Goal: Information Seeking & Learning: Learn about a topic

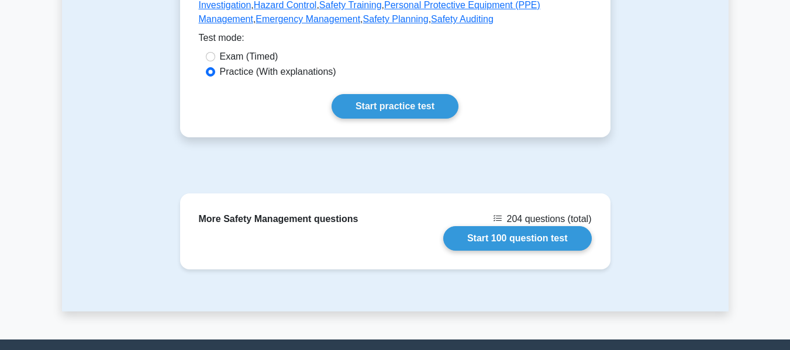
scroll to position [643, 0]
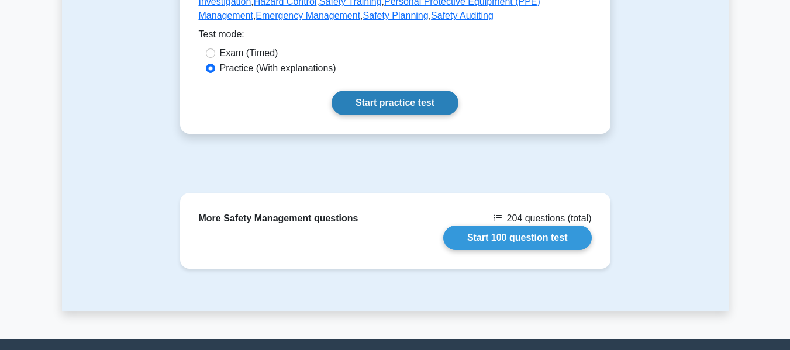
click at [399, 91] on link "Start practice test" at bounding box center [394, 103] width 127 height 25
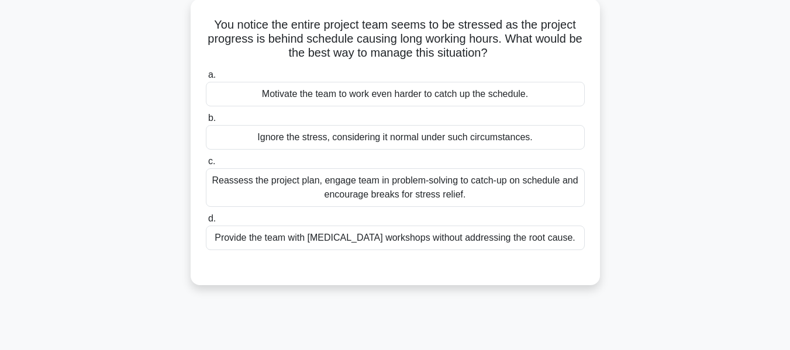
scroll to position [74, 0]
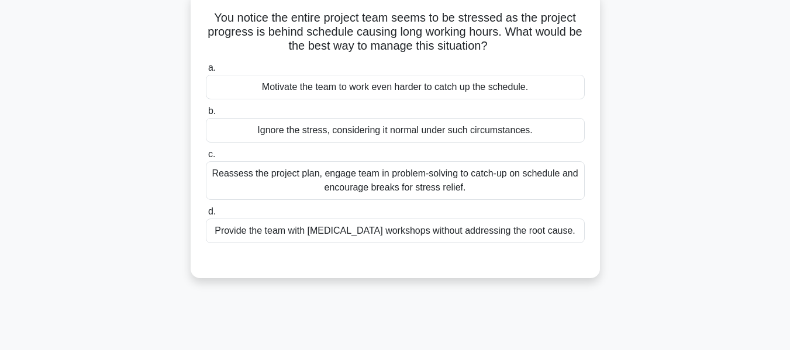
click at [370, 182] on div "Reassess the project plan, engage team in problem-solving to catch-up on schedu…" at bounding box center [395, 180] width 379 height 39
click at [206, 158] on input "c. Reassess the project plan, engage team in problem-solving to catch-up on sch…" at bounding box center [206, 155] width 0 height 8
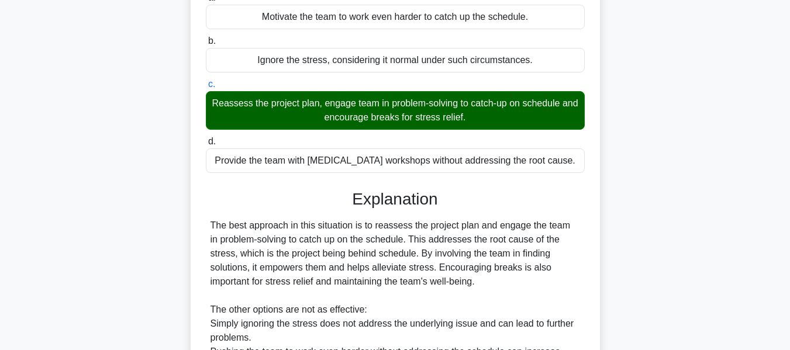
scroll to position [301, 0]
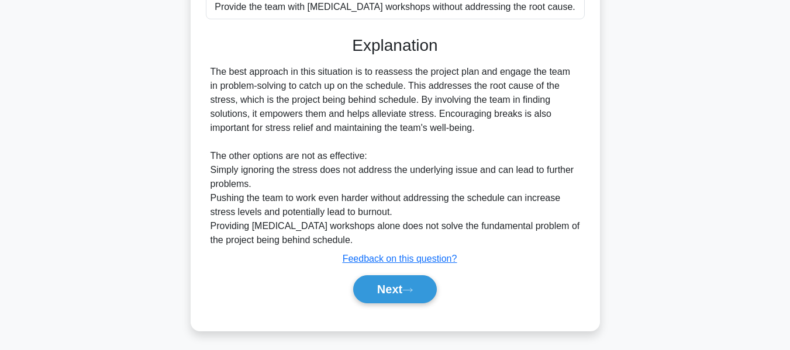
drag, startPoint x: 379, startPoint y: 276, endPoint x: 652, endPoint y: 204, distance: 282.4
click at [379, 276] on button "Next" at bounding box center [395, 289] width 84 height 28
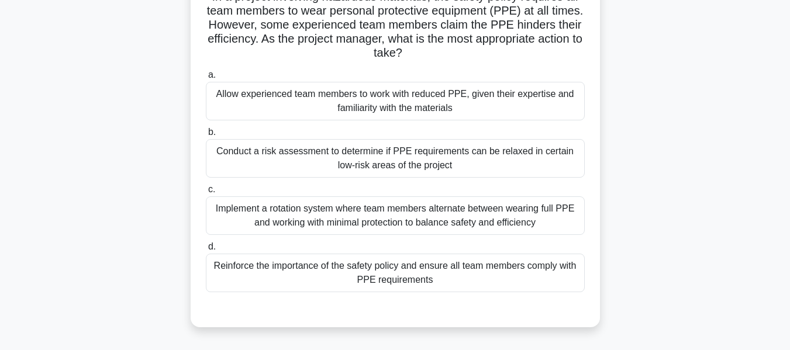
scroll to position [99, 0]
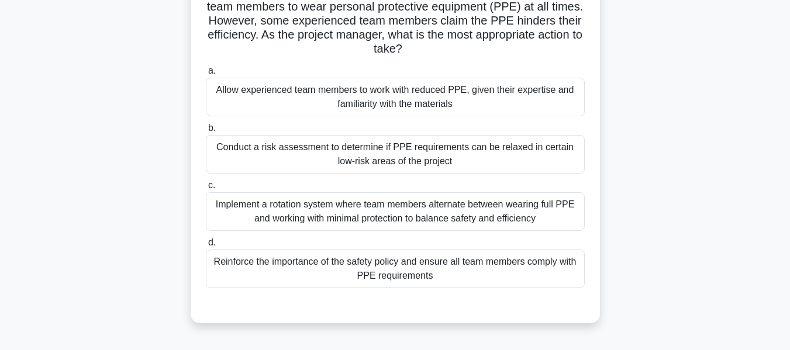
click at [273, 147] on div "Conduct a risk assessment to determine if PPE requirements can be relaxed in ce…" at bounding box center [395, 154] width 379 height 39
click at [206, 132] on input "b. Conduct a risk assessment to determine if PPE requirements can be relaxed in…" at bounding box center [206, 128] width 0 height 8
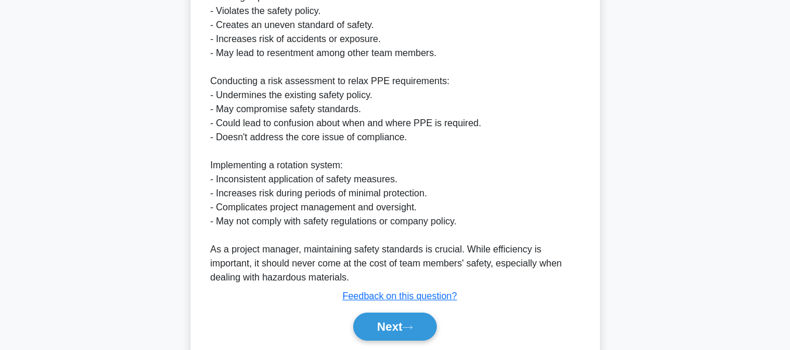
scroll to position [653, 0]
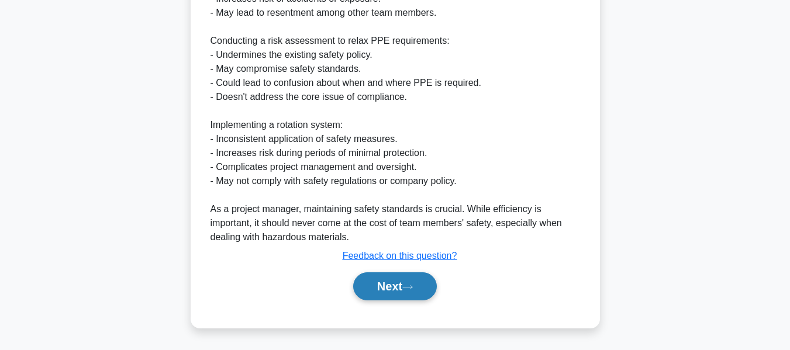
click at [402, 283] on button "Next" at bounding box center [395, 286] width 84 height 28
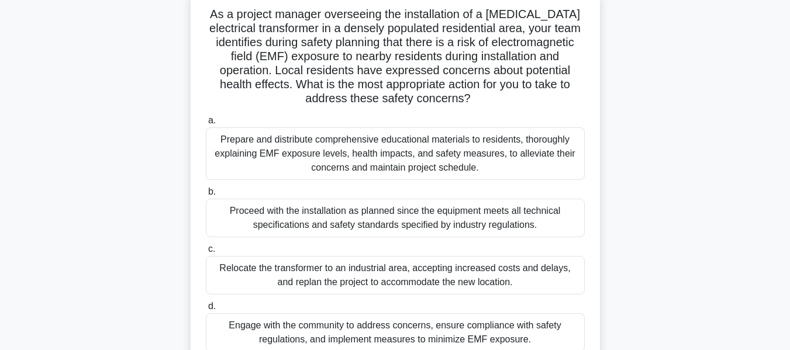
scroll to position [82, 0]
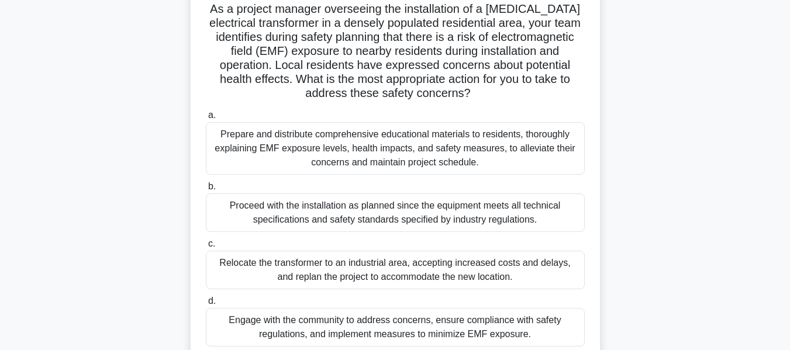
click at [371, 327] on div "Engage with the community to address concerns, ensure compliance with safety re…" at bounding box center [395, 327] width 379 height 39
click at [206, 305] on input "d. Engage with the community to address concerns, ensure compliance with safety…" at bounding box center [206, 302] width 0 height 8
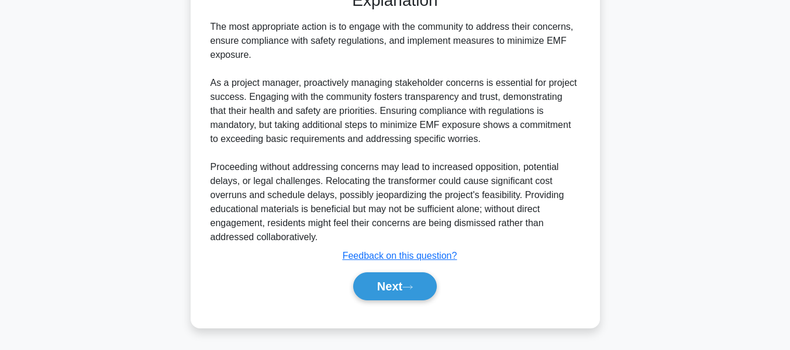
click at [402, 288] on button "Next" at bounding box center [395, 286] width 84 height 28
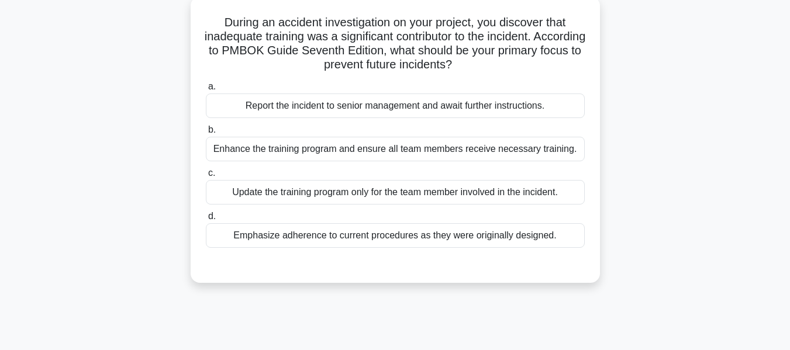
scroll to position [70, 0]
click at [268, 142] on div "Enhance the training program and ensure all team members receive necessary trai…" at bounding box center [395, 148] width 379 height 25
click at [206, 133] on input "b. Enhance the training program and ensure all team members receive necessary t…" at bounding box center [206, 130] width 0 height 8
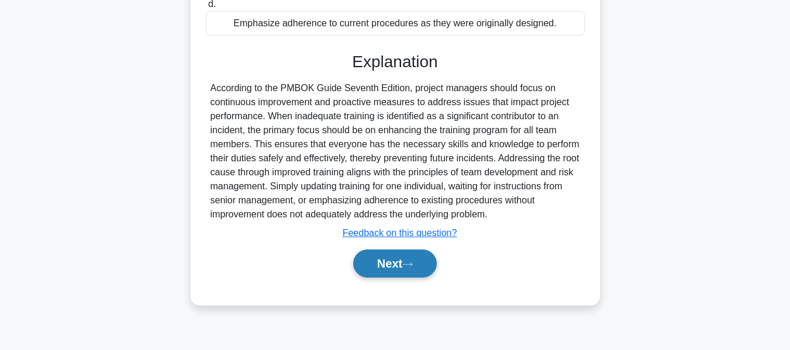
click at [407, 274] on button "Next" at bounding box center [395, 264] width 84 height 28
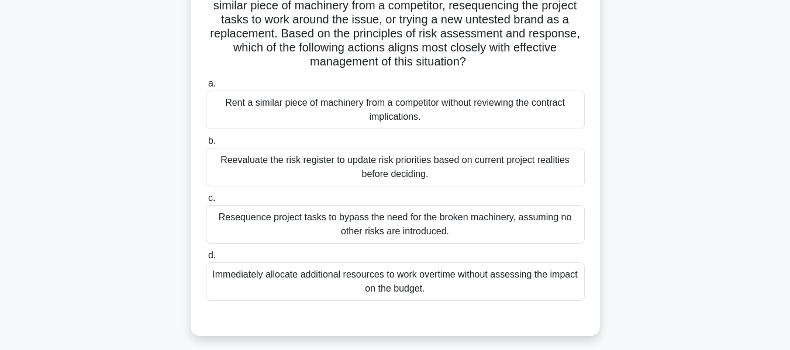
scroll to position [217, 0]
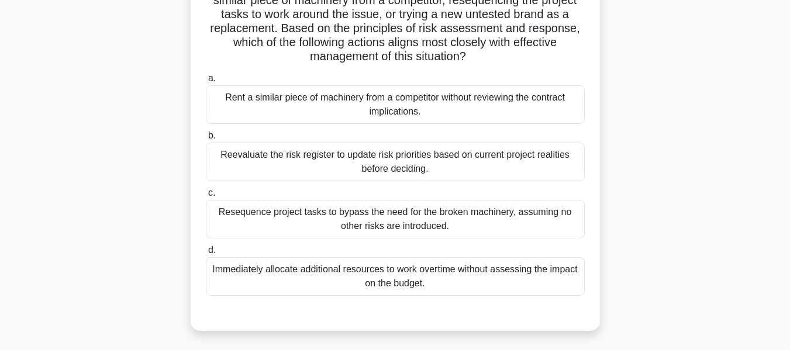
click at [268, 157] on div "Reevaluate the risk register to update risk priorities based on current project…" at bounding box center [395, 162] width 379 height 39
click at [206, 140] on input "b. Reevaluate the risk register to update risk priorities based on current proj…" at bounding box center [206, 136] width 0 height 8
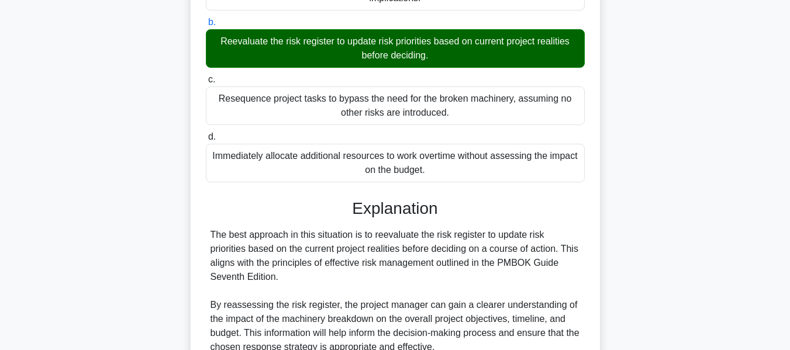
scroll to position [568, 0]
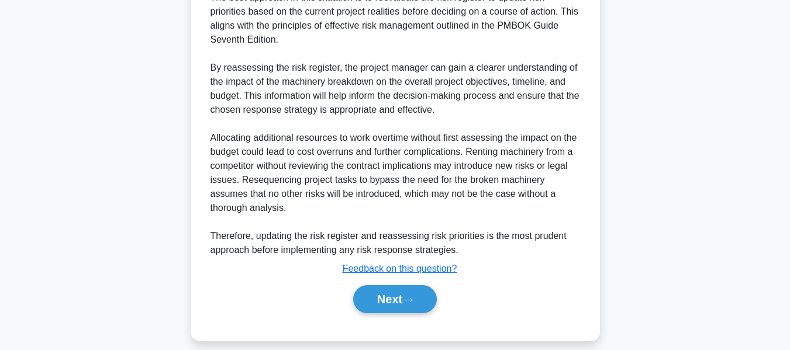
drag, startPoint x: 366, startPoint y: 302, endPoint x: 596, endPoint y: 171, distance: 264.9
click at [366, 302] on button "Next" at bounding box center [395, 299] width 84 height 28
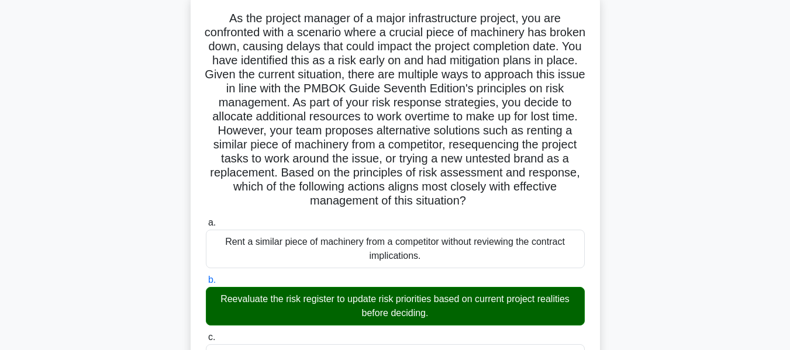
scroll to position [0, 0]
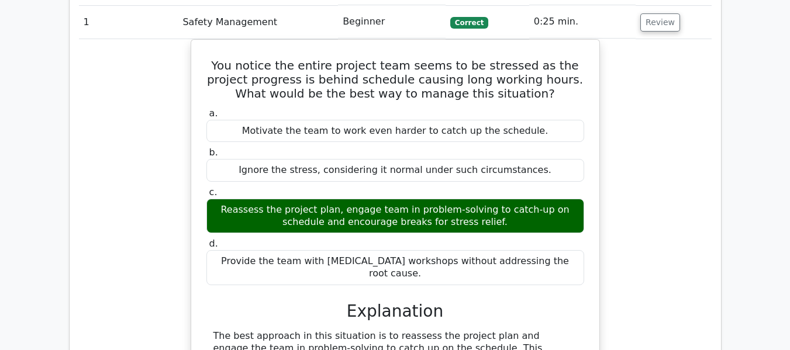
scroll to position [442, 0]
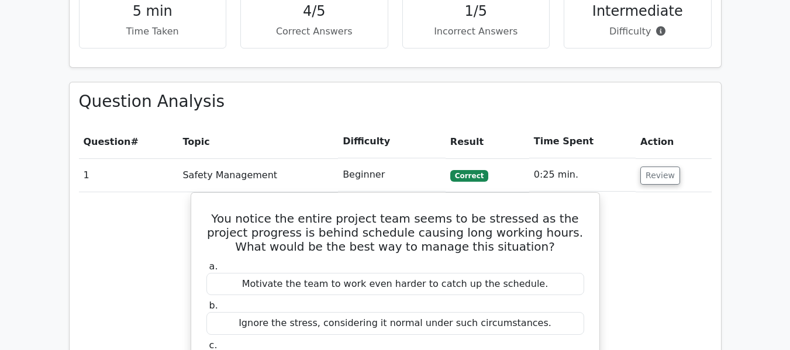
click at [789, 155] on html "Marius Profile Settings Profile" at bounding box center [395, 348] width 790 height 1580
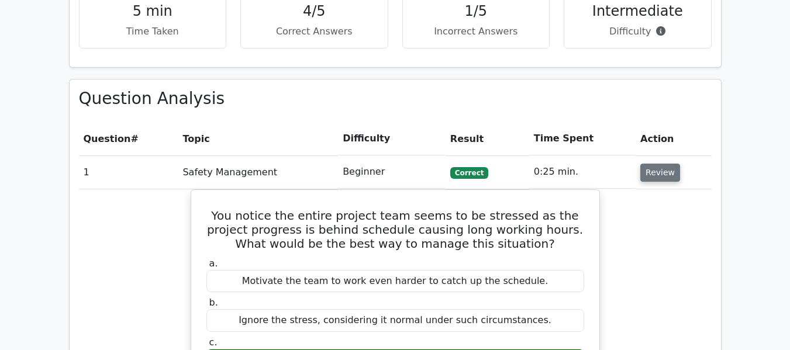
click at [655, 171] on button "Review" at bounding box center [660, 173] width 40 height 18
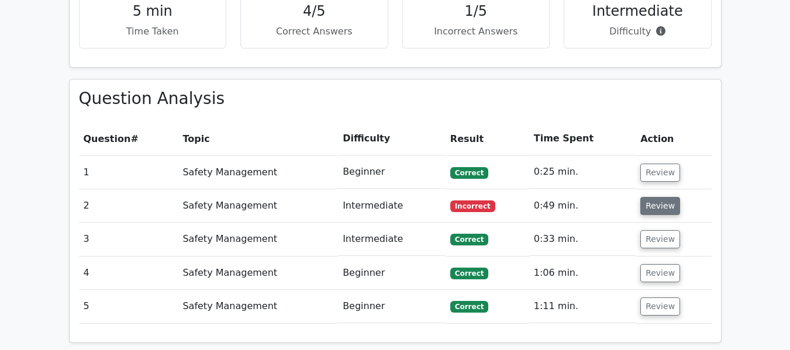
click at [657, 209] on button "Review" at bounding box center [660, 206] width 40 height 18
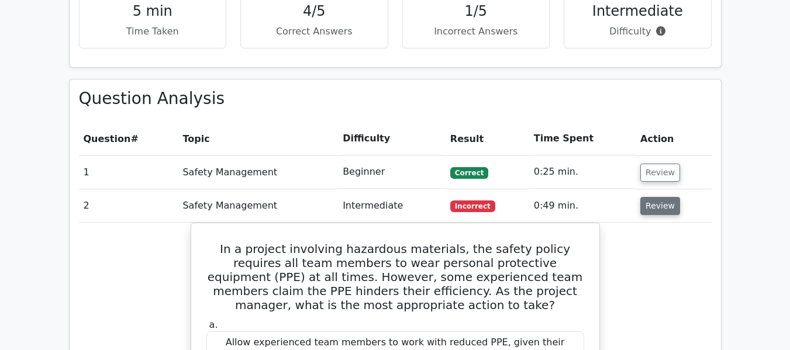
click at [656, 204] on button "Review" at bounding box center [660, 206] width 40 height 18
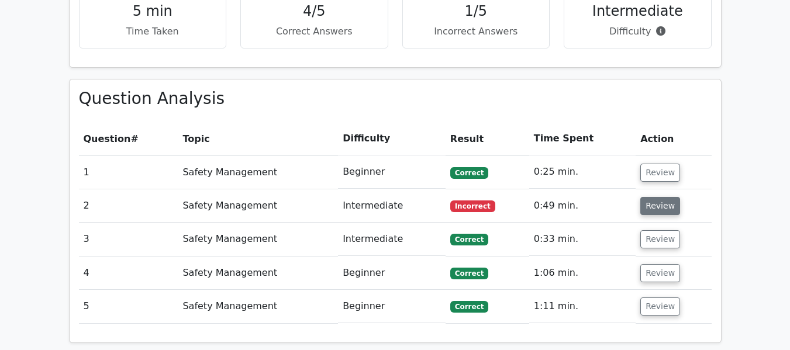
click at [656, 204] on button "Review" at bounding box center [660, 206] width 40 height 18
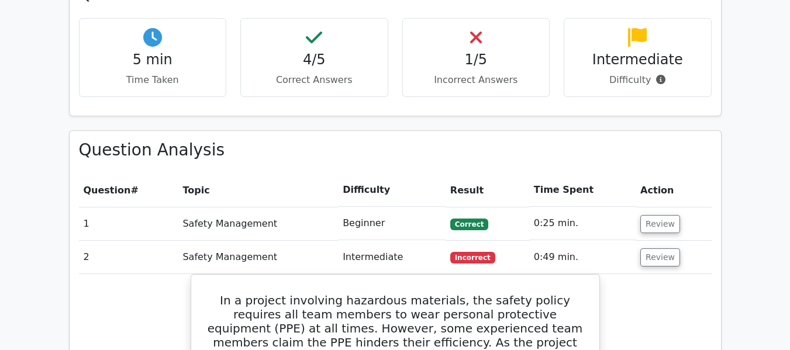
scroll to position [530, 0]
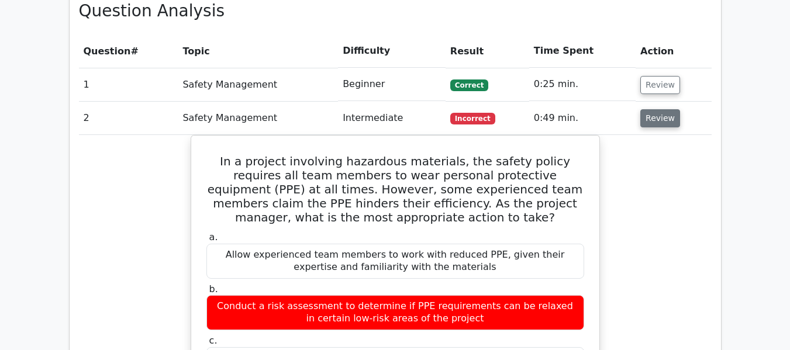
click at [666, 119] on button "Review" at bounding box center [660, 118] width 40 height 18
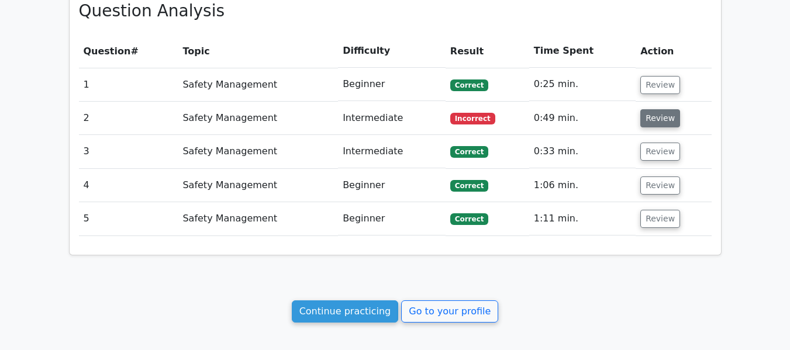
click at [665, 119] on button "Review" at bounding box center [660, 118] width 40 height 18
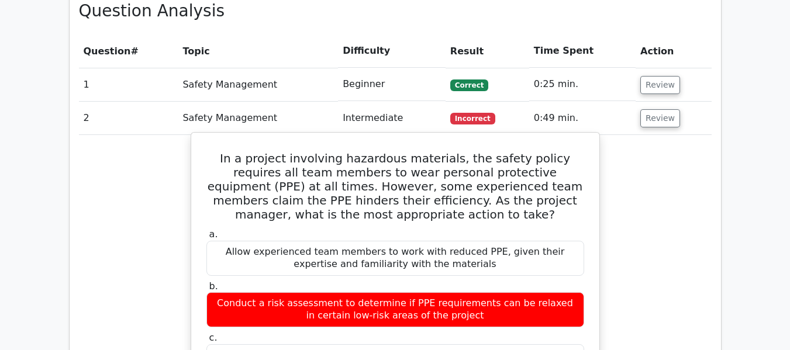
scroll to position [296, 0]
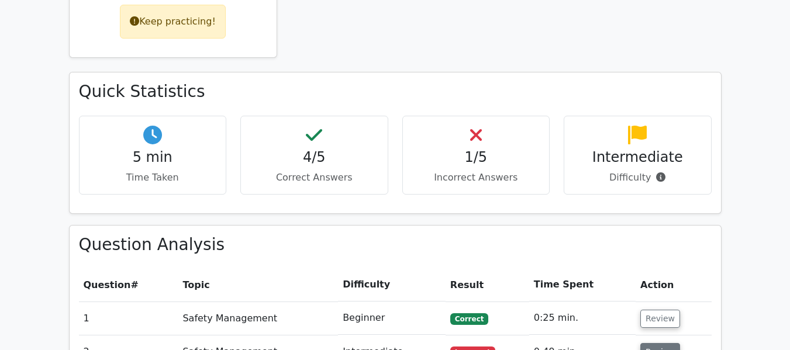
click at [657, 345] on button "Review" at bounding box center [660, 352] width 40 height 18
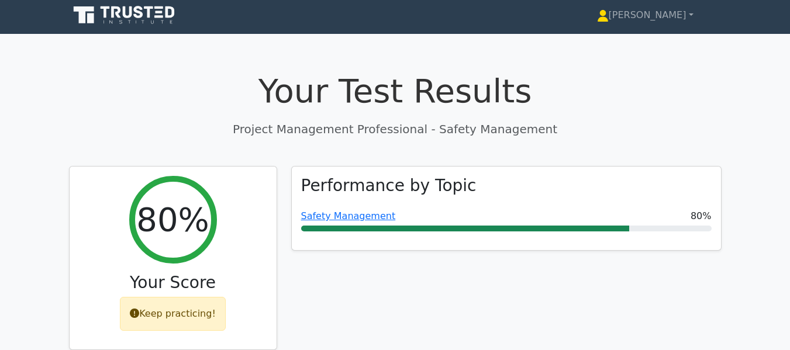
scroll to position [0, 0]
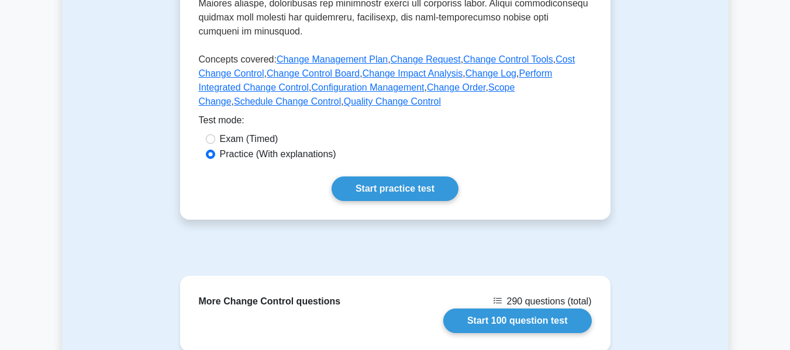
scroll to position [563, 0]
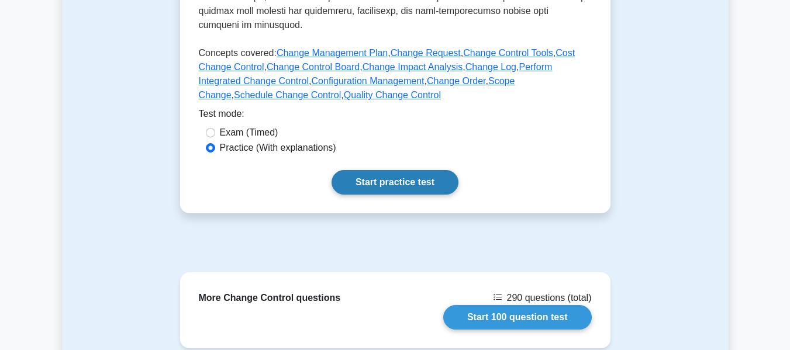
click at [396, 174] on link "Start practice test" at bounding box center [394, 182] width 127 height 25
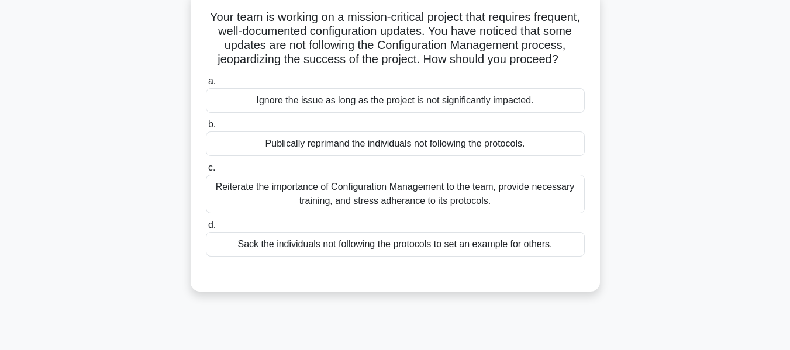
scroll to position [78, 0]
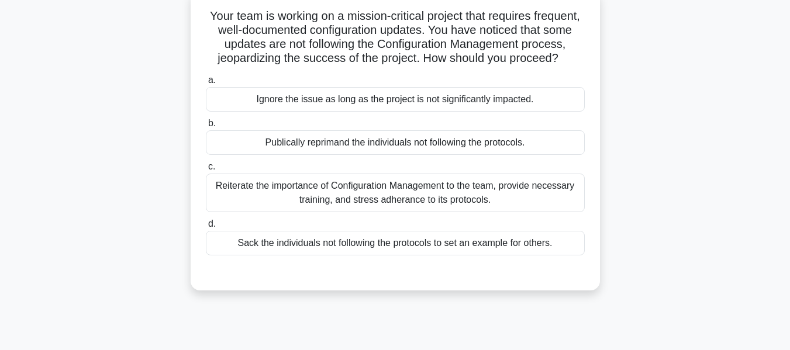
drag, startPoint x: 795, startPoint y: 104, endPoint x: 788, endPoint y: 145, distance: 41.5
click at [788, 145] on html "[PERSON_NAME] Profile Settings Profile" at bounding box center [395, 237] width 790 height 631
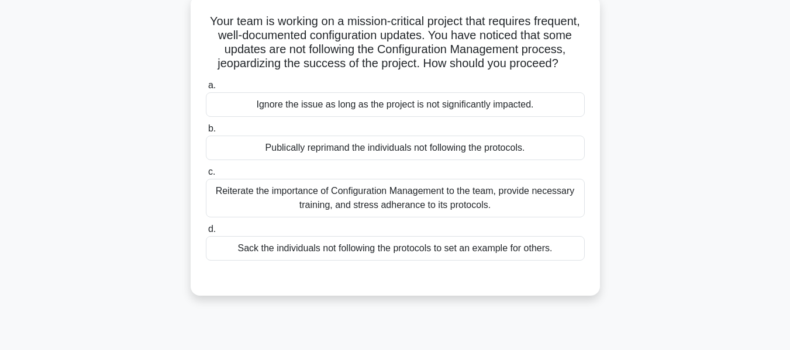
scroll to position [77, 0]
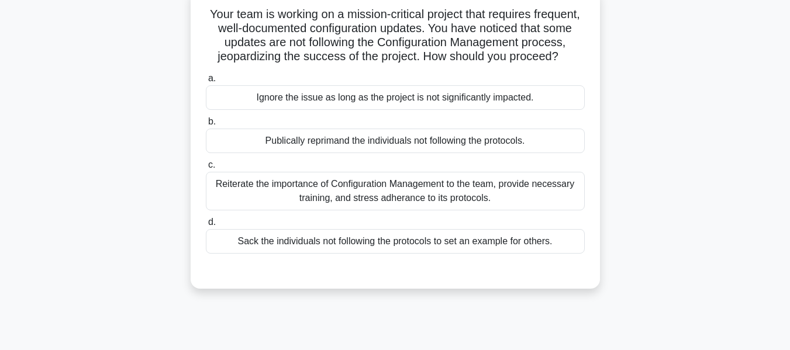
click at [320, 196] on div "Reiterate the importance of Configuration Management to the team, provide neces…" at bounding box center [395, 191] width 379 height 39
click at [206, 169] on input "c. Reiterate the importance of Configuration Management to the team, provide ne…" at bounding box center [206, 165] width 0 height 8
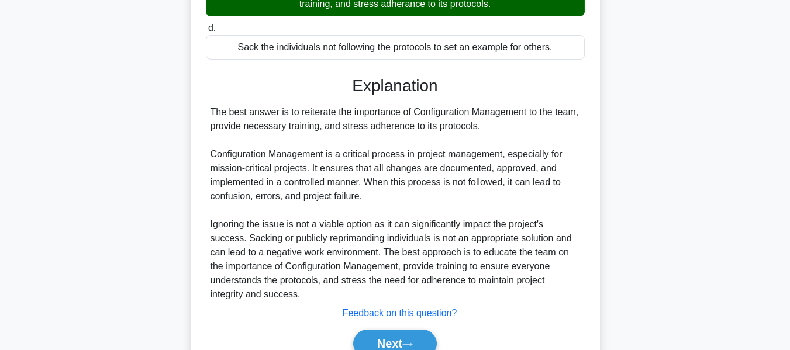
scroll to position [343, 0]
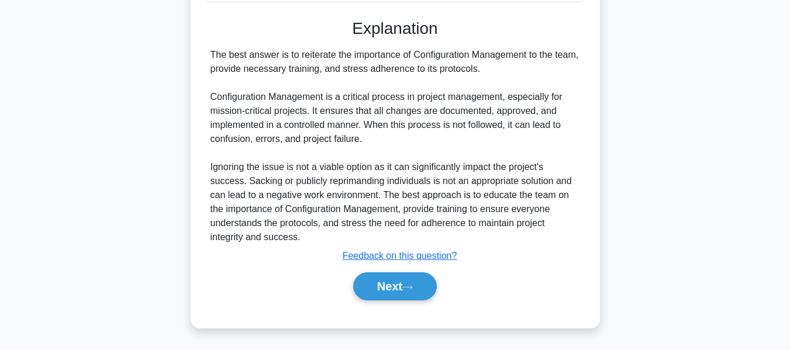
drag, startPoint x: 393, startPoint y: 283, endPoint x: 560, endPoint y: 202, distance: 185.9
click at [393, 283] on button "Next" at bounding box center [395, 286] width 84 height 28
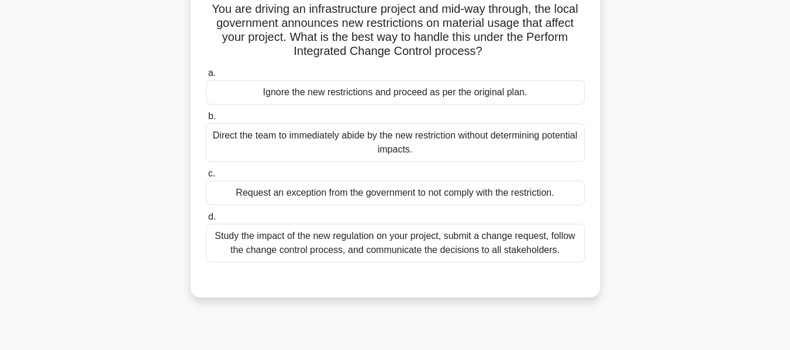
scroll to position [87, 0]
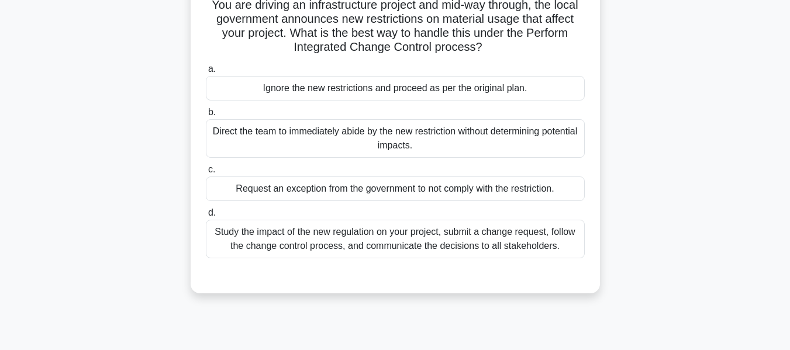
click at [315, 238] on div "Study the impact of the new regulation on your project, submit a change request…" at bounding box center [395, 239] width 379 height 39
click at [206, 217] on input "d. Study the impact of the new regulation on your project, submit a change requ…" at bounding box center [206, 213] width 0 height 8
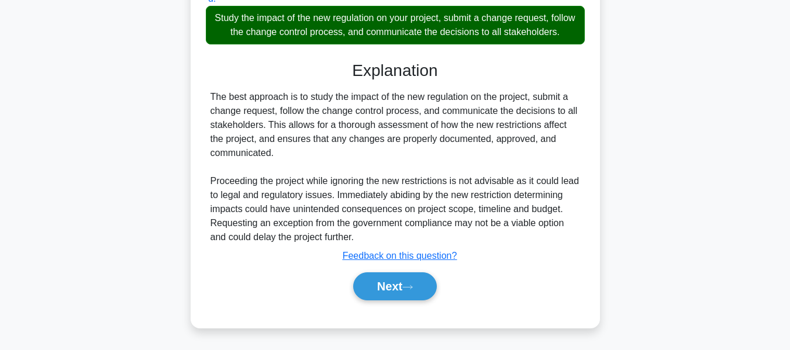
drag, startPoint x: 385, startPoint y: 279, endPoint x: 568, endPoint y: 213, distance: 194.9
click at [385, 279] on button "Next" at bounding box center [395, 286] width 84 height 28
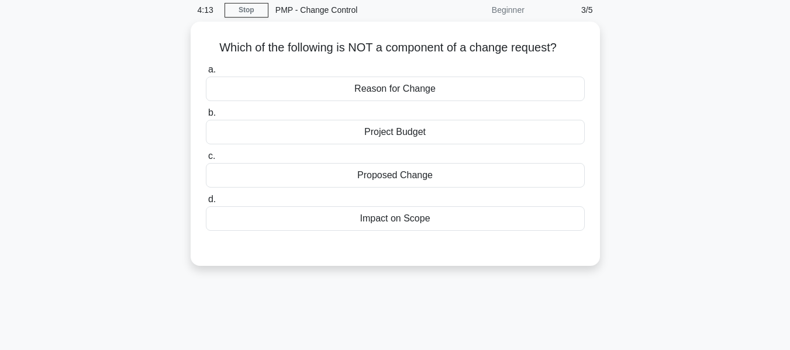
scroll to position [67, 0]
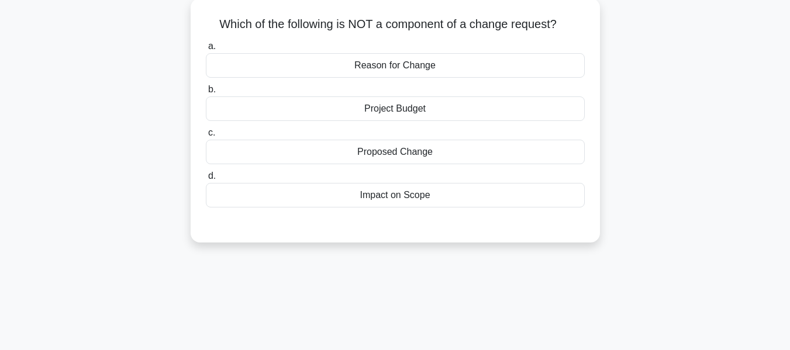
click at [401, 106] on div "Project Budget" at bounding box center [395, 108] width 379 height 25
click at [206, 94] on input "b. Project Budget" at bounding box center [206, 90] width 0 height 8
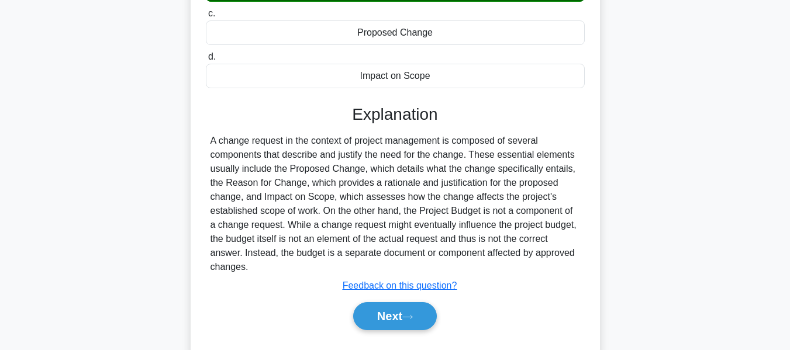
scroll to position [281, 0]
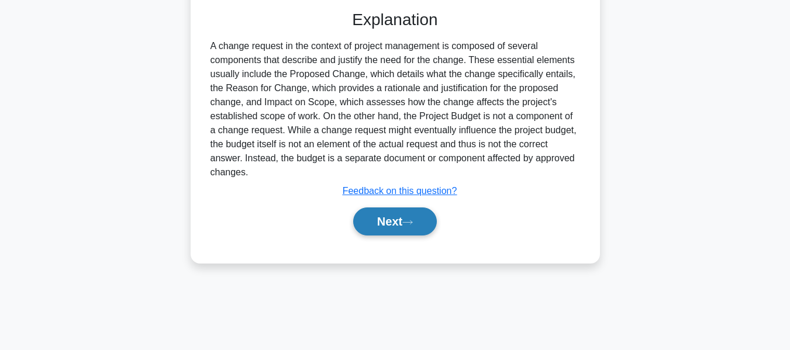
click at [413, 221] on icon at bounding box center [407, 222] width 11 height 6
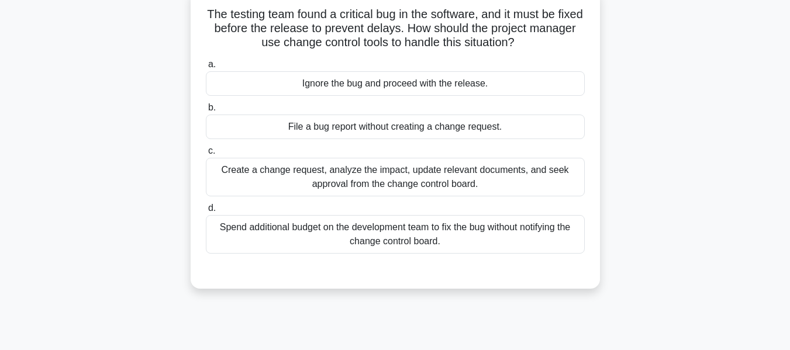
scroll to position [85, 0]
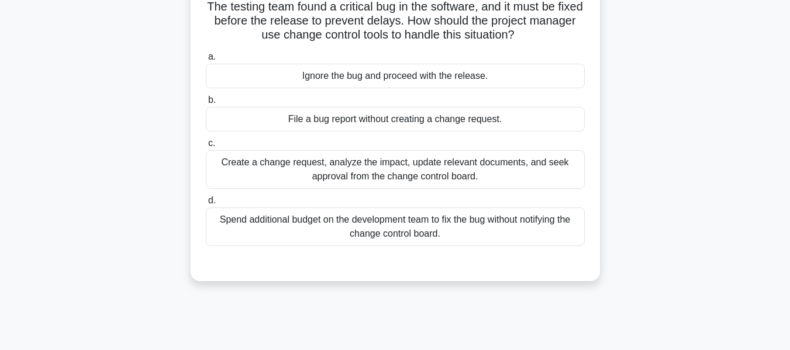
click at [361, 168] on div "Create a change request, analyze the impact, update relevant documents, and see…" at bounding box center [395, 169] width 379 height 39
click at [206, 147] on input "c. Create a change request, analyze the impact, update relevant documents, and …" at bounding box center [206, 144] width 0 height 8
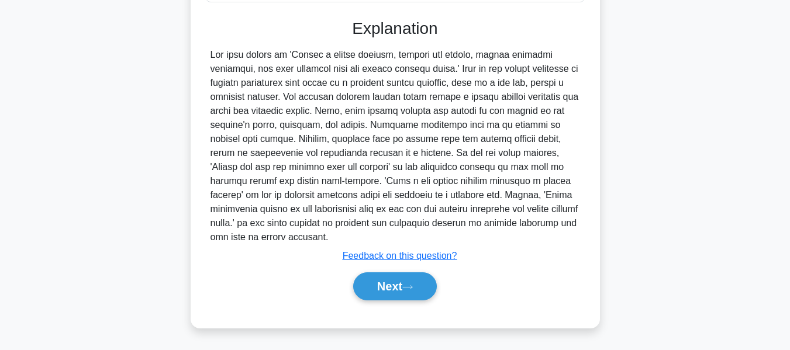
drag, startPoint x: 384, startPoint y: 290, endPoint x: 468, endPoint y: 217, distance: 111.1
click at [384, 290] on button "Next" at bounding box center [395, 286] width 84 height 28
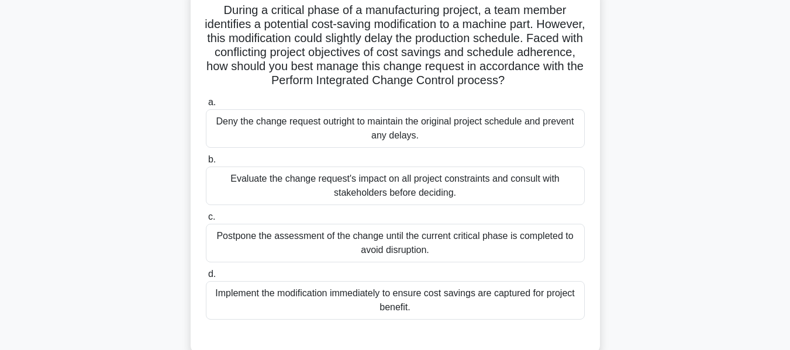
scroll to position [89, 0]
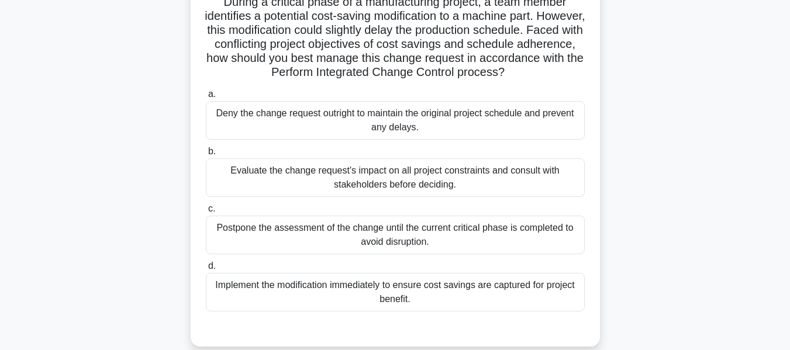
click at [282, 172] on div "Evaluate the change request's impact on all project constraints and consult wit…" at bounding box center [395, 177] width 379 height 39
click at [206, 155] on input "b. Evaluate the change request's impact on all project constraints and consult …" at bounding box center [206, 152] width 0 height 8
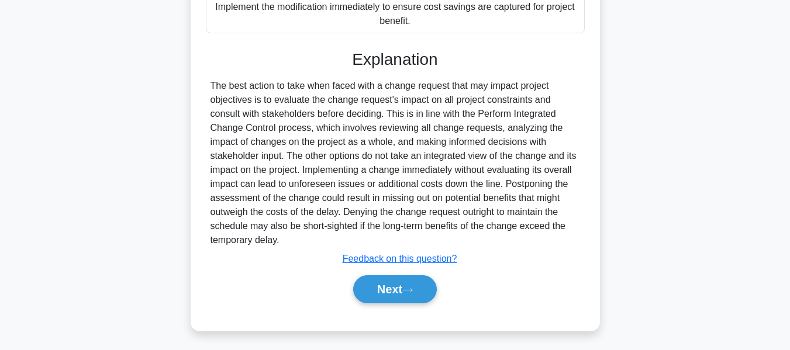
click at [379, 278] on button "Next" at bounding box center [395, 289] width 84 height 28
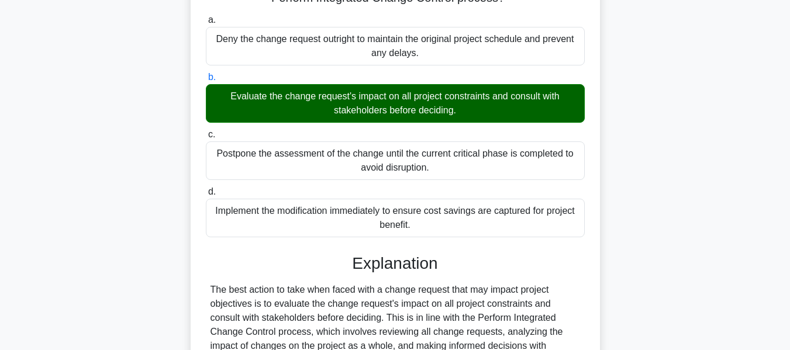
scroll to position [0, 0]
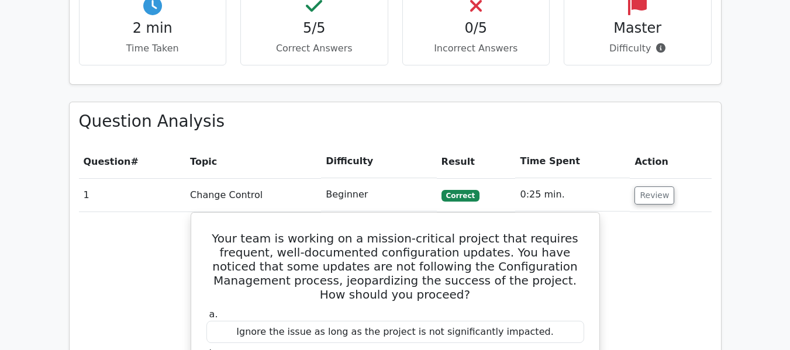
scroll to position [468, 0]
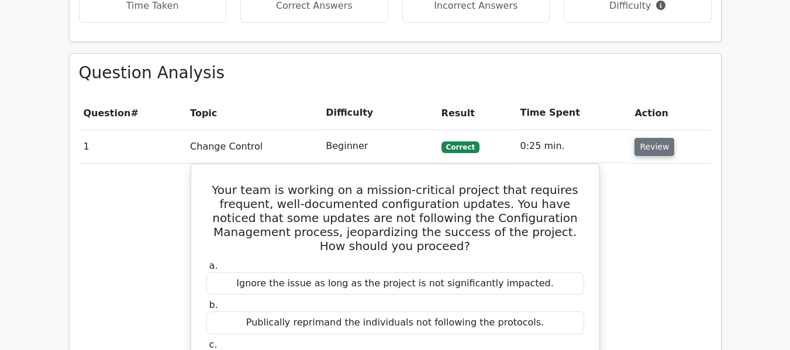
click at [645, 147] on button "Review" at bounding box center [654, 147] width 40 height 18
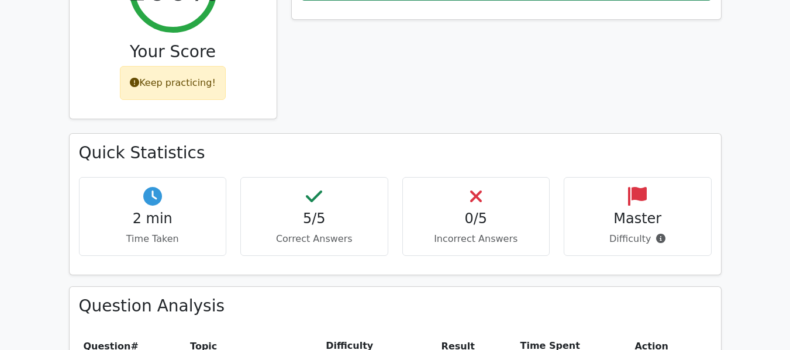
scroll to position [0, 0]
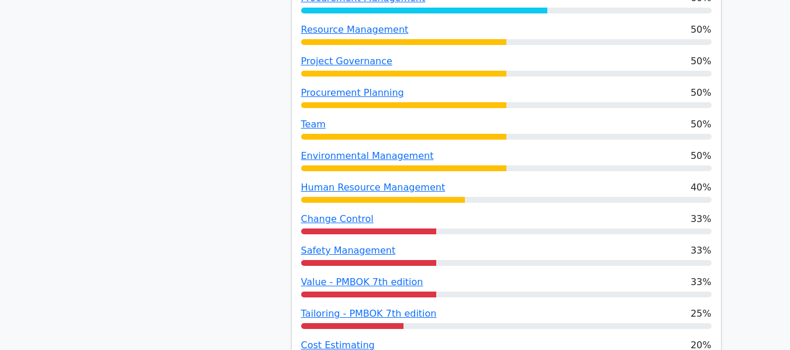
scroll to position [935, 0]
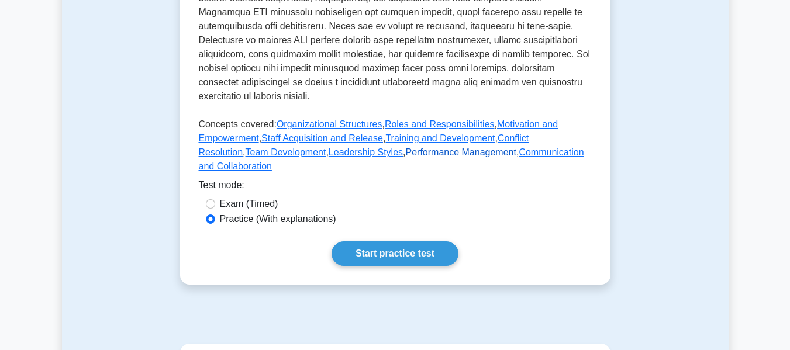
scroll to position [526, 0]
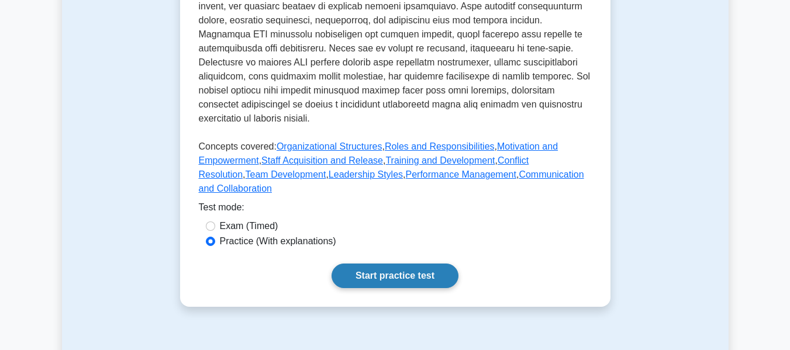
click at [373, 264] on link "Start practice test" at bounding box center [394, 276] width 127 height 25
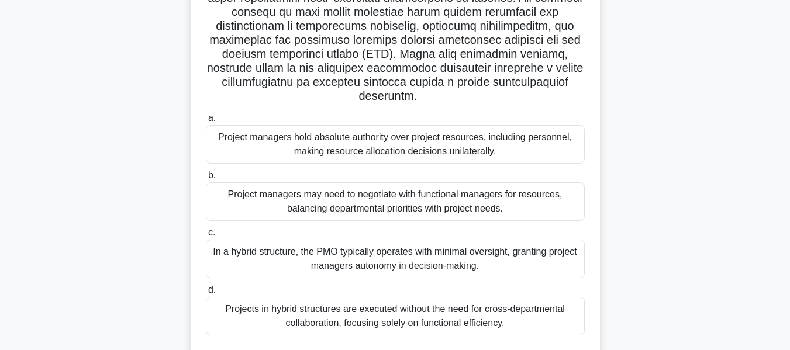
scroll to position [252, 0]
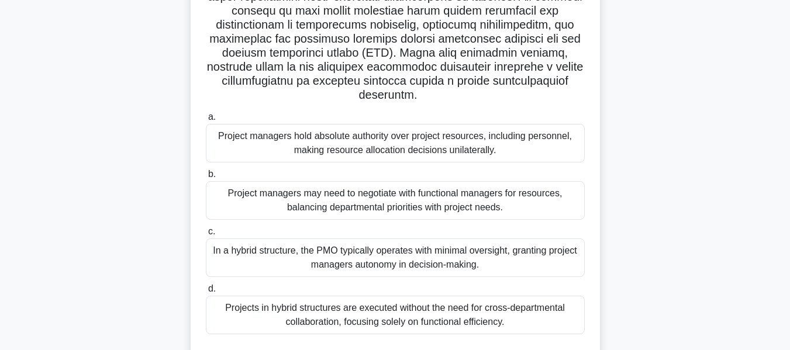
drag, startPoint x: 795, startPoint y: 93, endPoint x: 778, endPoint y: 222, distance: 130.4
click at [778, 222] on html "Marius Profile Settings Profile" at bounding box center [395, 68] width 790 height 640
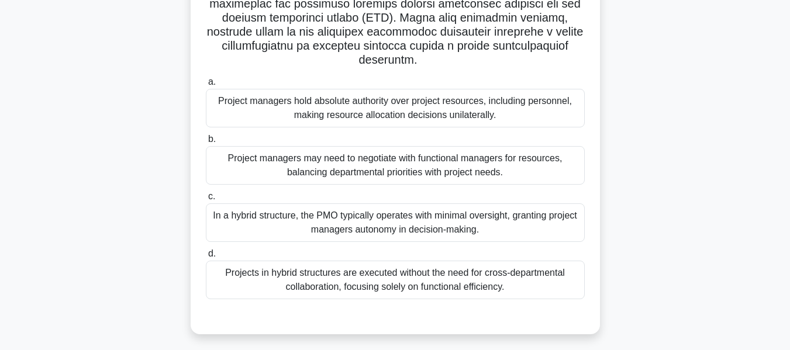
scroll to position [289, 0]
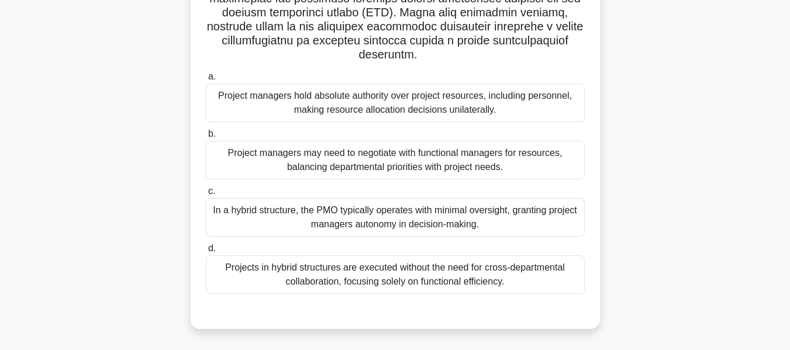
click at [464, 164] on div "Project managers may need to negotiate with functional managers for resources, …" at bounding box center [395, 160] width 379 height 39
click at [206, 138] on input "b. Project managers may need to negotiate with functional managers for resource…" at bounding box center [206, 134] width 0 height 8
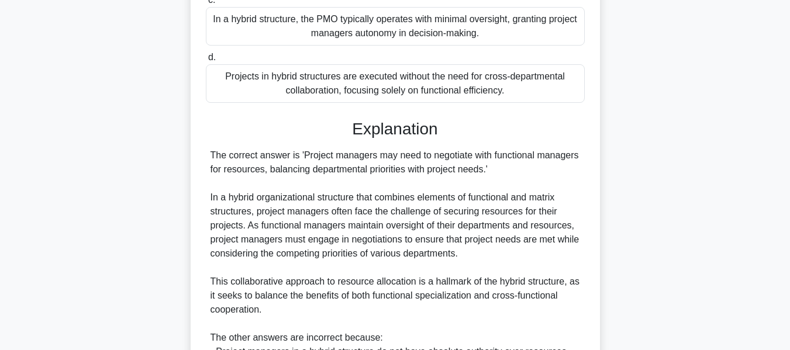
scroll to position [666, 0]
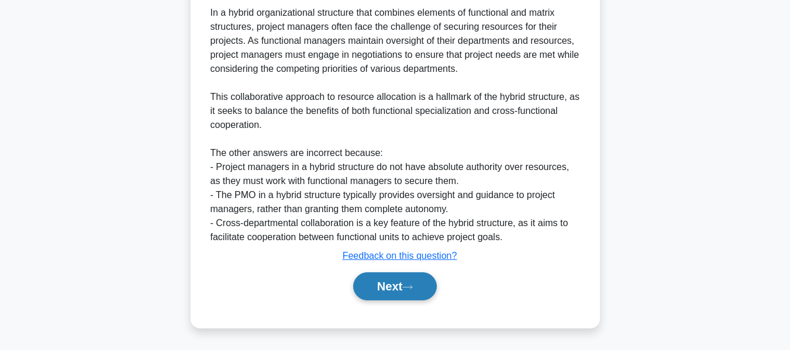
click at [400, 288] on button "Next" at bounding box center [395, 286] width 84 height 28
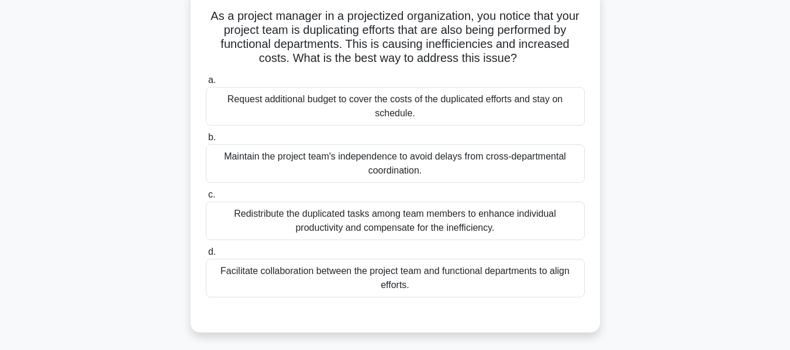
scroll to position [81, 0]
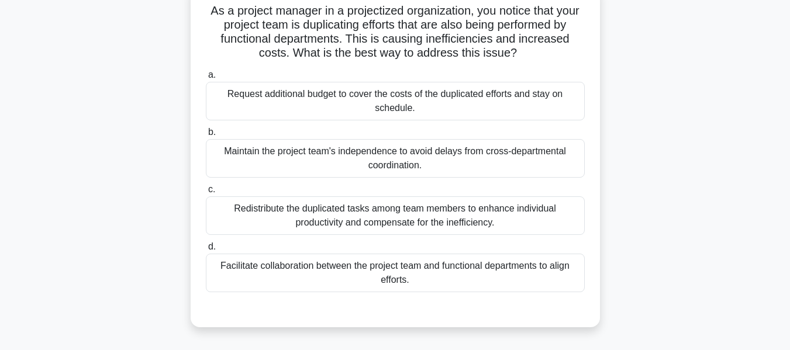
click at [314, 272] on div "Facilitate collaboration between the project team and functional departments to…" at bounding box center [395, 273] width 379 height 39
click at [206, 251] on input "d. Facilitate collaboration between the project team and functional departments…" at bounding box center [206, 247] width 0 height 8
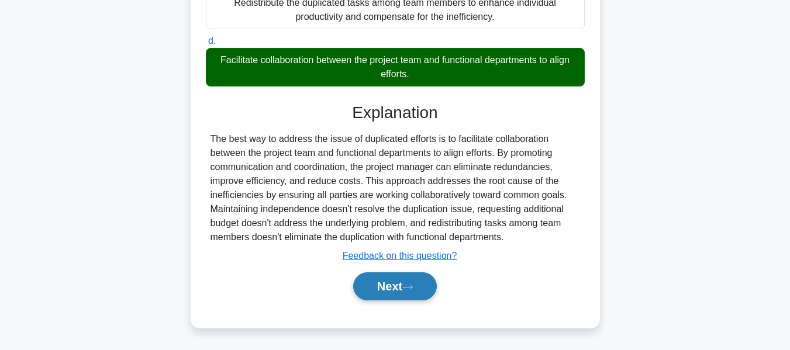
click at [392, 282] on button "Next" at bounding box center [395, 286] width 84 height 28
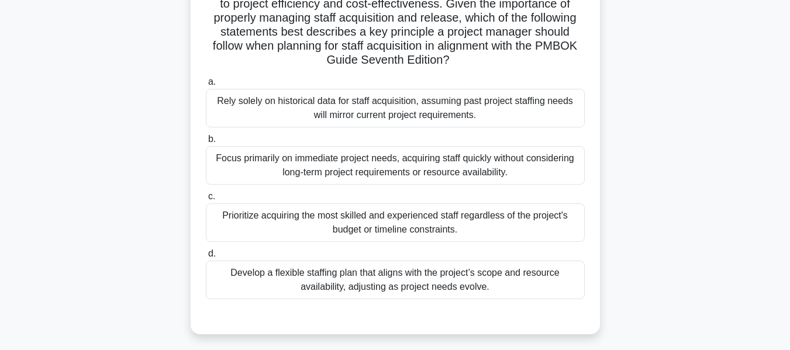
scroll to position [233, 0]
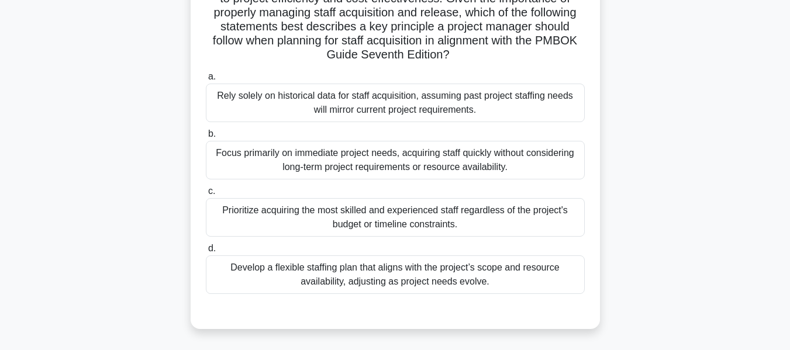
click at [353, 271] on div "Develop a flexible staffing plan that aligns with the project’s scope and resou…" at bounding box center [395, 274] width 379 height 39
click at [206, 252] on input "d. Develop a flexible staffing plan that aligns with the project’s scope and re…" at bounding box center [206, 249] width 0 height 8
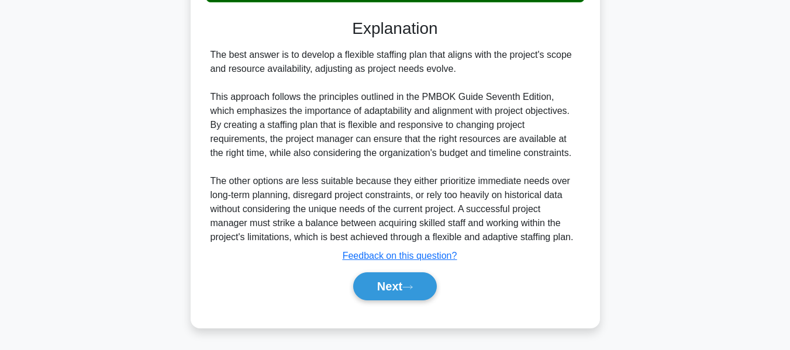
drag, startPoint x: 378, startPoint y: 282, endPoint x: 525, endPoint y: 239, distance: 153.0
click at [378, 282] on button "Next" at bounding box center [395, 286] width 84 height 28
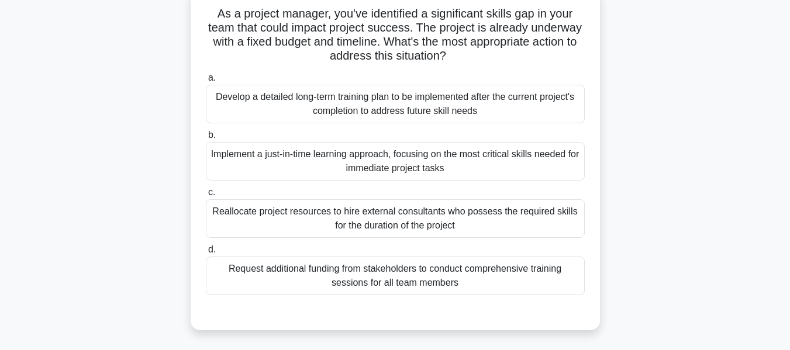
scroll to position [78, 0]
click at [272, 160] on div "Implement a just-in-time learning approach, focusing on the most critical skill…" at bounding box center [395, 160] width 379 height 39
click at [206, 139] on input "b. Implement a just-in-time learning approach, focusing on the most critical sk…" at bounding box center [206, 135] width 0 height 8
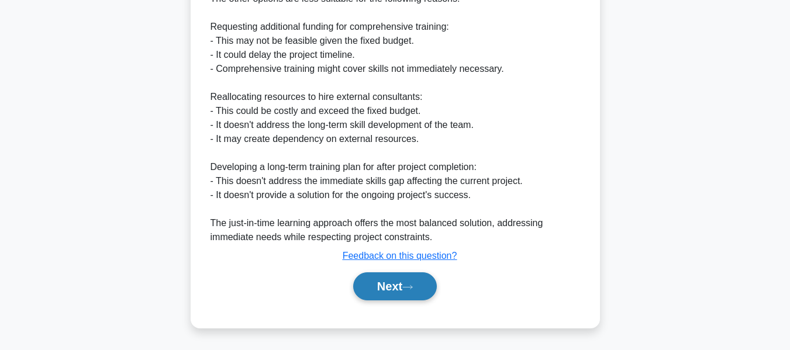
click at [388, 281] on button "Next" at bounding box center [395, 286] width 84 height 28
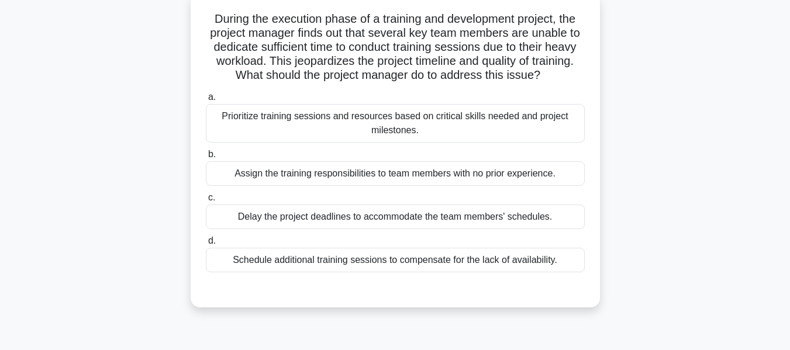
scroll to position [74, 0]
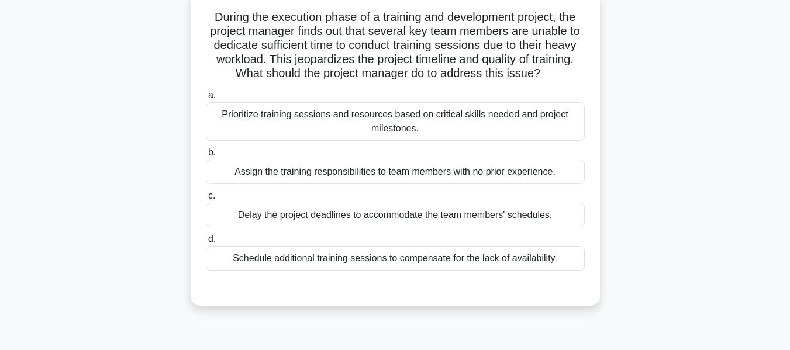
click at [358, 119] on div "Prioritize training sessions and resources based on critical skills needed and …" at bounding box center [395, 121] width 379 height 39
click at [206, 99] on input "a. Prioritize training sessions and resources based on critical skills needed a…" at bounding box center [206, 96] width 0 height 8
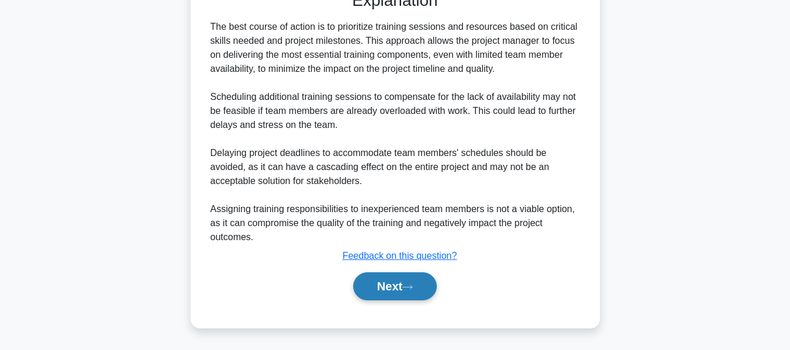
click at [393, 275] on button "Next" at bounding box center [395, 286] width 84 height 28
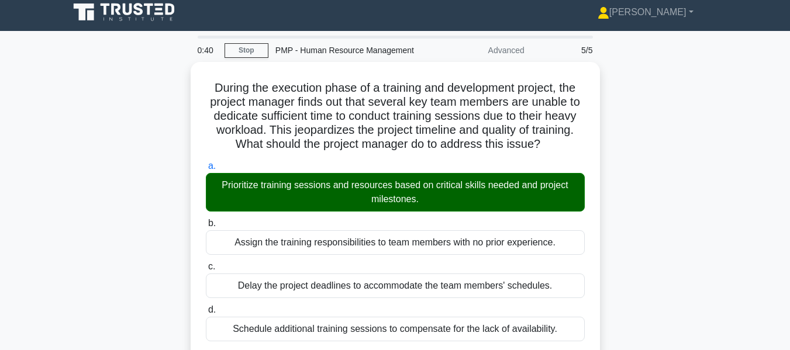
scroll to position [0, 0]
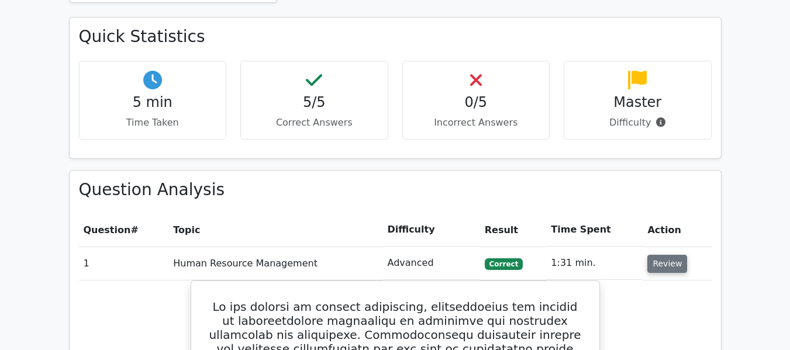
click at [669, 265] on button "Review" at bounding box center [667, 264] width 40 height 18
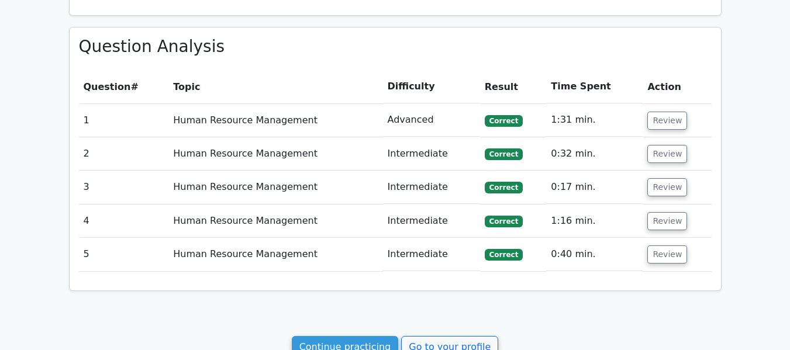
scroll to position [468, 0]
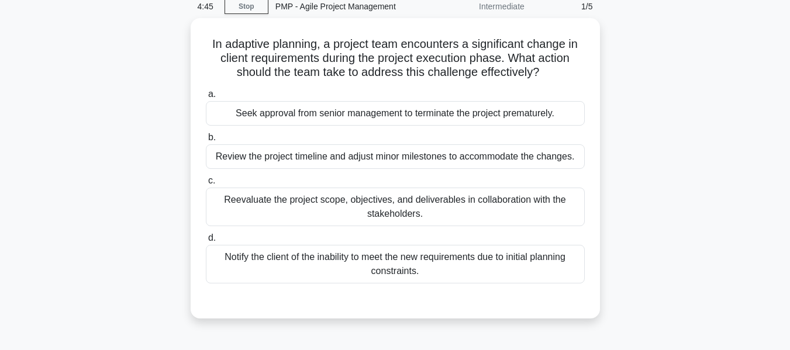
scroll to position [51, 0]
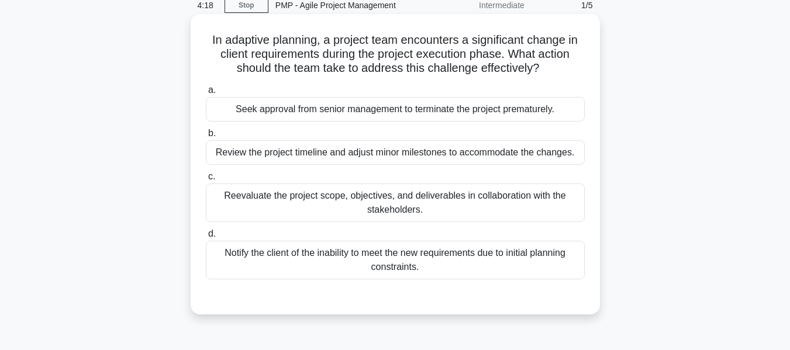
click at [335, 203] on div "Reevaluate the project scope, objectives, and deliverables in collaboration wit…" at bounding box center [395, 203] width 379 height 39
click at [206, 181] on input "c. Reevaluate the project scope, objectives, and deliverables in collaboration …" at bounding box center [206, 177] width 0 height 8
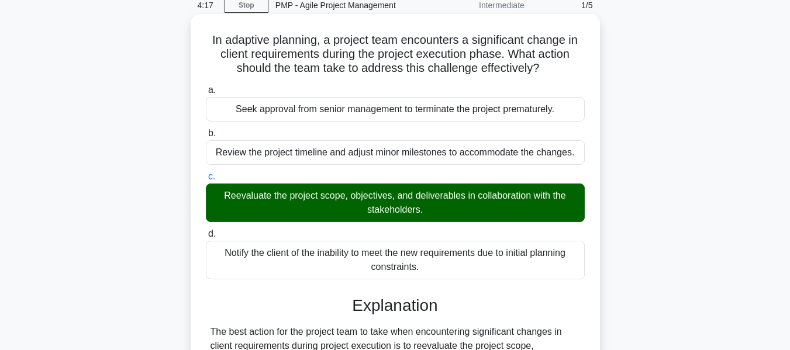
scroll to position [402, 0]
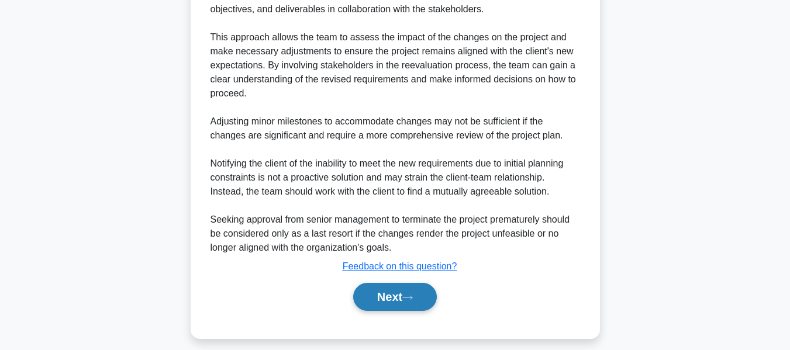
click at [396, 294] on button "Next" at bounding box center [395, 297] width 84 height 28
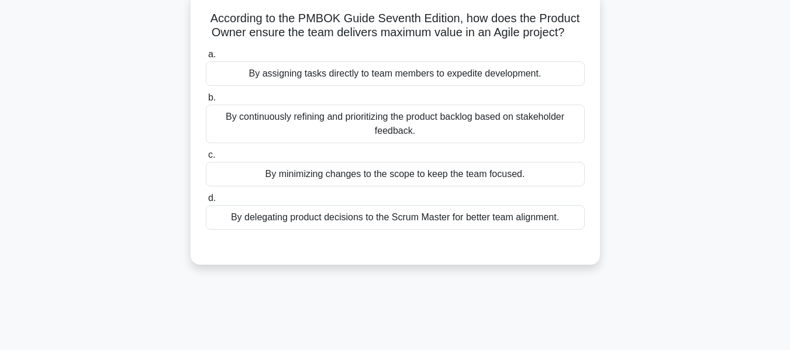
scroll to position [77, 0]
click at [693, 149] on div "According to the PMBOK Guide Seventh Edition, how does the Product Owner ensure…" at bounding box center [395, 134] width 666 height 286
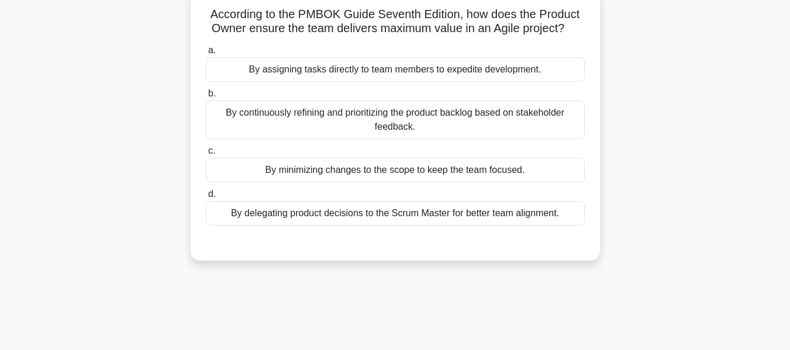
click at [383, 119] on div "By continuously refining and prioritizing the product backlog based on stakehol…" at bounding box center [395, 120] width 379 height 39
click at [206, 98] on input "b. By continuously refining and prioritizing the product backlog based on stake…" at bounding box center [206, 94] width 0 height 8
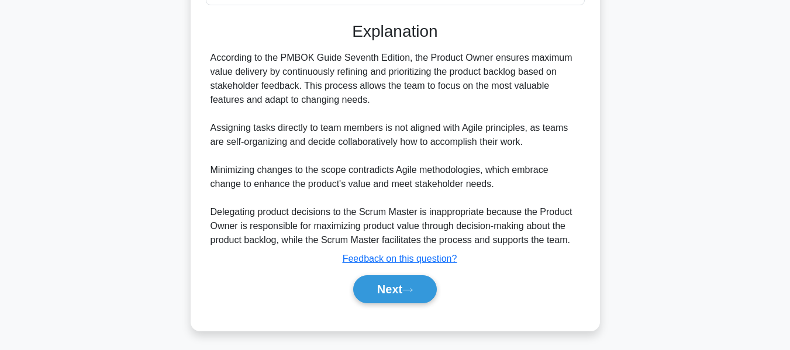
click at [378, 285] on button "Next" at bounding box center [395, 289] width 84 height 28
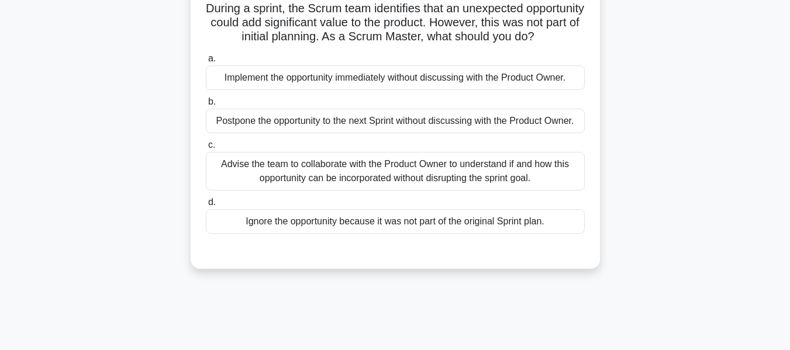
scroll to position [78, 0]
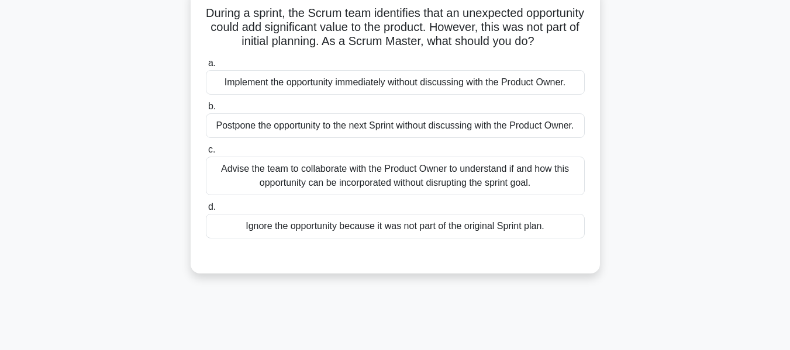
click at [402, 188] on div "Advise the team to collaborate with the Product Owner to understand if and how …" at bounding box center [395, 176] width 379 height 39
click at [206, 154] on input "c. Advise the team to collaborate with the Product Owner to understand if and h…" at bounding box center [206, 150] width 0 height 8
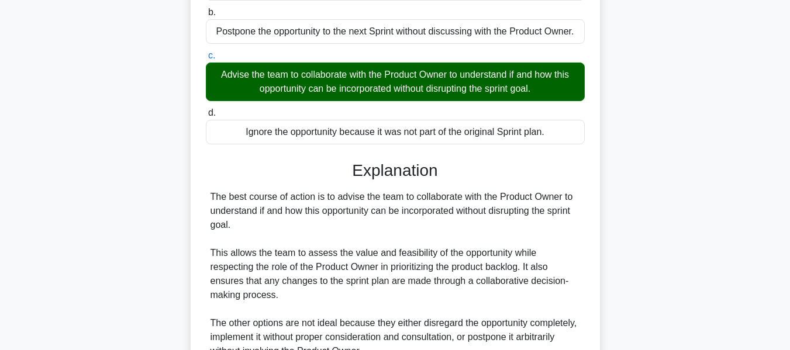
scroll to position [301, 0]
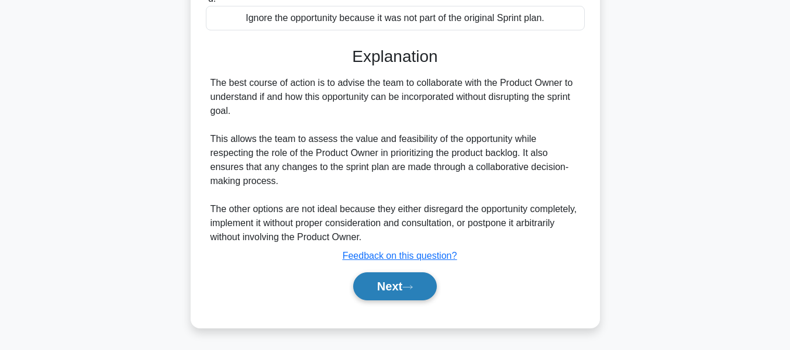
click at [381, 282] on button "Next" at bounding box center [395, 286] width 84 height 28
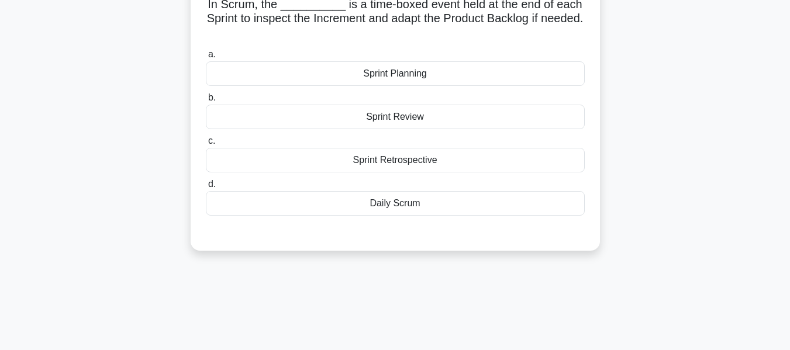
scroll to position [75, 0]
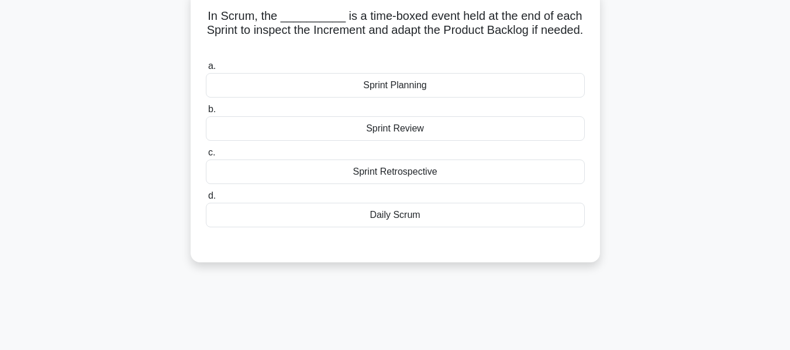
click at [378, 127] on div "Sprint Review" at bounding box center [395, 128] width 379 height 25
click at [206, 113] on input "b. Sprint Review" at bounding box center [206, 110] width 0 height 8
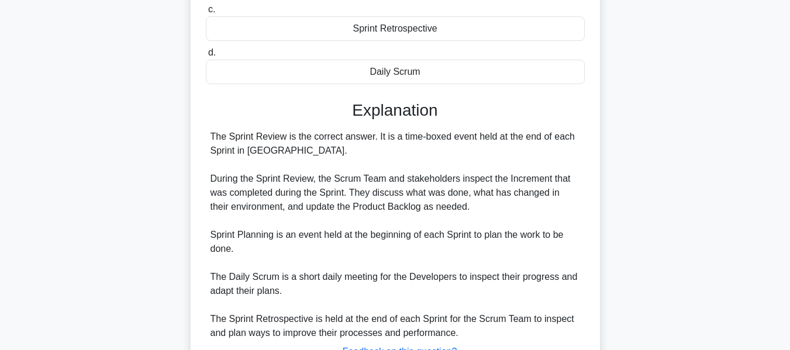
scroll to position [315, 0]
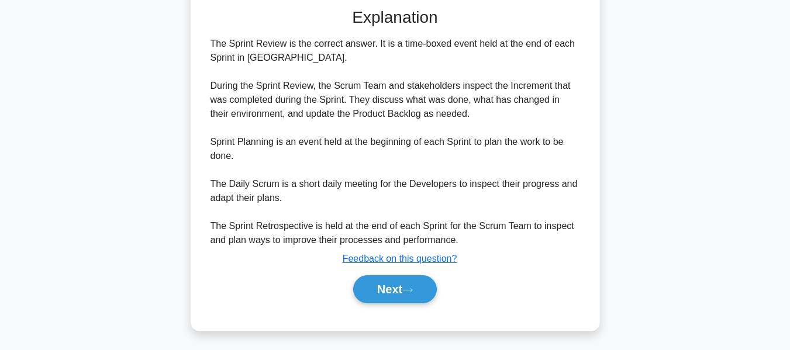
drag, startPoint x: 379, startPoint y: 278, endPoint x: 696, endPoint y: 165, distance: 336.3
click at [379, 278] on button "Next" at bounding box center [395, 289] width 84 height 28
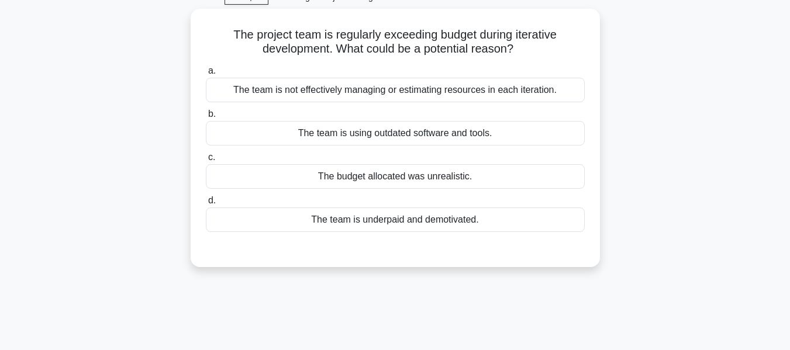
scroll to position [72, 0]
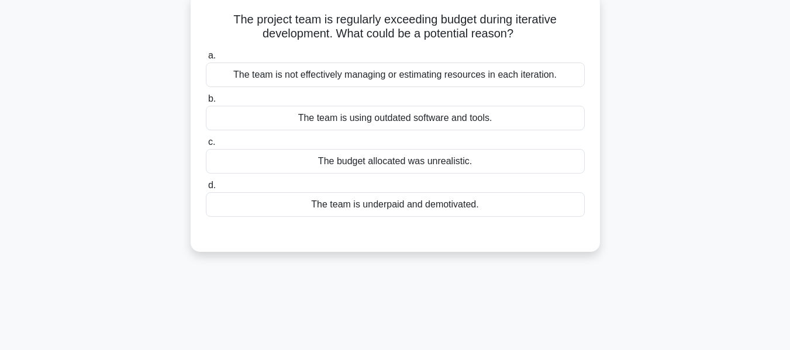
click at [369, 74] on div "The team is not effectively managing or estimating resources in each iteration." at bounding box center [395, 75] width 379 height 25
click at [206, 60] on input "a. The team is not effectively managing or estimating resources in each iterati…" at bounding box center [206, 56] width 0 height 8
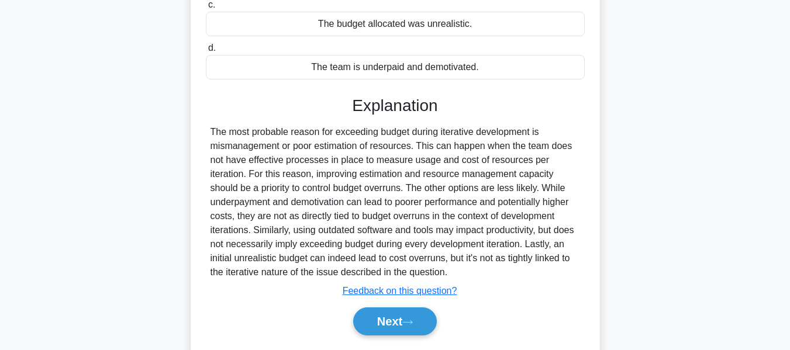
scroll to position [281, 0]
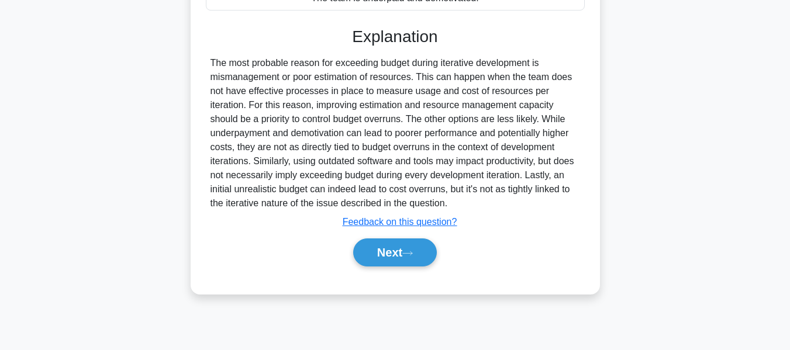
drag, startPoint x: 370, startPoint y: 247, endPoint x: 687, endPoint y: 122, distance: 340.4
click at [370, 247] on button "Next" at bounding box center [395, 252] width 84 height 28
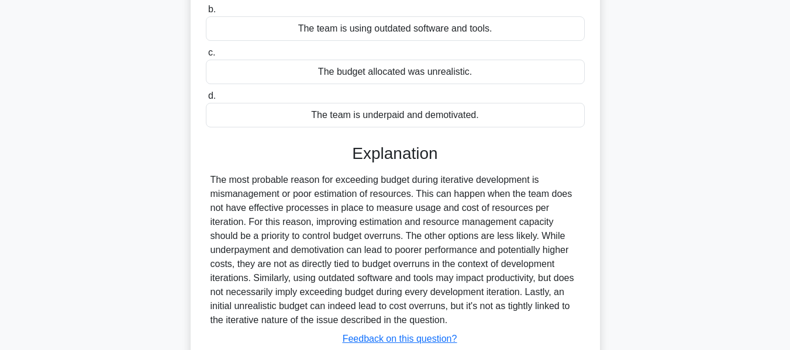
scroll to position [0, 0]
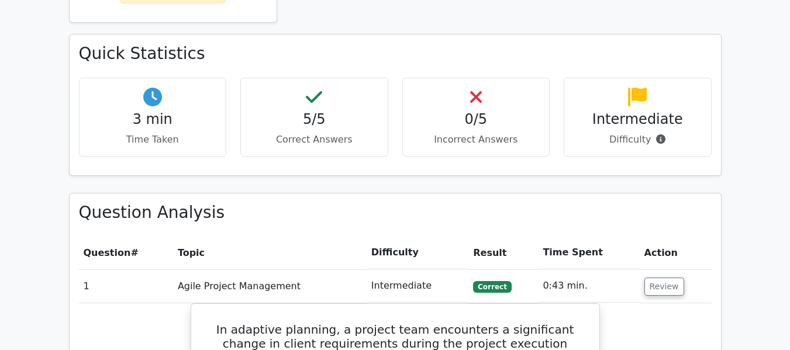
scroll to position [351, 0]
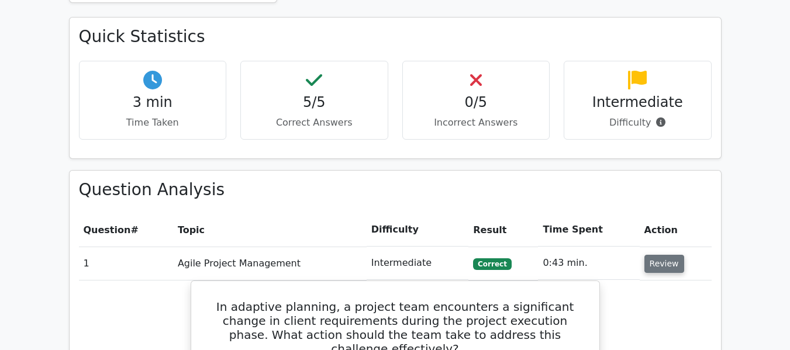
click at [661, 265] on button "Review" at bounding box center [664, 264] width 40 height 18
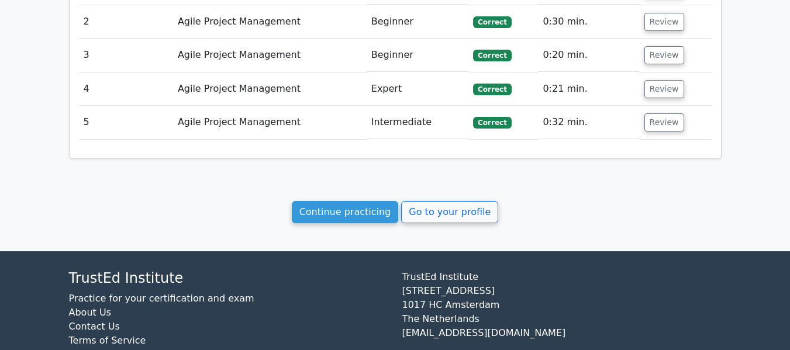
scroll to position [643, 0]
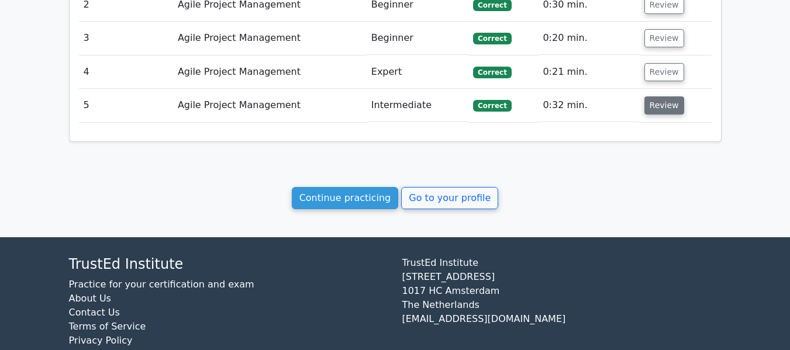
click at [665, 108] on button "Review" at bounding box center [664, 105] width 40 height 18
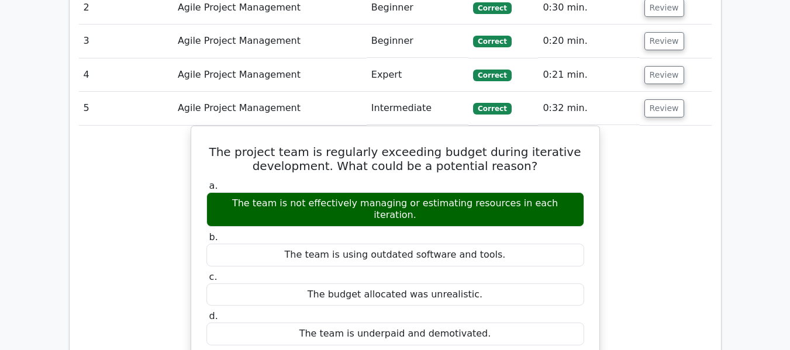
scroll to position [0, 0]
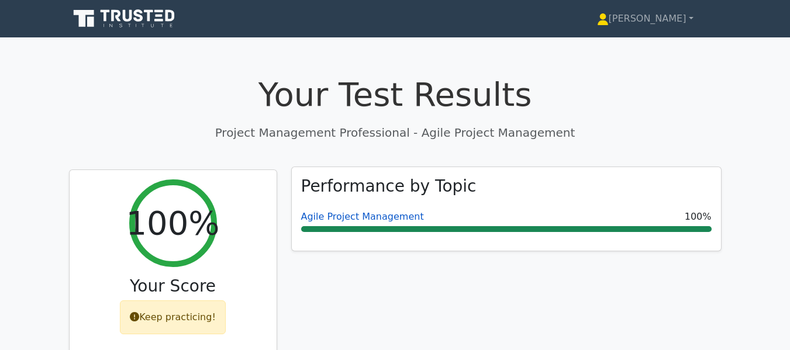
click at [313, 218] on link "Agile Project Management" at bounding box center [362, 216] width 123 height 11
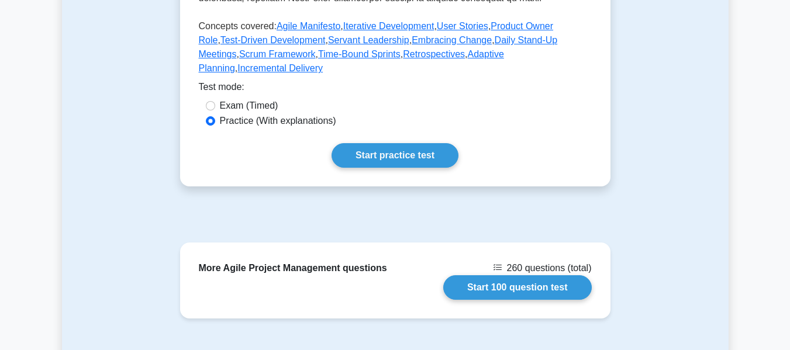
scroll to position [643, 0]
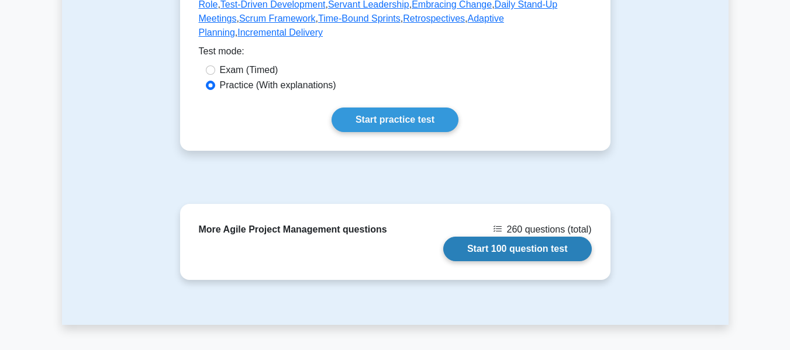
click at [503, 237] on link "Start 100 question test" at bounding box center [517, 249] width 148 height 25
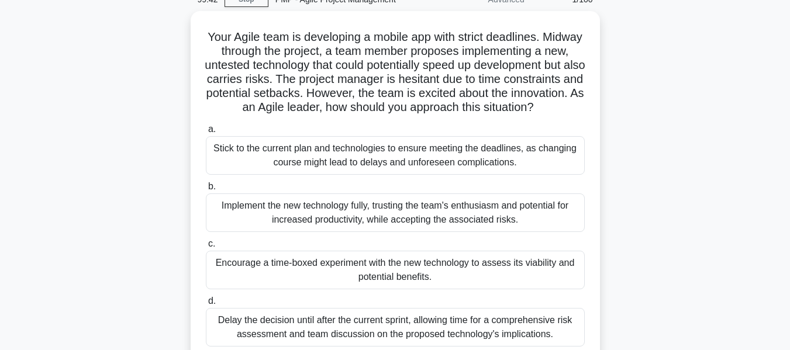
scroll to position [58, 0]
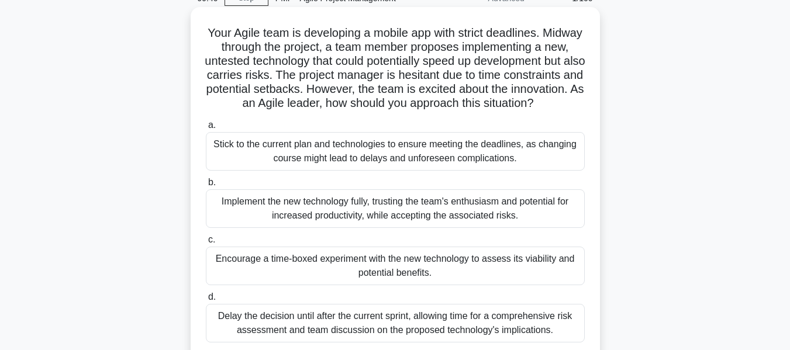
click at [250, 285] on div "Encourage a time-boxed experiment with the new technology to assess its viabili…" at bounding box center [395, 266] width 379 height 39
click at [206, 244] on input "c. Encourage a time-boxed experiment with the new technology to assess its viab…" at bounding box center [206, 240] width 0 height 8
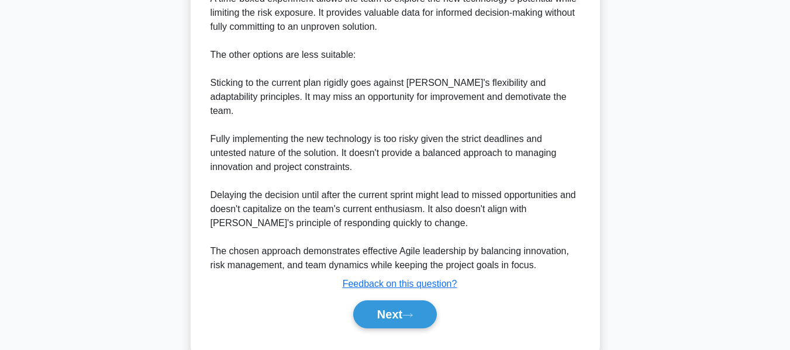
scroll to position [584, 0]
drag, startPoint x: 393, startPoint y: 305, endPoint x: 710, endPoint y: 159, distance: 348.1
click at [393, 305] on button "Next" at bounding box center [395, 314] width 84 height 28
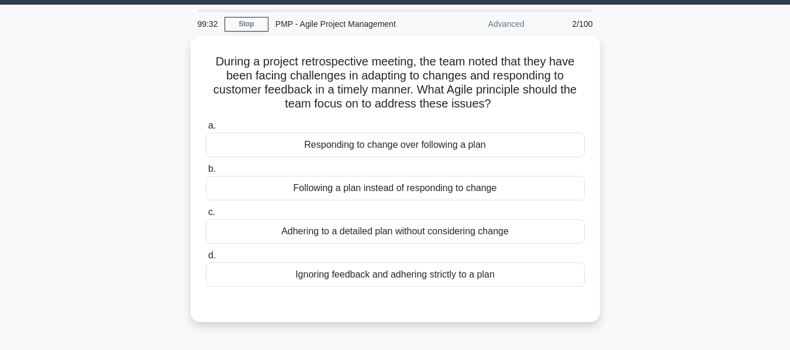
scroll to position [33, 0]
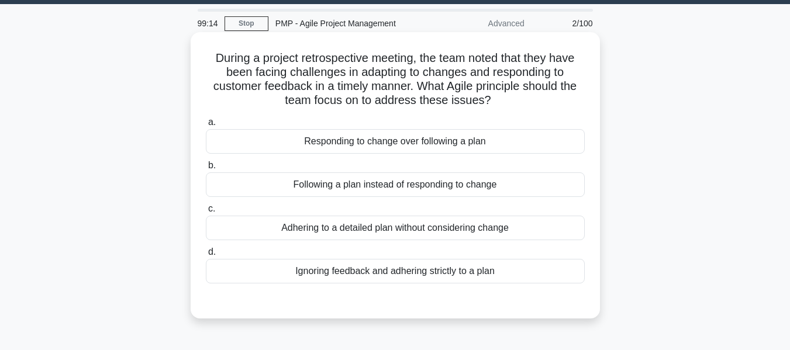
click at [360, 140] on div "Responding to change over following a plan" at bounding box center [395, 141] width 379 height 25
click at [206, 126] on input "a. Responding to change over following a plan" at bounding box center [206, 123] width 0 height 8
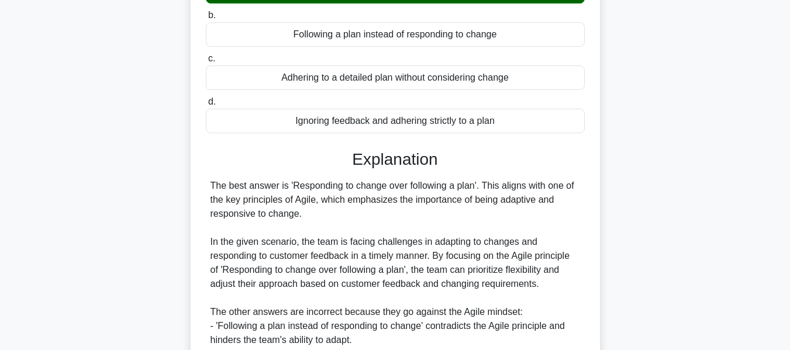
scroll to position [326, 0]
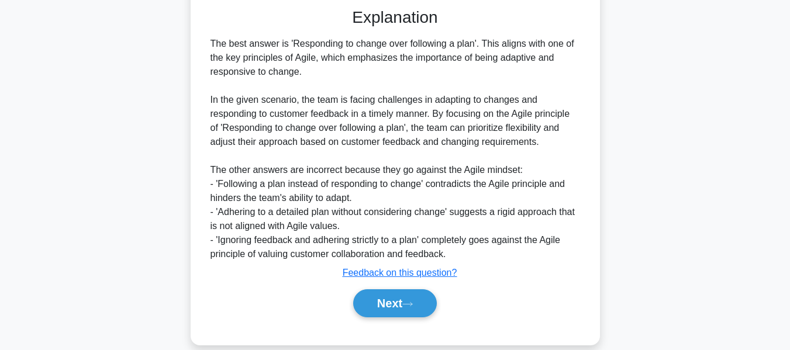
drag, startPoint x: 393, startPoint y: 299, endPoint x: 447, endPoint y: 243, distance: 77.3
click at [393, 299] on button "Next" at bounding box center [395, 303] width 84 height 28
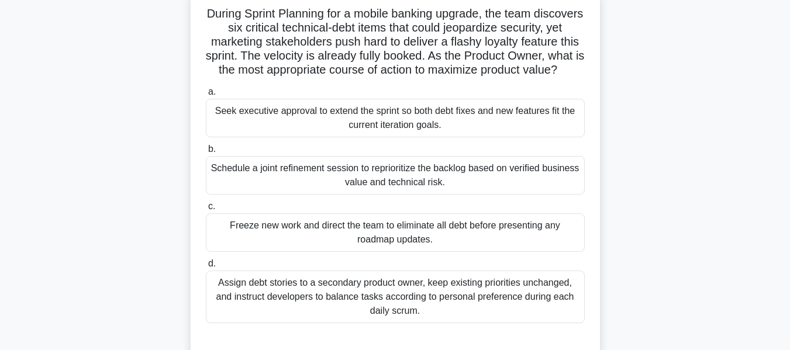
scroll to position [82, 0]
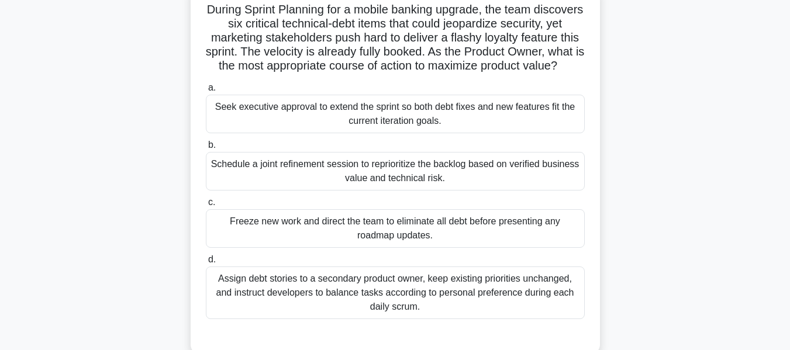
click at [342, 182] on div "Schedule a joint refinement session to reprioritize the backlog based on verifi…" at bounding box center [395, 171] width 379 height 39
click at [206, 149] on input "b. Schedule a joint refinement session to reprioritize the backlog based on ver…" at bounding box center [206, 145] width 0 height 8
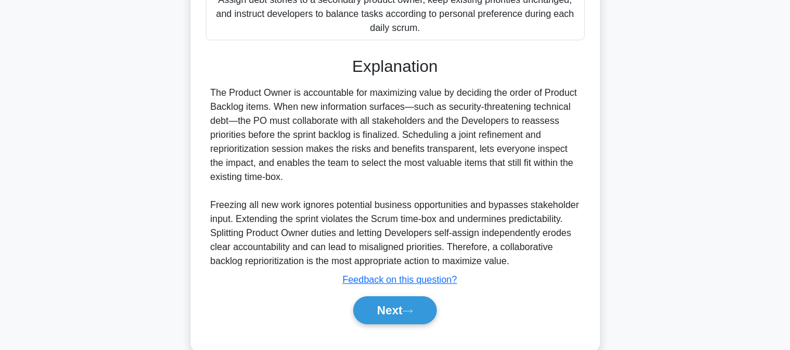
scroll to position [399, 0]
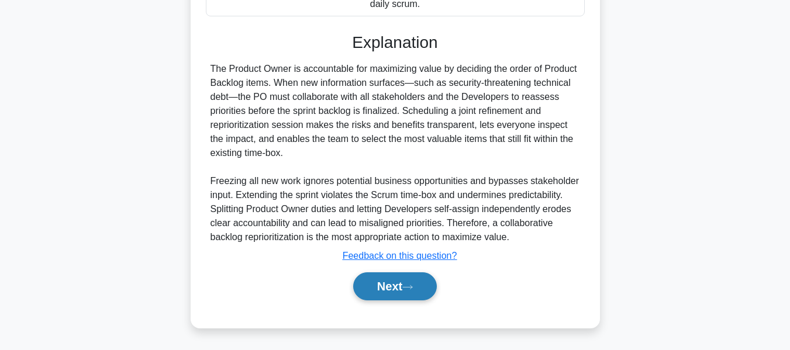
drag, startPoint x: 411, startPoint y: 289, endPoint x: 420, endPoint y: 289, distance: 8.2
click at [411, 289] on icon at bounding box center [407, 287] width 11 height 6
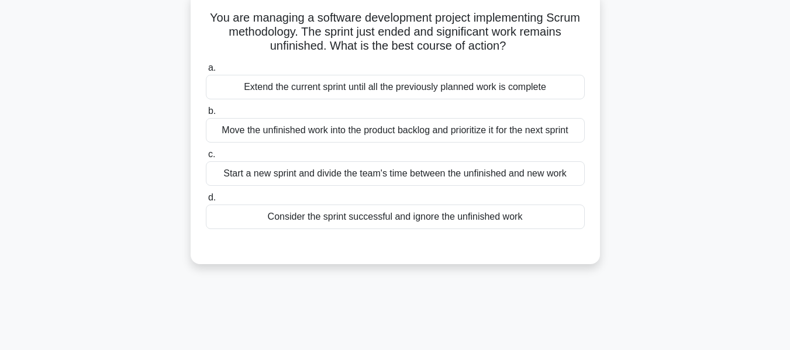
scroll to position [78, 0]
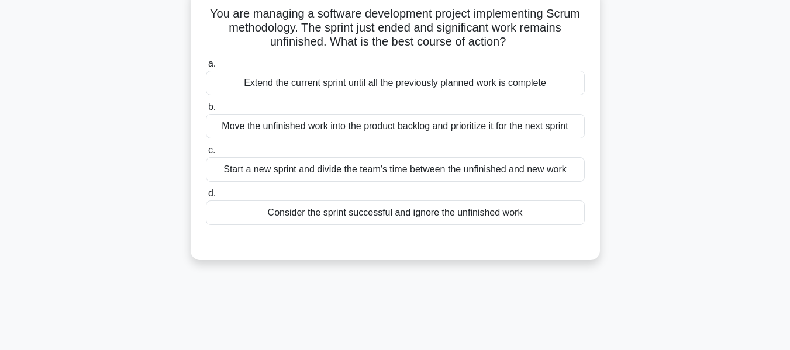
click at [280, 126] on div "Move the unfinished work into the product backlog and prioritize it for the nex…" at bounding box center [395, 126] width 379 height 25
click at [206, 111] on input "b. Move the unfinished work into the product backlog and prioritize it for the …" at bounding box center [206, 107] width 0 height 8
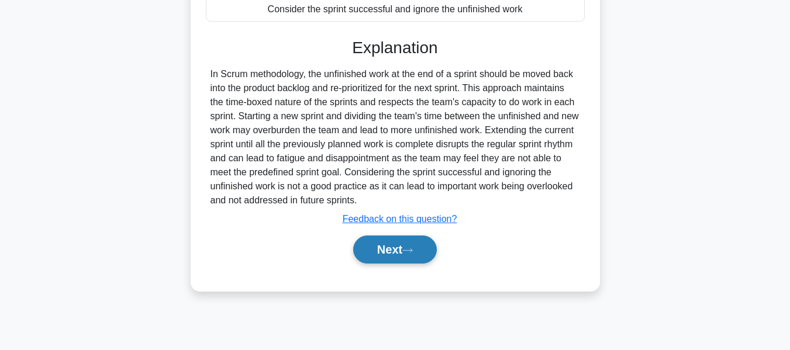
click at [377, 247] on button "Next" at bounding box center [395, 250] width 84 height 28
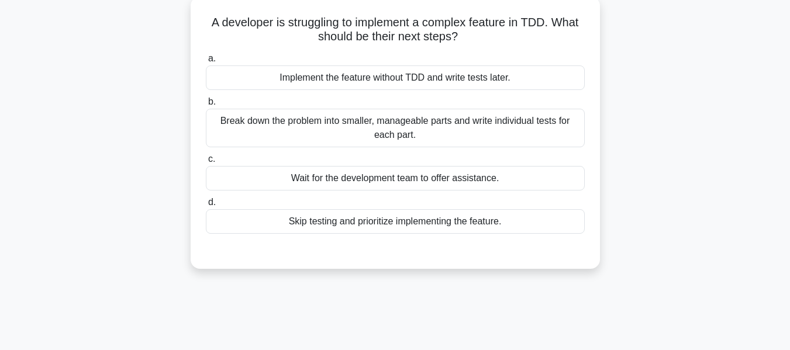
scroll to position [73, 0]
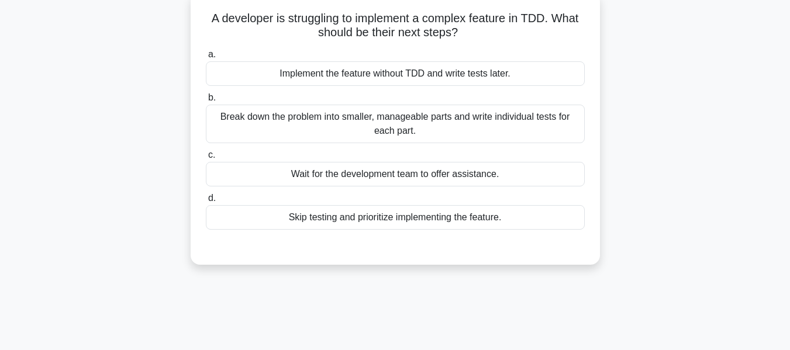
click at [396, 124] on div "Break down the problem into smaller, manageable parts and write individual test…" at bounding box center [395, 124] width 379 height 39
click at [206, 102] on input "b. Break down the problem into smaller, manageable parts and write individual t…" at bounding box center [206, 98] width 0 height 8
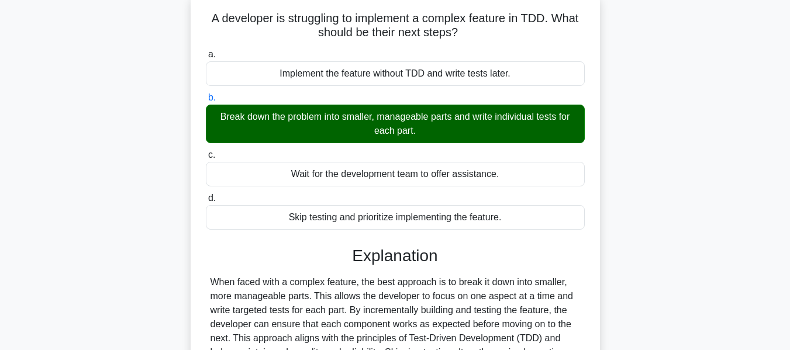
scroll to position [281, 0]
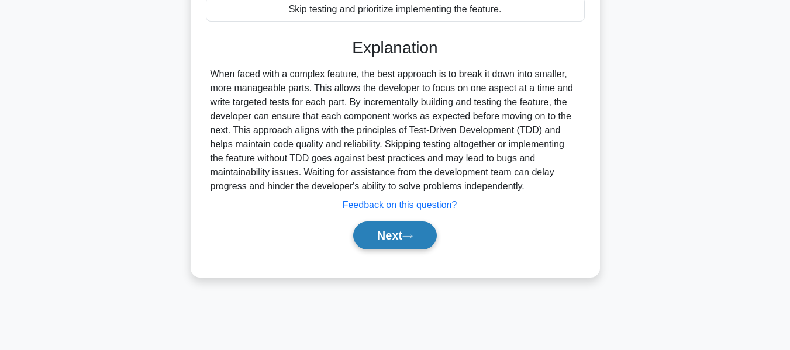
click at [403, 229] on button "Next" at bounding box center [395, 236] width 84 height 28
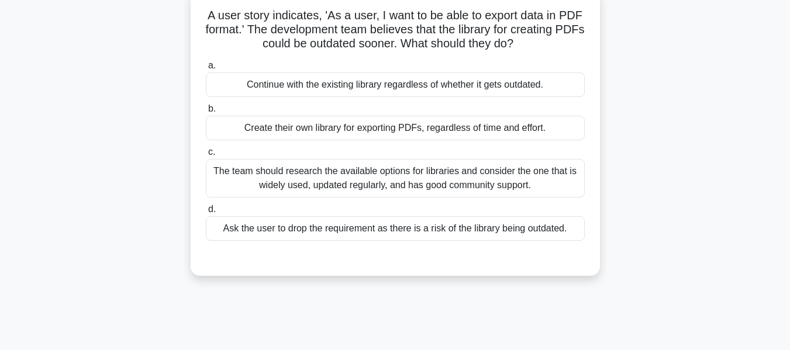
scroll to position [80, 0]
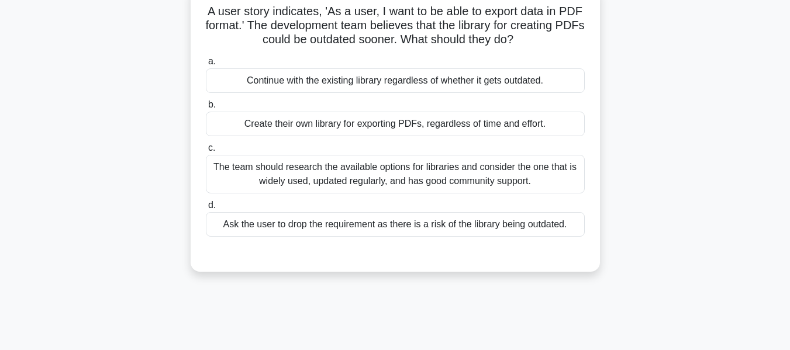
click at [375, 173] on div "The team should research the available options for libraries and consider the o…" at bounding box center [395, 174] width 379 height 39
click at [206, 152] on input "c. The team should research the available options for libraries and consider th…" at bounding box center [206, 148] width 0 height 8
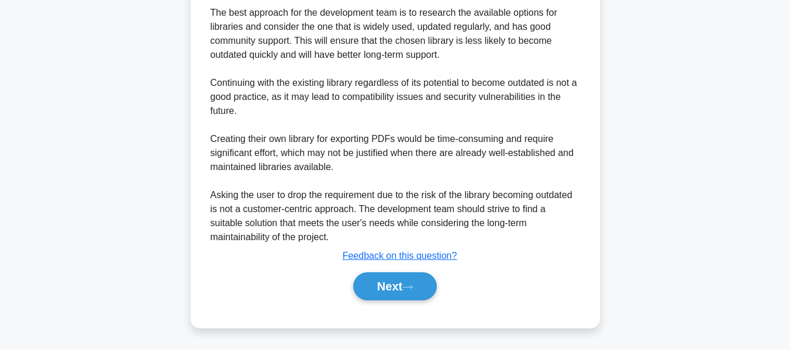
click at [394, 282] on button "Next" at bounding box center [395, 286] width 84 height 28
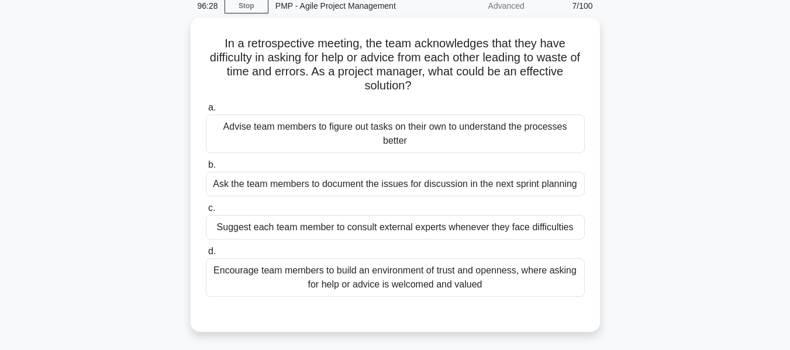
scroll to position [49, 0]
click at [342, 282] on div "Encourage team members to build an environment of trust and openness, where ask…" at bounding box center [395, 277] width 379 height 39
click at [206, 255] on input "d. Encourage team members to build an environment of trust and openness, where …" at bounding box center [206, 251] width 0 height 8
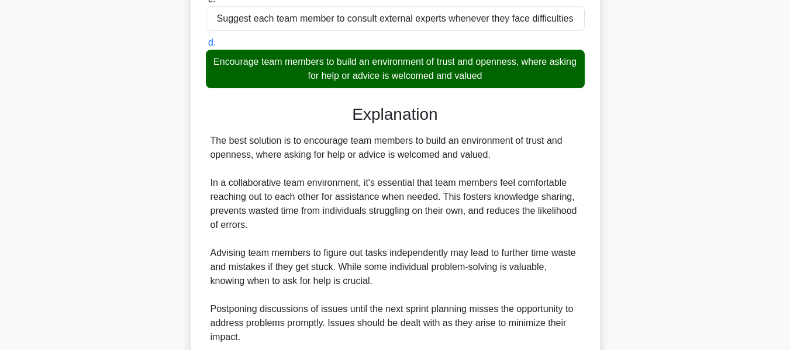
scroll to position [399, 0]
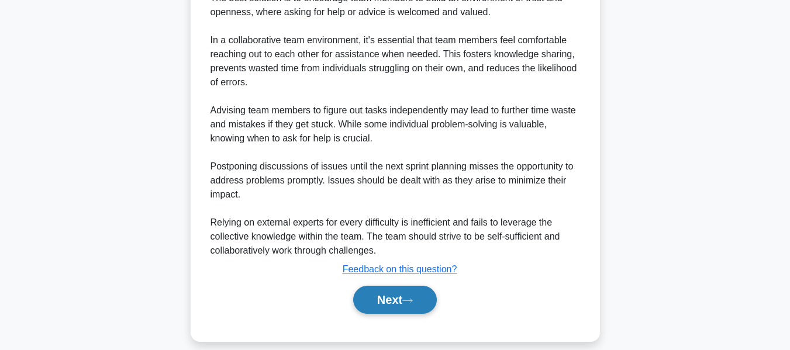
click at [402, 296] on button "Next" at bounding box center [395, 300] width 84 height 28
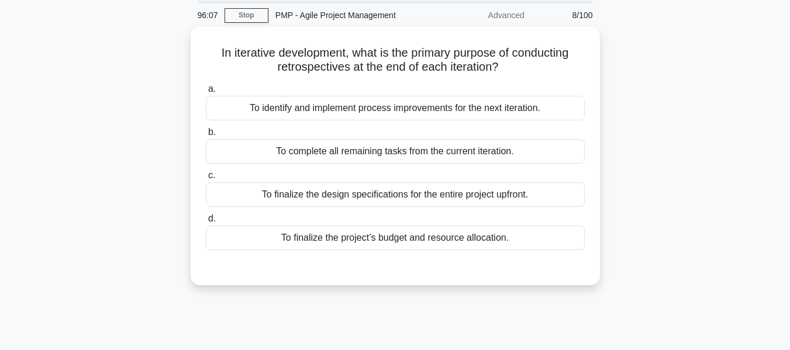
scroll to position [44, 0]
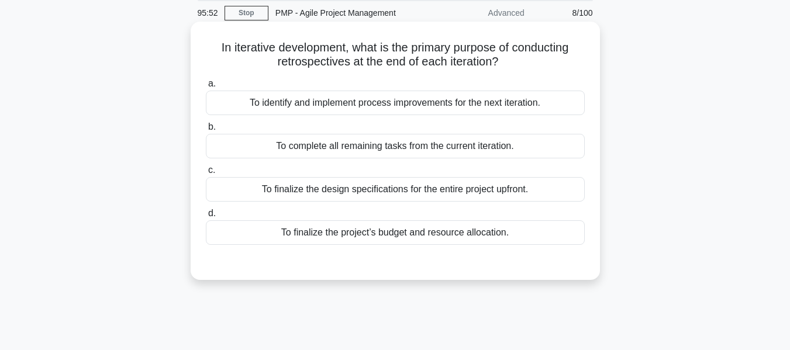
click at [289, 102] on div "To identify and implement process improvements for the next iteration." at bounding box center [395, 103] width 379 height 25
click at [206, 88] on input "a. To identify and implement process improvements for the next iteration." at bounding box center [206, 84] width 0 height 8
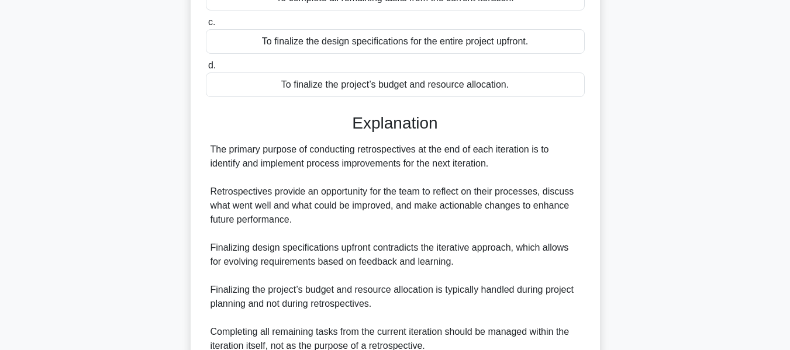
scroll to position [301, 0]
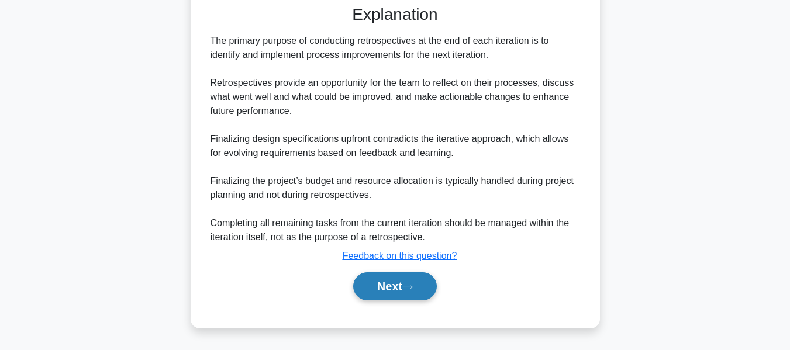
drag, startPoint x: 379, startPoint y: 275, endPoint x: 394, endPoint y: 275, distance: 14.6
click at [379, 275] on button "Next" at bounding box center [395, 286] width 84 height 28
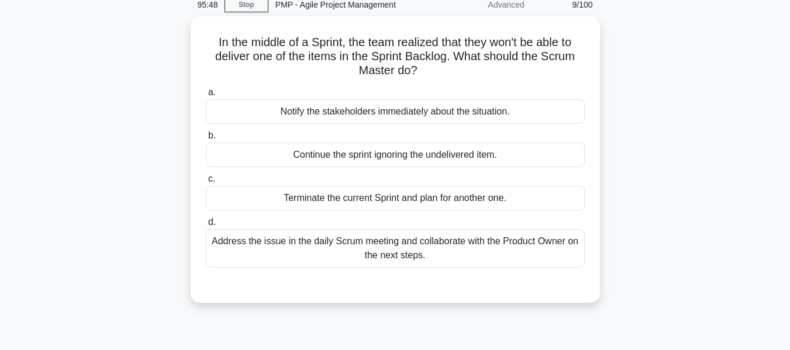
scroll to position [53, 0]
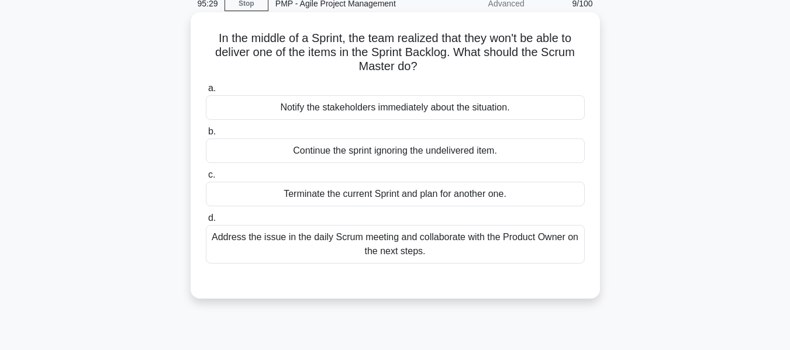
click at [344, 225] on label "d. Address the issue in the daily Scrum meeting and collaborate with the Produc…" at bounding box center [395, 237] width 379 height 53
click at [206, 222] on input "d. Address the issue in the daily Scrum meeting and collaborate with the Produc…" at bounding box center [206, 219] width 0 height 8
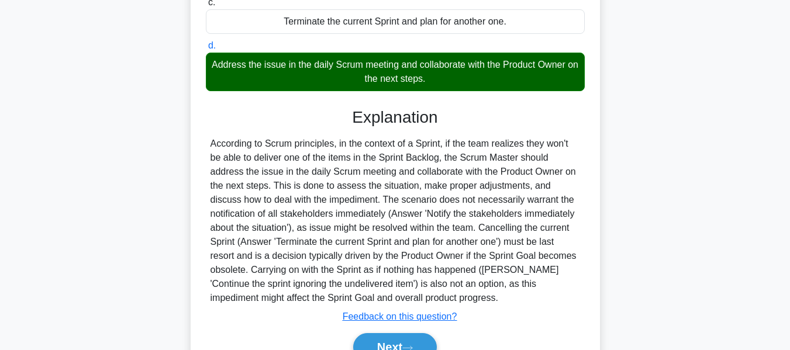
scroll to position [287, 0]
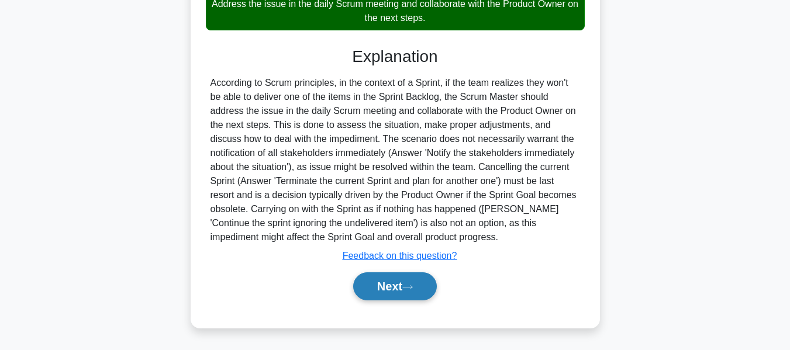
click at [405, 288] on button "Next" at bounding box center [395, 286] width 84 height 28
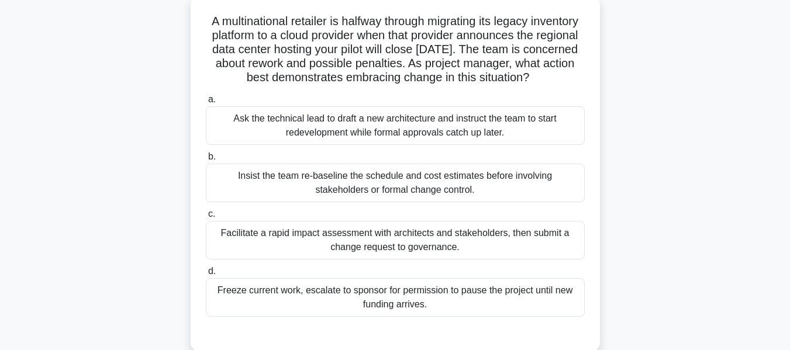
scroll to position [75, 0]
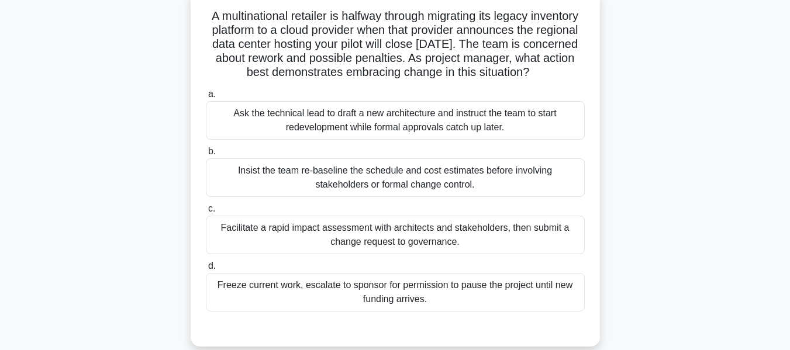
click at [408, 251] on div "Facilitate a rapid impact assessment with architects and stakeholders, then sub…" at bounding box center [395, 235] width 379 height 39
click at [206, 213] on input "c. Facilitate a rapid impact assessment with architects and stakeholders, then …" at bounding box center [206, 209] width 0 height 8
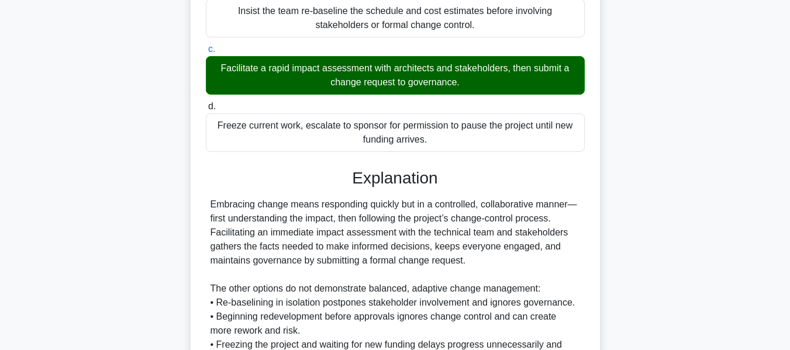
scroll to position [371, 0]
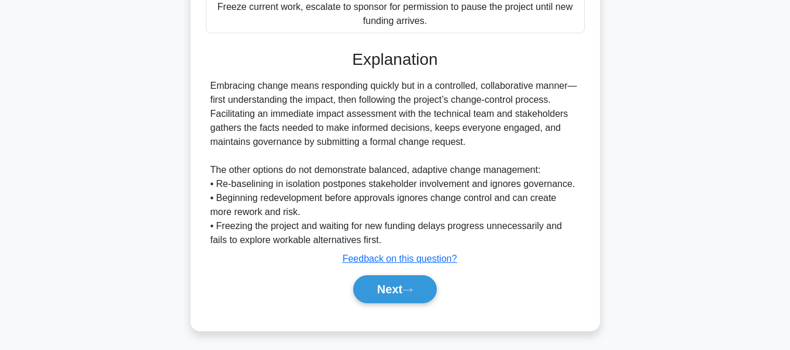
drag, startPoint x: 379, startPoint y: 284, endPoint x: 649, endPoint y: 195, distance: 284.8
click at [379, 284] on button "Next" at bounding box center [395, 289] width 84 height 28
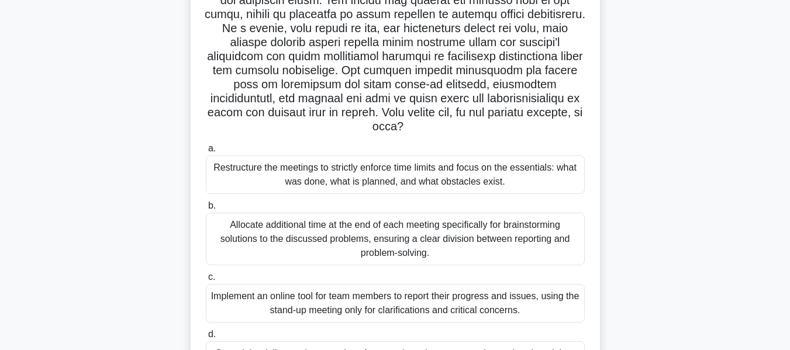
scroll to position [259, 0]
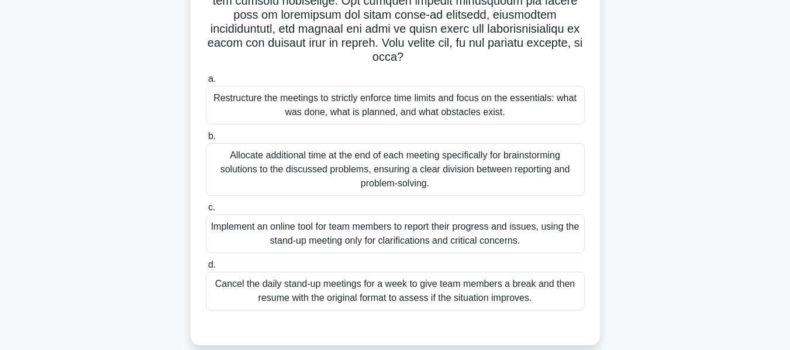
click at [381, 97] on div "Restructure the meetings to strictly enforce time limits and focus on the essen…" at bounding box center [395, 105] width 379 height 39
click at [206, 83] on input "a. Restructure the meetings to strictly enforce time limits and focus on the es…" at bounding box center [206, 79] width 0 height 8
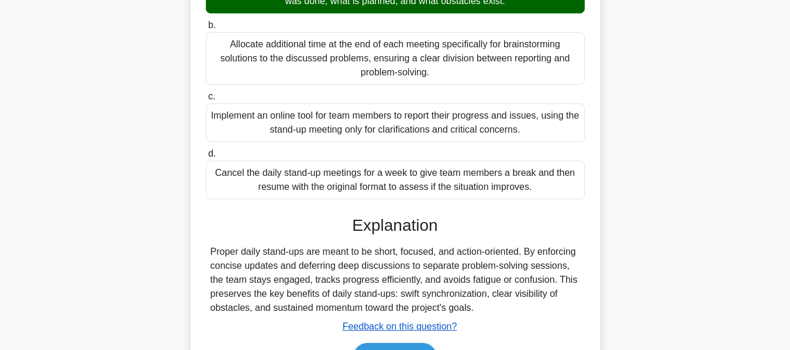
scroll to position [441, 0]
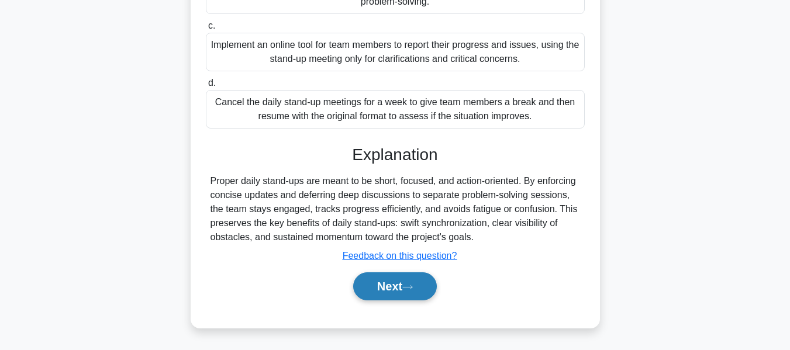
click at [404, 289] on button "Next" at bounding box center [395, 286] width 84 height 28
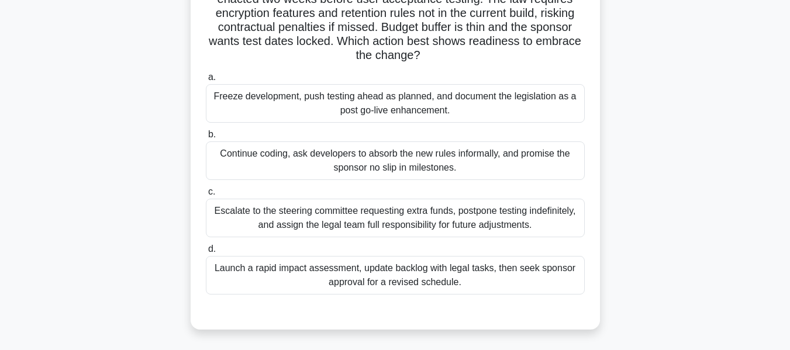
scroll to position [88, 0]
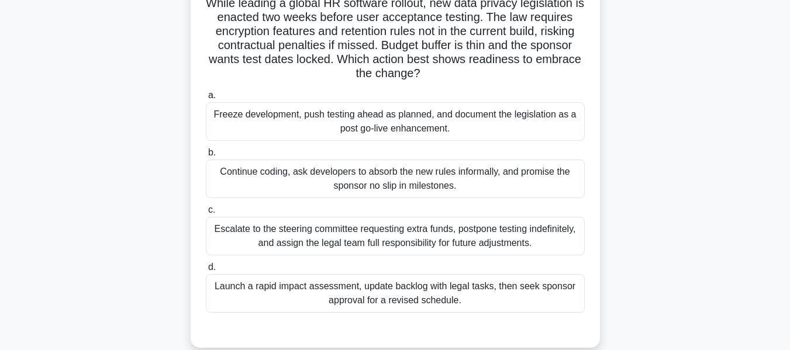
click at [365, 289] on div "Launch a rapid impact assessment, update backlog with legal tasks, then seek sp…" at bounding box center [395, 293] width 379 height 39
click at [206, 271] on input "d. Launch a rapid impact assessment, update backlog with legal tasks, then seek…" at bounding box center [206, 268] width 0 height 8
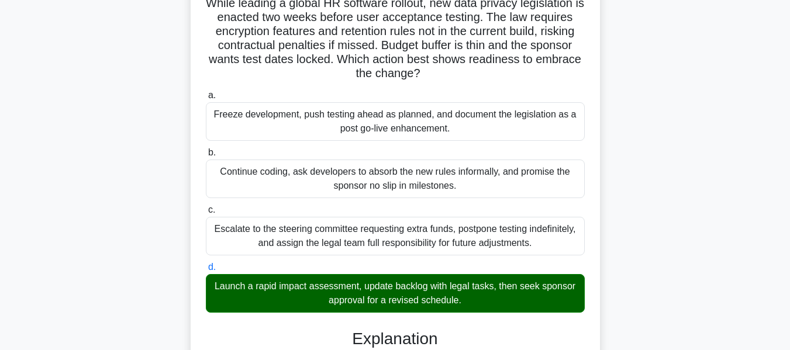
scroll to position [357, 0]
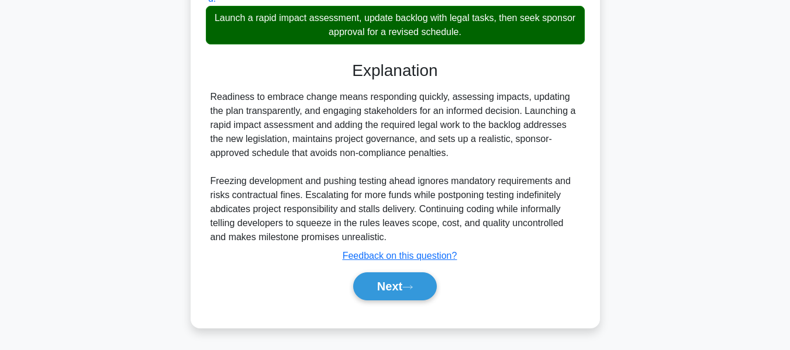
click at [382, 289] on button "Next" at bounding box center [395, 286] width 84 height 28
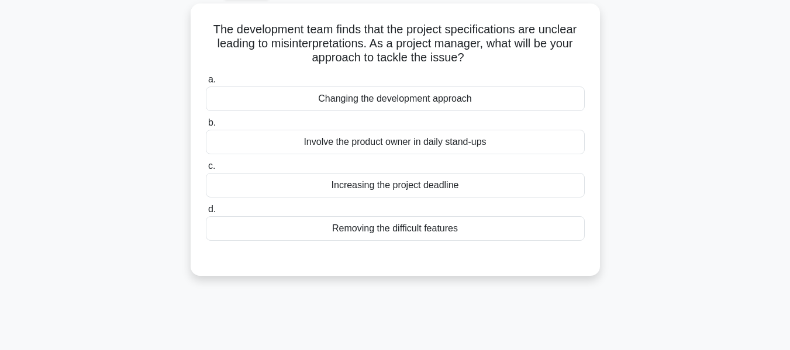
scroll to position [70, 0]
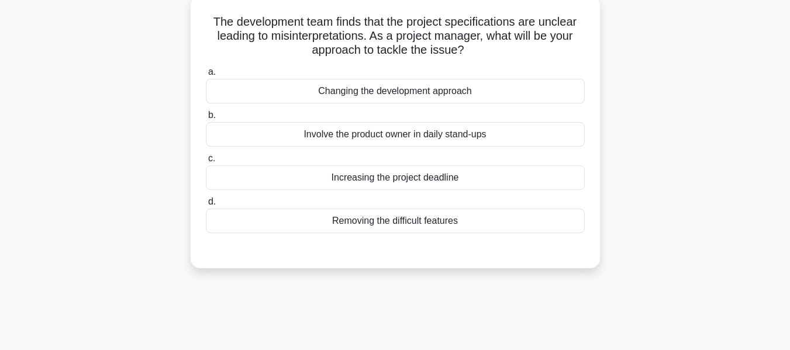
click at [311, 138] on div "Involve the product owner in daily stand-ups" at bounding box center [395, 134] width 379 height 25
click at [206, 119] on input "b. Involve the product owner in daily stand-ups" at bounding box center [206, 116] width 0 height 8
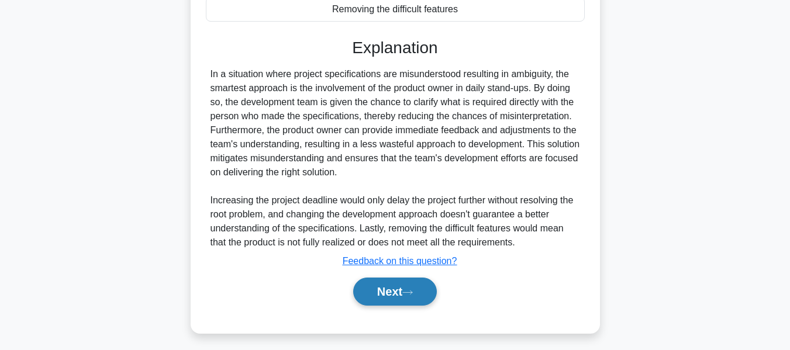
scroll to position [287, 0]
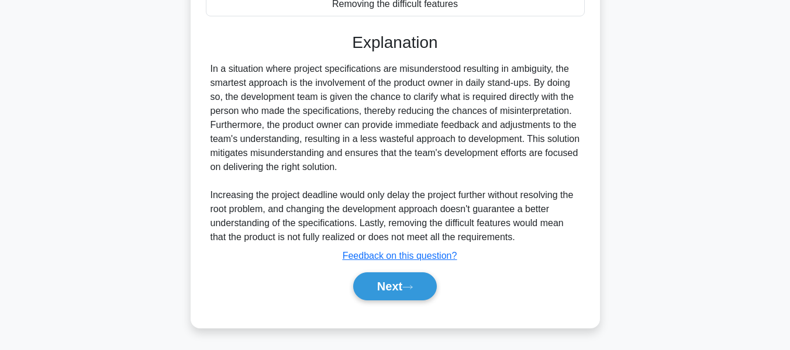
click at [382, 288] on button "Next" at bounding box center [395, 286] width 84 height 28
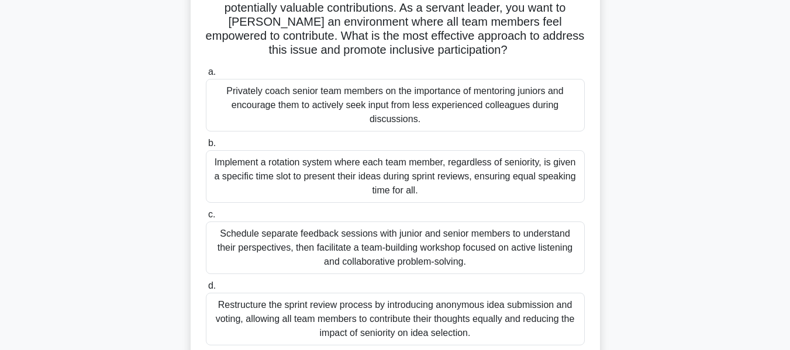
scroll to position [201, 0]
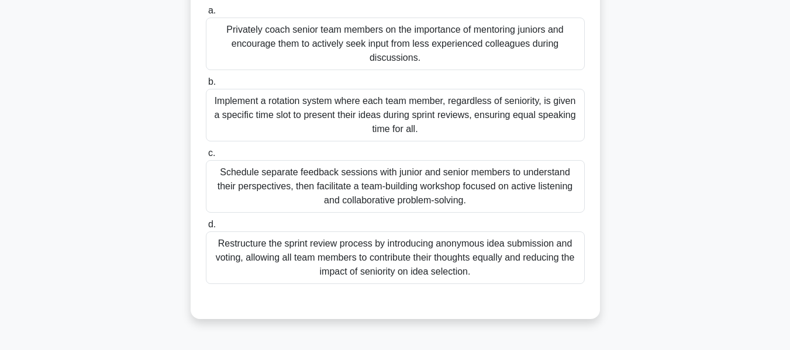
click at [409, 112] on div "Implement a rotation system where each team member, regardless of seniority, is…" at bounding box center [395, 115] width 379 height 53
click at [206, 86] on input "b. Implement a rotation system where each team member, regardless of seniority,…" at bounding box center [206, 82] width 0 height 8
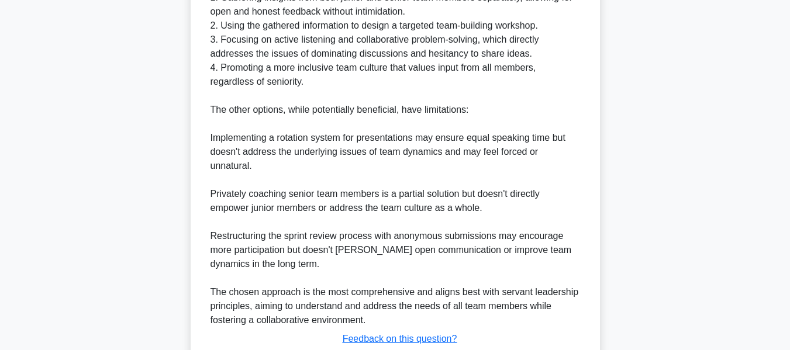
scroll to position [723, 0]
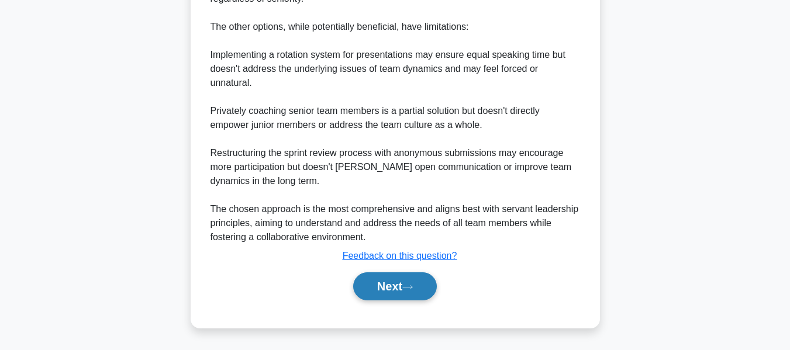
click at [387, 280] on button "Next" at bounding box center [395, 286] width 84 height 28
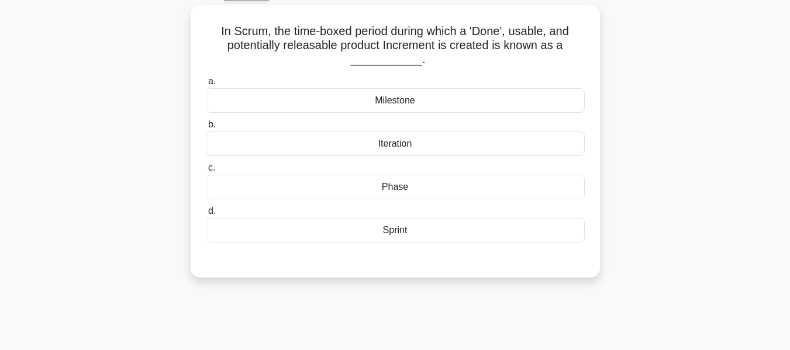
scroll to position [67, 0]
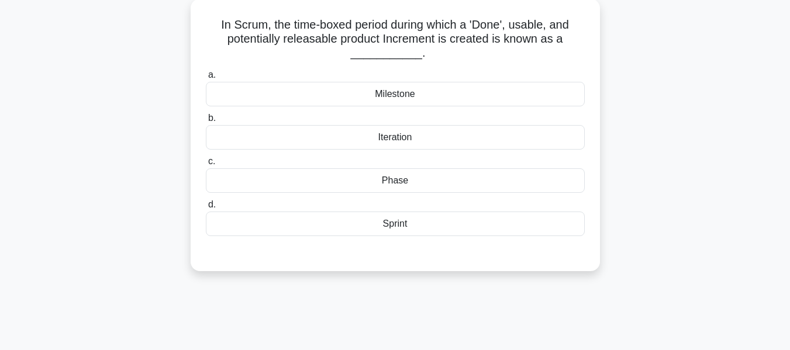
click at [380, 228] on div "Sprint" at bounding box center [395, 224] width 379 height 25
click at [206, 209] on input "d. Sprint" at bounding box center [206, 205] width 0 height 8
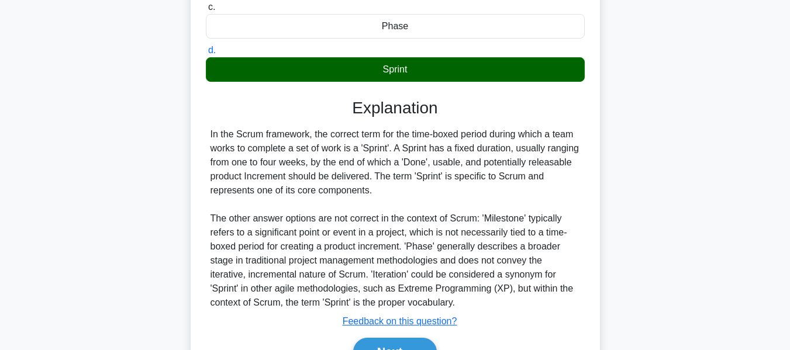
scroll to position [287, 0]
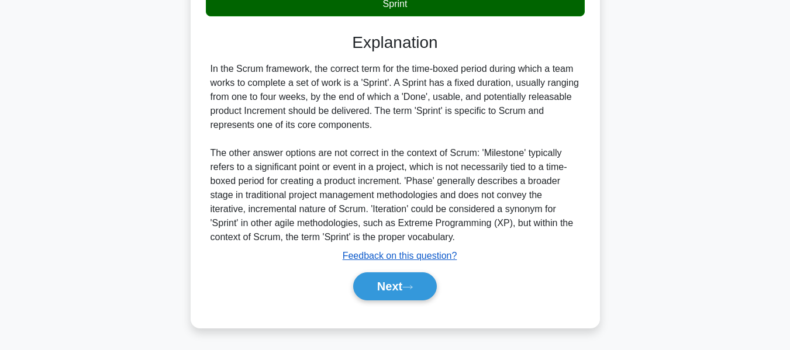
drag, startPoint x: 389, startPoint y: 284, endPoint x: 406, endPoint y: 255, distance: 33.3
click at [389, 284] on button "Next" at bounding box center [395, 286] width 84 height 28
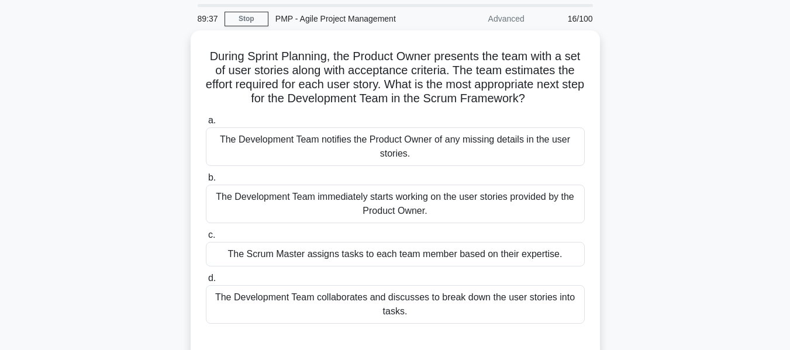
scroll to position [58, 0]
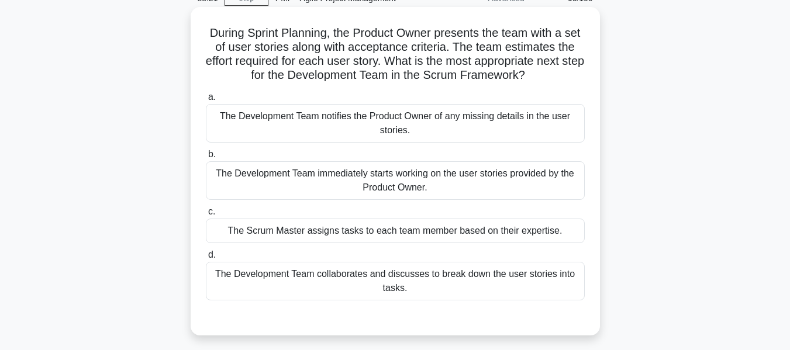
click at [356, 277] on div "The Development Team collaborates and discusses to break down the user stories …" at bounding box center [395, 281] width 379 height 39
click at [206, 259] on input "d. The Development Team collaborates and discusses to break down the user stori…" at bounding box center [206, 255] width 0 height 8
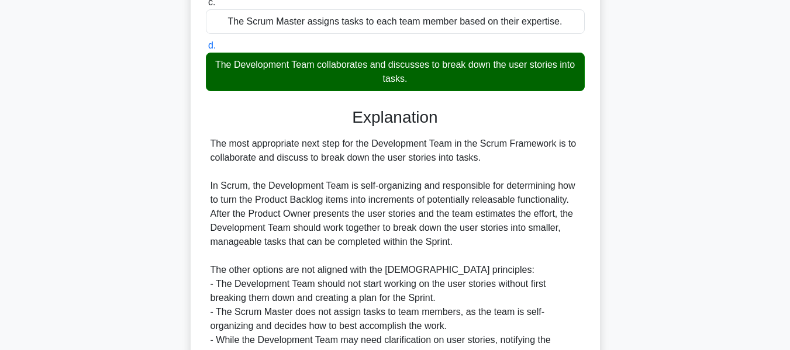
scroll to position [351, 0]
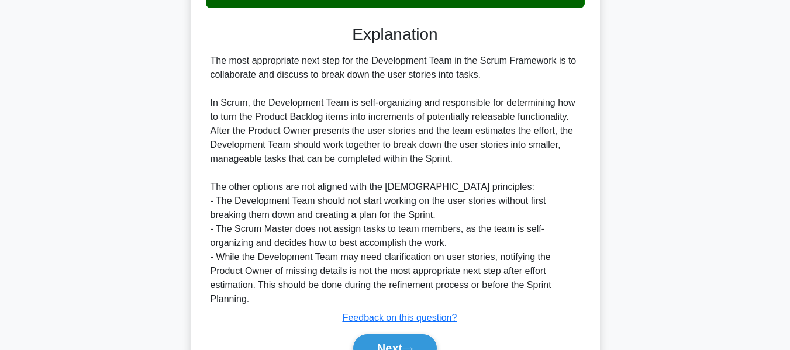
drag, startPoint x: 401, startPoint y: 341, endPoint x: 420, endPoint y: 158, distance: 183.9
click at [401, 341] on button "Next" at bounding box center [395, 348] width 84 height 28
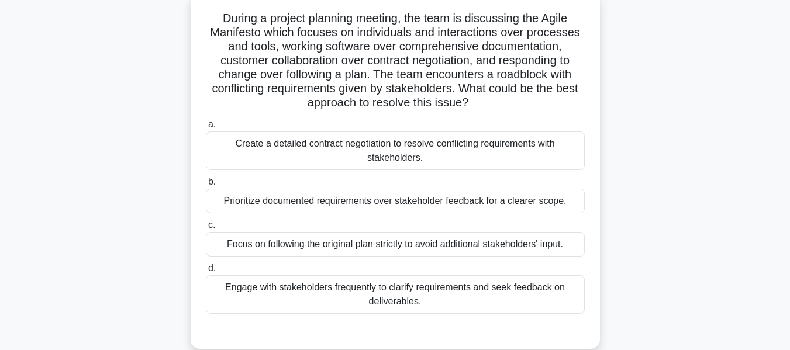
scroll to position [75, 0]
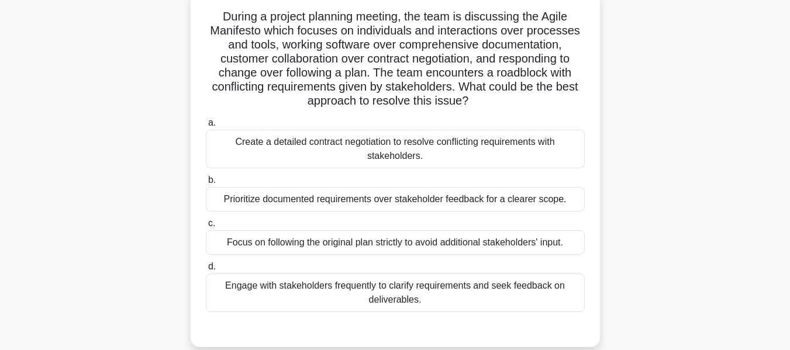
click at [421, 291] on div "Engage with stakeholders frequently to clarify requirements and seek feedback o…" at bounding box center [395, 293] width 379 height 39
click at [206, 271] on input "d. Engage with stakeholders frequently to clarify requirements and seek feedbac…" at bounding box center [206, 267] width 0 height 8
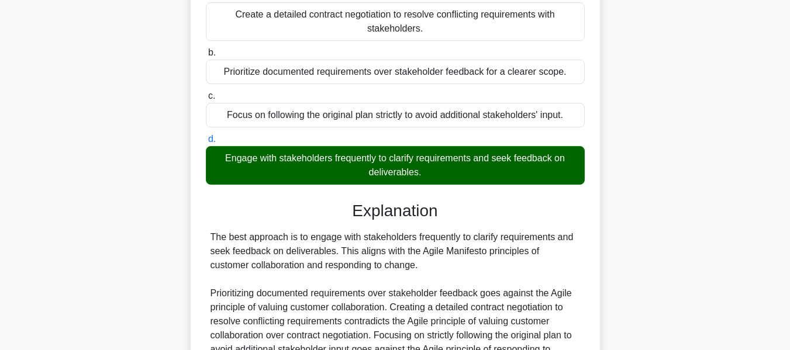
scroll to position [329, 0]
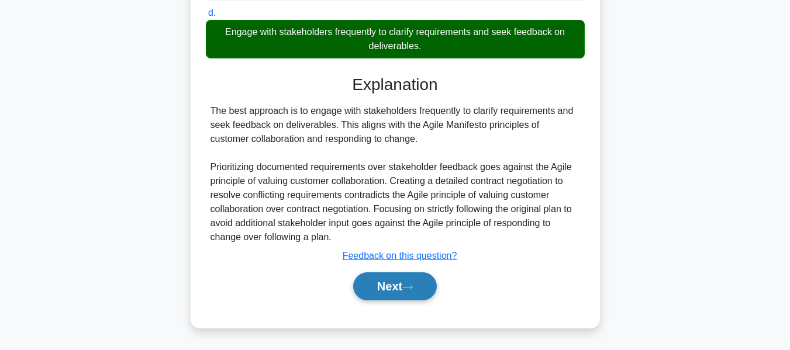
click at [383, 290] on button "Next" at bounding box center [395, 286] width 84 height 28
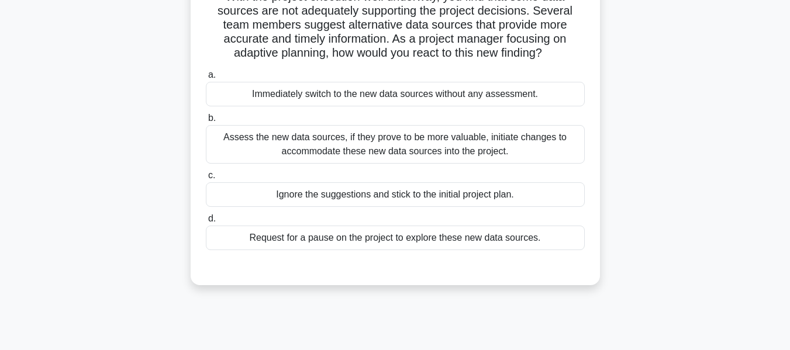
scroll to position [77, 0]
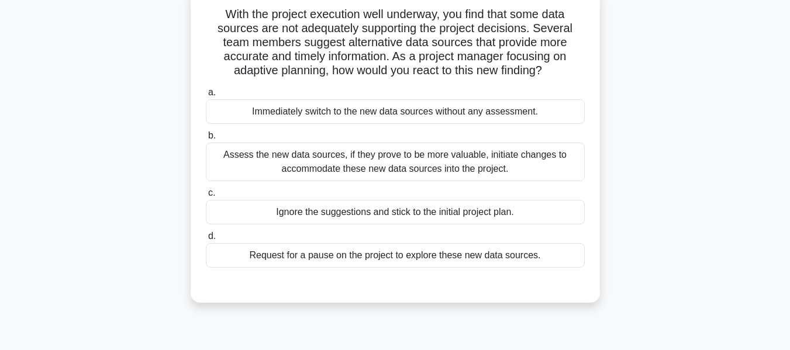
click at [349, 159] on div "Assess the new data sources, if they prove to be more valuable, initiate change…" at bounding box center [395, 162] width 379 height 39
click at [206, 140] on input "b. Assess the new data sources, if they prove to be more valuable, initiate cha…" at bounding box center [206, 136] width 0 height 8
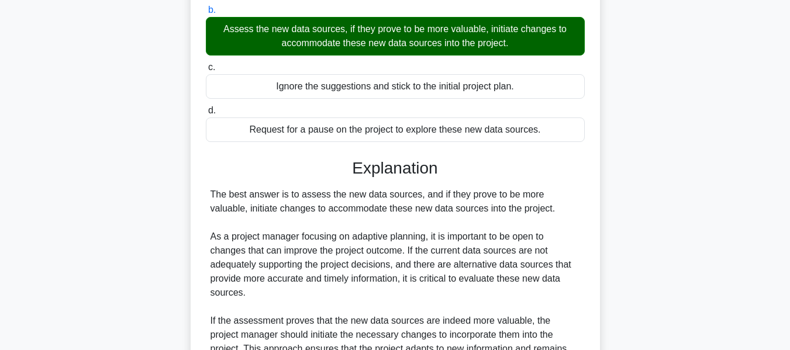
scroll to position [385, 0]
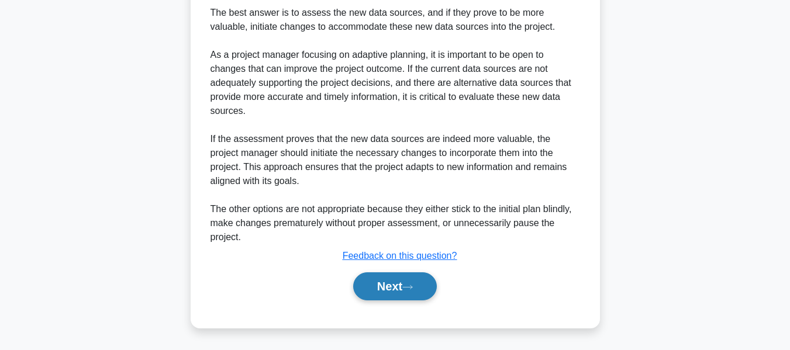
click at [380, 278] on button "Next" at bounding box center [395, 286] width 84 height 28
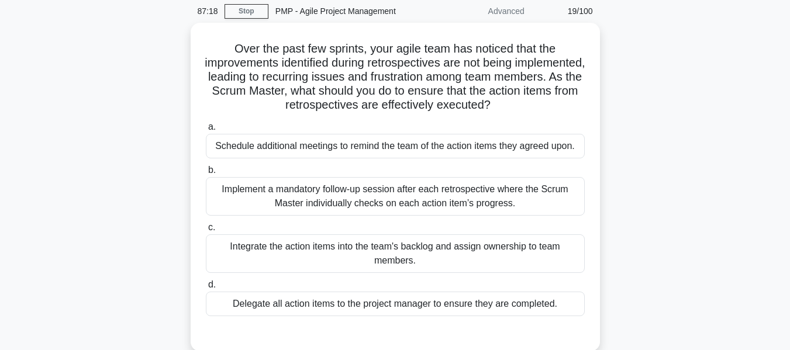
scroll to position [66, 0]
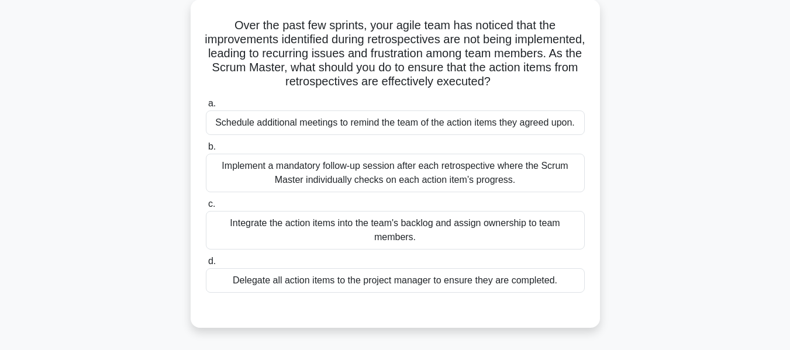
click at [336, 230] on div "Integrate the action items into the team's backlog and assign ownership to team…" at bounding box center [395, 230] width 379 height 39
click at [206, 208] on input "c. Integrate the action items into the team's backlog and assign ownership to t…" at bounding box center [206, 204] width 0 height 8
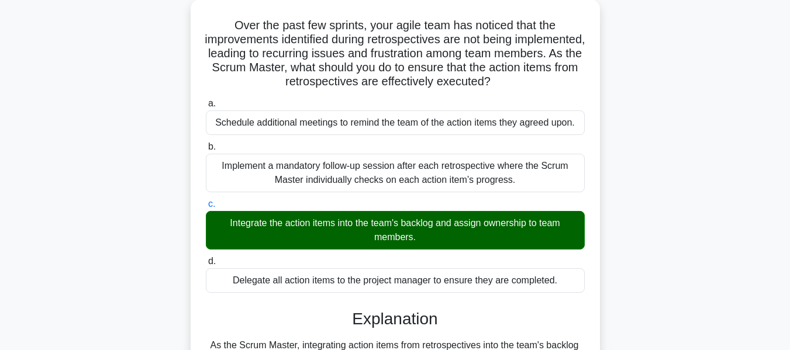
scroll to position [281, 0]
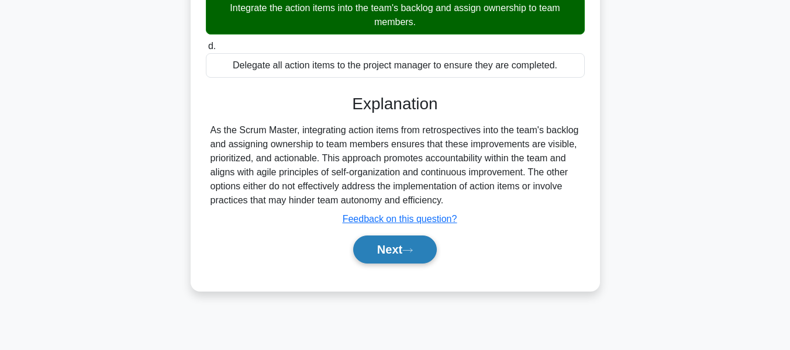
click at [373, 245] on button "Next" at bounding box center [395, 250] width 84 height 28
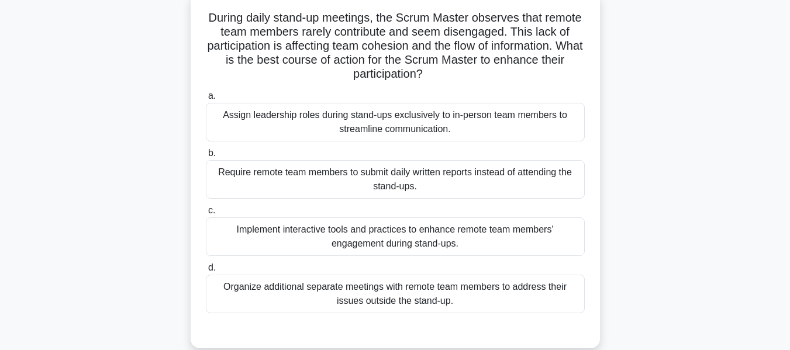
scroll to position [78, 0]
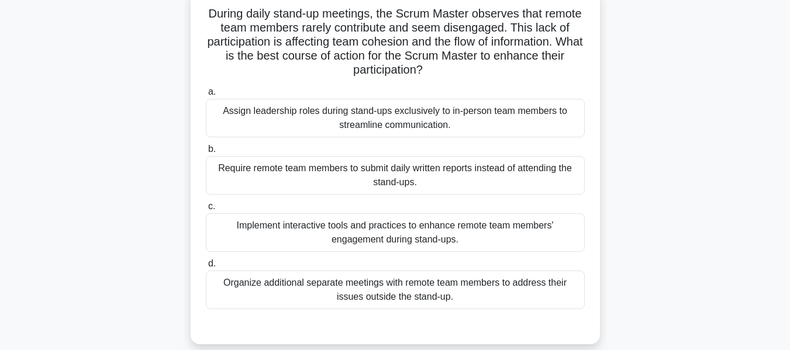
click at [333, 293] on div "Organize additional separate meetings with remote team members to address their…" at bounding box center [395, 290] width 379 height 39
click at [206, 268] on input "d. Organize additional separate meetings with remote team members to address th…" at bounding box center [206, 264] width 0 height 8
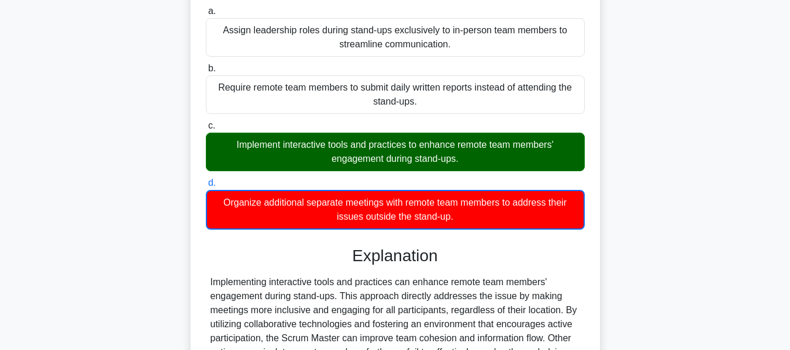
scroll to position [288, 0]
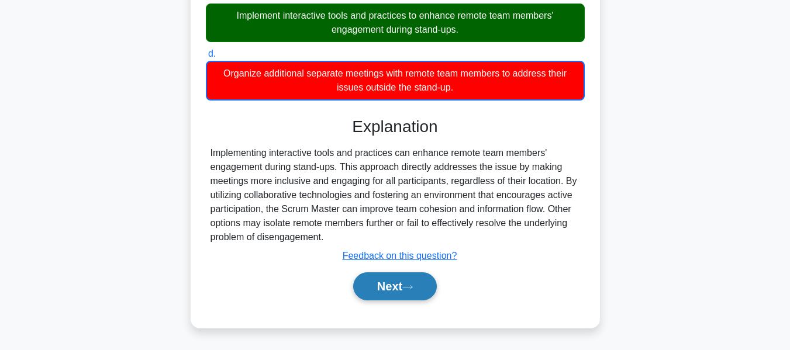
click at [388, 284] on button "Next" at bounding box center [395, 286] width 84 height 28
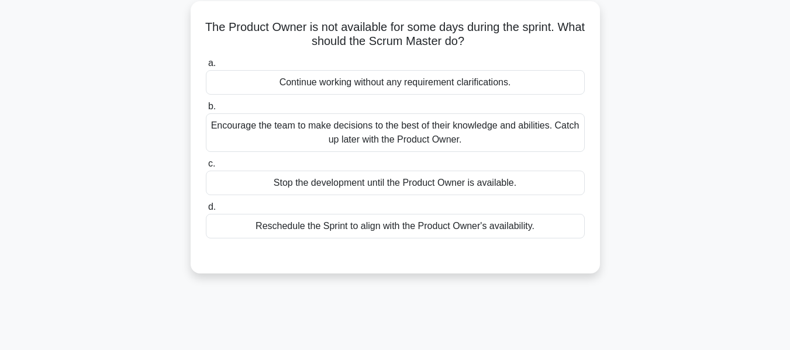
scroll to position [68, 0]
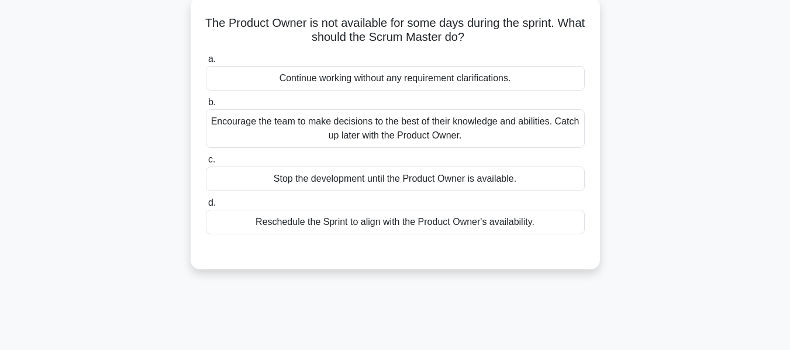
click at [310, 218] on div "Reschedule the Sprint to align with the Product Owner's availability." at bounding box center [395, 222] width 379 height 25
click at [206, 207] on input "d. Reschedule the Sprint to align with the Product Owner's availability." at bounding box center [206, 203] width 0 height 8
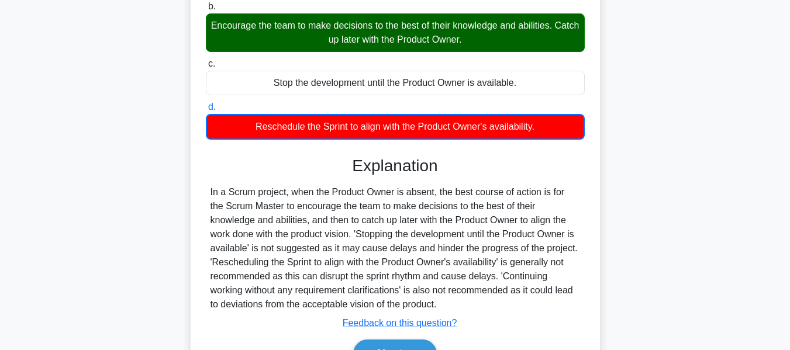
scroll to position [281, 0]
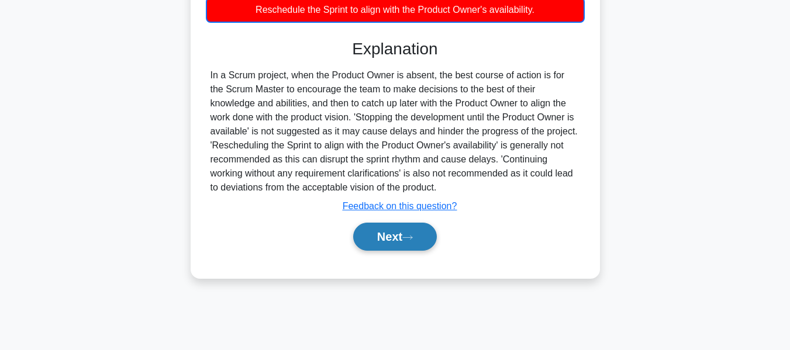
click at [359, 236] on button "Next" at bounding box center [395, 237] width 84 height 28
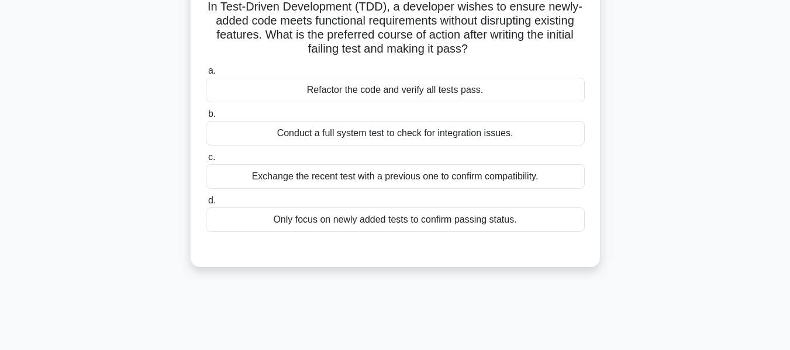
scroll to position [80, 0]
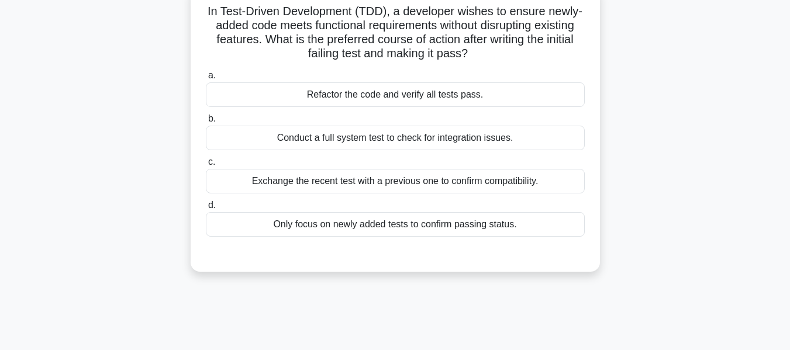
click at [386, 90] on div "Refactor the code and verify all tests pass." at bounding box center [395, 94] width 379 height 25
click at [206, 79] on input "a. Refactor the code and verify all tests pass." at bounding box center [206, 76] width 0 height 8
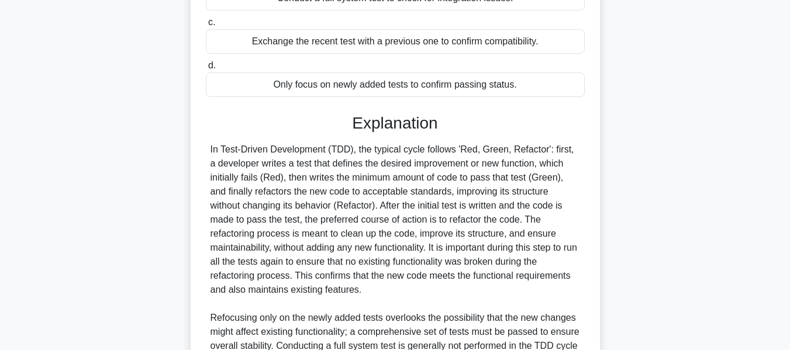
scroll to position [372, 0]
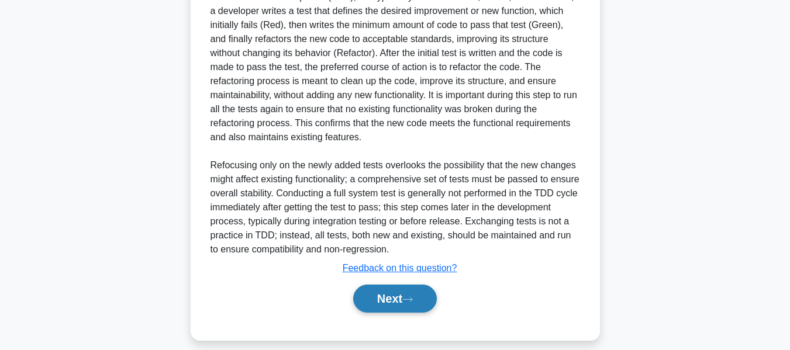
click at [378, 295] on button "Next" at bounding box center [395, 299] width 84 height 28
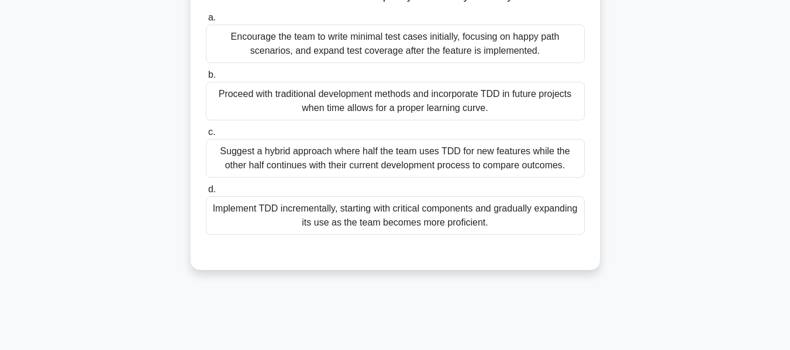
scroll to position [198, 0]
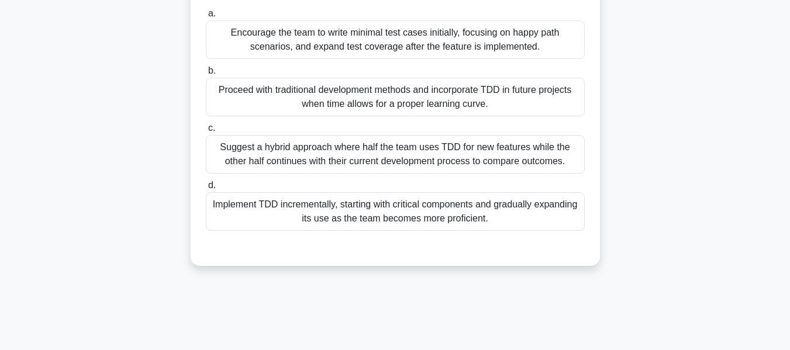
click at [441, 231] on div "Implement TDD incrementally, starting with critical components and gradually ex…" at bounding box center [395, 211] width 379 height 39
click at [206, 189] on input "d. Implement TDD incrementally, starting with critical components and gradually…" at bounding box center [206, 186] width 0 height 8
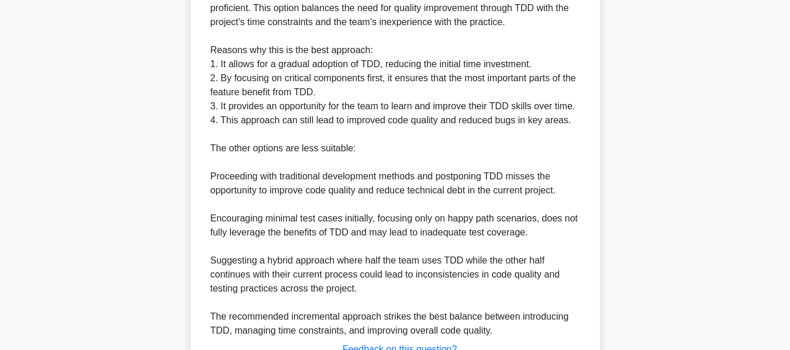
scroll to position [610, 0]
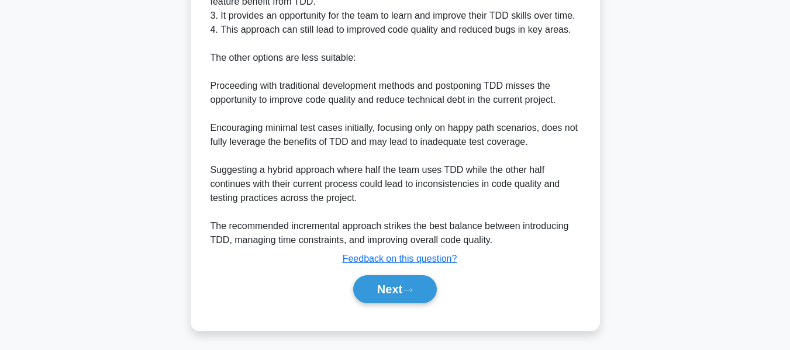
drag, startPoint x: 379, startPoint y: 285, endPoint x: 631, endPoint y: 171, distance: 276.2
click at [379, 285] on button "Next" at bounding box center [395, 289] width 84 height 28
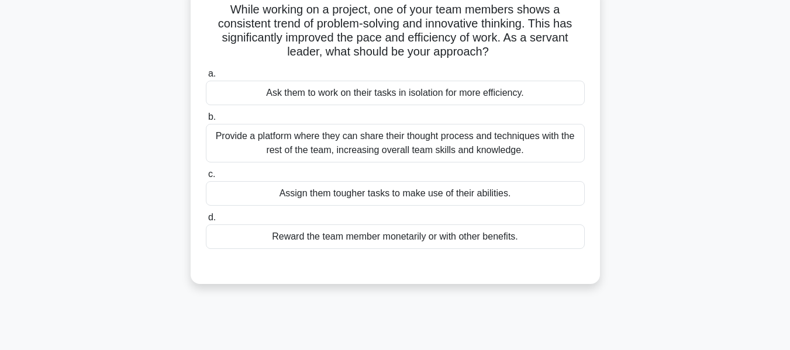
scroll to position [87, 0]
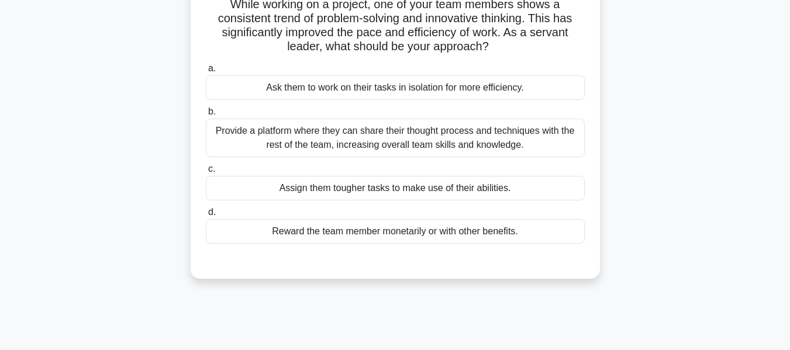
click at [350, 136] on div "Provide a platform where they can share their thought process and techniques wi…" at bounding box center [395, 138] width 379 height 39
click at [206, 116] on input "b. Provide a platform where they can share their thought process and techniques…" at bounding box center [206, 112] width 0 height 8
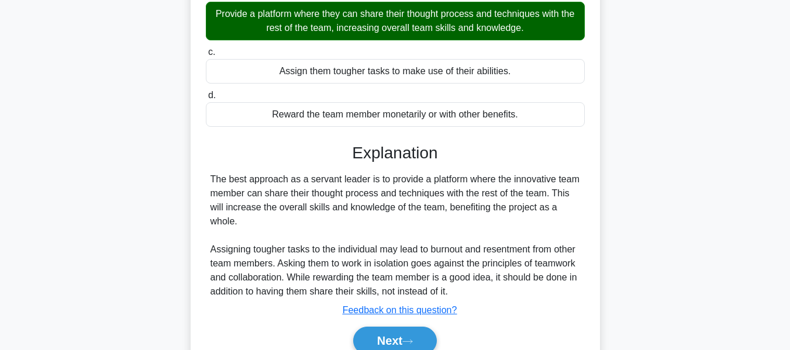
scroll to position [281, 0]
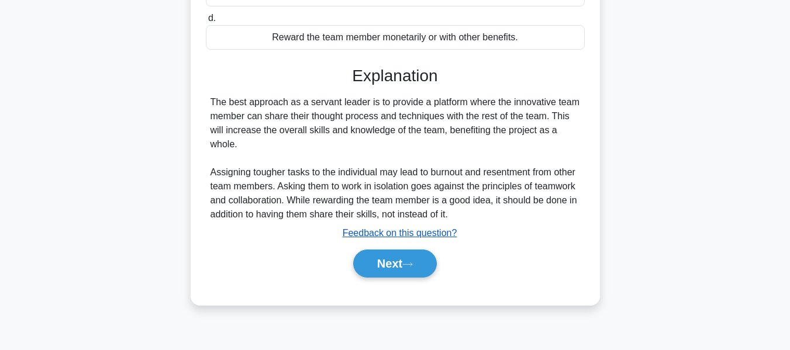
click at [371, 261] on button "Next" at bounding box center [395, 264] width 84 height 28
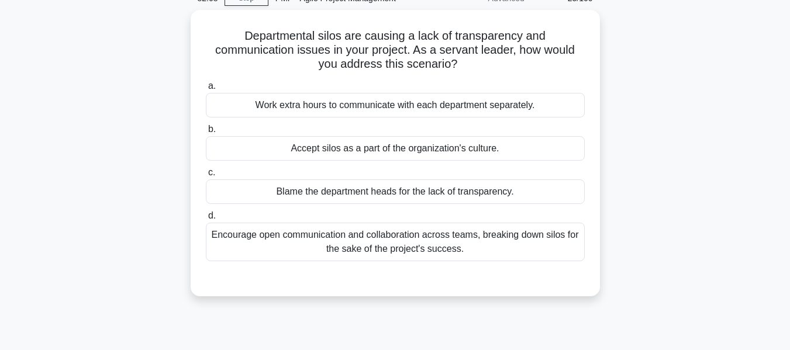
scroll to position [63, 0]
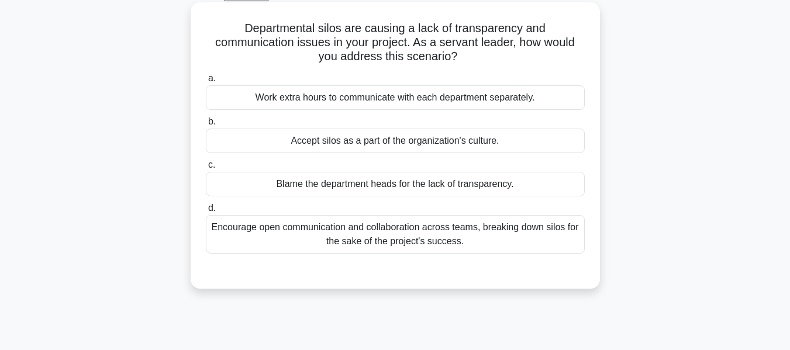
click at [349, 237] on div "Encourage open communication and collaboration across teams, breaking down silo…" at bounding box center [395, 234] width 379 height 39
click at [206, 212] on input "d. Encourage open communication and collaboration across teams, breaking down s…" at bounding box center [206, 209] width 0 height 8
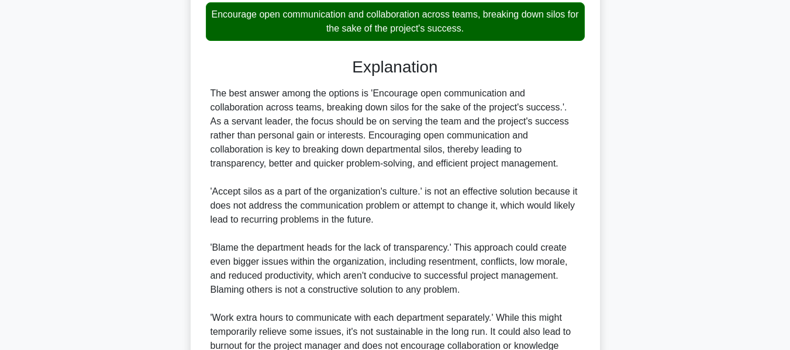
scroll to position [399, 0]
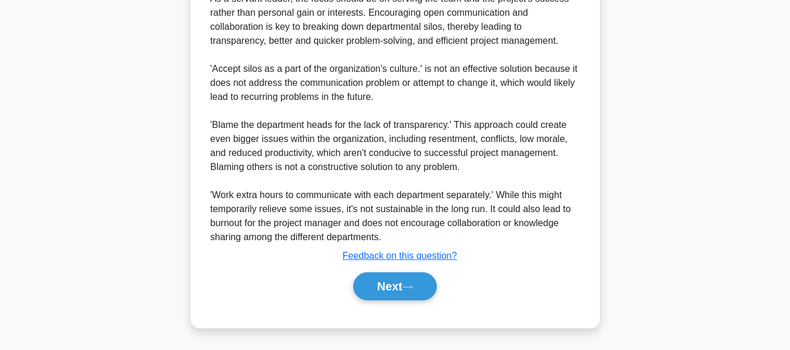
drag, startPoint x: 378, startPoint y: 283, endPoint x: 501, endPoint y: 226, distance: 136.0
click at [378, 283] on button "Next" at bounding box center [395, 286] width 84 height 28
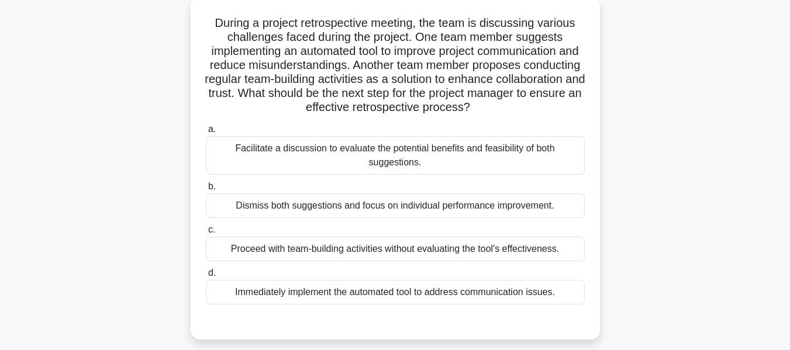
scroll to position [85, 0]
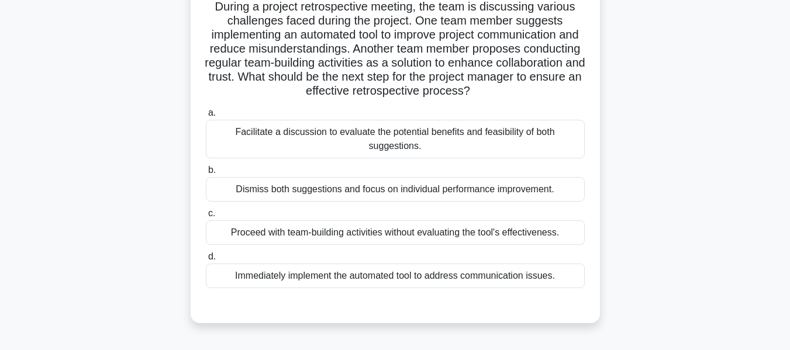
click at [360, 139] on div "Facilitate a discussion to evaluate the potential benefits and feasibility of b…" at bounding box center [395, 139] width 379 height 39
click at [206, 117] on input "a. Facilitate a discussion to evaluate the potential benefits and feasibility o…" at bounding box center [206, 113] width 0 height 8
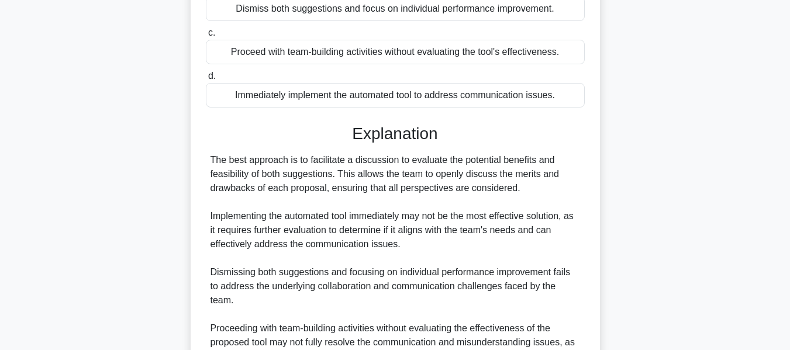
scroll to position [377, 0]
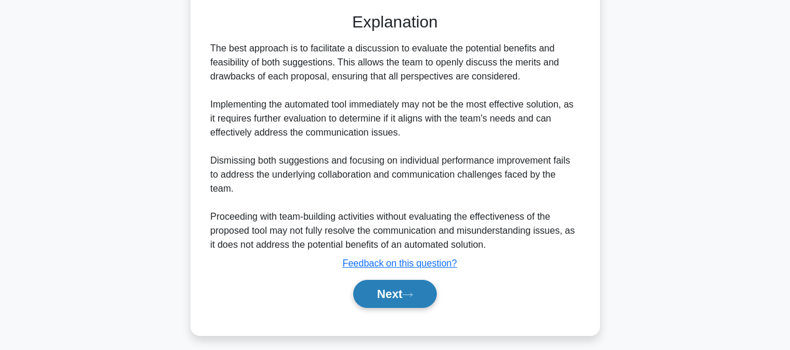
click at [421, 293] on button "Next" at bounding box center [395, 294] width 84 height 28
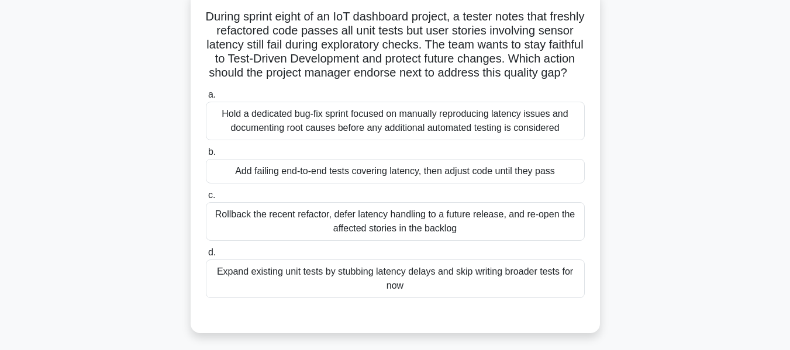
scroll to position [78, 0]
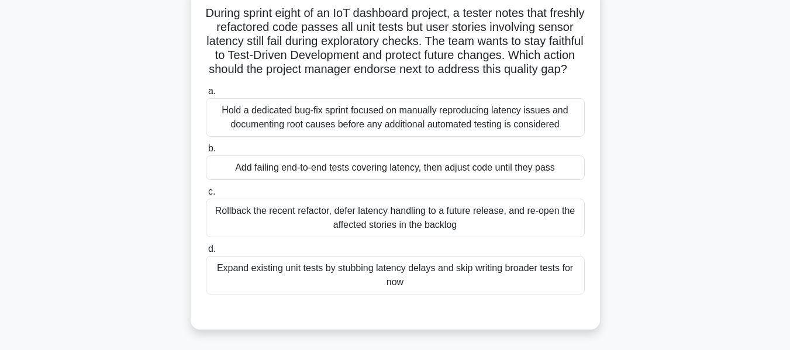
click at [422, 179] on div "Add failing end-to-end tests covering latency, then adjust code until they pass" at bounding box center [395, 167] width 379 height 25
click at [206, 153] on input "b. Add failing end-to-end tests covering latency, then adjust code until they p…" at bounding box center [206, 149] width 0 height 8
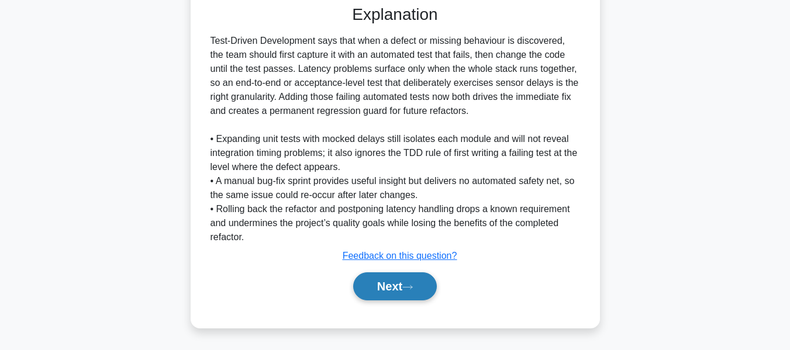
click at [400, 279] on button "Next" at bounding box center [395, 286] width 84 height 28
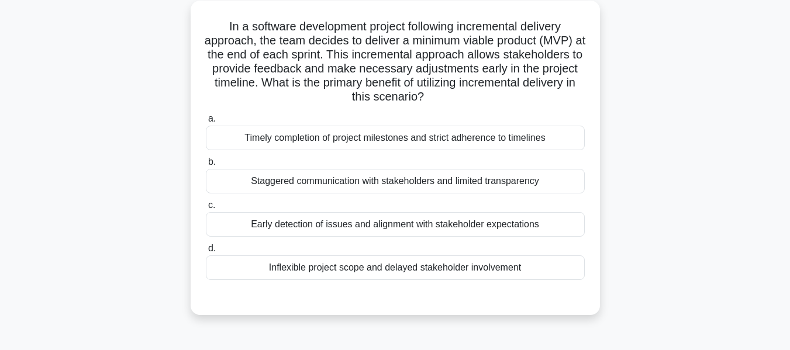
scroll to position [70, 0]
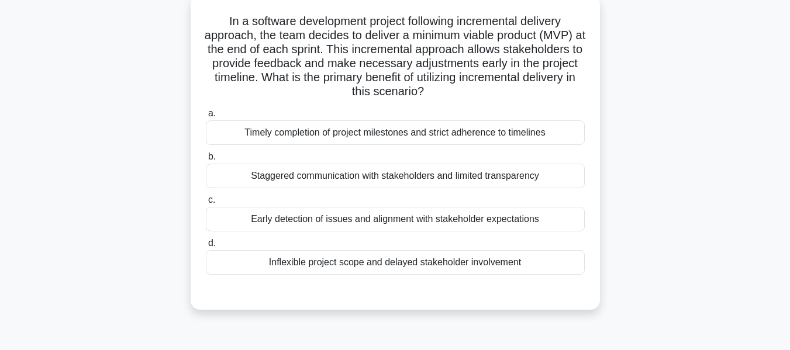
click at [454, 223] on div "Early detection of issues and alignment with stakeholder expectations" at bounding box center [395, 219] width 379 height 25
click at [206, 204] on input "c. Early detection of issues and alignment with stakeholder expectations" at bounding box center [206, 200] width 0 height 8
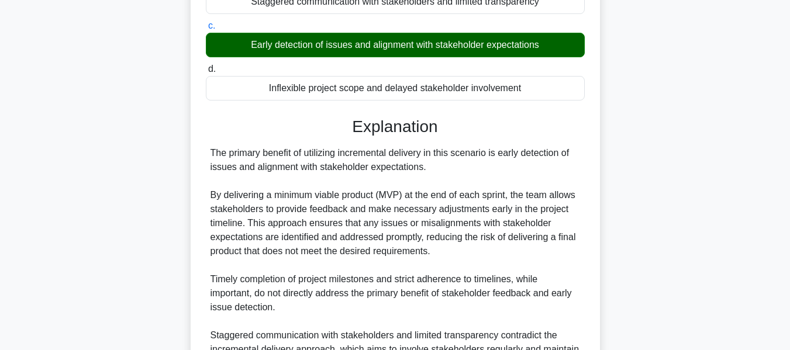
scroll to position [362, 0]
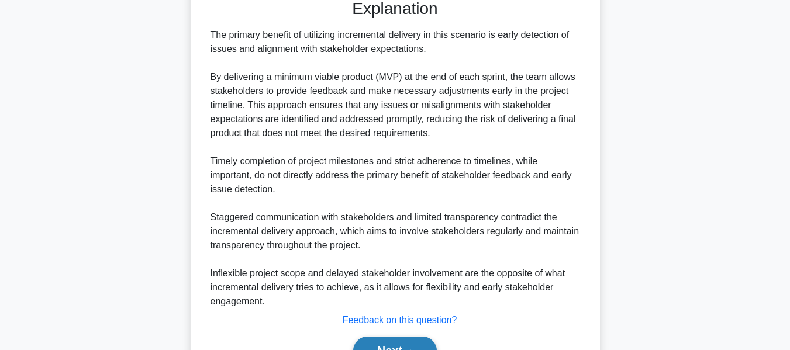
click at [384, 340] on button "Next" at bounding box center [395, 351] width 84 height 28
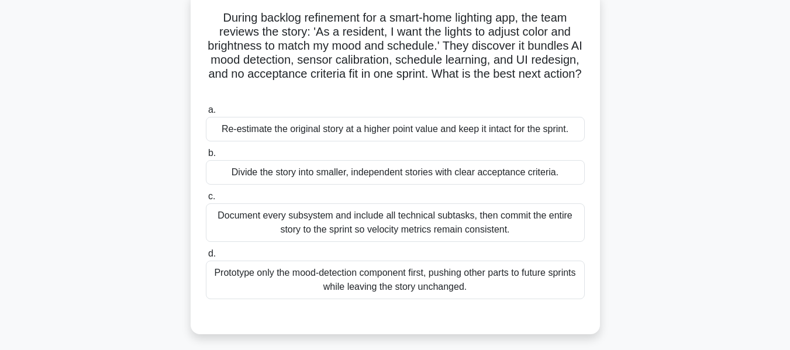
scroll to position [85, 0]
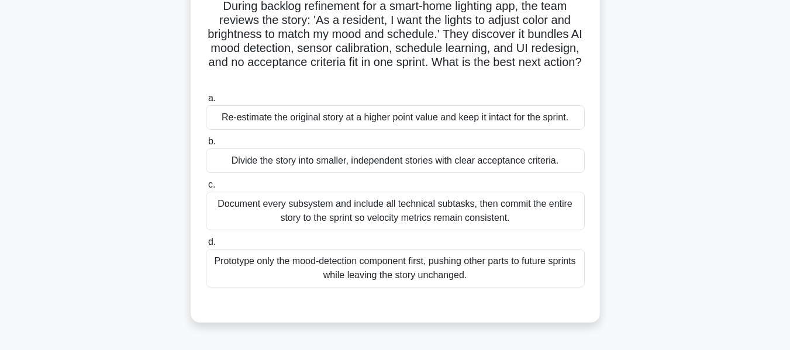
click at [408, 161] on div "Divide the story into smaller, independent stories with clear acceptance criter…" at bounding box center [395, 160] width 379 height 25
click at [206, 146] on input "b. Divide the story into smaller, independent stories with clear acceptance cri…" at bounding box center [206, 142] width 0 height 8
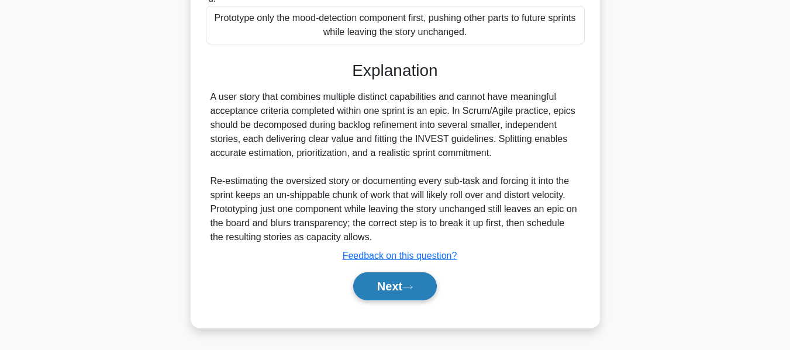
click at [397, 281] on button "Next" at bounding box center [395, 286] width 84 height 28
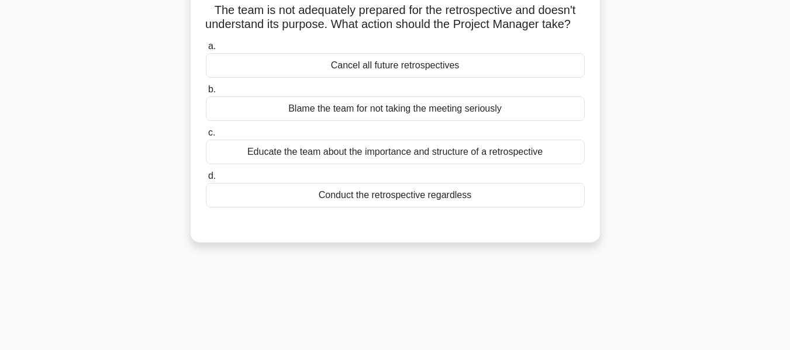
scroll to position [87, 0]
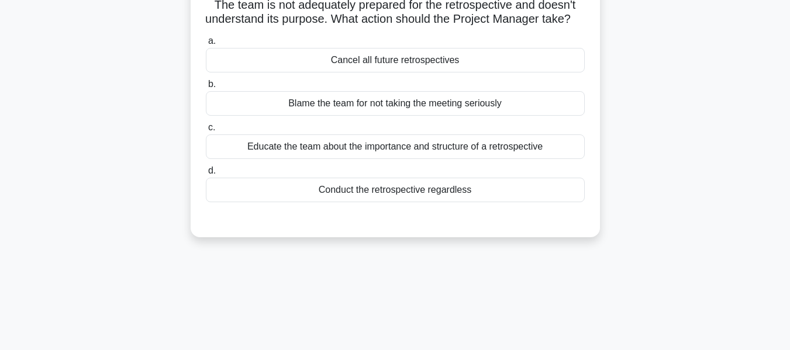
click at [325, 159] on div "Educate the team about the importance and structure of a retrospective" at bounding box center [395, 146] width 379 height 25
click at [206, 132] on input "c. Educate the team about the importance and structure of a retrospective" at bounding box center [206, 128] width 0 height 8
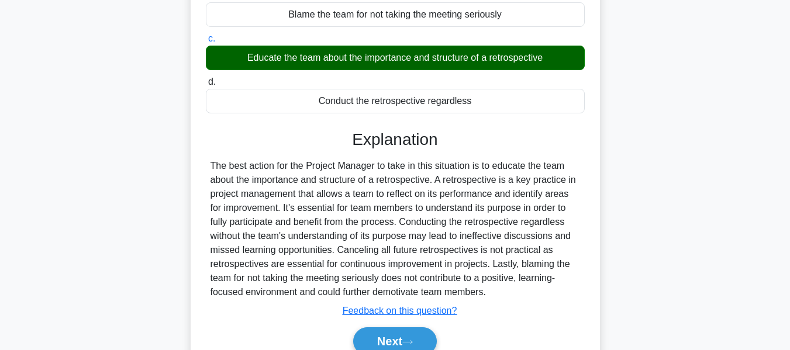
scroll to position [281, 0]
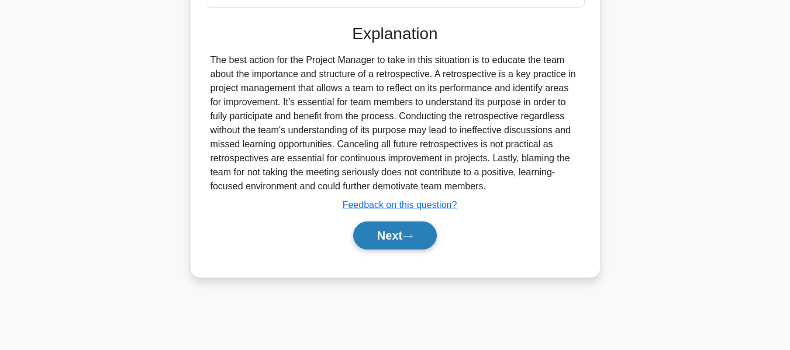
click at [394, 244] on button "Next" at bounding box center [395, 236] width 84 height 28
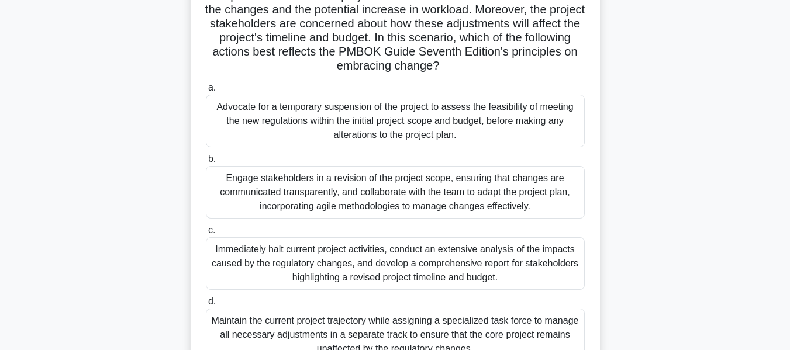
scroll to position [222, 0]
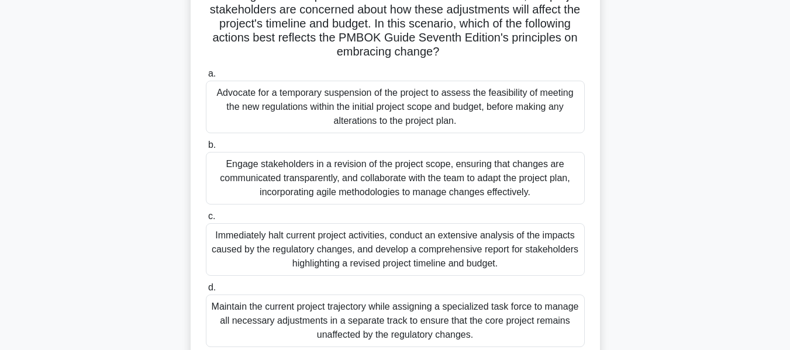
click at [313, 178] on div "Engage stakeholders in a revision of the project scope, ensuring that changes a…" at bounding box center [395, 178] width 379 height 53
click at [206, 149] on input "b. Engage stakeholders in a revision of the project scope, ensuring that change…" at bounding box center [206, 145] width 0 height 8
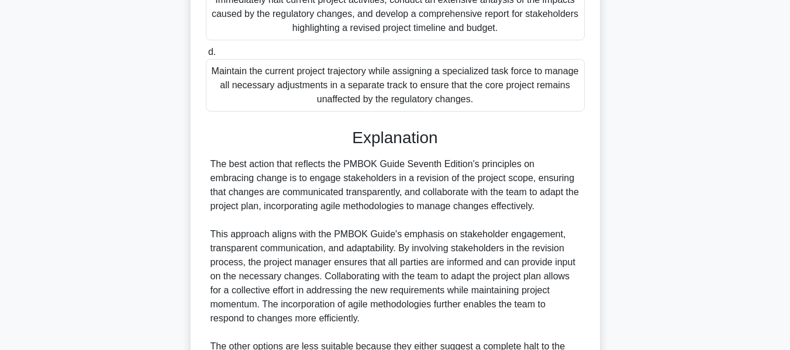
scroll to position [631, 0]
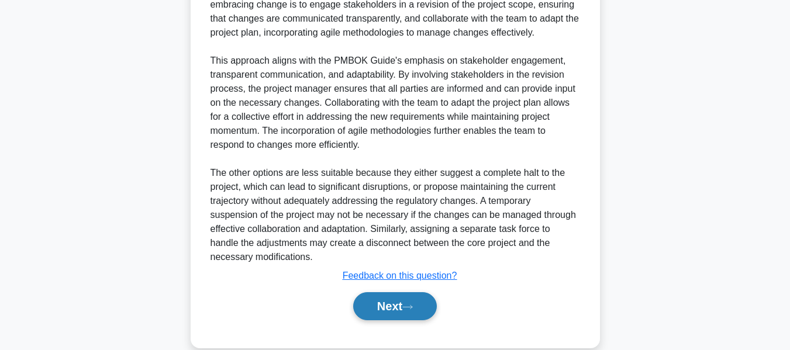
click at [404, 309] on button "Next" at bounding box center [395, 306] width 84 height 28
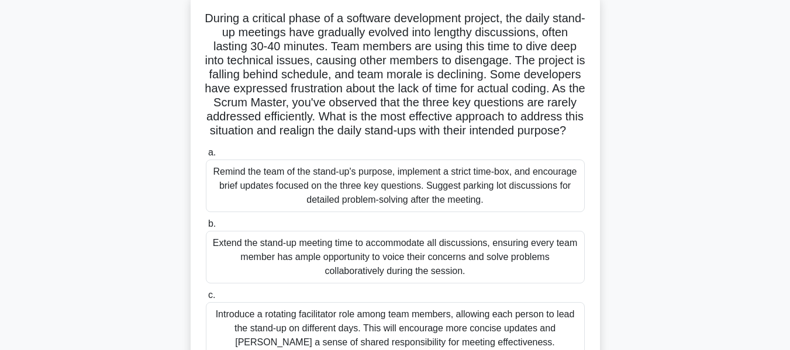
scroll to position [82, 0]
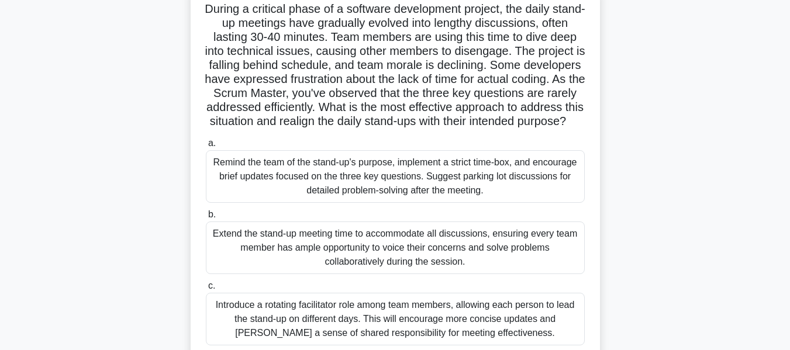
click at [313, 186] on div "Remind the team of the stand-up's purpose, implement a strict time-box, and enc…" at bounding box center [395, 176] width 379 height 53
click at [206, 147] on input "a. Remind the team of the stand-up's purpose, implement a strict time-box, and …" at bounding box center [206, 144] width 0 height 8
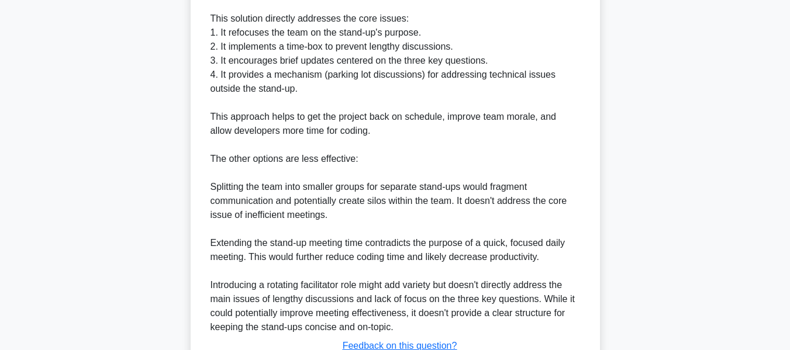
scroll to position [667, 0]
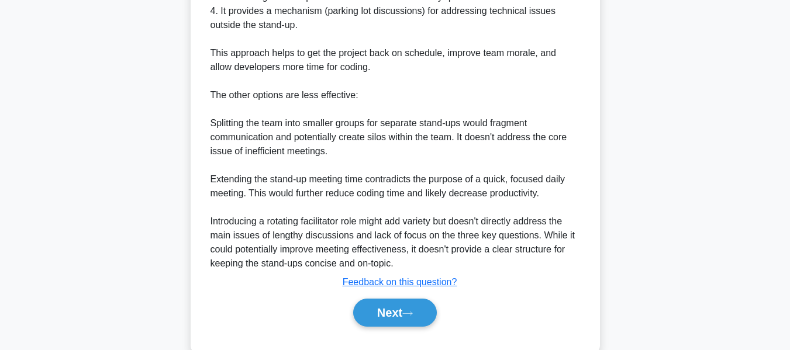
click at [375, 327] on button "Next" at bounding box center [395, 313] width 84 height 28
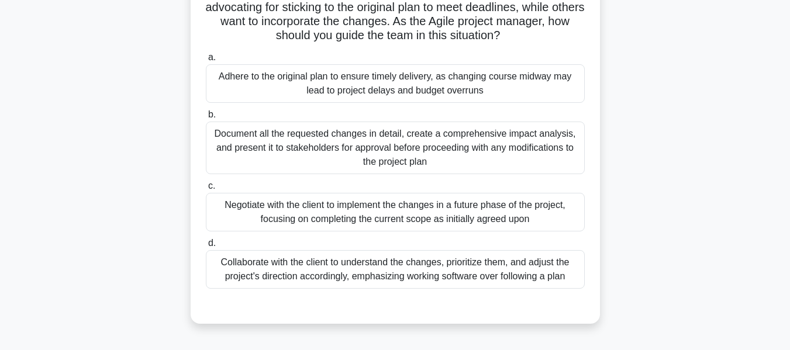
scroll to position [144, 0]
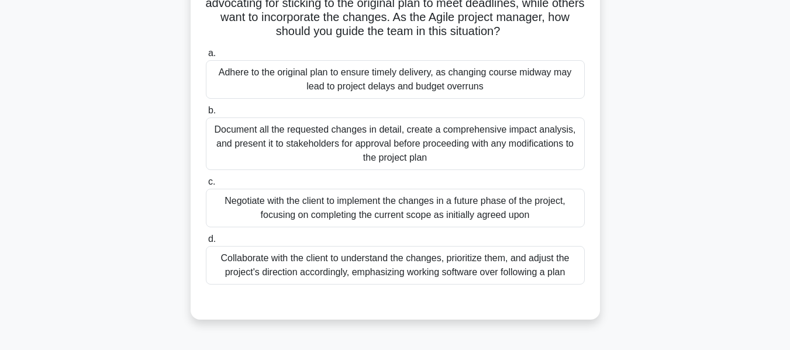
click at [291, 272] on div "Collaborate with the client to understand the changes, prioritize them, and adj…" at bounding box center [395, 265] width 379 height 39
click at [206, 243] on input "d. Collaborate with the client to understand the changes, prioritize them, and …" at bounding box center [206, 240] width 0 height 8
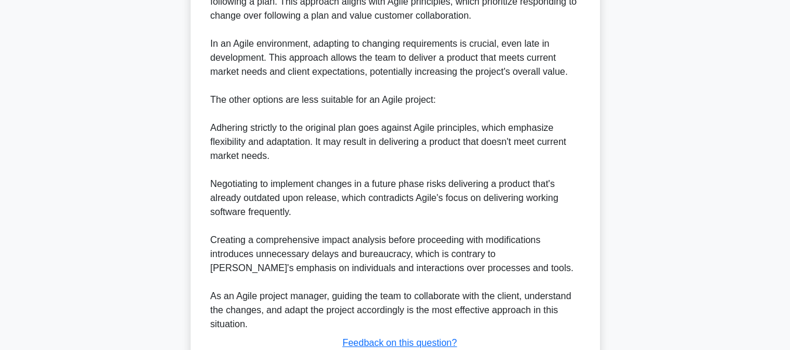
scroll to position [596, 0]
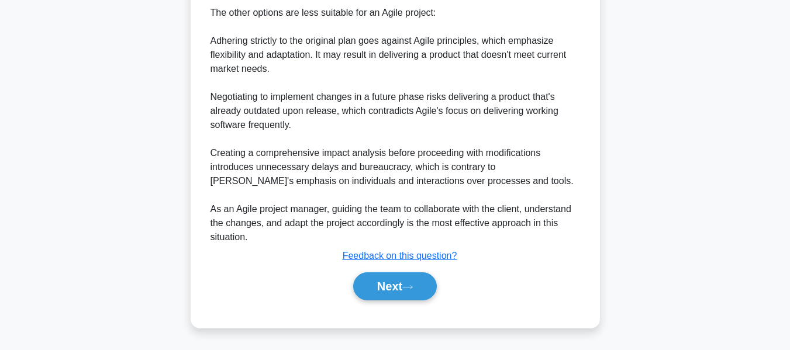
drag, startPoint x: 404, startPoint y: 281, endPoint x: 564, endPoint y: 229, distance: 167.8
click at [404, 281] on button "Next" at bounding box center [395, 286] width 84 height 28
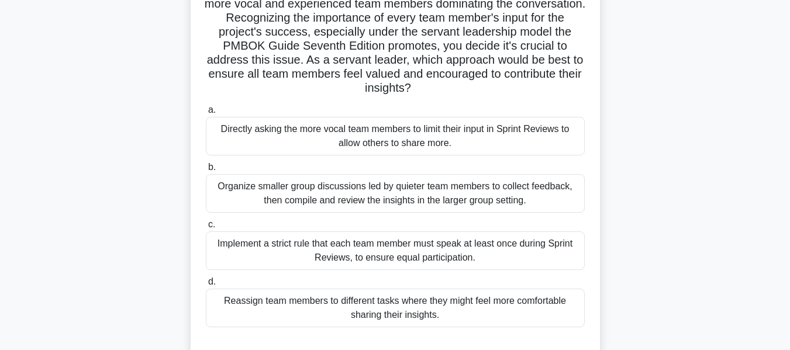
scroll to position [199, 0]
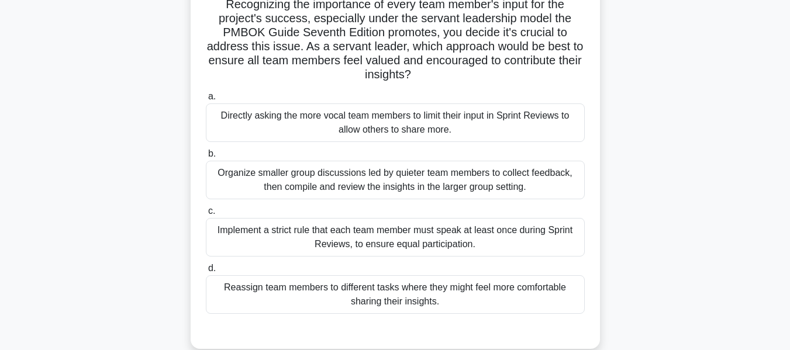
click at [421, 178] on div "Organize smaller group discussions led by quieter team members to collect feedb…" at bounding box center [395, 180] width 379 height 39
click at [206, 158] on input "b. Organize smaller group discussions led by quieter team members to collect fe…" at bounding box center [206, 154] width 0 height 8
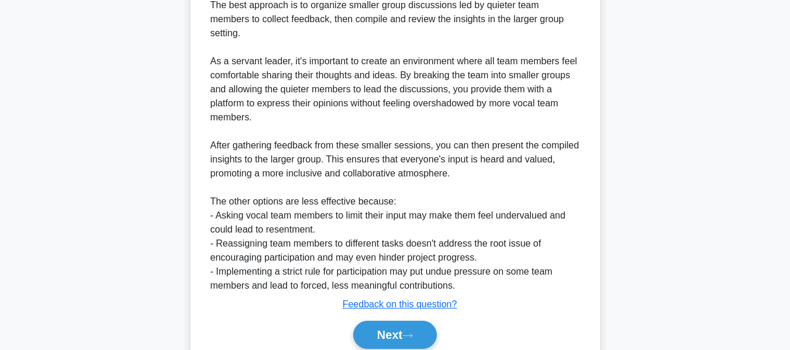
scroll to position [596, 0]
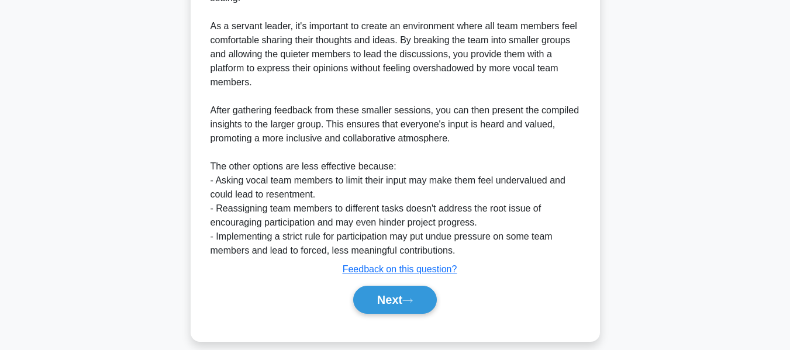
drag, startPoint x: 389, startPoint y: 286, endPoint x: 452, endPoint y: 270, distance: 65.1
click at [389, 286] on button "Next" at bounding box center [395, 300] width 84 height 28
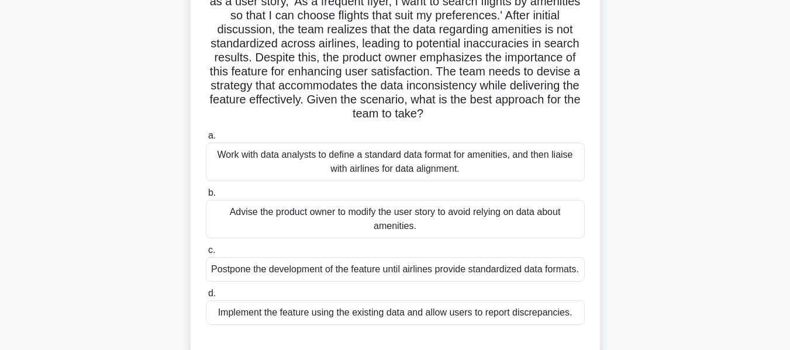
scroll to position [87, 0]
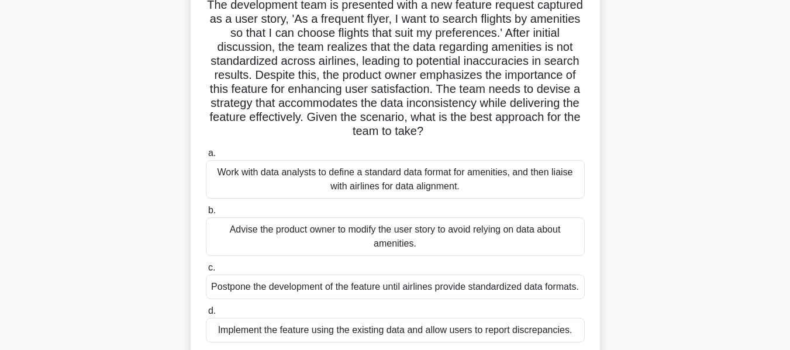
click at [278, 236] on div "Advise the product owner to modify the user story to avoid relying on data abou…" at bounding box center [395, 236] width 379 height 39
click at [206, 215] on input "b. Advise the product owner to modify the user story to avoid relying on data a…" at bounding box center [206, 211] width 0 height 8
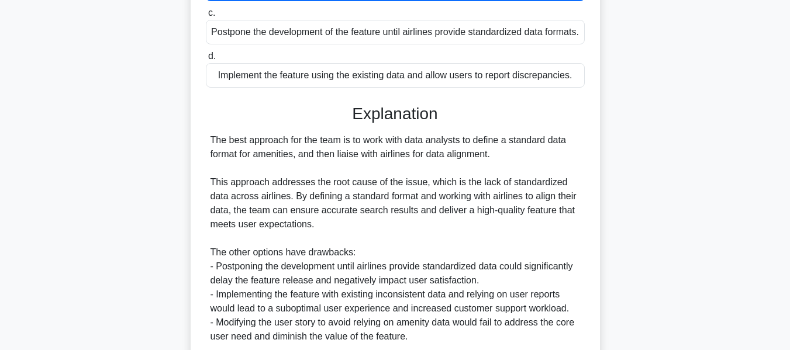
scroll to position [456, 0]
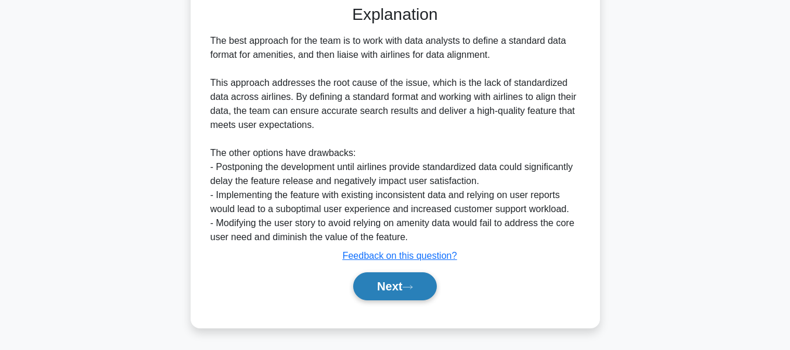
click at [408, 283] on button "Next" at bounding box center [395, 286] width 84 height 28
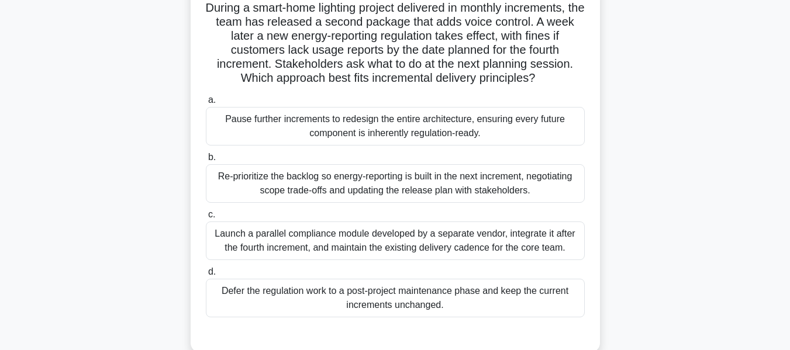
scroll to position [85, 0]
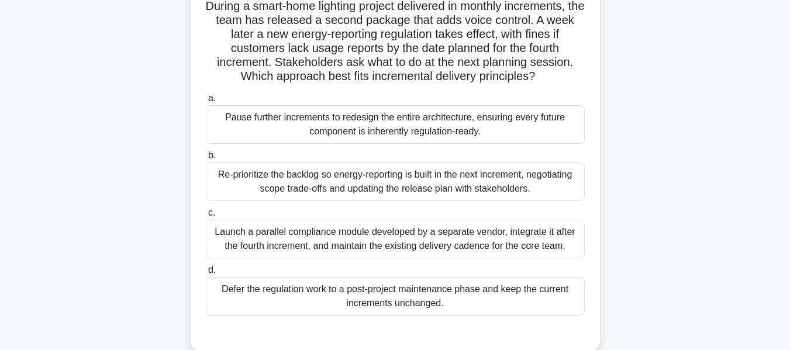
click at [316, 175] on div "Re-prioritize the backlog so energy-reporting is built in the next increment, n…" at bounding box center [395, 181] width 379 height 39
click at [206, 160] on input "b. Re-prioritize the backlog so energy-reporting is built in the next increment…" at bounding box center [206, 156] width 0 height 8
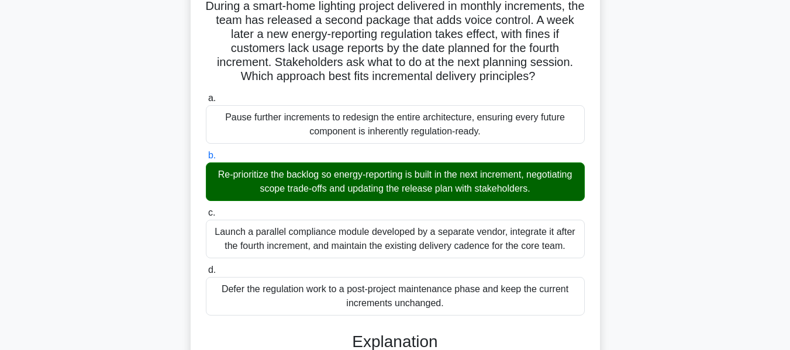
scroll to position [378, 0]
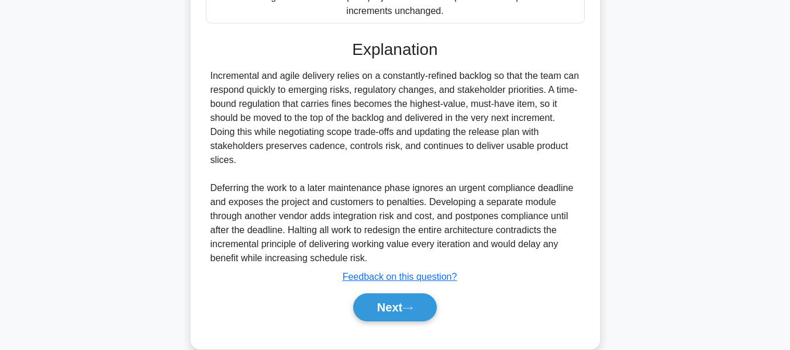
click at [402, 305] on button "Next" at bounding box center [395, 307] width 84 height 28
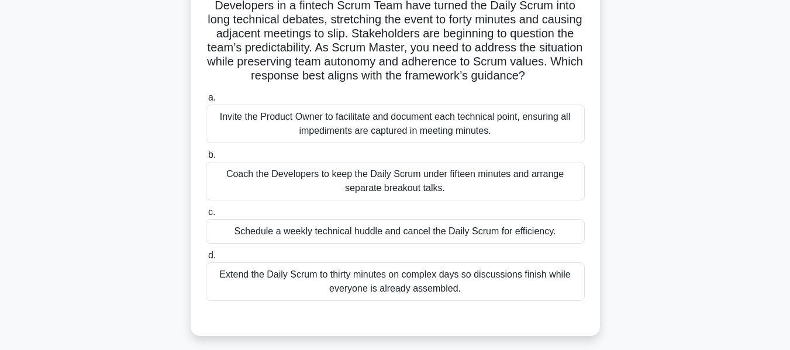
scroll to position [84, 0]
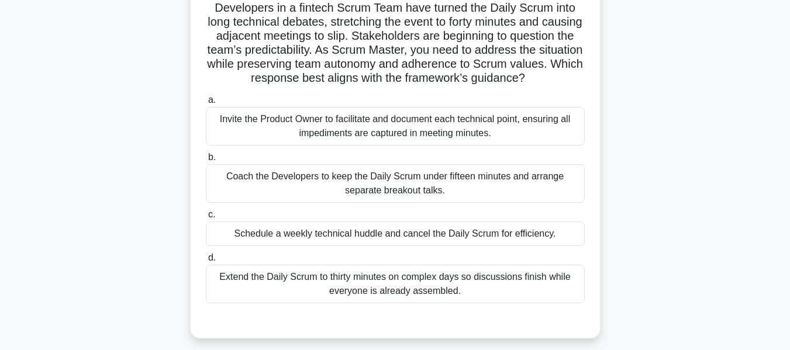
click at [328, 187] on div "Coach the Developers to keep the Daily Scrum under fifteen minutes and arrange …" at bounding box center [395, 183] width 379 height 39
click at [206, 161] on input "b. Coach the Developers to keep the Daily Scrum under fifteen minutes and arran…" at bounding box center [206, 158] width 0 height 8
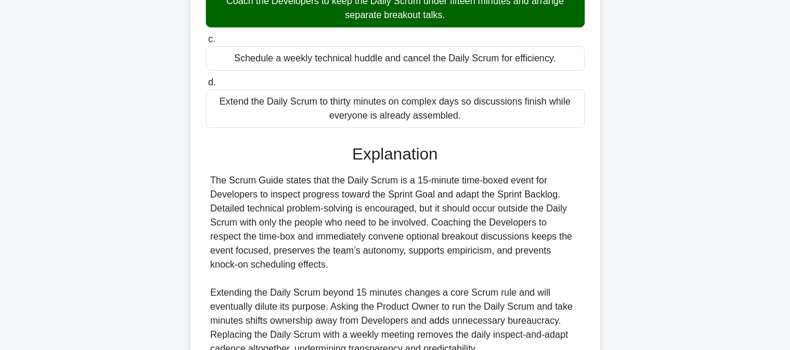
scroll to position [376, 0]
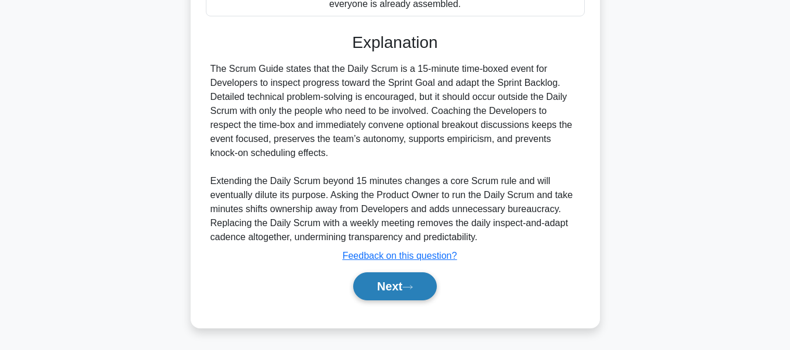
click at [402, 298] on button "Next" at bounding box center [395, 286] width 84 height 28
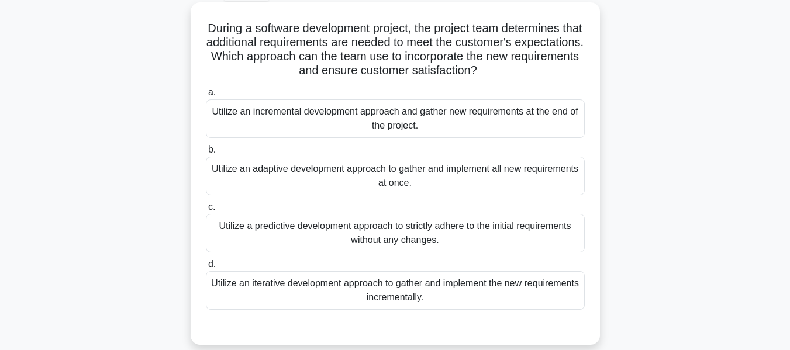
scroll to position [84, 0]
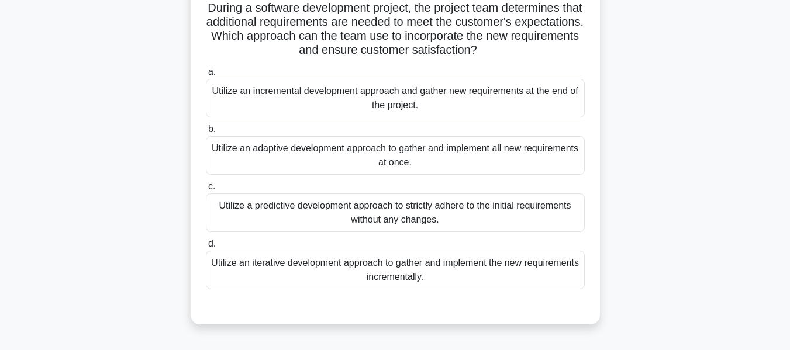
click at [282, 263] on div "Utilize an iterative development approach to gather and implement the new requi…" at bounding box center [395, 270] width 379 height 39
click at [206, 248] on input "d. Utilize an iterative development approach to gather and implement the new re…" at bounding box center [206, 244] width 0 height 8
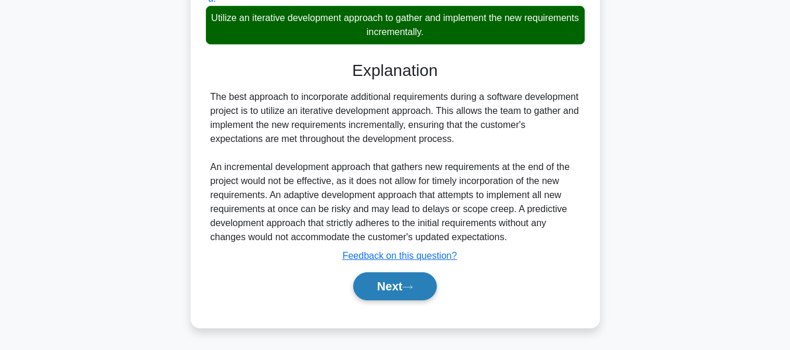
click at [374, 285] on button "Next" at bounding box center [395, 286] width 84 height 28
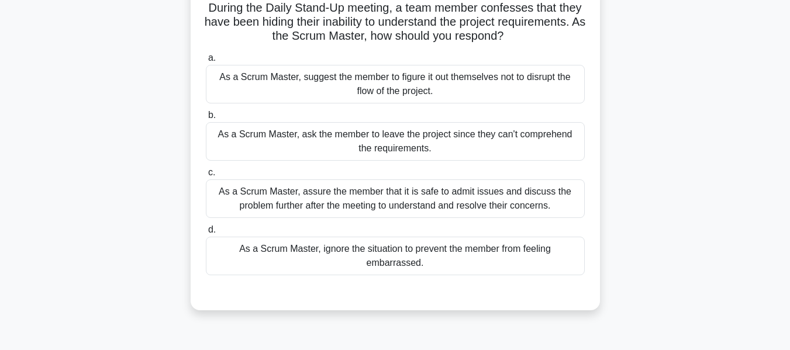
click at [437, 199] on div "As a Scrum Master, assure the member that it is safe to admit issues and discus…" at bounding box center [395, 198] width 379 height 39
click at [206, 177] on input "c. As a Scrum Master, assure the member that it is safe to admit issues and dis…" at bounding box center [206, 173] width 0 height 8
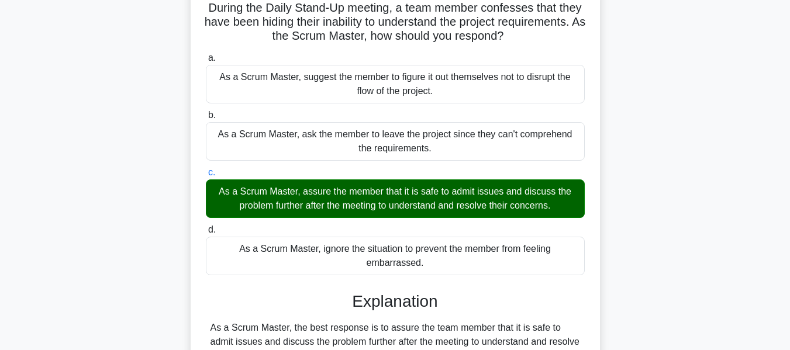
scroll to position [301, 0]
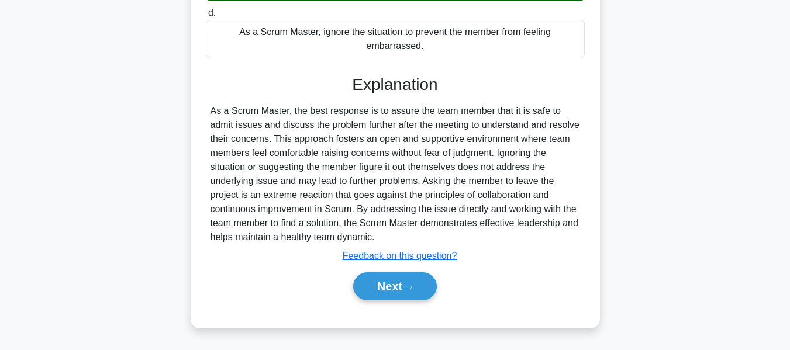
click at [392, 288] on button "Next" at bounding box center [395, 286] width 84 height 28
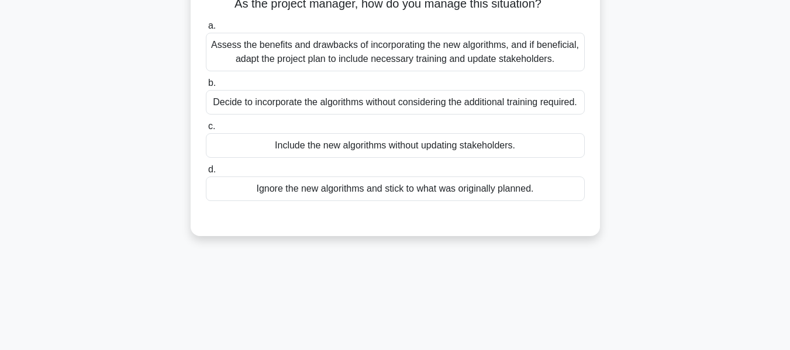
scroll to position [126, 0]
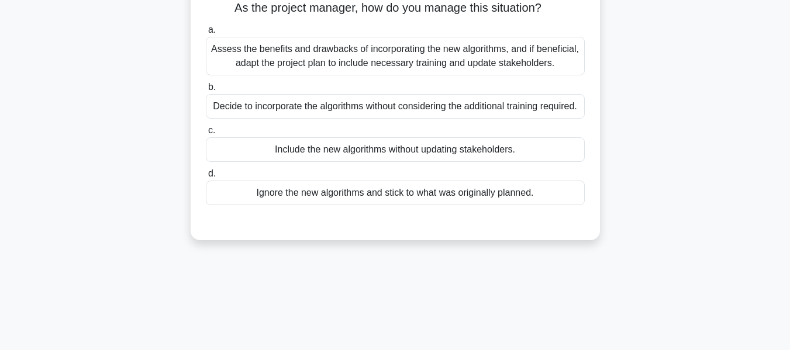
click at [389, 75] on div "Assess the benefits and drawbacks of incorporating the new algorithms, and if b…" at bounding box center [395, 56] width 379 height 39
click at [206, 34] on input "a. Assess the benefits and drawbacks of incorporating the new algorithms, and i…" at bounding box center [206, 30] width 0 height 8
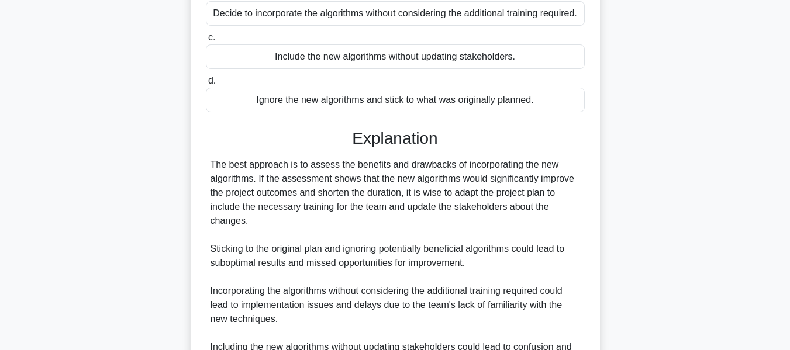
scroll to position [385, 0]
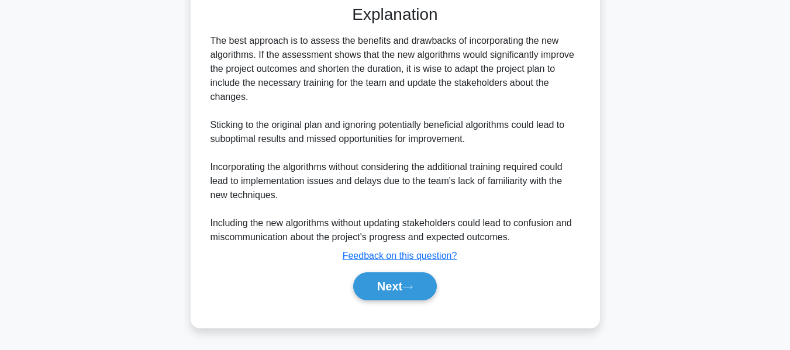
drag, startPoint x: 370, startPoint y: 281, endPoint x: 596, endPoint y: 160, distance: 256.0
click at [370, 281] on button "Next" at bounding box center [395, 286] width 84 height 28
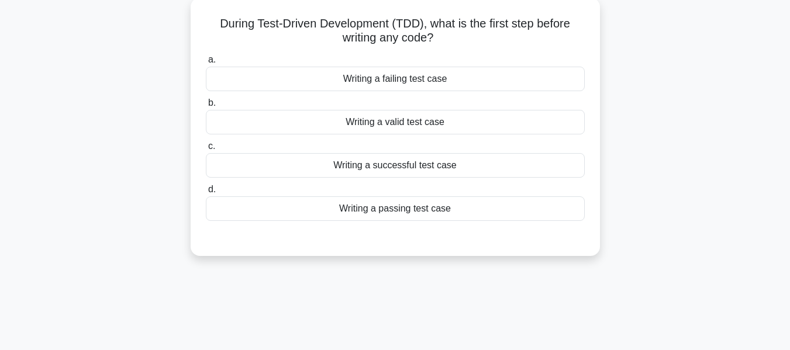
scroll to position [72, 0]
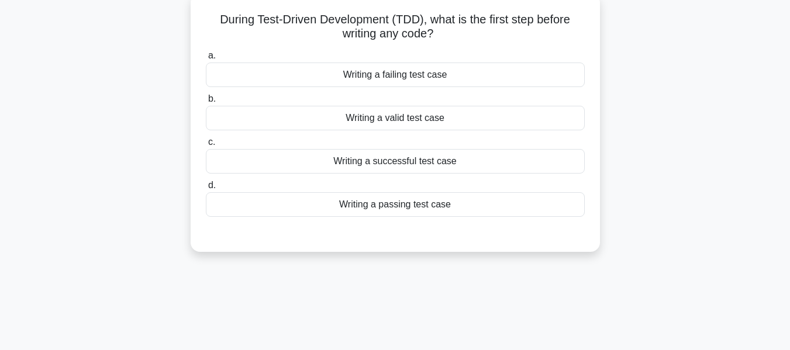
click at [385, 78] on div "Writing a failing test case" at bounding box center [395, 75] width 379 height 25
click at [206, 60] on input "a. Writing a failing test case" at bounding box center [206, 56] width 0 height 8
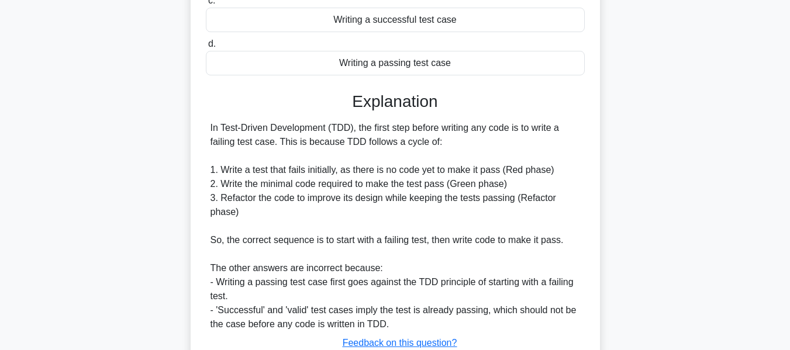
scroll to position [301, 0]
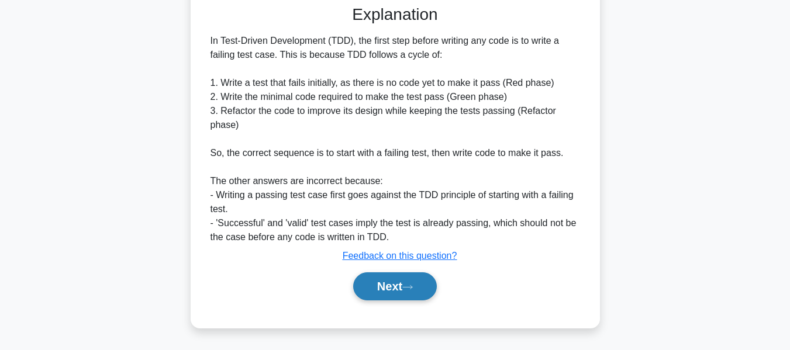
click at [395, 288] on button "Next" at bounding box center [395, 286] width 84 height 28
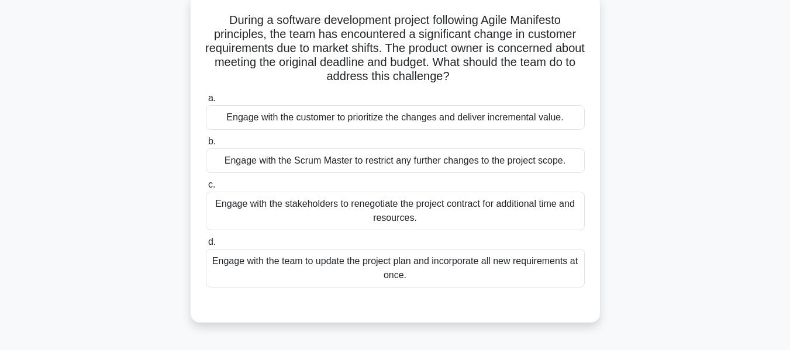
scroll to position [77, 0]
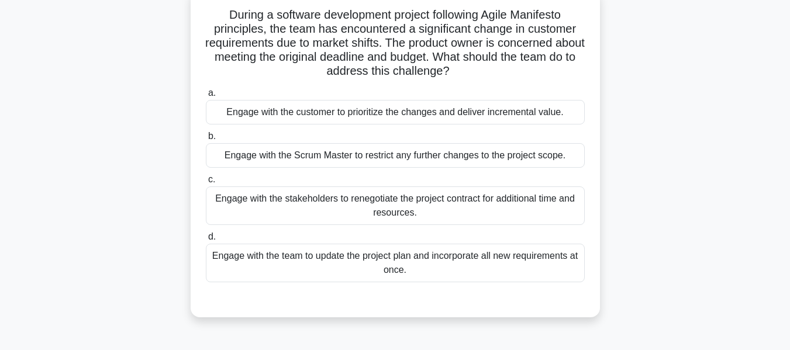
click at [322, 111] on div "Engage with the customer to prioritize the changes and deliver incremental valu…" at bounding box center [395, 112] width 379 height 25
click at [206, 97] on input "a. Engage with the customer to prioritize the changes and deliver incremental v…" at bounding box center [206, 93] width 0 height 8
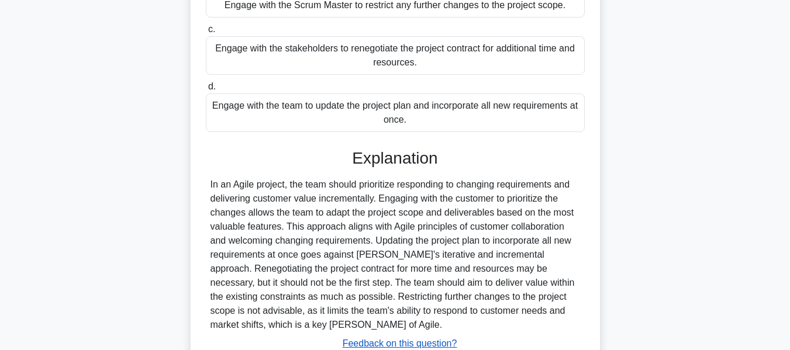
scroll to position [315, 0]
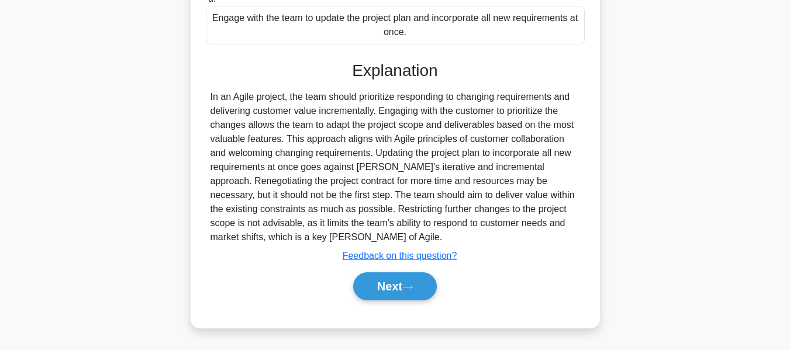
drag, startPoint x: 381, startPoint y: 284, endPoint x: 382, endPoint y: 211, distance: 73.1
click at [381, 284] on button "Next" at bounding box center [395, 286] width 84 height 28
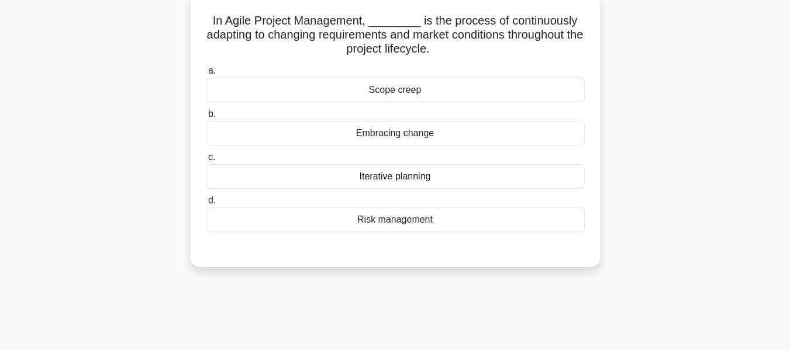
scroll to position [77, 0]
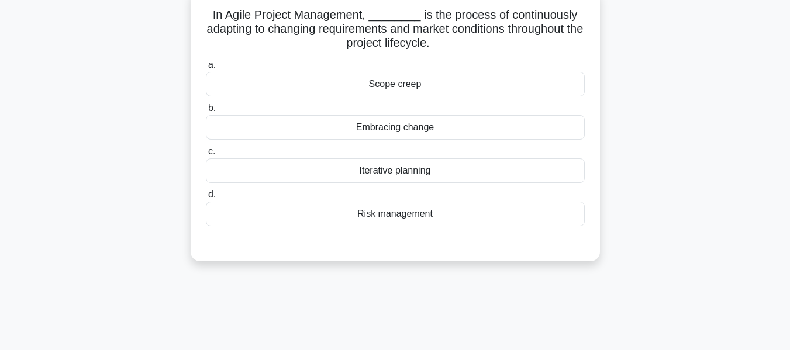
click at [413, 127] on div "Embracing change" at bounding box center [395, 127] width 379 height 25
click at [206, 112] on input "b. Embracing change" at bounding box center [206, 109] width 0 height 8
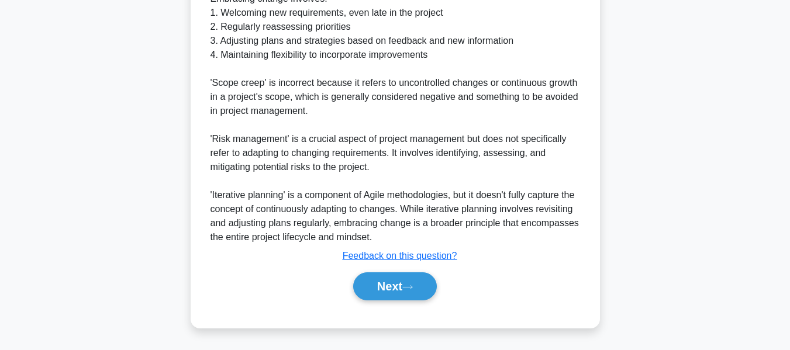
drag, startPoint x: 400, startPoint y: 283, endPoint x: 559, endPoint y: 161, distance: 200.4
click at [400, 283] on button "Next" at bounding box center [395, 286] width 84 height 28
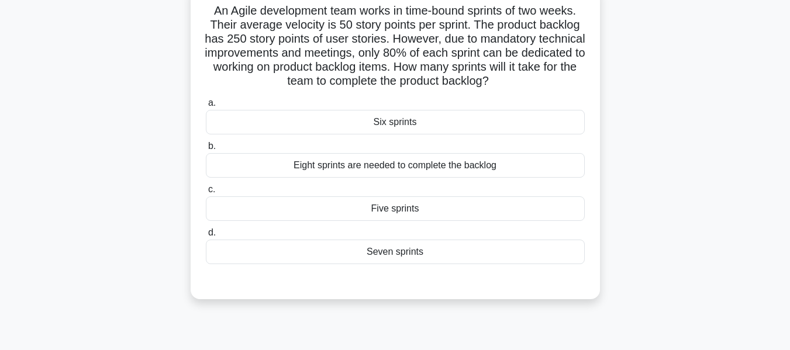
scroll to position [84, 0]
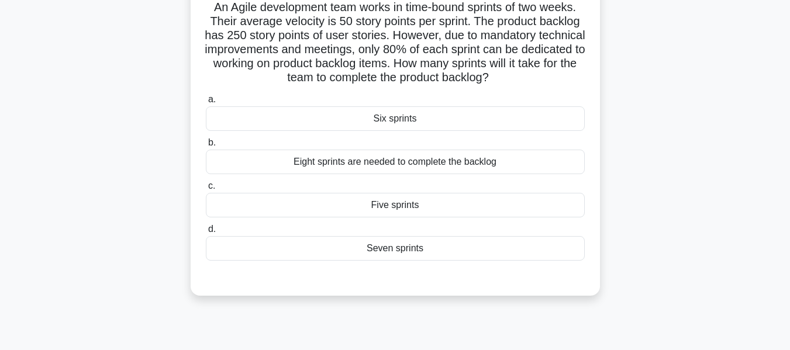
click at [414, 253] on div "Seven sprints" at bounding box center [395, 248] width 379 height 25
click at [206, 233] on input "d. Seven sprints" at bounding box center [206, 230] width 0 height 8
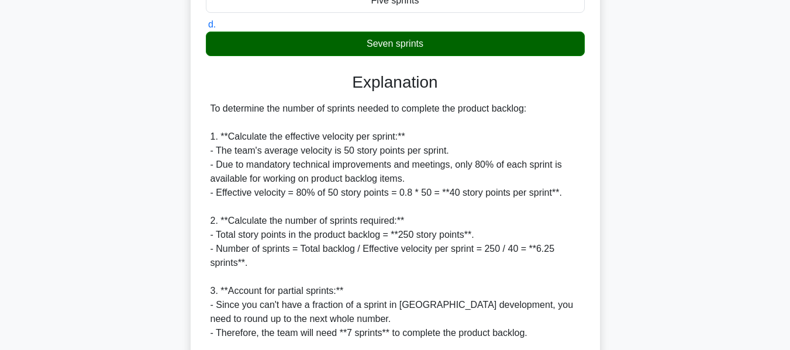
scroll to position [427, 0]
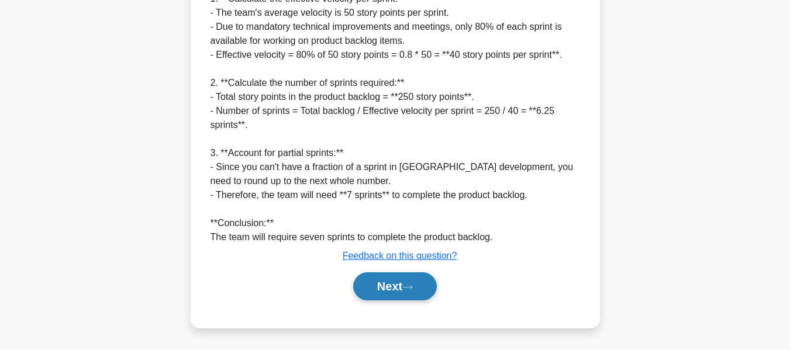
click at [413, 284] on icon at bounding box center [407, 287] width 11 height 6
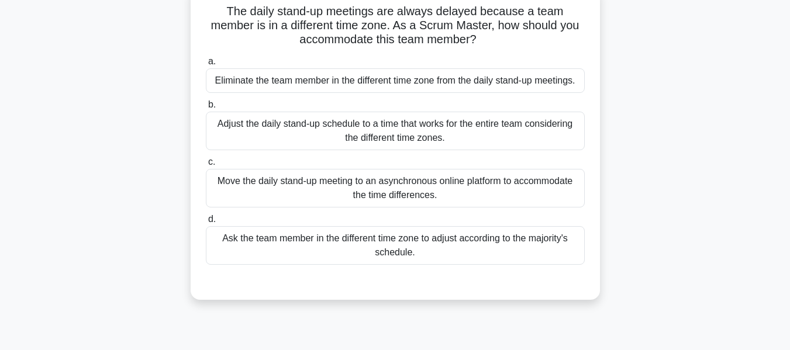
scroll to position [84, 0]
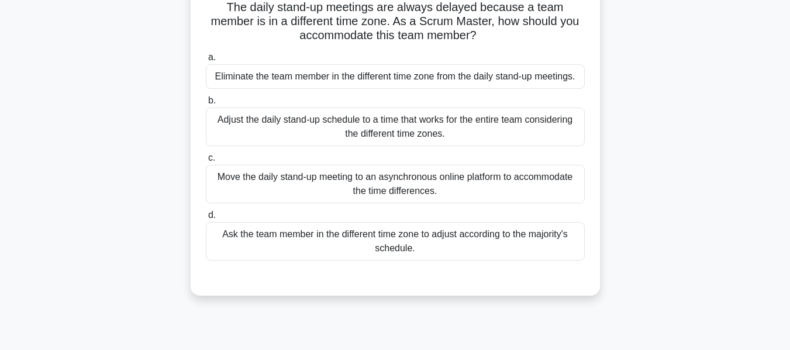
click at [337, 128] on div "Adjust the daily stand-up schedule to a time that works for the entire team con…" at bounding box center [395, 127] width 379 height 39
click at [206, 105] on input "b. Adjust the daily stand-up schedule to a time that works for the entire team …" at bounding box center [206, 101] width 0 height 8
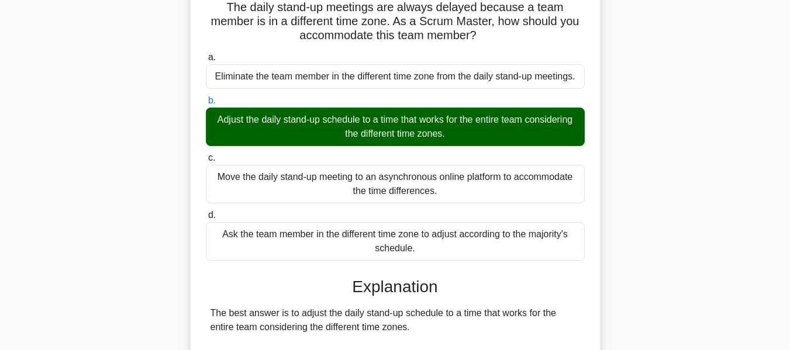
scroll to position [399, 0]
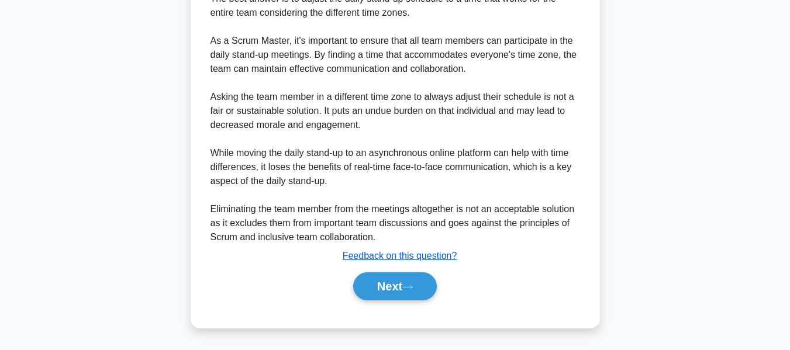
click at [388, 280] on button "Next" at bounding box center [395, 286] width 84 height 28
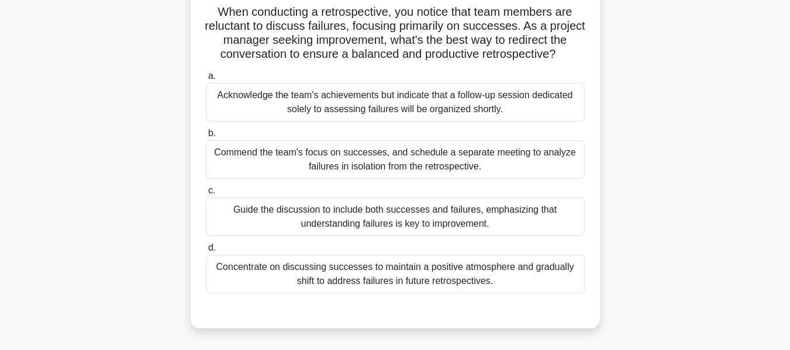
scroll to position [85, 0]
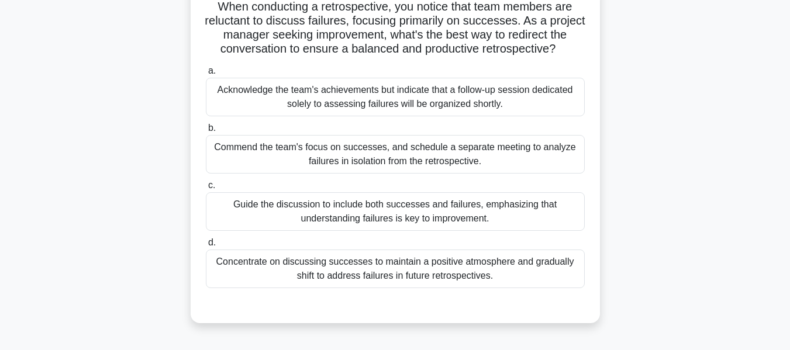
click at [392, 216] on div "Guide the discussion to include both successes and failures, emphasizing that u…" at bounding box center [395, 211] width 379 height 39
click at [206, 189] on input "c. Guide the discussion to include both successes and failures, emphasizing tha…" at bounding box center [206, 186] width 0 height 8
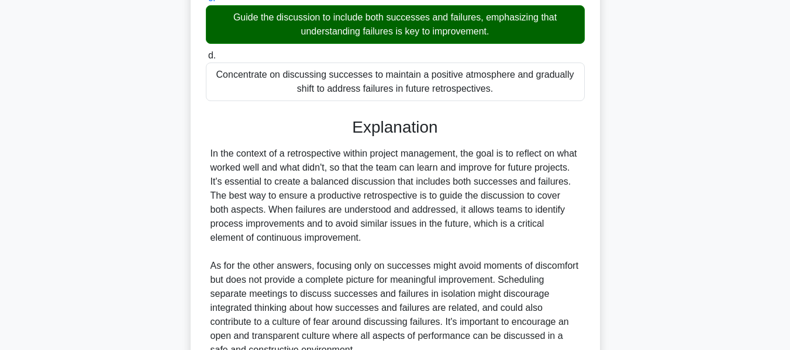
scroll to position [385, 0]
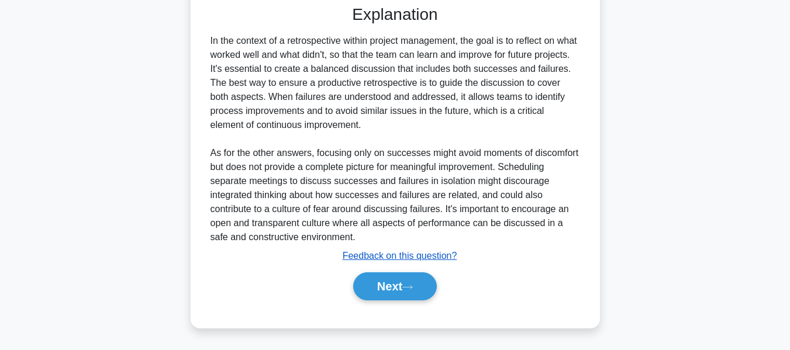
click at [383, 285] on button "Next" at bounding box center [395, 286] width 84 height 28
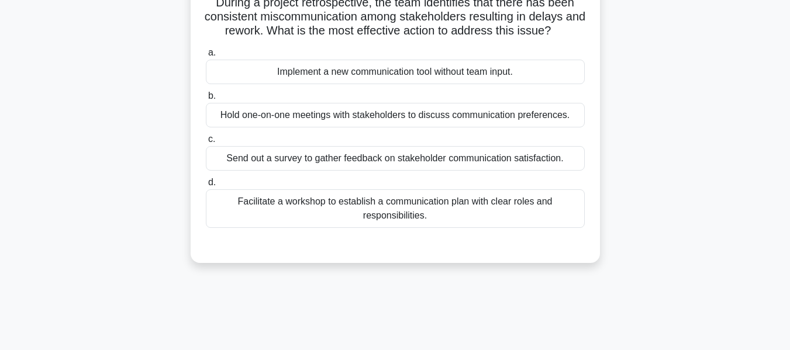
scroll to position [85, 0]
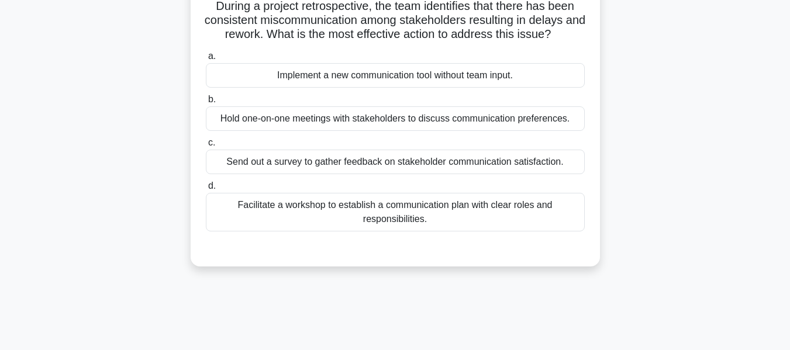
click at [415, 215] on div "Facilitate a workshop to establish a communication plan with clear roles and re…" at bounding box center [395, 212] width 379 height 39
click at [206, 190] on input "d. Facilitate a workshop to establish a communication plan with clear roles and…" at bounding box center [206, 186] width 0 height 8
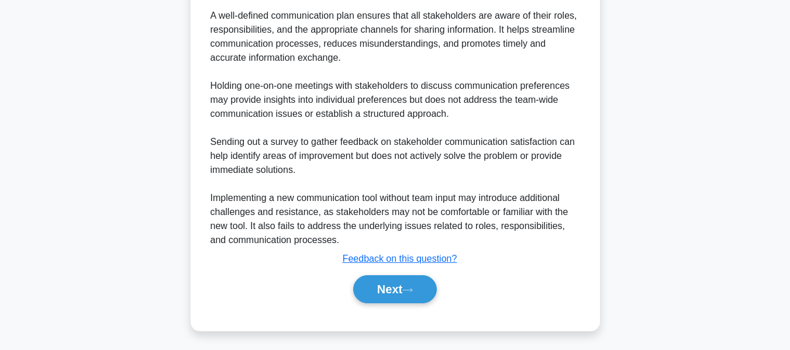
drag, startPoint x: 389, startPoint y: 286, endPoint x: 700, endPoint y: 191, distance: 325.8
click at [389, 286] on button "Next" at bounding box center [395, 289] width 84 height 28
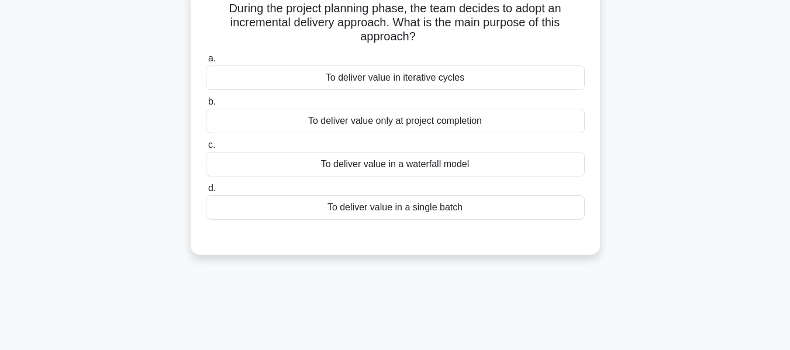
scroll to position [85, 0]
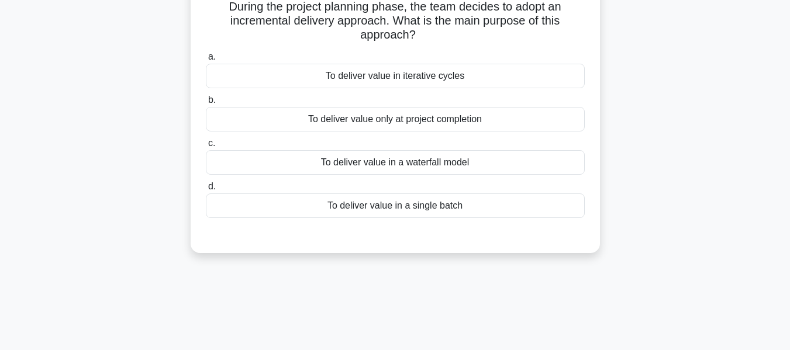
click at [396, 73] on div "To deliver value in iterative cycles" at bounding box center [395, 76] width 379 height 25
click at [206, 61] on input "a. To deliver value in iterative cycles" at bounding box center [206, 57] width 0 height 8
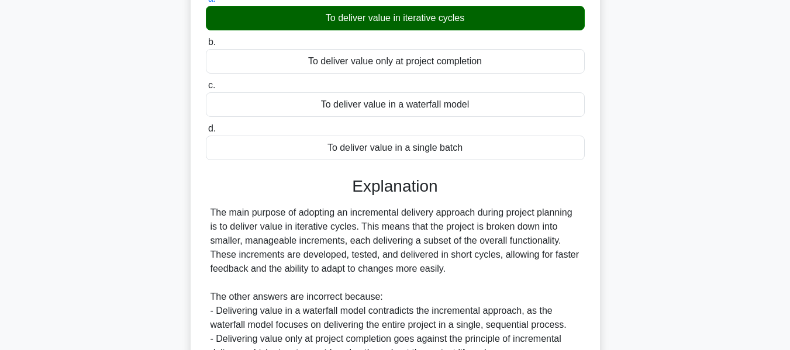
scroll to position [287, 0]
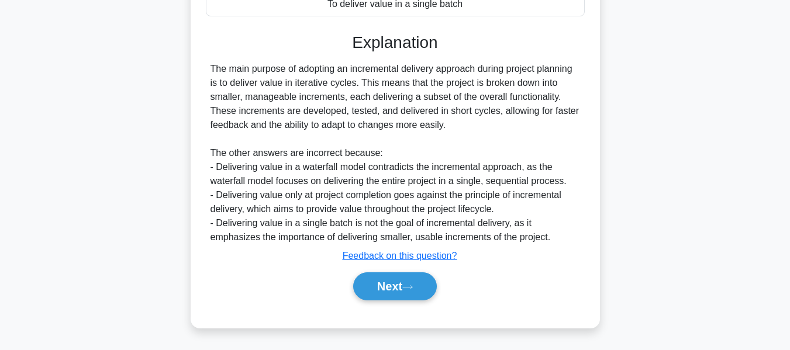
drag, startPoint x: 388, startPoint y: 286, endPoint x: 510, endPoint y: 248, distance: 127.9
click at [388, 286] on button "Next" at bounding box center [395, 286] width 84 height 28
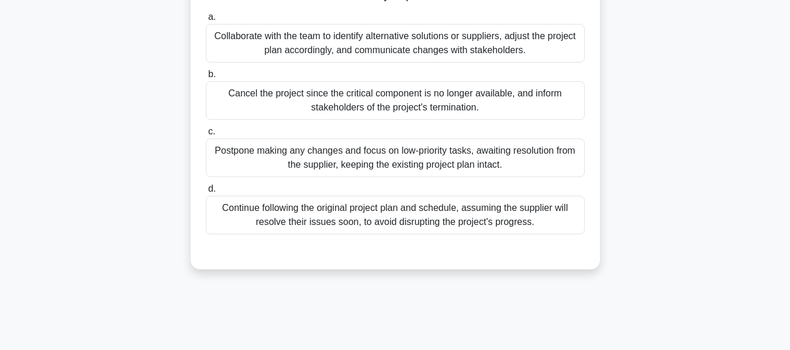
scroll to position [153, 0]
click at [338, 40] on div "Collaborate with the team to identify alternative solutions or suppliers, adjus…" at bounding box center [395, 42] width 379 height 39
click at [206, 20] on input "a. Collaborate with the team to identify alternative solutions or suppliers, ad…" at bounding box center [206, 17] width 0 height 8
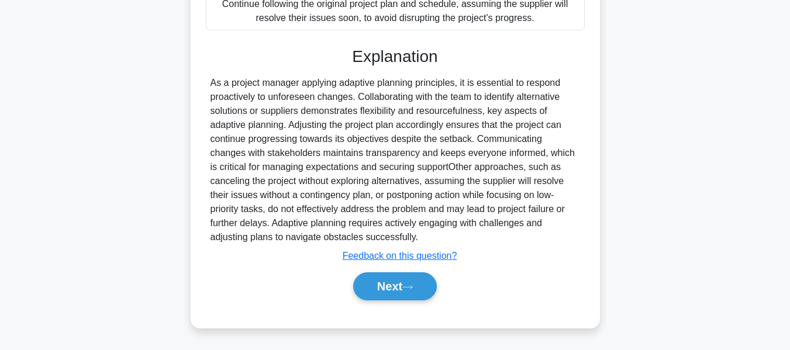
drag, startPoint x: 390, startPoint y: 284, endPoint x: 501, endPoint y: 248, distance: 116.8
click at [390, 284] on button "Next" at bounding box center [395, 286] width 84 height 28
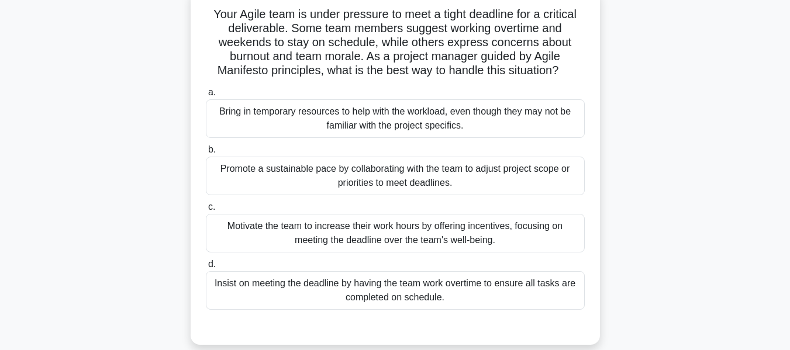
scroll to position [81, 0]
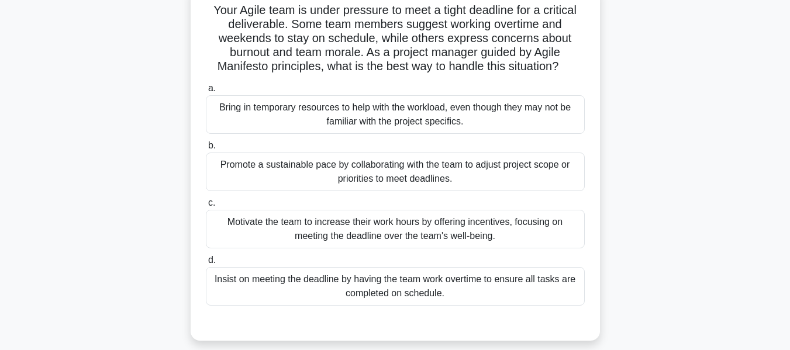
click at [328, 163] on div "Promote a sustainable pace by collaborating with the team to adjust project sco…" at bounding box center [395, 172] width 379 height 39
click at [206, 150] on input "b. Promote a sustainable pace by collaborating with the team to adjust project …" at bounding box center [206, 146] width 0 height 8
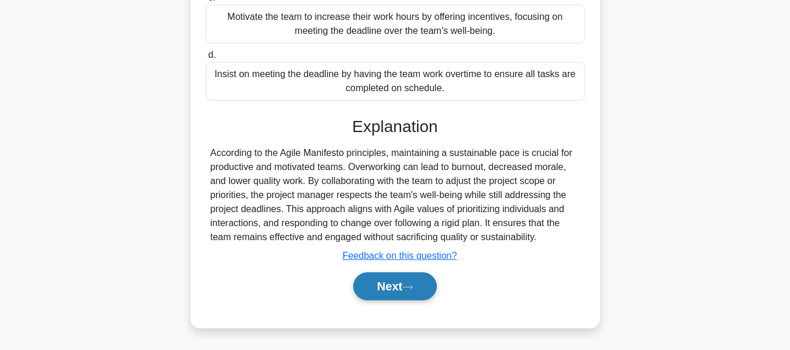
click at [409, 285] on icon at bounding box center [407, 287] width 11 height 6
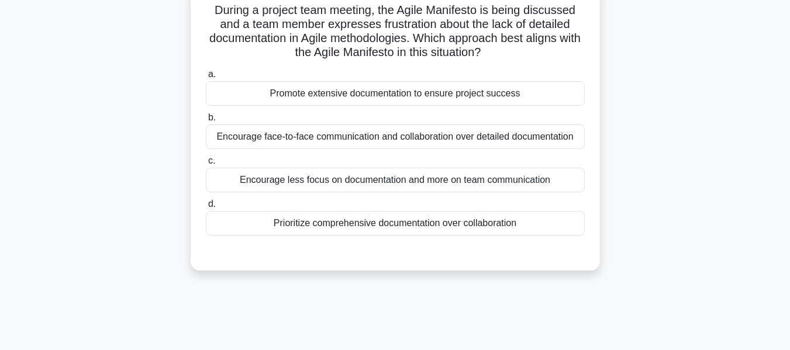
click at [435, 133] on div "Encourage face-to-face communication and collaboration over detailed documentat…" at bounding box center [395, 136] width 379 height 25
click at [206, 122] on input "b. Encourage face-to-face communication and collaboration over detailed documen…" at bounding box center [206, 118] width 0 height 8
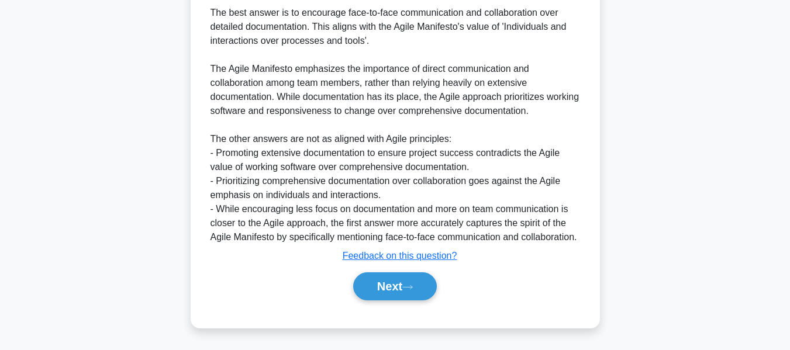
drag, startPoint x: 419, startPoint y: 282, endPoint x: 516, endPoint y: 191, distance: 133.1
click at [419, 282] on button "Next" at bounding box center [395, 286] width 84 height 28
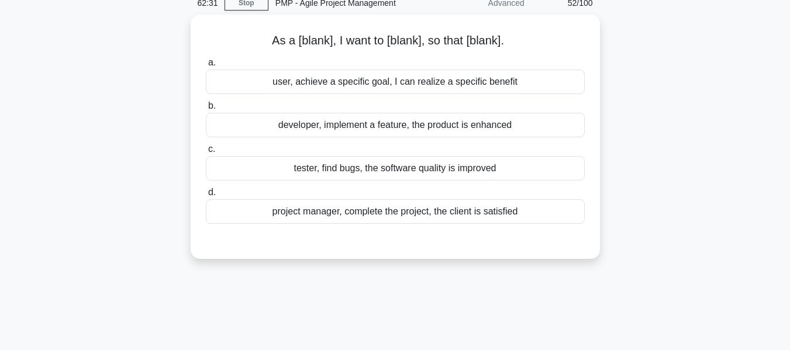
scroll to position [56, 0]
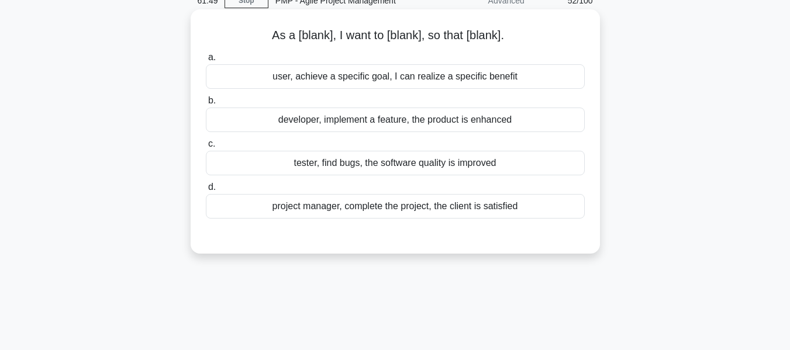
click at [350, 77] on div "user, achieve a specific goal, I can realize a specific benefit" at bounding box center [395, 76] width 379 height 25
click at [206, 61] on input "a. user, achieve a specific goal, I can realize a specific benefit" at bounding box center [206, 58] width 0 height 8
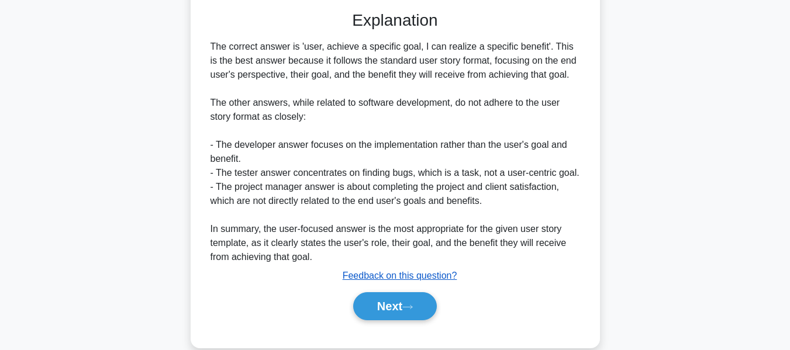
scroll to position [301, 0]
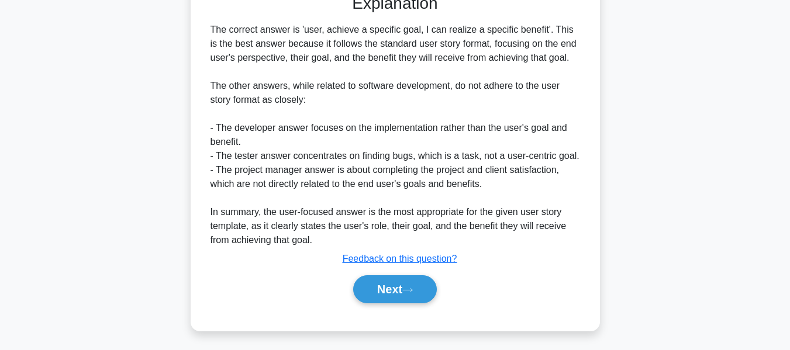
drag, startPoint x: 382, startPoint y: 282, endPoint x: 642, endPoint y: 212, distance: 268.8
click at [382, 282] on button "Next" at bounding box center [395, 289] width 84 height 28
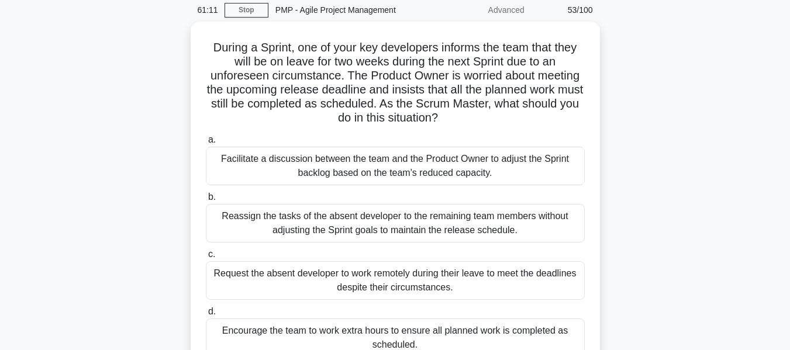
scroll to position [50, 0]
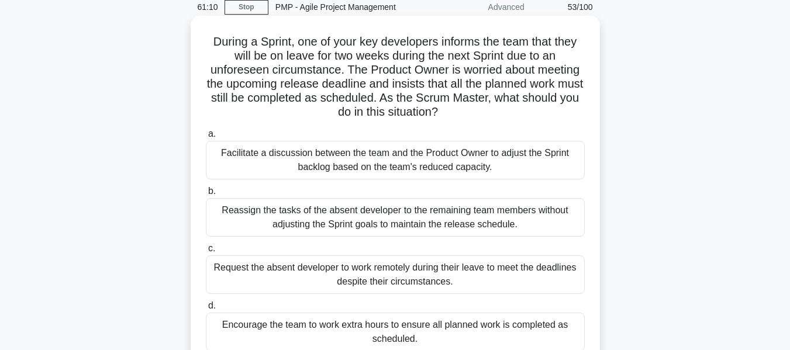
click at [388, 151] on div "Facilitate a discussion between the team and the Product Owner to adjust the Sp…" at bounding box center [395, 160] width 379 height 39
click at [206, 138] on input "a. Facilitate a discussion between the team and the Product Owner to adjust the…" at bounding box center [206, 134] width 0 height 8
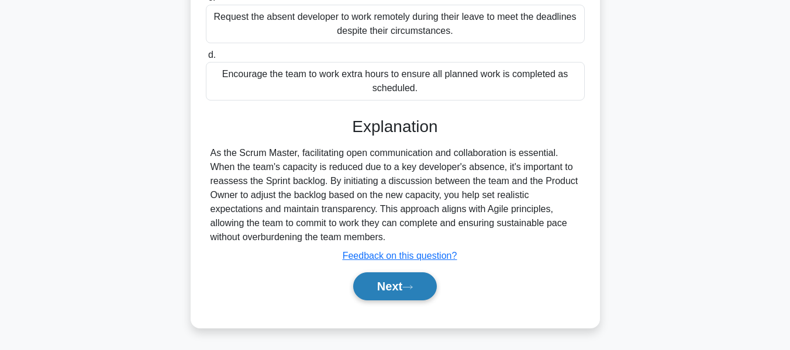
click at [394, 285] on button "Next" at bounding box center [395, 286] width 84 height 28
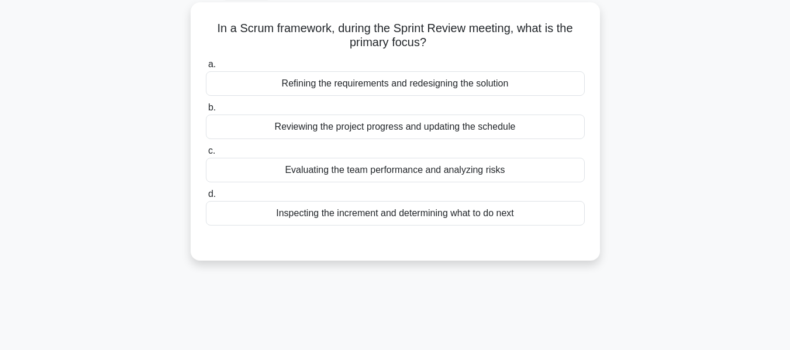
scroll to position [70, 0]
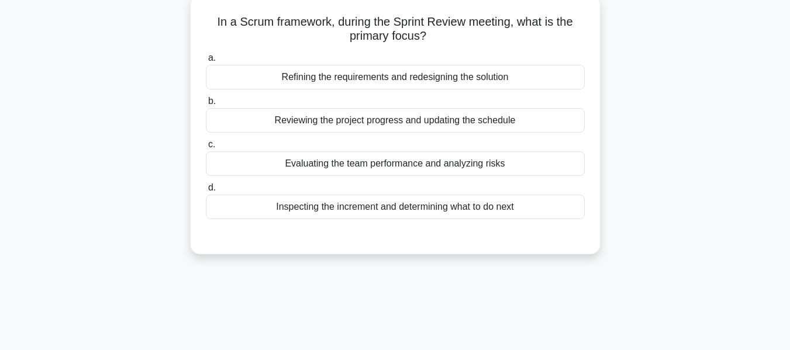
click at [415, 207] on div "Inspecting the increment and determining what to do next" at bounding box center [395, 207] width 379 height 25
click at [206, 192] on input "d. Inspecting the increment and determining what to do next" at bounding box center [206, 188] width 0 height 8
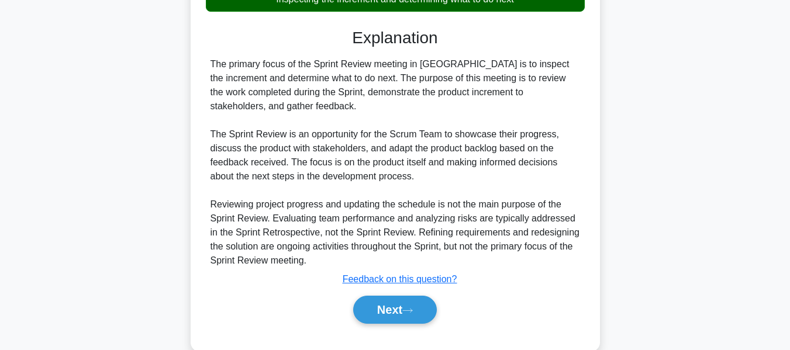
scroll to position [301, 0]
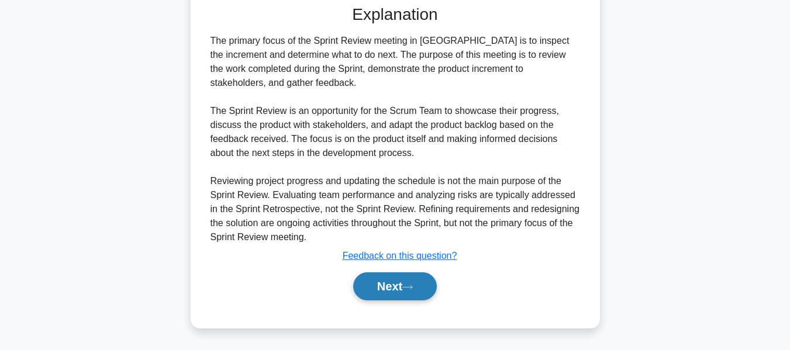
click at [382, 285] on button "Next" at bounding box center [395, 286] width 84 height 28
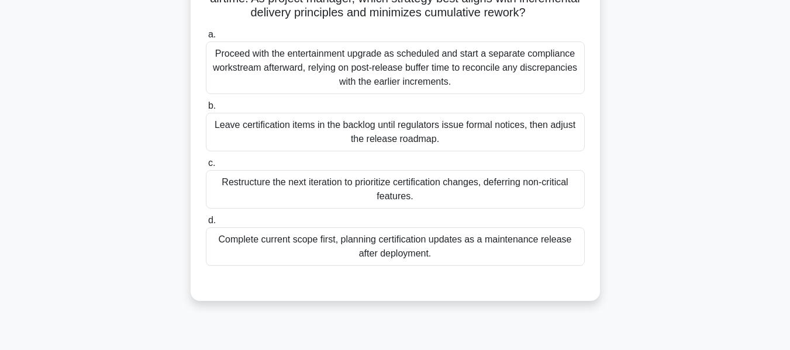
scroll to position [167, 0]
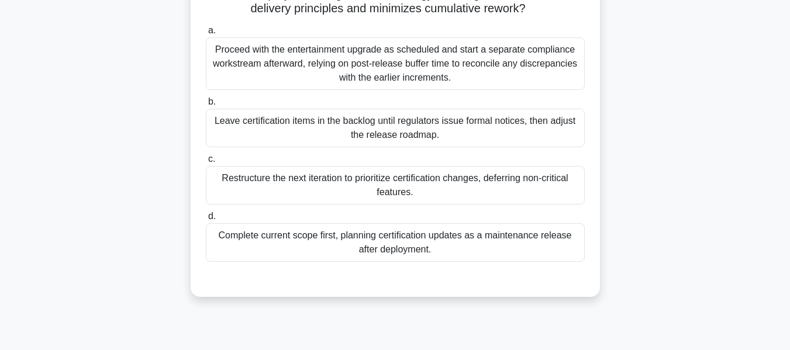
click at [399, 72] on div "Proceed with the entertainment upgrade as scheduled and start a separate compli…" at bounding box center [395, 63] width 379 height 53
click at [206, 34] on input "a. Proceed with the entertainment upgrade as scheduled and start a separate com…" at bounding box center [206, 31] width 0 height 8
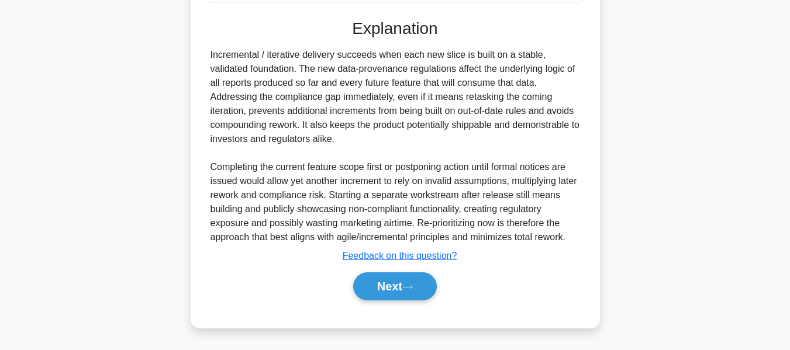
scroll to position [442, 0]
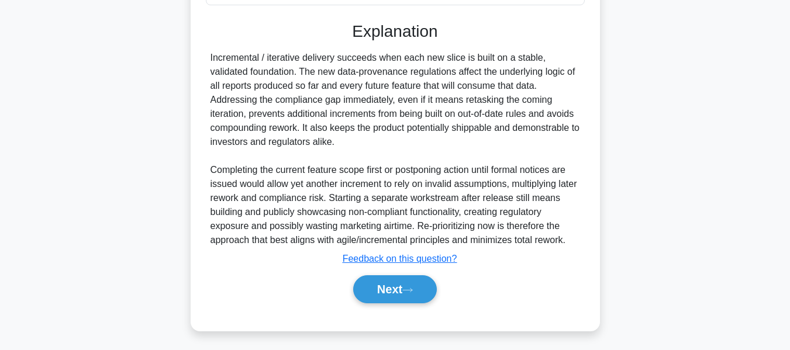
drag, startPoint x: 379, startPoint y: 283, endPoint x: 622, endPoint y: 172, distance: 267.3
click at [379, 283] on button "Next" at bounding box center [395, 289] width 84 height 28
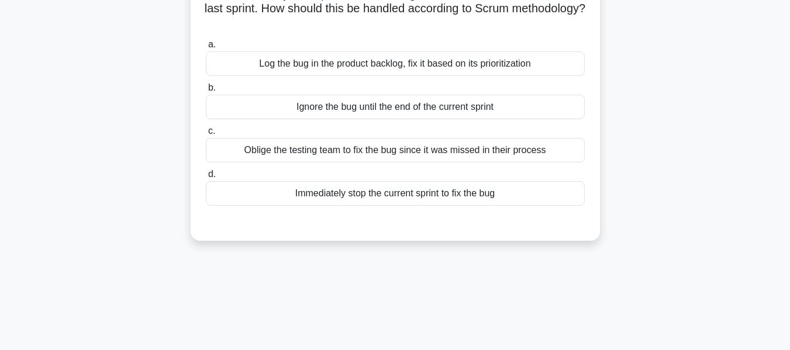
scroll to position [80, 0]
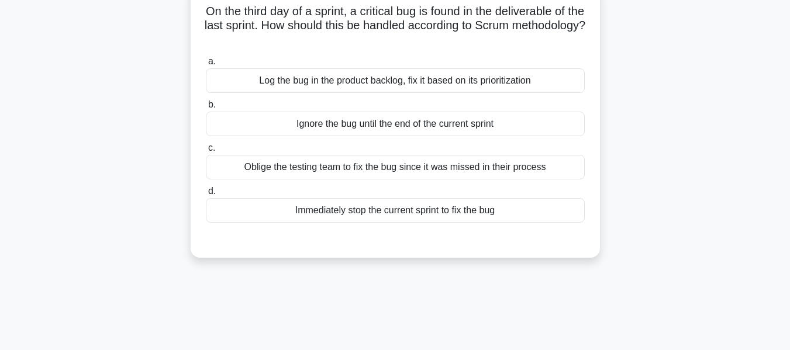
click at [409, 82] on div "Log the bug in the product backlog, fix it based on its prioritization" at bounding box center [395, 80] width 379 height 25
click at [206, 65] on input "a. Log the bug in the product backlog, fix it based on its prioritization" at bounding box center [206, 62] width 0 height 8
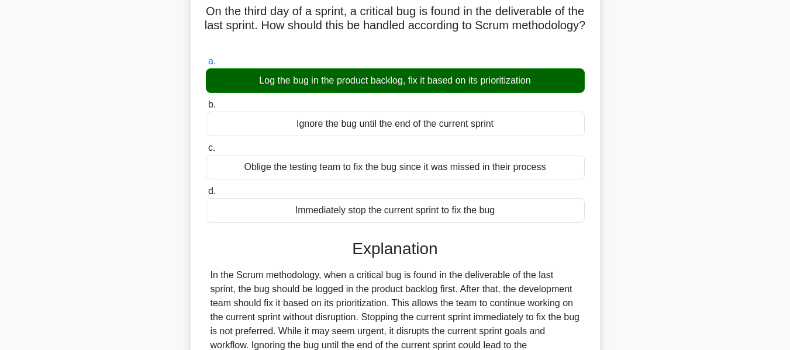
scroll to position [281, 0]
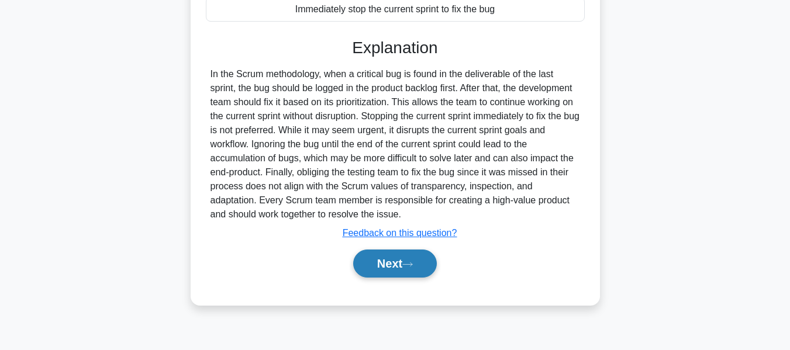
click at [383, 258] on button "Next" at bounding box center [395, 264] width 84 height 28
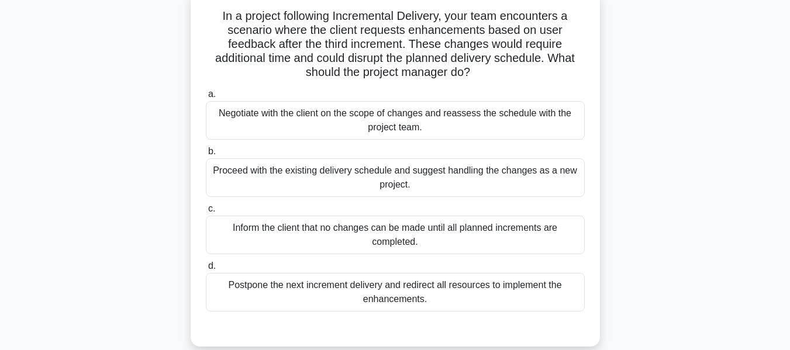
scroll to position [79, 0]
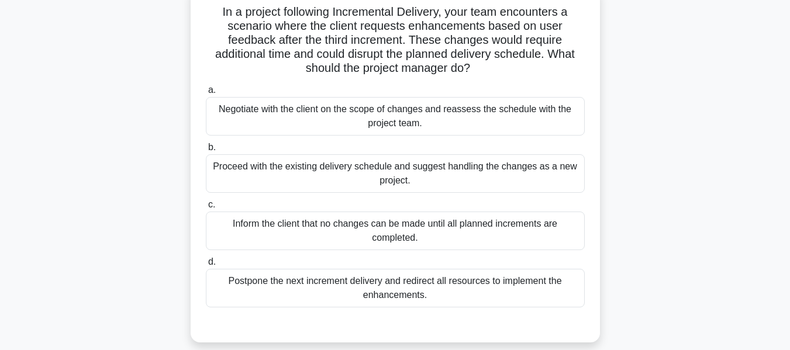
click at [264, 113] on div "Negotiate with the client on the scope of changes and reassess the schedule wit…" at bounding box center [395, 116] width 379 height 39
click at [206, 94] on input "a. Negotiate with the client on the scope of changes and reassess the schedule …" at bounding box center [206, 91] width 0 height 8
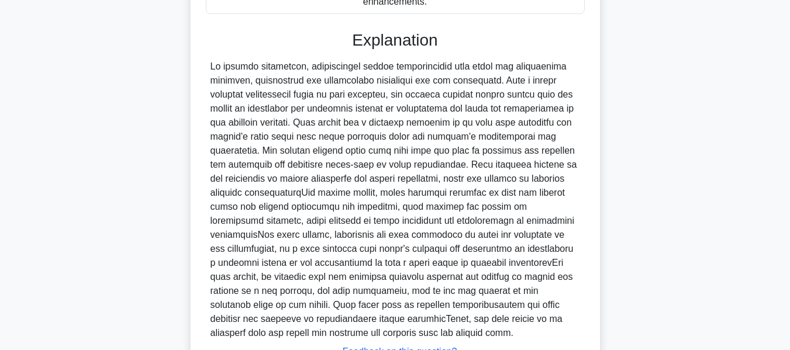
scroll to position [469, 0]
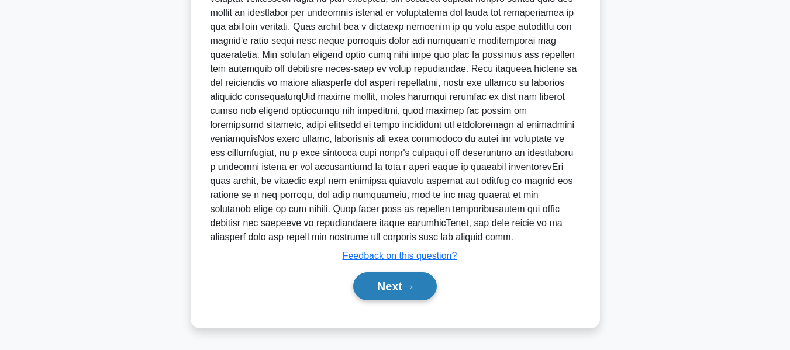
click at [395, 288] on button "Next" at bounding box center [395, 286] width 84 height 28
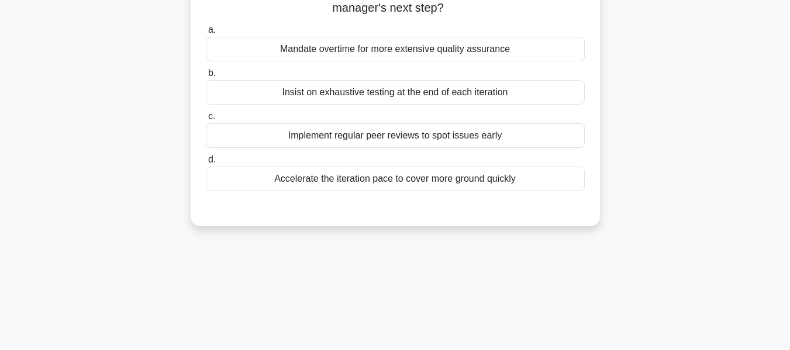
scroll to position [177, 0]
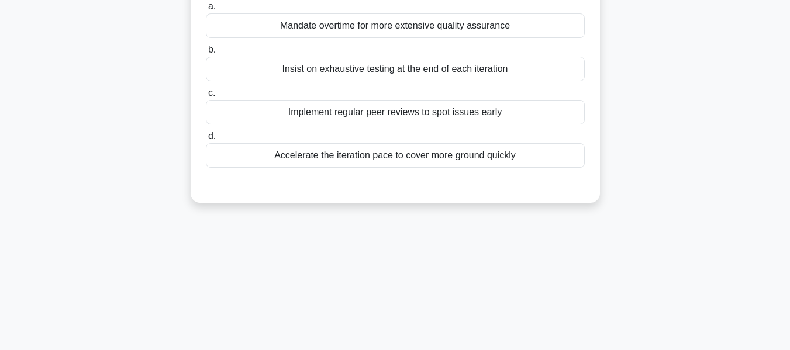
click at [315, 112] on div "Implement regular peer reviews to spot issues early" at bounding box center [395, 112] width 379 height 25
click at [206, 97] on input "c. Implement regular peer reviews to spot issues early" at bounding box center [206, 93] width 0 height 8
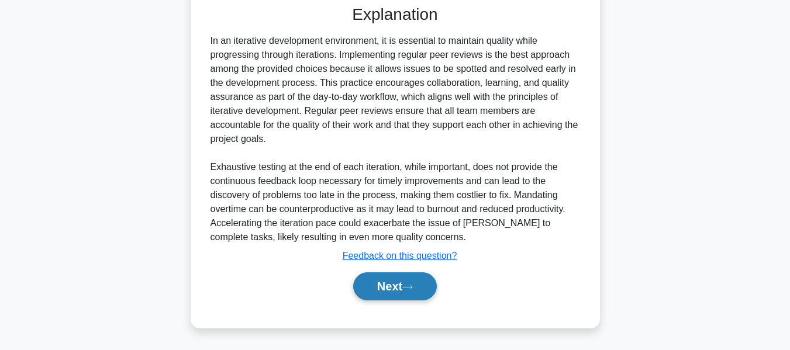
click at [377, 279] on button "Next" at bounding box center [395, 286] width 84 height 28
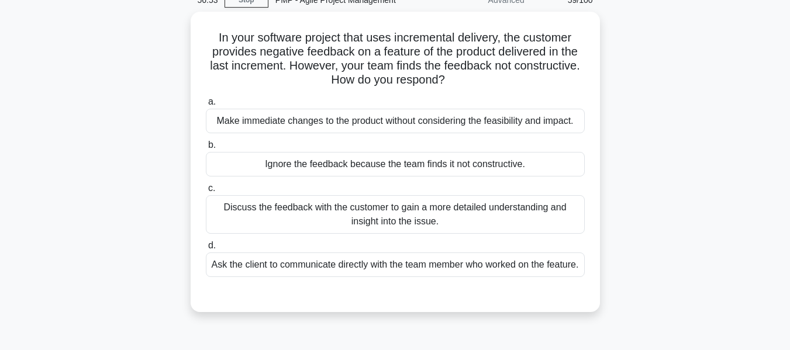
scroll to position [63, 0]
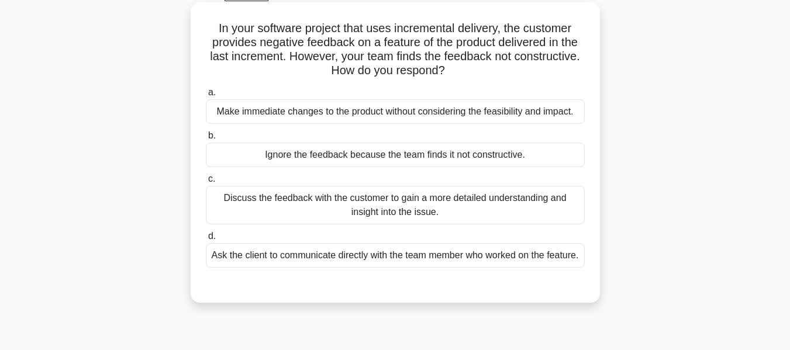
click at [406, 207] on div "Discuss the feedback with the customer to gain a more detailed understanding an…" at bounding box center [395, 205] width 379 height 39
click at [206, 183] on input "c. Discuss the feedback with the customer to gain a more detailed understanding…" at bounding box center [206, 179] width 0 height 8
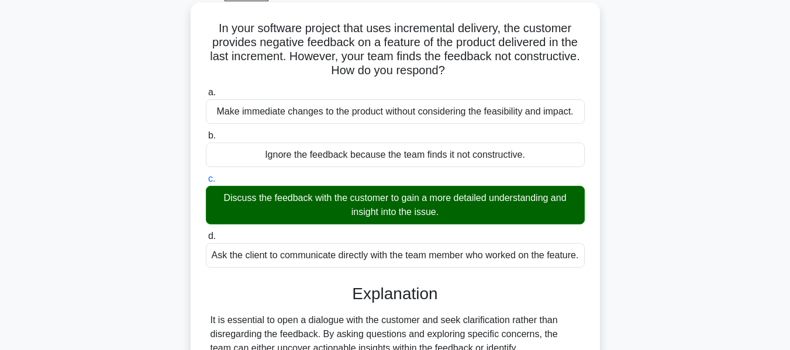
scroll to position [281, 0]
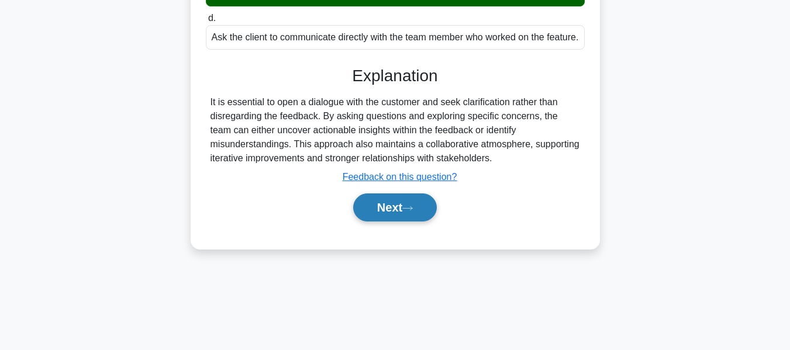
click at [398, 218] on button "Next" at bounding box center [395, 207] width 84 height 28
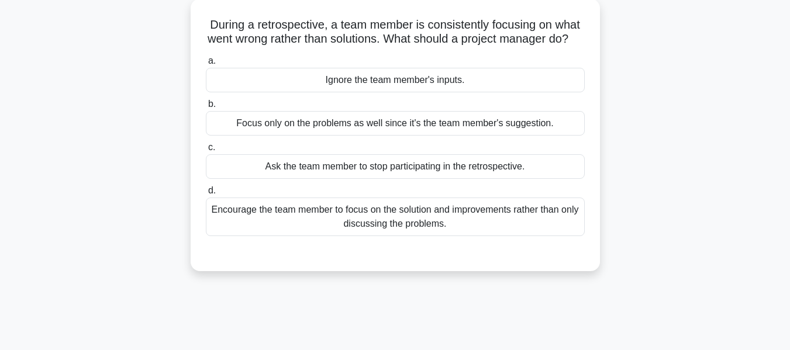
scroll to position [73, 0]
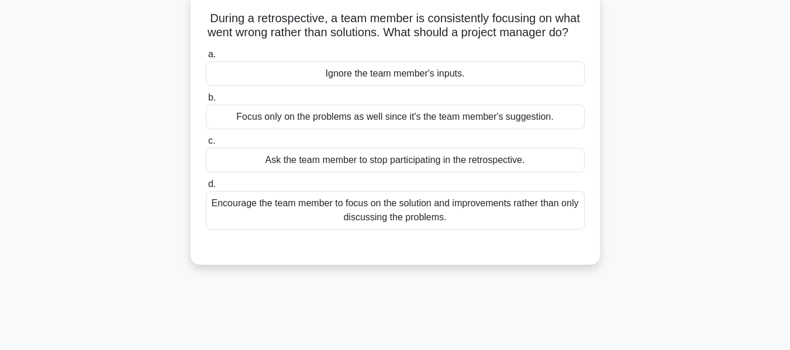
click at [411, 227] on div "Encourage the team member to focus on the solution and improvements rather than…" at bounding box center [395, 210] width 379 height 39
click at [206, 188] on input "d. Encourage the team member to focus on the solution and improvements rather t…" at bounding box center [206, 185] width 0 height 8
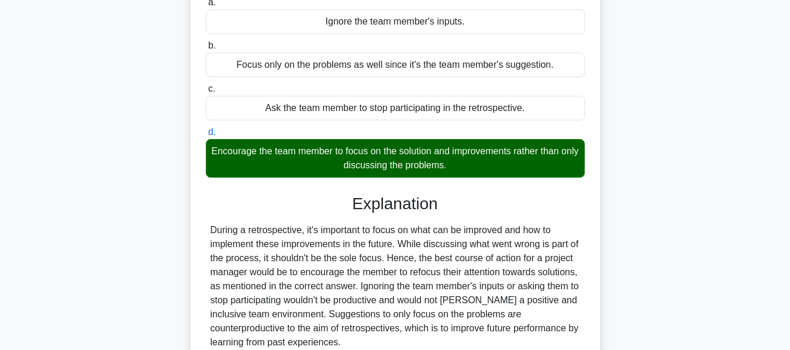
scroll to position [281, 0]
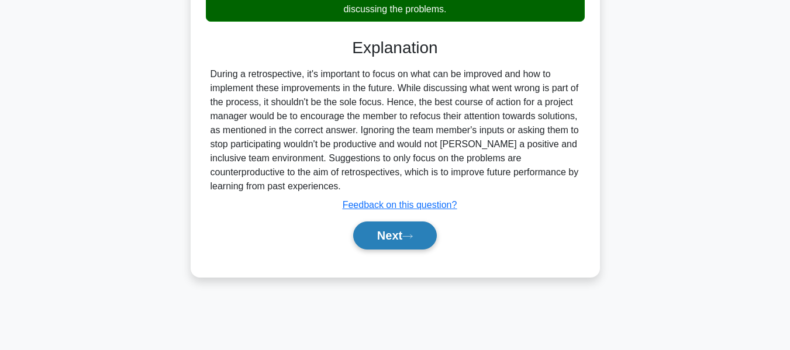
click at [409, 240] on icon at bounding box center [407, 236] width 11 height 6
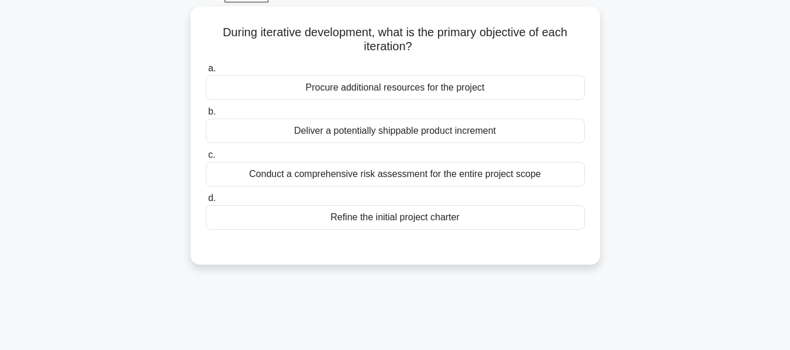
scroll to position [63, 0]
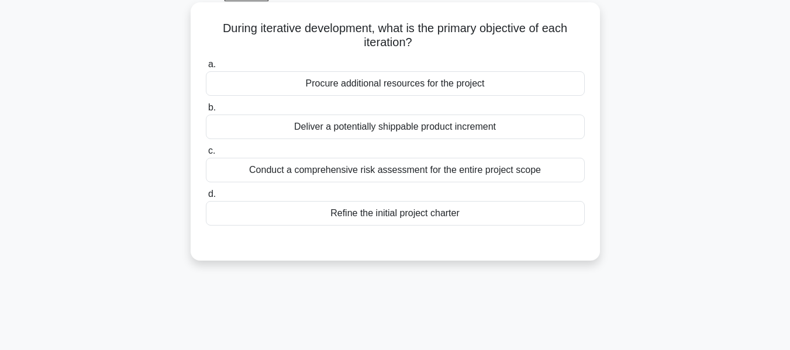
click at [411, 214] on div "Refine the initial project charter" at bounding box center [395, 213] width 379 height 25
click at [206, 198] on input "d. Refine the initial project charter" at bounding box center [206, 195] width 0 height 8
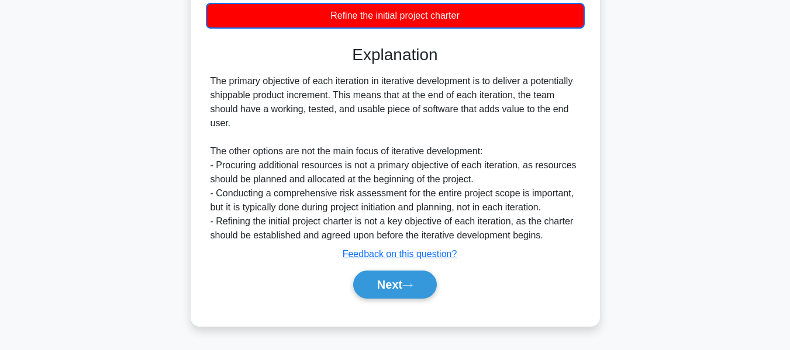
scroll to position [281, 0]
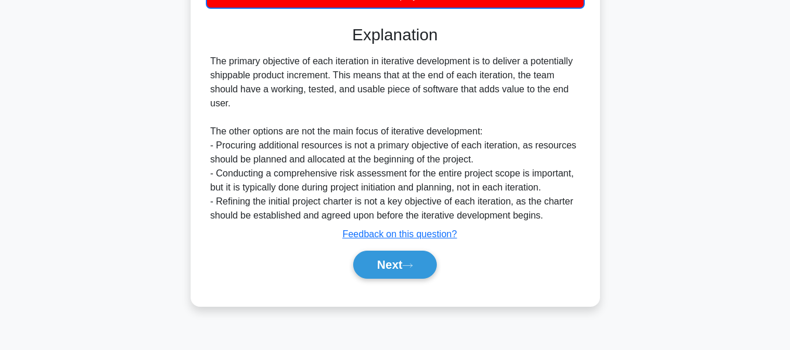
drag, startPoint x: 397, startPoint y: 257, endPoint x: 565, endPoint y: 158, distance: 194.7
click at [397, 257] on button "Next" at bounding box center [395, 265] width 84 height 28
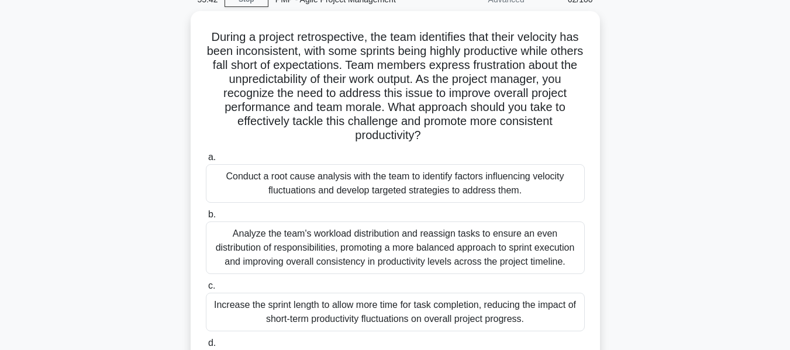
scroll to position [55, 0]
click at [343, 180] on div "Conduct a root cause analysis with the team to identify factors influencing vel…" at bounding box center [395, 183] width 379 height 39
click at [206, 161] on input "a. Conduct a root cause analysis with the team to identify factors influencing …" at bounding box center [206, 157] width 0 height 8
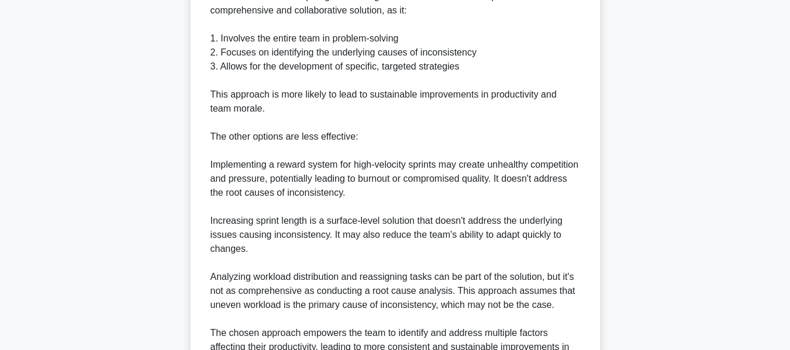
scroll to position [639, 0]
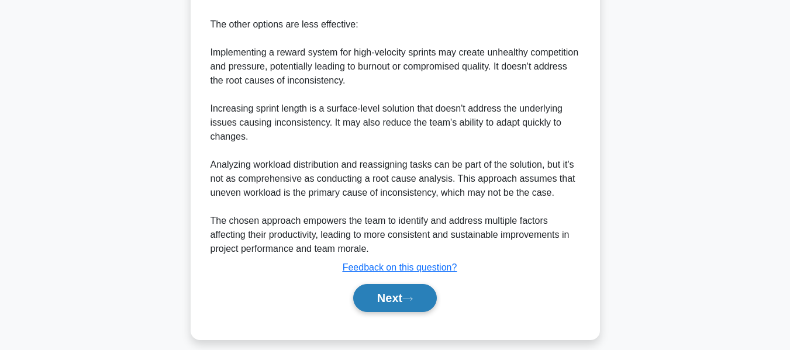
click at [383, 292] on button "Next" at bounding box center [395, 298] width 84 height 28
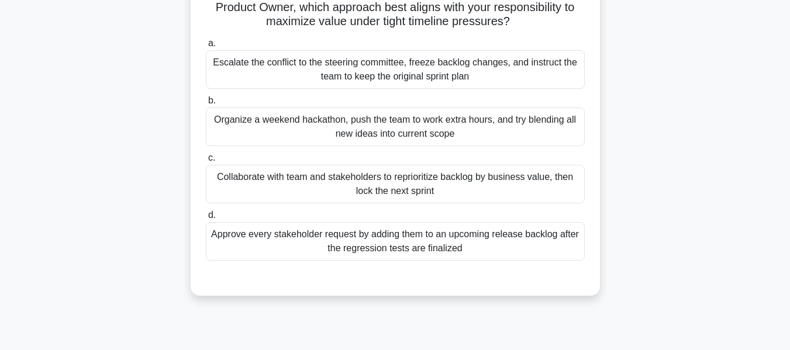
scroll to position [164, 0]
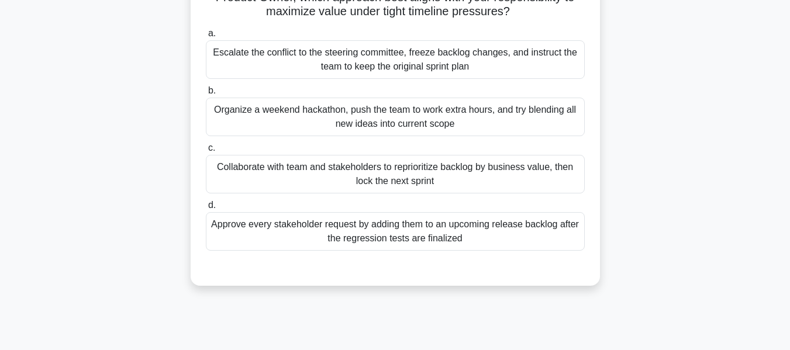
click at [503, 177] on div "Collaborate with team and stakeholders to reprioritize backlog by business valu…" at bounding box center [395, 174] width 379 height 39
click at [206, 152] on input "c. Collaborate with team and stakeholders to reprioritize backlog by business v…" at bounding box center [206, 148] width 0 height 8
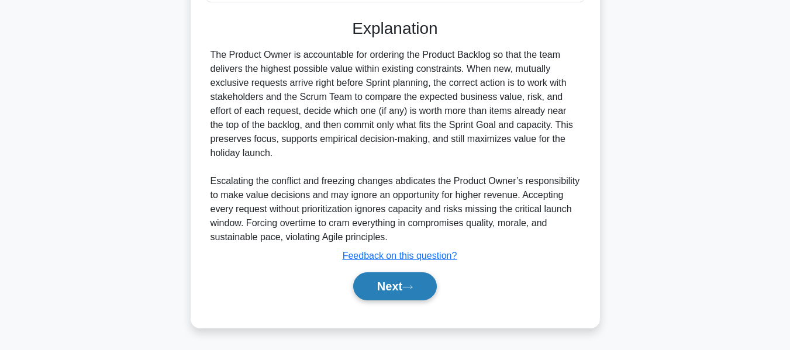
click at [404, 286] on button "Next" at bounding box center [395, 286] width 84 height 28
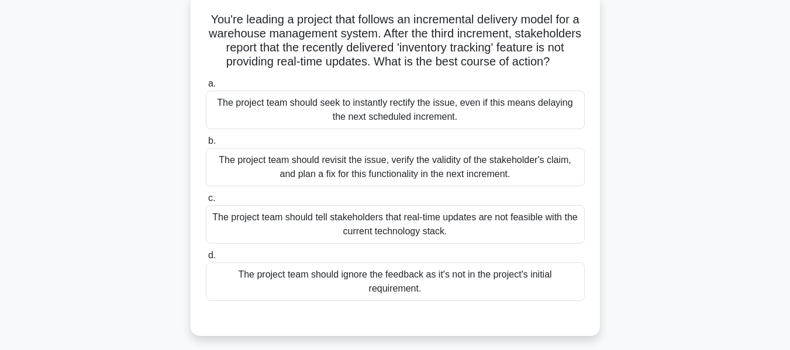
scroll to position [79, 0]
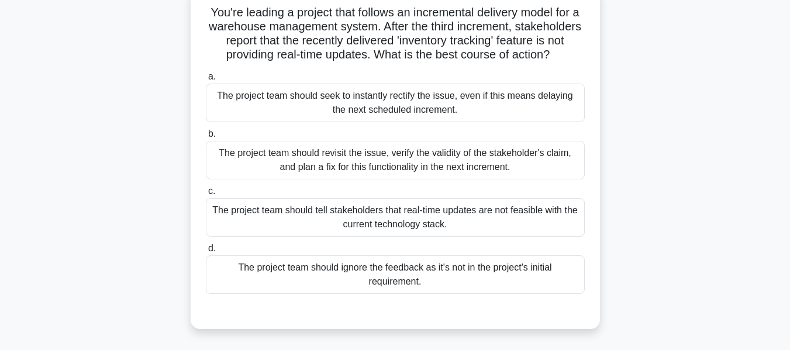
click at [363, 175] on div "The project team should revisit the issue, verify the validity of the stakehold…" at bounding box center [395, 160] width 379 height 39
click at [206, 138] on input "b. The project team should revisit the issue, verify the validity of the stakeh…" at bounding box center [206, 134] width 0 height 8
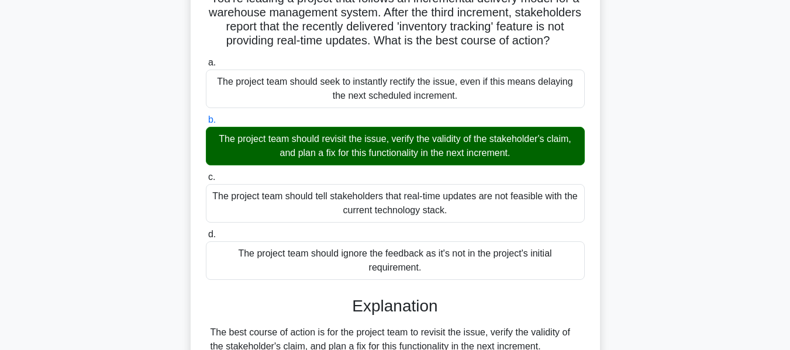
scroll to position [399, 0]
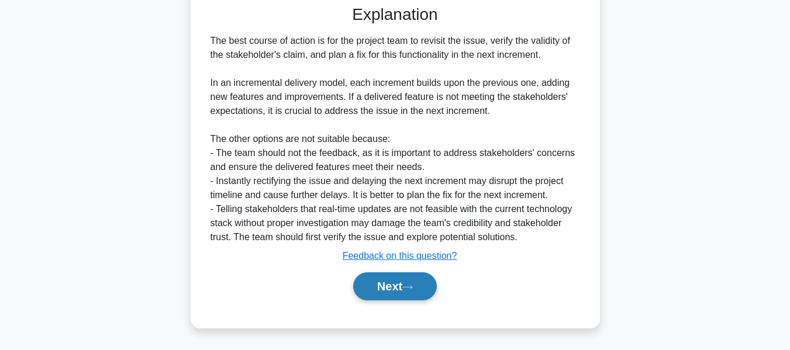
click at [395, 285] on button "Next" at bounding box center [395, 286] width 84 height 28
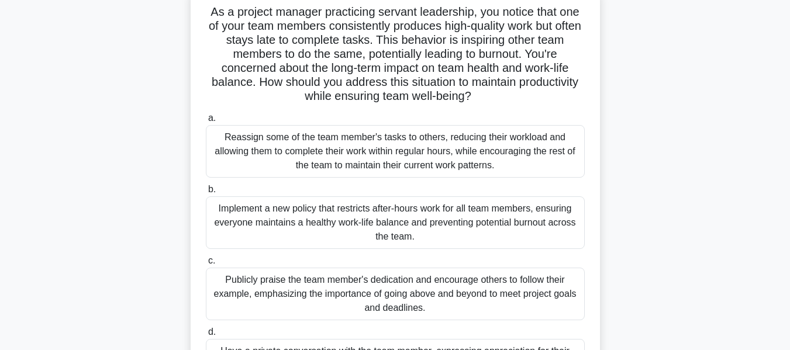
scroll to position [87, 0]
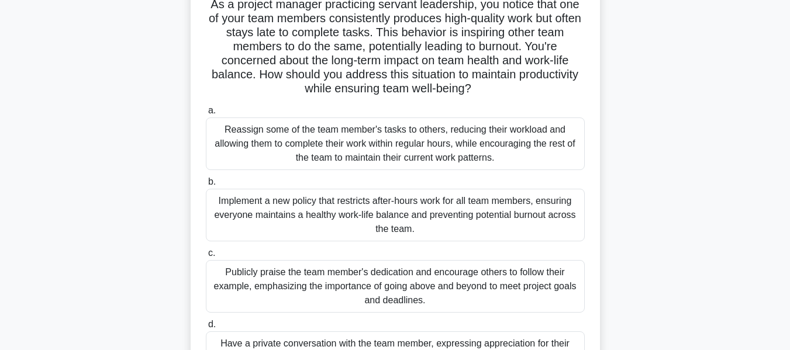
click at [404, 216] on div "Implement a new policy that restricts after-hours work for all team members, en…" at bounding box center [395, 215] width 379 height 53
click at [206, 186] on input "b. Implement a new policy that restricts after-hours work for all team members,…" at bounding box center [206, 182] width 0 height 8
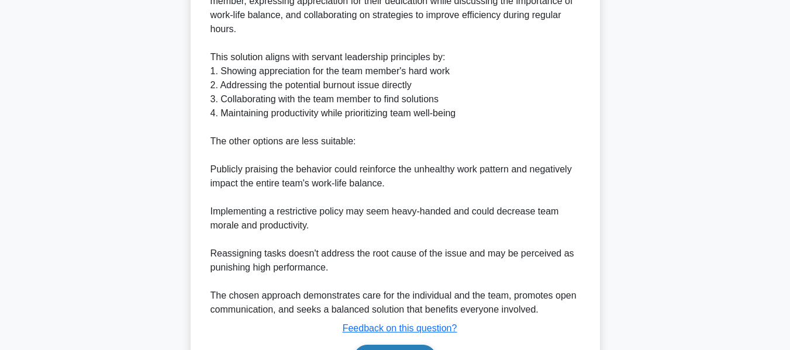
scroll to position [611, 0]
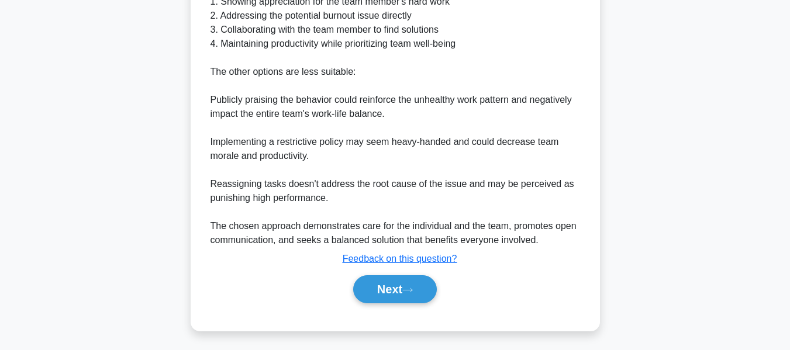
click at [403, 283] on button "Next" at bounding box center [395, 289] width 84 height 28
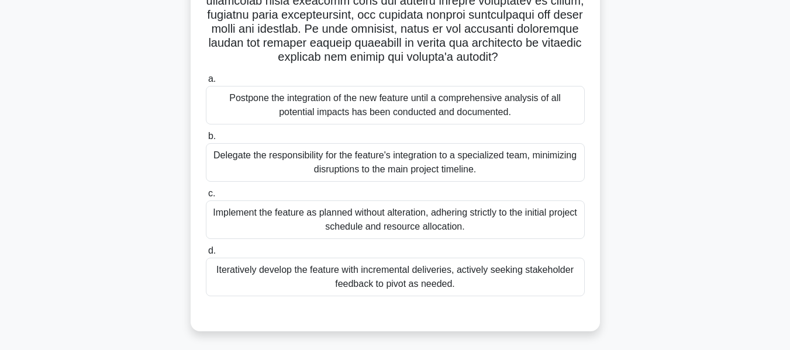
scroll to position [319, 0]
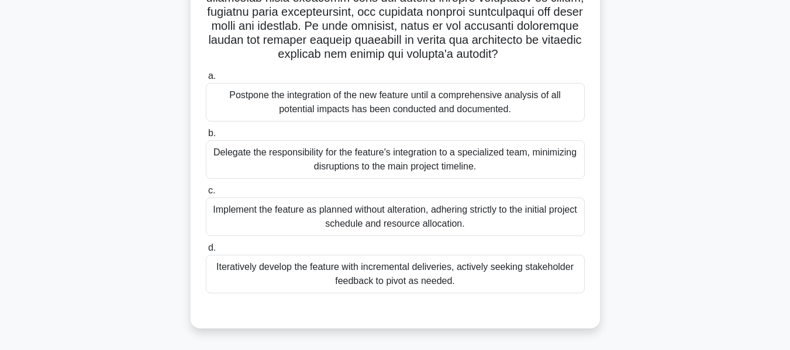
click at [420, 271] on div "Iteratively develop the feature with incremental deliveries, actively seeking s…" at bounding box center [395, 274] width 379 height 39
click at [206, 252] on input "d. Iteratively develop the feature with incremental deliveries, actively seekin…" at bounding box center [206, 248] width 0 height 8
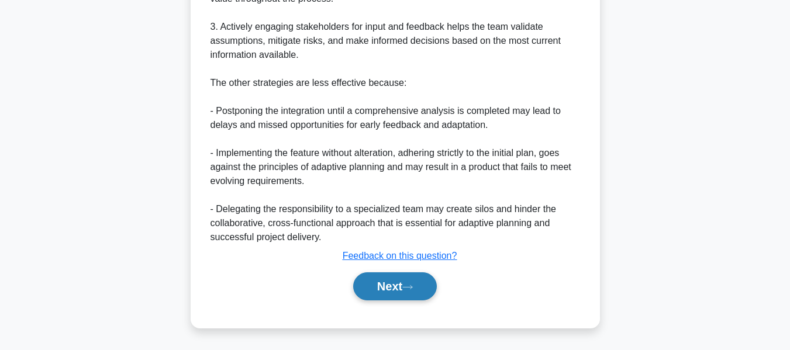
click at [375, 289] on button "Next" at bounding box center [395, 286] width 84 height 28
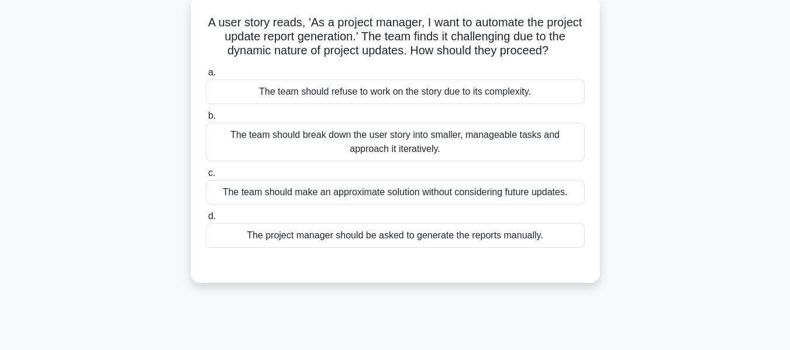
scroll to position [78, 0]
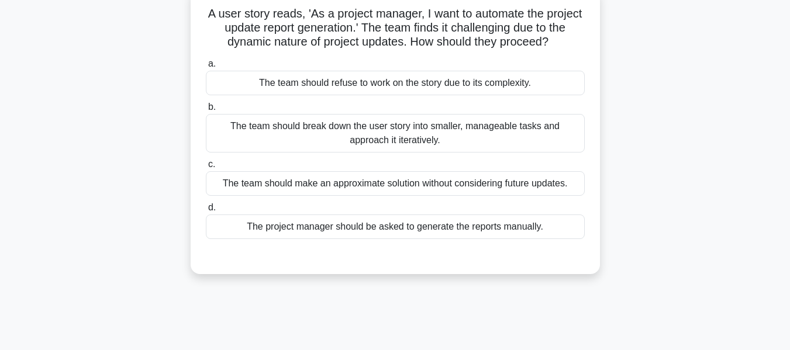
click at [340, 135] on div "The team should break down the user story into smaller, manageable tasks and ap…" at bounding box center [395, 133] width 379 height 39
click at [206, 111] on input "b. The team should break down the user story into smaller, manageable tasks and…" at bounding box center [206, 107] width 0 height 8
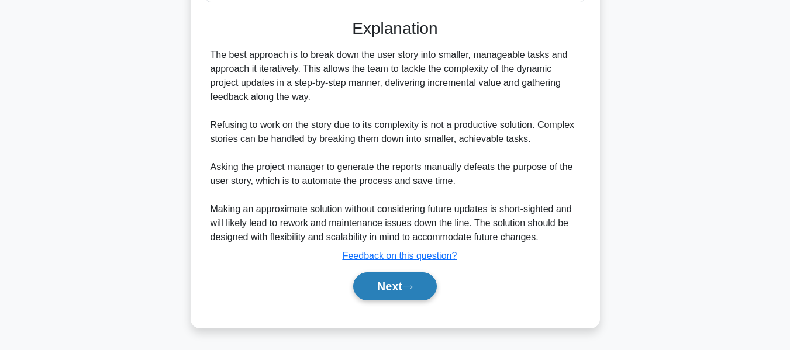
click at [387, 281] on button "Next" at bounding box center [395, 286] width 84 height 28
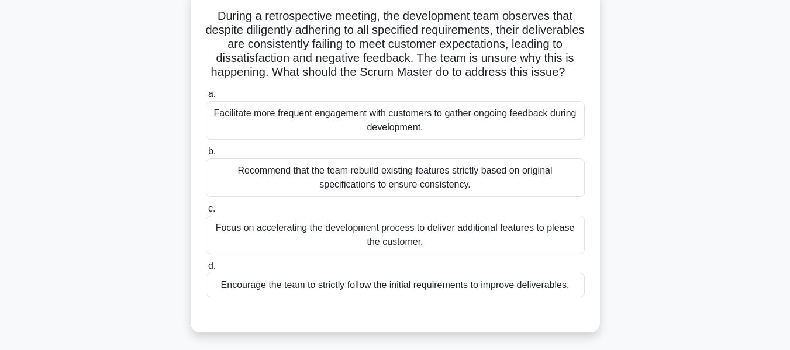
scroll to position [80, 0]
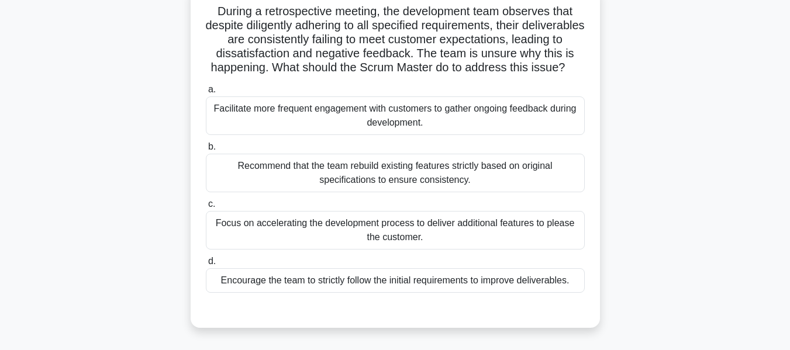
click at [313, 129] on div "Facilitate more frequent engagement with customers to gather ongoing feedback d…" at bounding box center [395, 115] width 379 height 39
click at [206, 94] on input "a. Facilitate more frequent engagement with customers to gather ongoing feedbac…" at bounding box center [206, 90] width 0 height 8
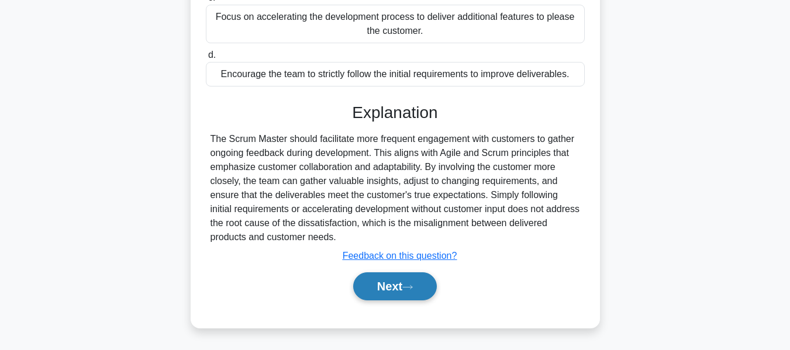
click at [392, 280] on button "Next" at bounding box center [395, 286] width 84 height 28
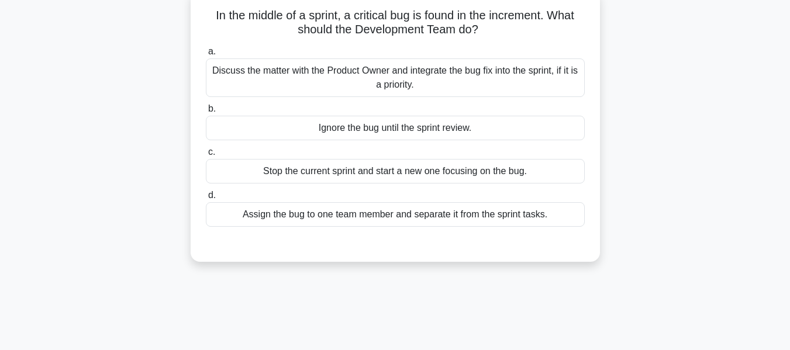
scroll to position [75, 0]
click at [427, 74] on div "Discuss the matter with the Product Owner and integrate the bug fix into the sp…" at bounding box center [395, 78] width 379 height 39
click at [206, 56] on input "a. Discuss the matter with the Product Owner and integrate the bug fix into the…" at bounding box center [206, 53] width 0 height 8
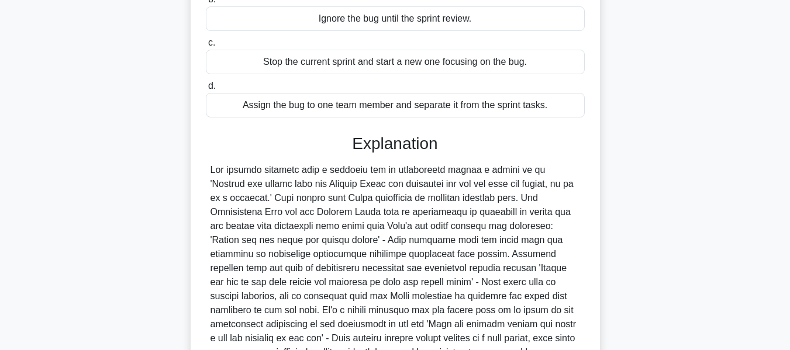
scroll to position [315, 0]
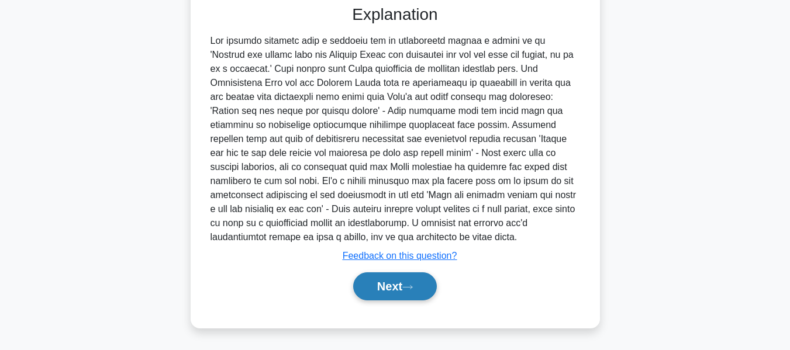
drag, startPoint x: 402, startPoint y: 282, endPoint x: 416, endPoint y: 274, distance: 16.0
click at [402, 282] on button "Next" at bounding box center [395, 286] width 84 height 28
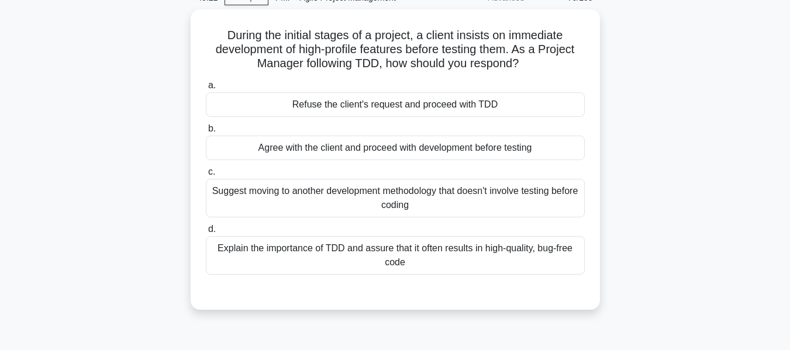
scroll to position [63, 0]
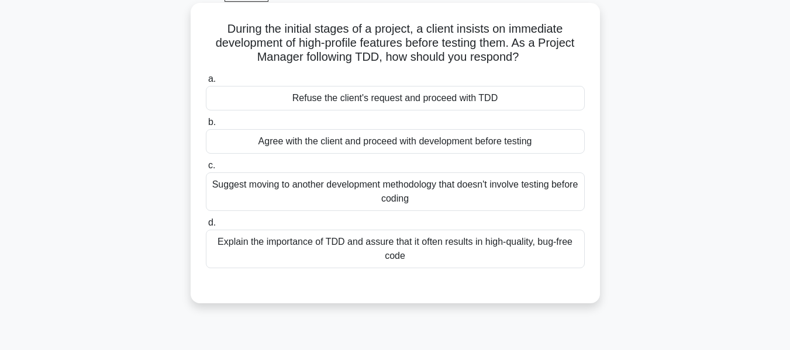
click at [504, 250] on div "Explain the importance of TDD and assure that it often results in high-quality,…" at bounding box center [395, 249] width 379 height 39
click at [206, 227] on input "d. Explain the importance of TDD and assure that it often results in high-quali…" at bounding box center [206, 223] width 0 height 8
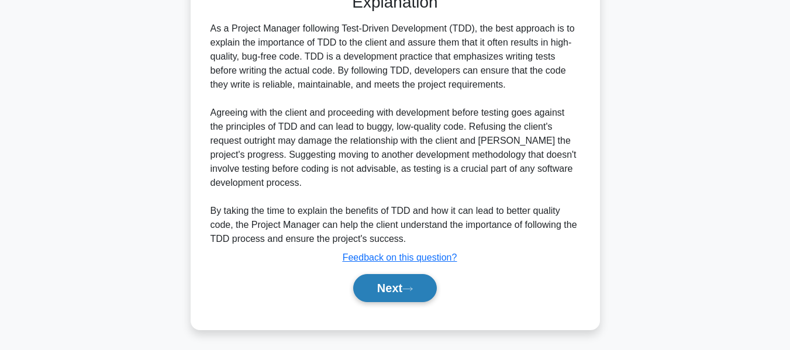
click at [408, 288] on icon at bounding box center [407, 289] width 11 height 6
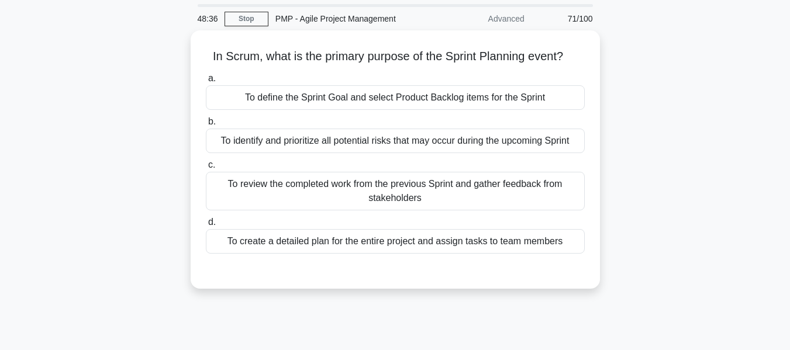
scroll to position [58, 0]
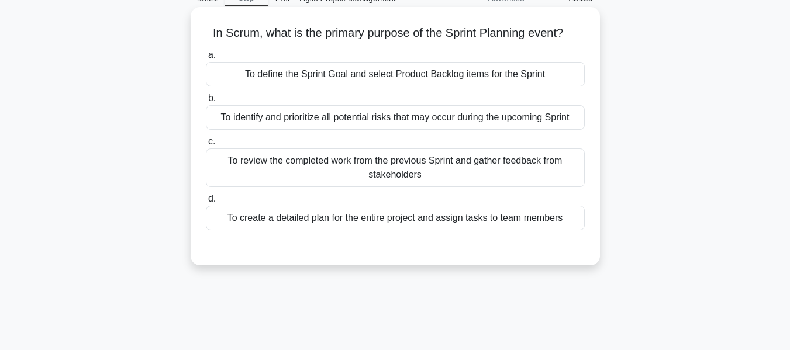
click at [437, 71] on div "To define the Sprint Goal and select Product Backlog items for the Sprint" at bounding box center [395, 74] width 379 height 25
click at [206, 59] on input "a. To define the Sprint Goal and select Product Backlog items for the Sprint" at bounding box center [206, 55] width 0 height 8
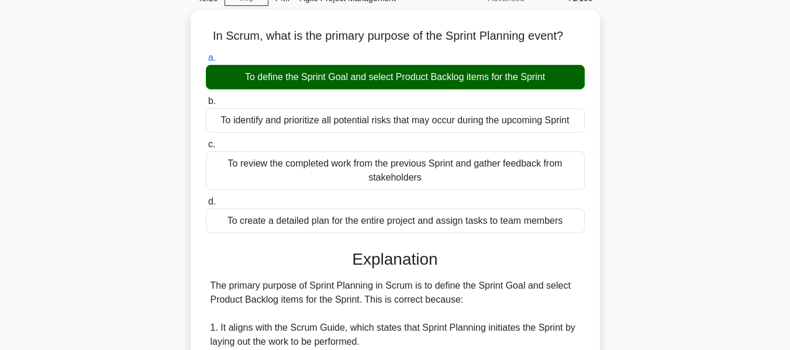
scroll to position [357, 0]
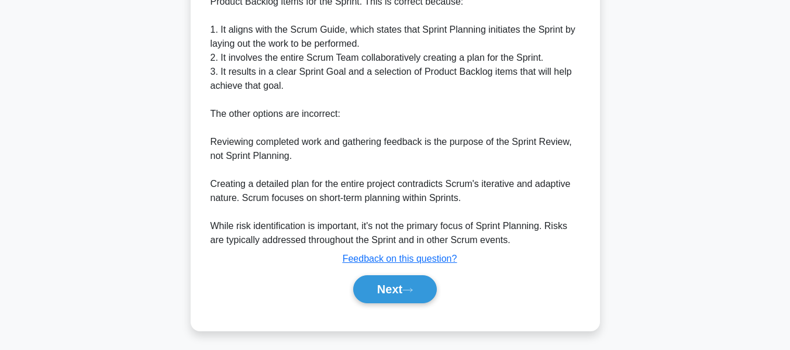
drag, startPoint x: 393, startPoint y: 286, endPoint x: 689, endPoint y: 154, distance: 323.9
click at [393, 286] on button "Next" at bounding box center [395, 289] width 84 height 28
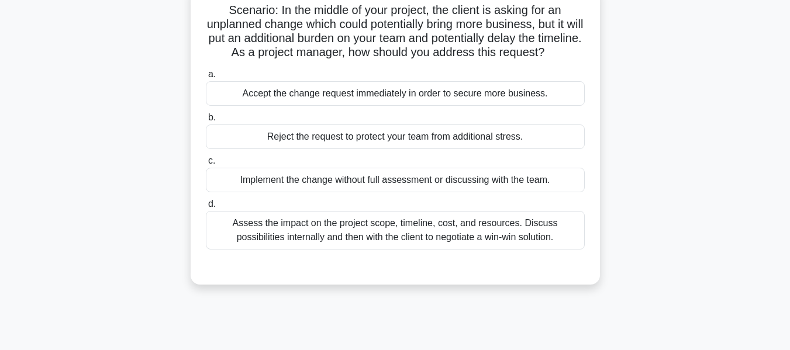
scroll to position [85, 0]
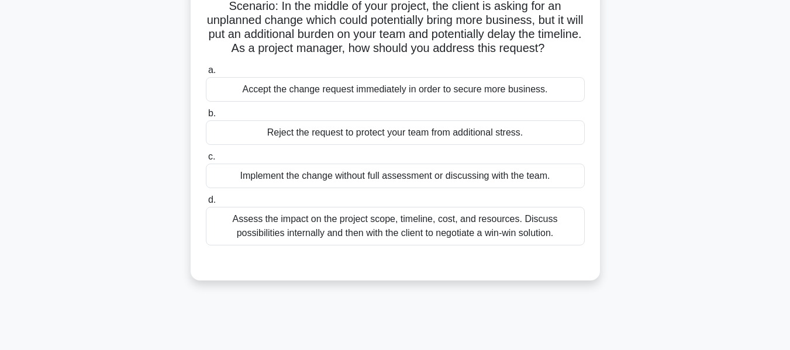
click at [532, 244] on div "Assess the impact on the project scope, timeline, cost, and resources. Discuss …" at bounding box center [395, 226] width 379 height 39
click at [206, 204] on input "d. Assess the impact on the project scope, timeline, cost, and resources. Discu…" at bounding box center [206, 200] width 0 height 8
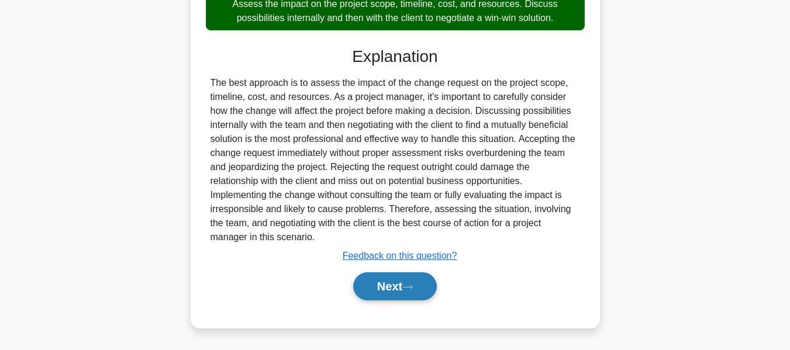
click at [428, 279] on button "Next" at bounding box center [395, 286] width 84 height 28
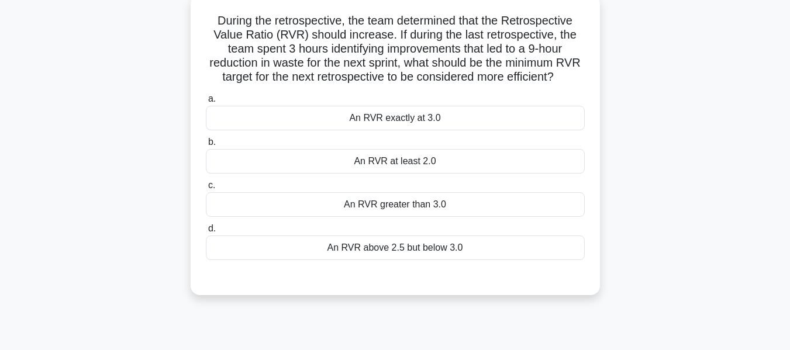
scroll to position [77, 0]
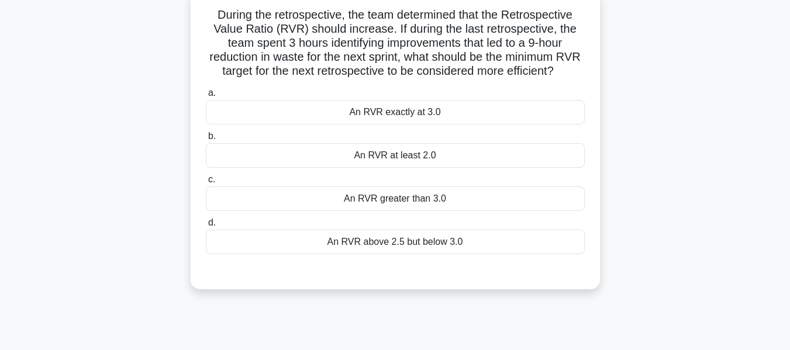
click at [430, 211] on div "An RVR greater than 3.0" at bounding box center [395, 198] width 379 height 25
click at [206, 184] on input "c. An RVR greater than 3.0" at bounding box center [206, 180] width 0 height 8
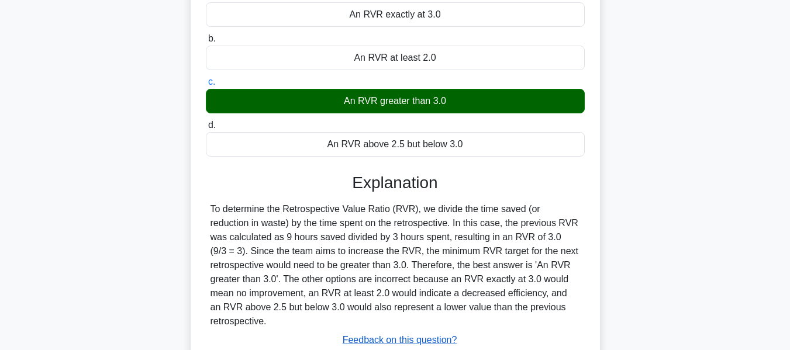
scroll to position [281, 0]
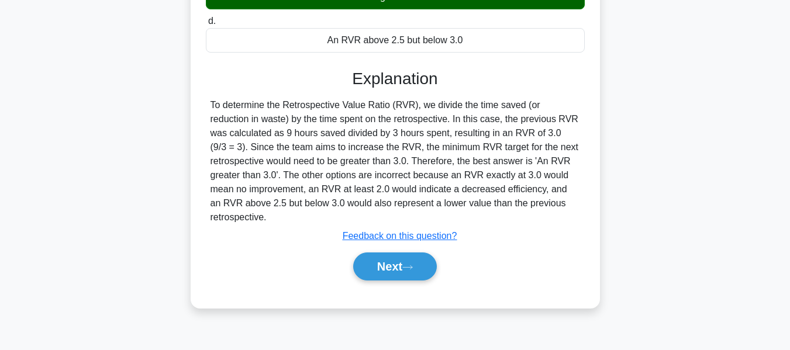
drag, startPoint x: 398, startPoint y: 277, endPoint x: 672, endPoint y: 173, distance: 293.2
click at [399, 277] on button "Next" at bounding box center [395, 266] width 84 height 28
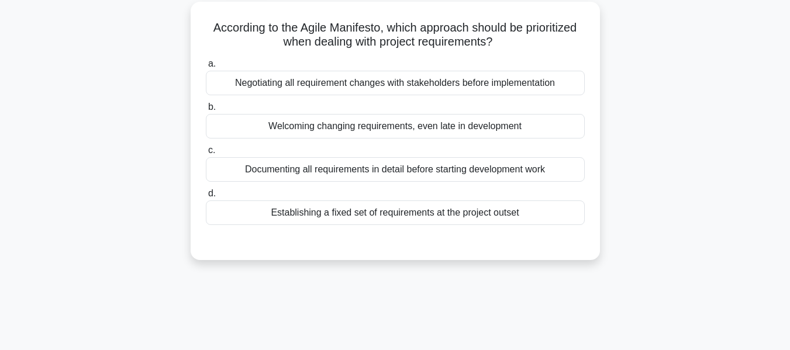
scroll to position [82, 0]
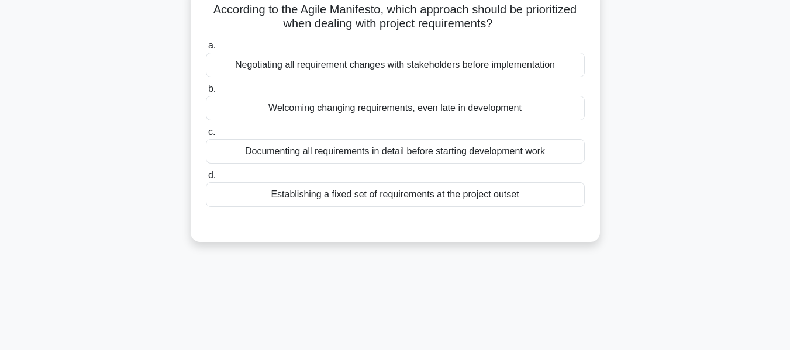
click at [388, 111] on div "Welcoming changing requirements, even late in development" at bounding box center [395, 108] width 379 height 25
click at [206, 93] on input "b. Welcoming changing requirements, even late in development" at bounding box center [206, 89] width 0 height 8
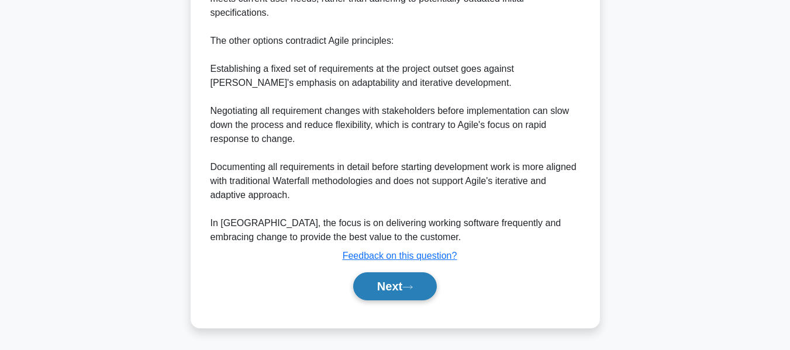
click at [404, 275] on button "Next" at bounding box center [395, 286] width 84 height 28
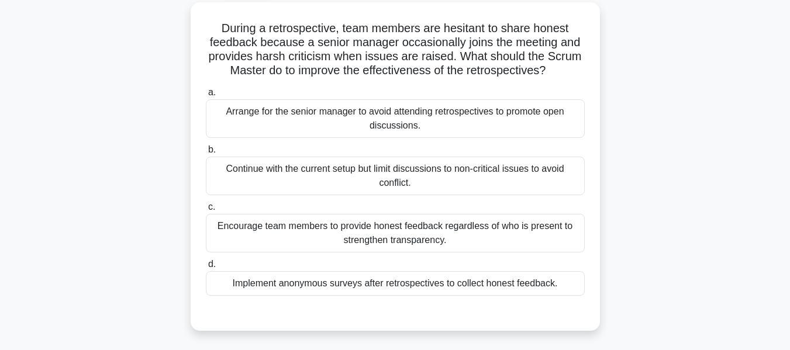
scroll to position [70, 0]
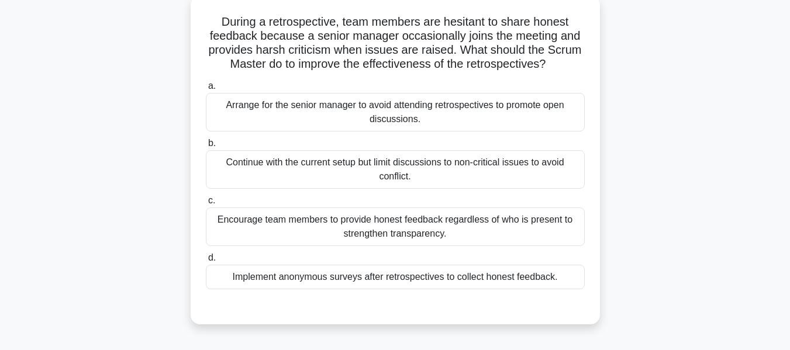
click at [411, 223] on div "Encourage team members to provide honest feedback regardless of who is present …" at bounding box center [395, 226] width 379 height 39
click at [206, 205] on input "c. Encourage team members to provide honest feedback regardless of who is prese…" at bounding box center [206, 201] width 0 height 8
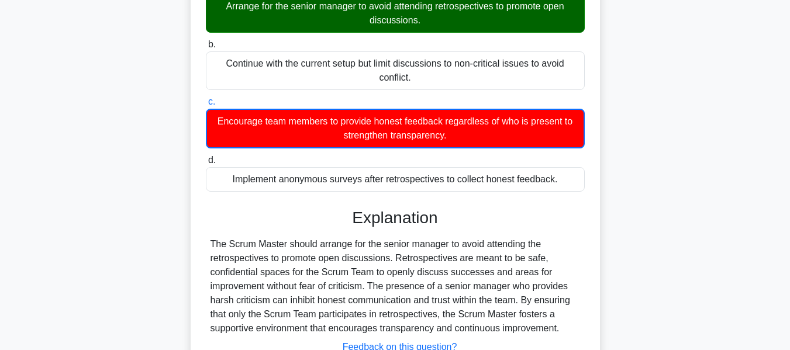
scroll to position [281, 0]
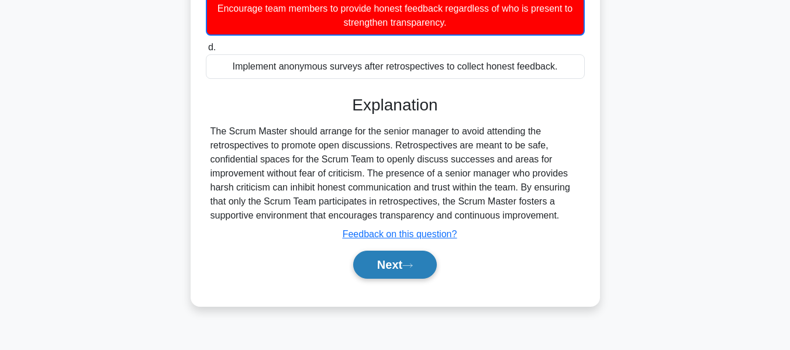
drag, startPoint x: 407, startPoint y: 265, endPoint x: 423, endPoint y: 262, distance: 15.4
click at [407, 265] on icon at bounding box center [407, 265] width 11 height 6
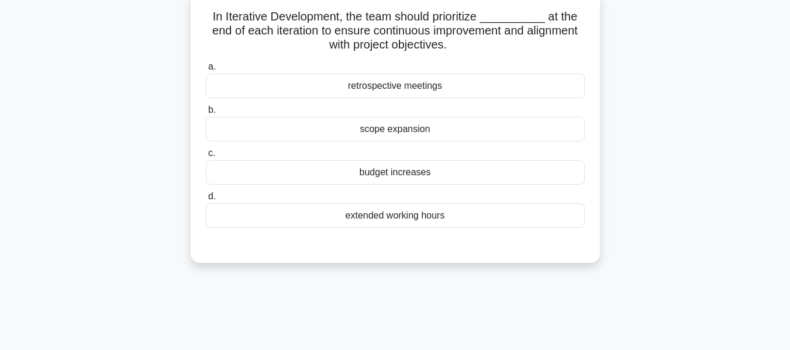
scroll to position [84, 0]
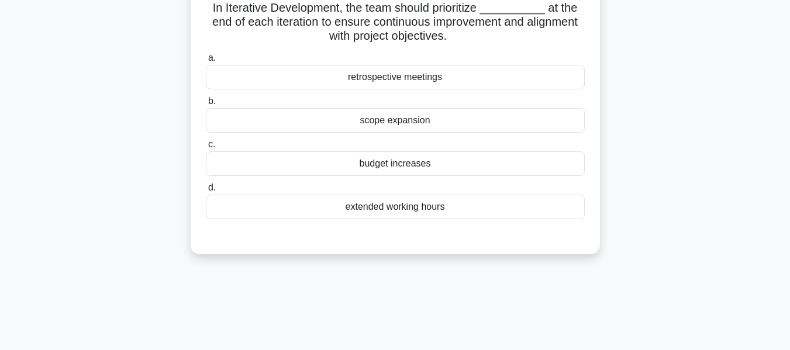
click at [415, 77] on div "retrospective meetings" at bounding box center [395, 77] width 379 height 25
click at [206, 62] on input "a. retrospective meetings" at bounding box center [206, 58] width 0 height 8
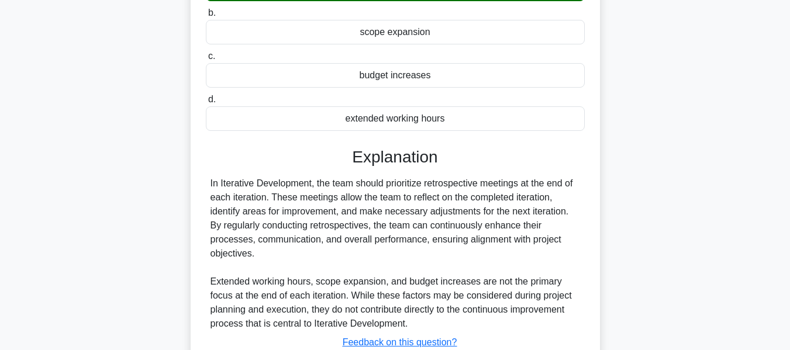
scroll to position [281, 0]
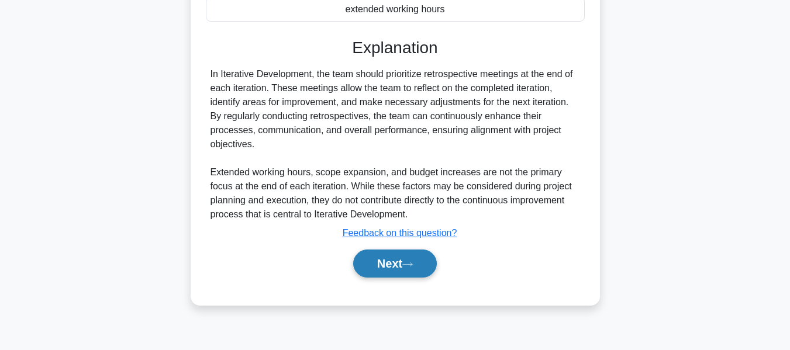
click at [392, 275] on button "Next" at bounding box center [395, 264] width 84 height 28
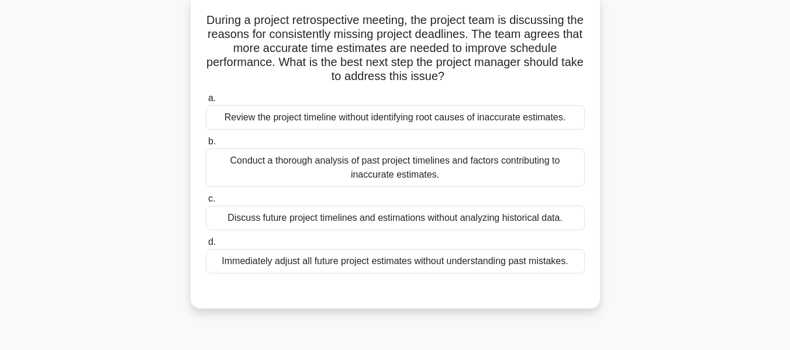
scroll to position [73, 0]
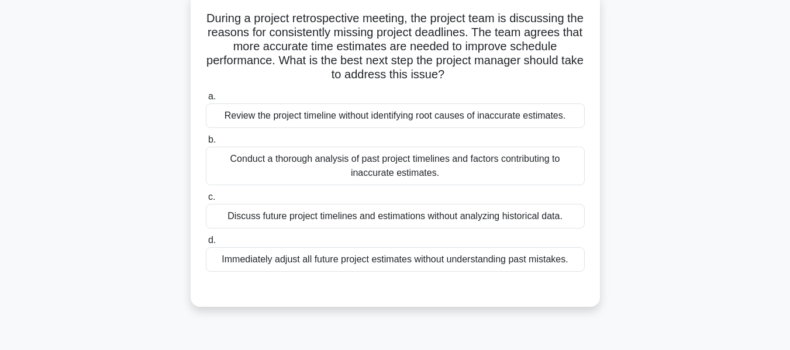
click at [366, 163] on div "Conduct a thorough analysis of past project timelines and factors contributing …" at bounding box center [395, 166] width 379 height 39
click at [206, 144] on input "b. Conduct a thorough analysis of past project timelines and factors contributi…" at bounding box center [206, 140] width 0 height 8
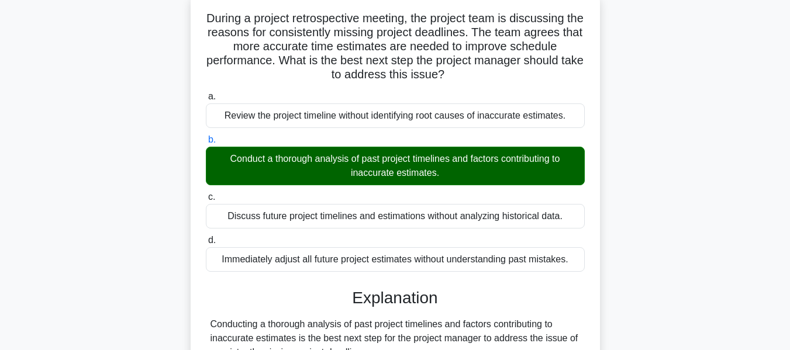
scroll to position [365, 0]
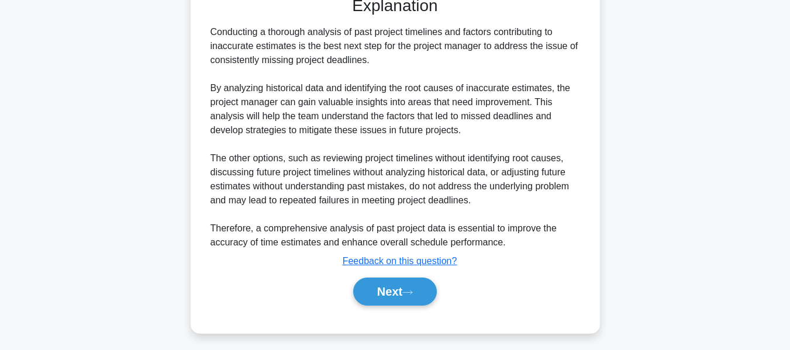
drag, startPoint x: 410, startPoint y: 283, endPoint x: 569, endPoint y: 236, distance: 165.3
click at [410, 283] on button "Next" at bounding box center [395, 292] width 84 height 28
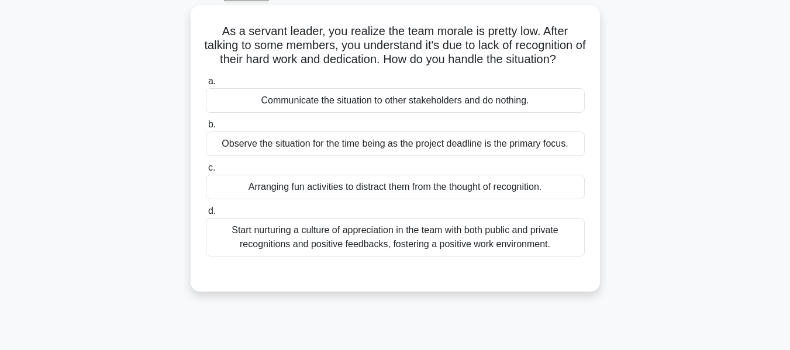
scroll to position [59, 0]
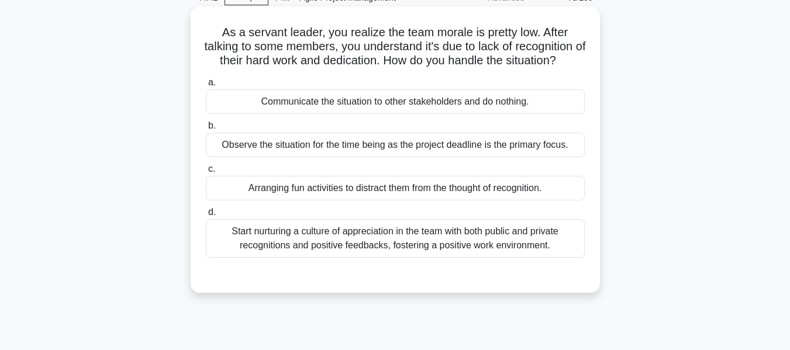
click at [372, 255] on div "Start nurturing a culture of appreciation in the team with both public and priv…" at bounding box center [395, 238] width 379 height 39
click at [206, 216] on input "d. Start nurturing a culture of appreciation in the team with both public and p…" at bounding box center [206, 213] width 0 height 8
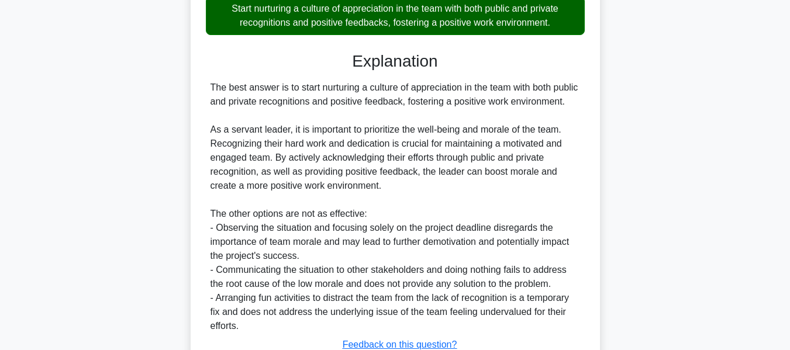
scroll to position [399, 0]
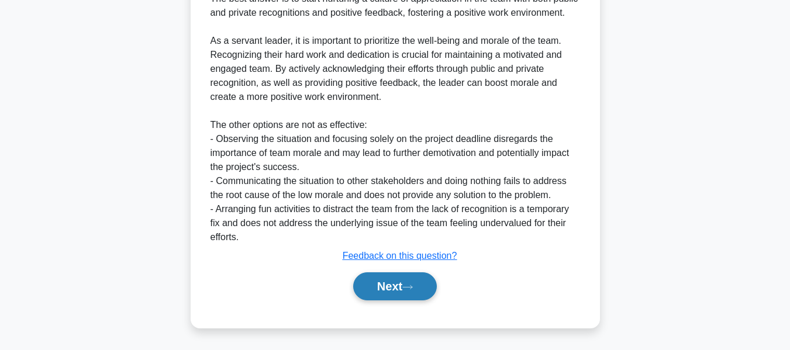
click at [375, 283] on button "Next" at bounding box center [395, 286] width 84 height 28
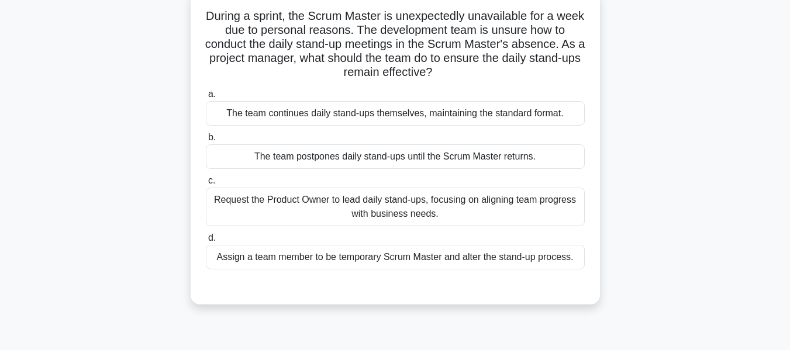
scroll to position [87, 0]
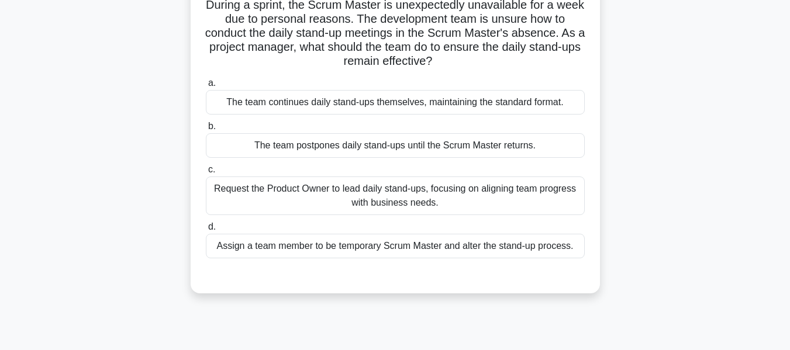
click at [338, 190] on div "Request the Product Owner to lead daily stand-ups, focusing on aligning team pr…" at bounding box center [395, 196] width 379 height 39
click at [206, 174] on input "c. Request the Product Owner to lead daily stand-ups, focusing on aligning team…" at bounding box center [206, 170] width 0 height 8
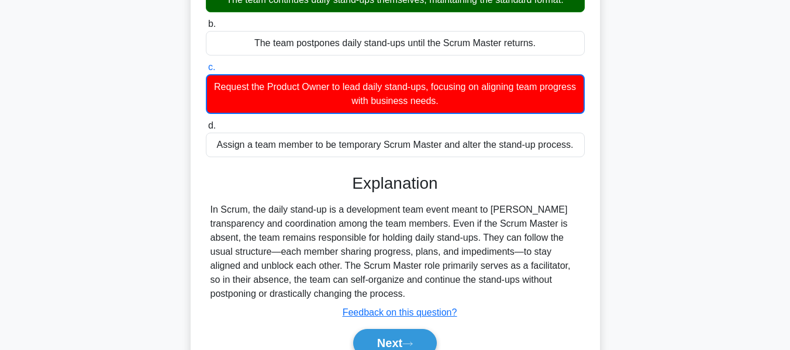
scroll to position [281, 0]
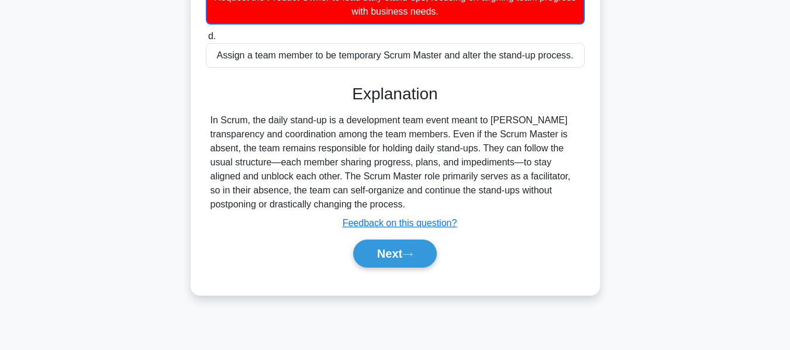
drag, startPoint x: 398, startPoint y: 244, endPoint x: 648, endPoint y: 178, distance: 258.2
click at [398, 244] on button "Next" at bounding box center [395, 254] width 84 height 28
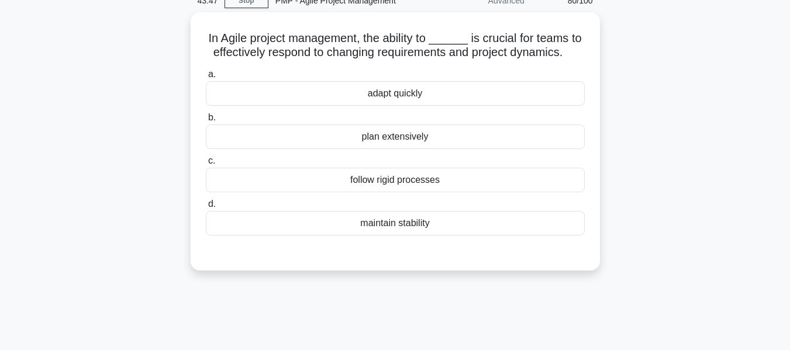
scroll to position [58, 0]
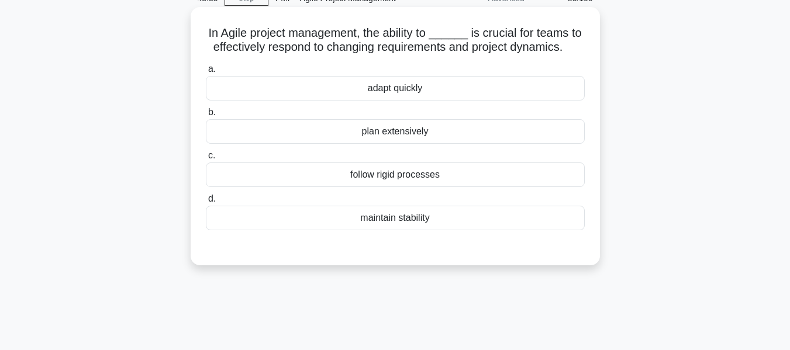
click at [375, 87] on div "adapt quickly" at bounding box center [395, 88] width 379 height 25
click at [206, 73] on input "a. adapt quickly" at bounding box center [206, 69] width 0 height 8
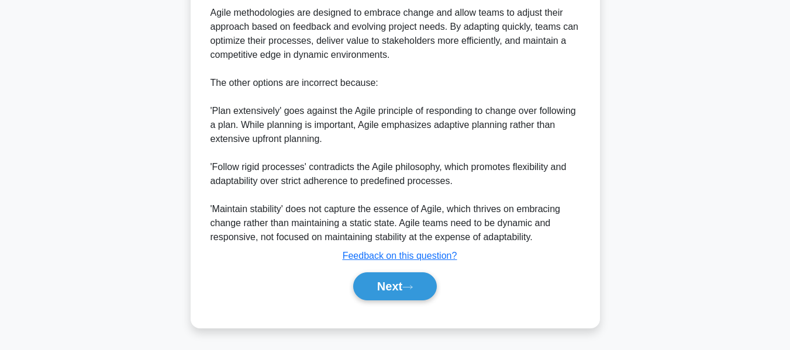
drag, startPoint x: 412, startPoint y: 286, endPoint x: 538, endPoint y: 230, distance: 137.9
click at [412, 286] on icon at bounding box center [407, 287] width 11 height 6
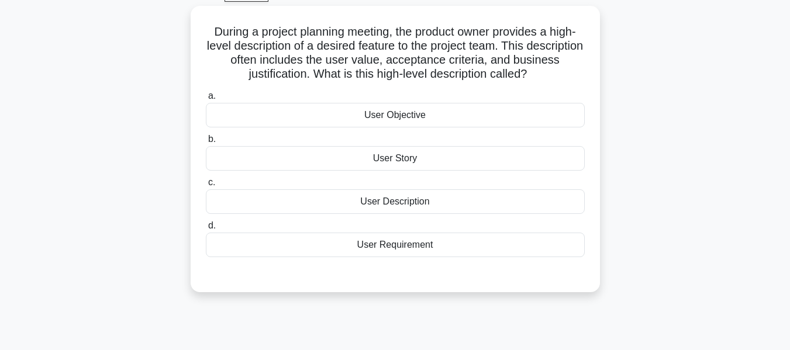
scroll to position [66, 0]
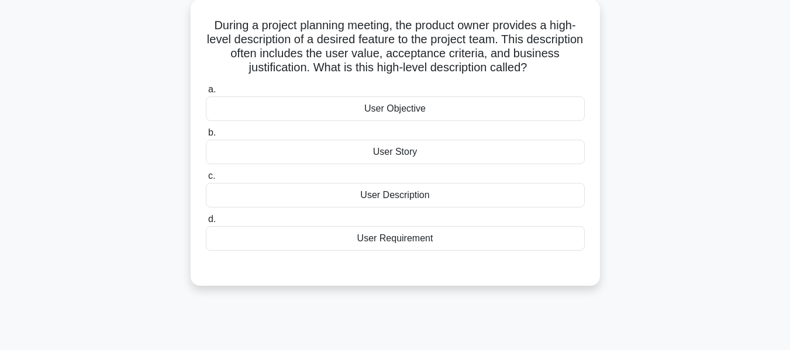
click at [391, 153] on div "User Story" at bounding box center [395, 152] width 379 height 25
click at [206, 137] on input "b. User Story" at bounding box center [206, 133] width 0 height 8
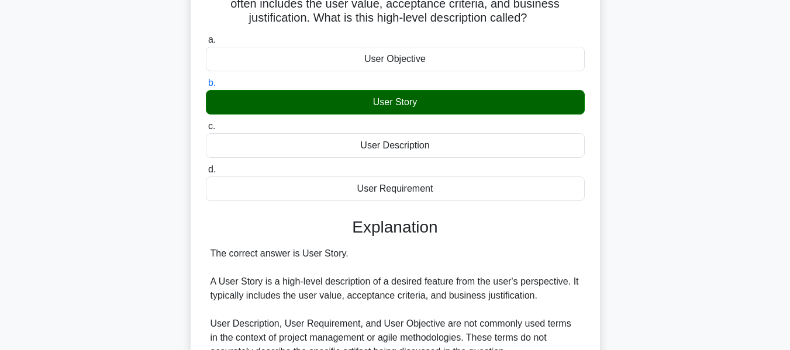
scroll to position [281, 0]
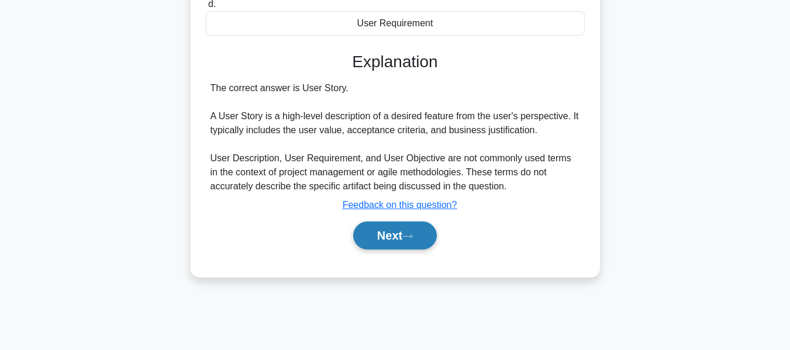
click at [397, 227] on button "Next" at bounding box center [395, 236] width 84 height 28
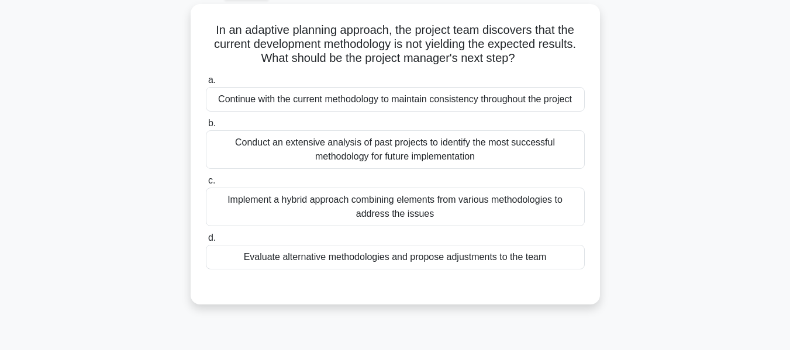
scroll to position [65, 0]
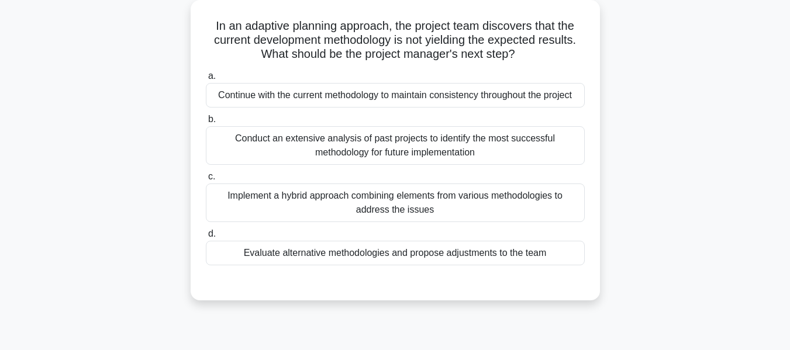
click at [383, 252] on div "Evaluate alternative methodologies and propose adjustments to the team" at bounding box center [395, 253] width 379 height 25
click at [206, 238] on input "d. Evaluate alternative methodologies and propose adjustments to the team" at bounding box center [206, 234] width 0 height 8
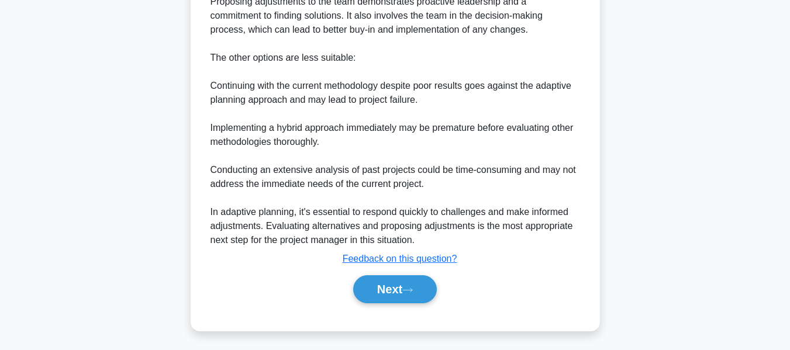
drag, startPoint x: 392, startPoint y: 280, endPoint x: 627, endPoint y: 167, distance: 261.4
click at [392, 280] on button "Next" at bounding box center [395, 289] width 84 height 28
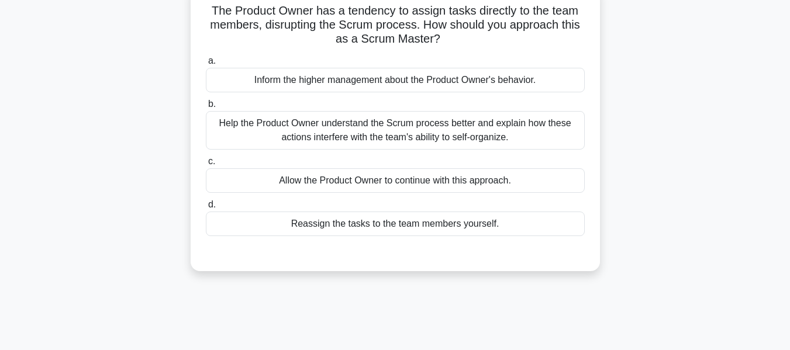
scroll to position [85, 0]
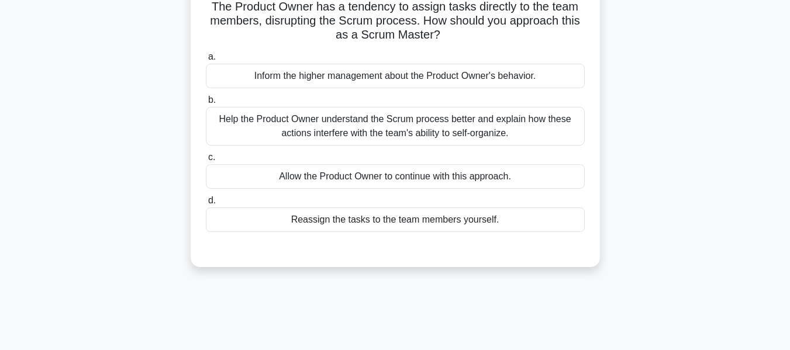
click at [463, 126] on div "Help the Product Owner understand the Scrum process better and explain how thes…" at bounding box center [395, 126] width 379 height 39
click at [206, 104] on input "b. Help the Product Owner understand the Scrum process better and explain how t…" at bounding box center [206, 100] width 0 height 8
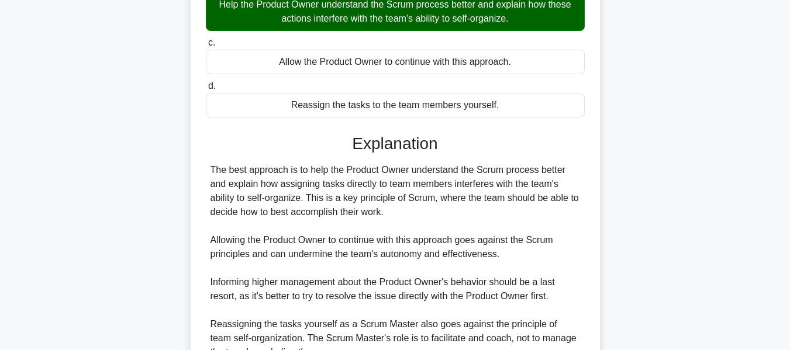
scroll to position [315, 0]
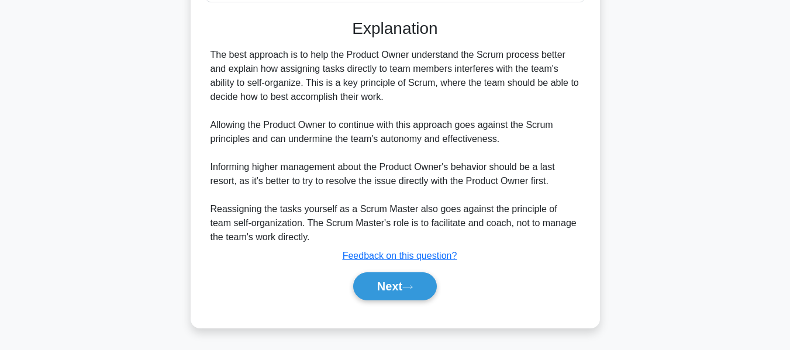
drag, startPoint x: 400, startPoint y: 278, endPoint x: 545, endPoint y: 237, distance: 150.6
click at [400, 278] on button "Next" at bounding box center [395, 286] width 84 height 28
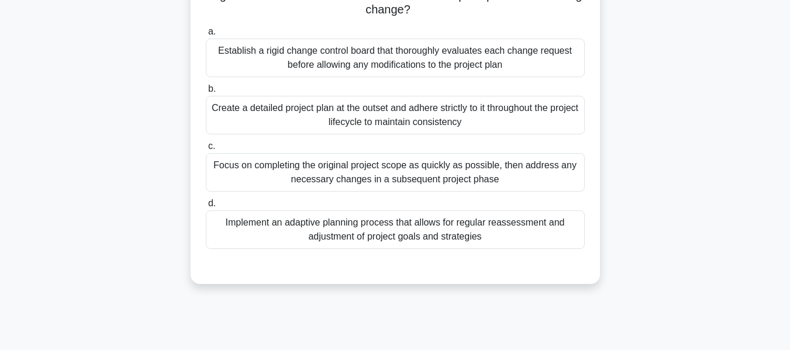
scroll to position [114, 0]
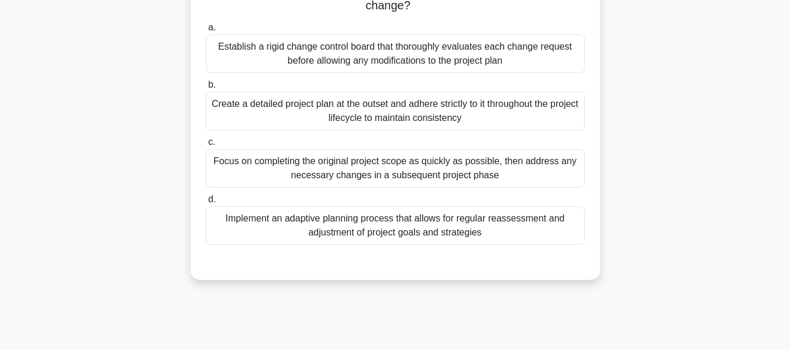
click at [512, 222] on div "Implement an adaptive planning process that allows for regular reassessment and…" at bounding box center [395, 225] width 379 height 39
click at [206, 203] on input "d. Implement an adaptive planning process that allows for regular reassessment …" at bounding box center [206, 200] width 0 height 8
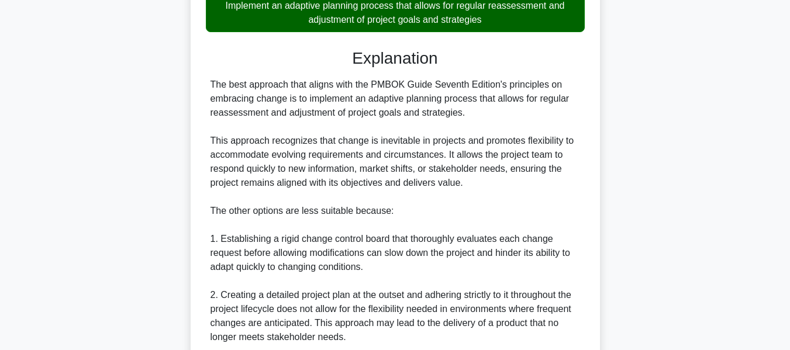
scroll to position [523, 0]
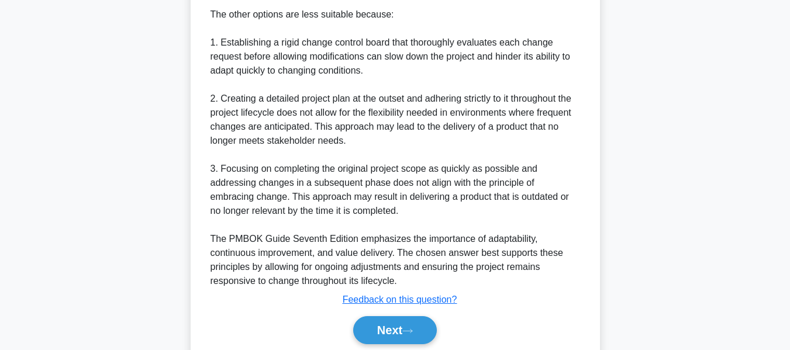
drag, startPoint x: 399, startPoint y: 331, endPoint x: 545, endPoint y: 233, distance: 176.5
click at [399, 331] on button "Next" at bounding box center [395, 330] width 84 height 28
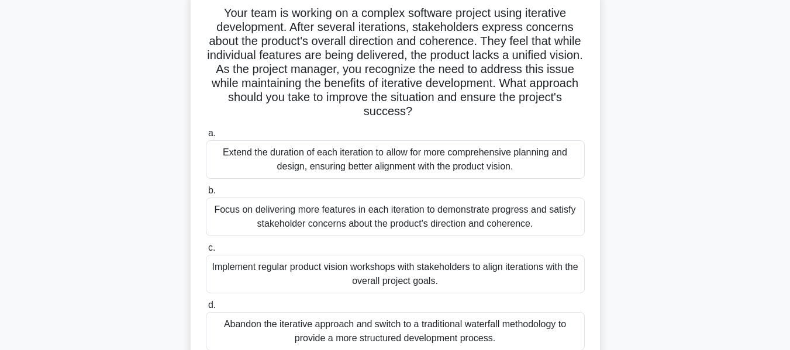
scroll to position [82, 0]
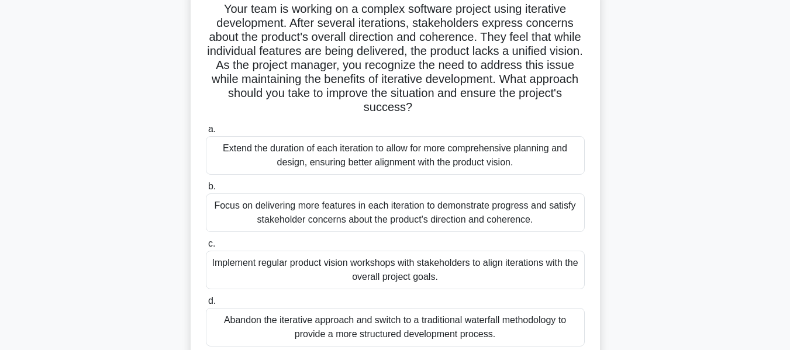
click at [514, 267] on div "Implement regular product vision workshops with stakeholders to align iteration…" at bounding box center [395, 270] width 379 height 39
click at [206, 248] on input "c. Implement regular product vision workshops with stakeholders to align iterat…" at bounding box center [206, 244] width 0 height 8
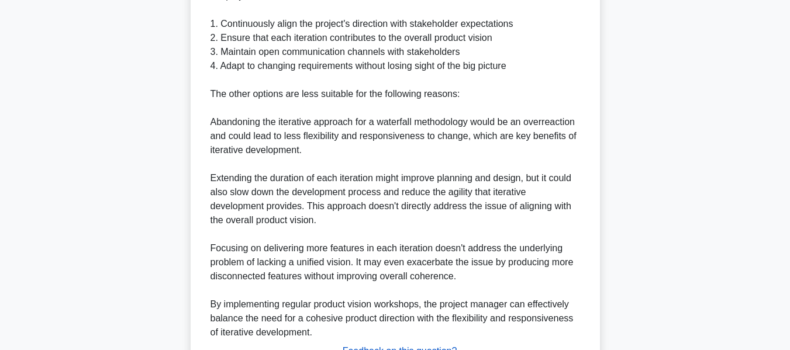
scroll to position [667, 0]
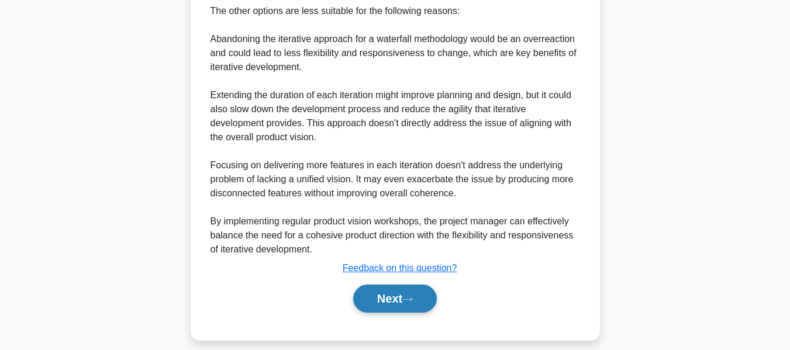
click at [392, 293] on button "Next" at bounding box center [395, 299] width 84 height 28
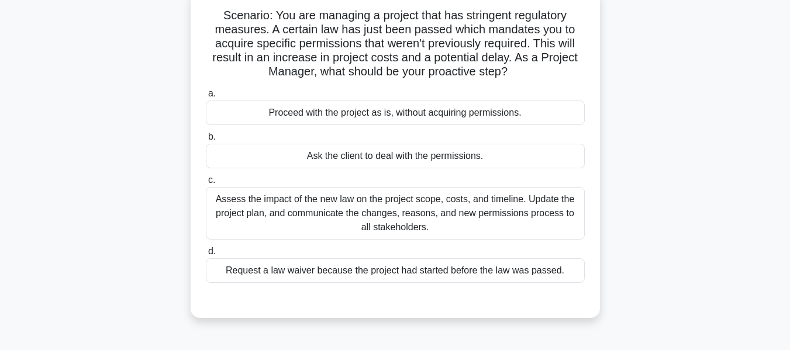
scroll to position [80, 0]
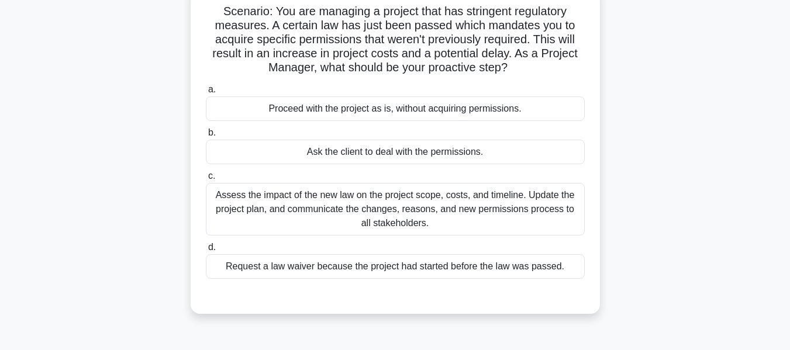
click at [407, 212] on div "Assess the impact of the new law on the project scope, costs, and timeline. Upd…" at bounding box center [395, 209] width 379 height 53
click at [206, 180] on input "c. Assess the impact of the new law on the project scope, costs, and timeline. …" at bounding box center [206, 176] width 0 height 8
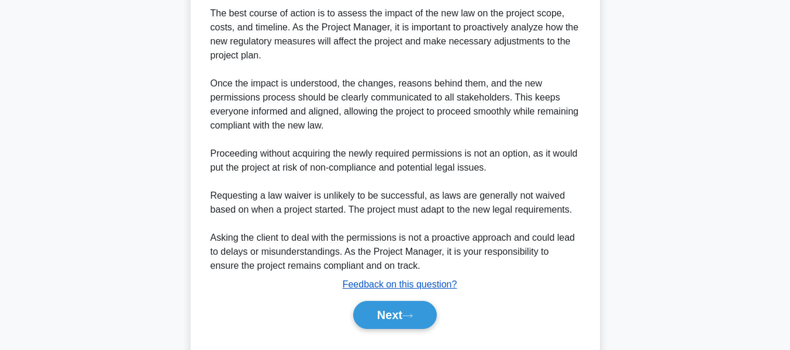
scroll to position [427, 0]
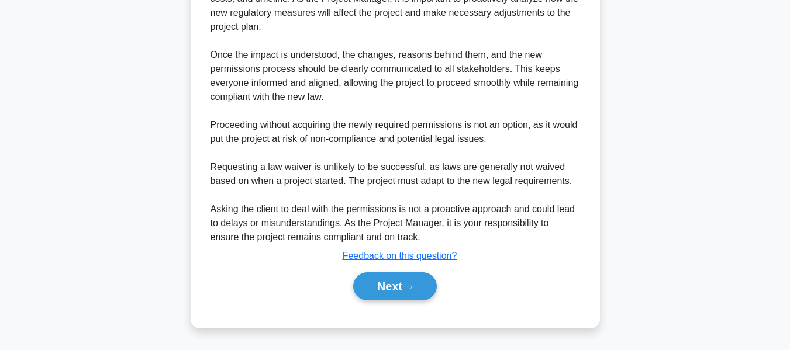
drag, startPoint x: 404, startPoint y: 286, endPoint x: 569, endPoint y: 263, distance: 165.8
click at [404, 286] on button "Next" at bounding box center [395, 286] width 84 height 28
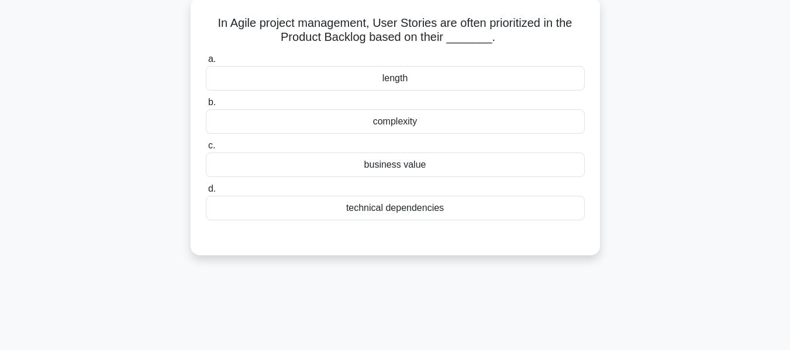
scroll to position [80, 0]
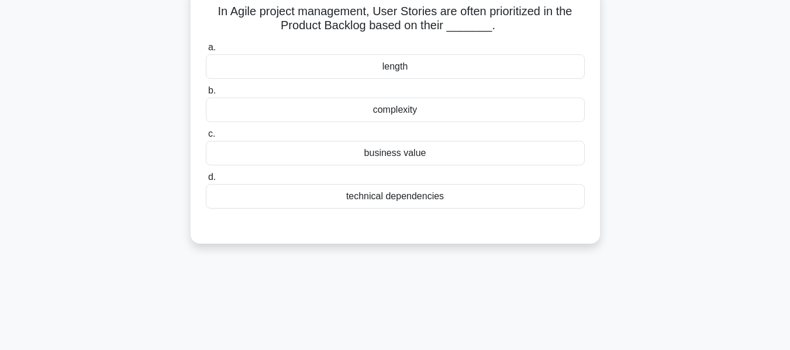
click at [381, 151] on div "business value" at bounding box center [395, 153] width 379 height 25
click at [206, 138] on input "c. business value" at bounding box center [206, 134] width 0 height 8
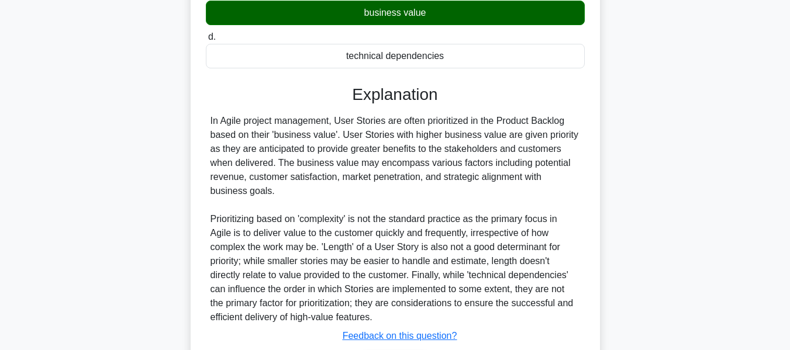
scroll to position [301, 0]
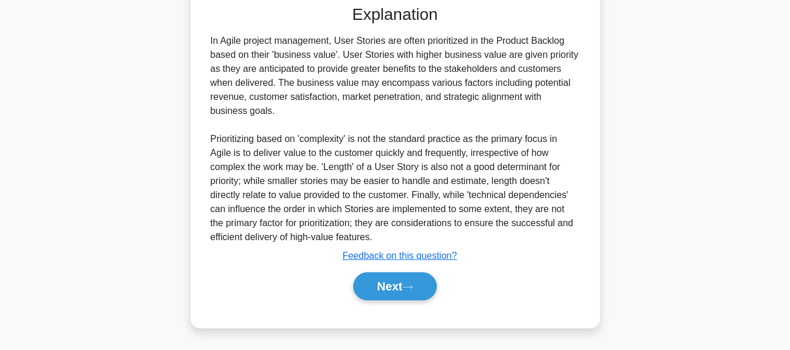
drag, startPoint x: 382, startPoint y: 288, endPoint x: 468, endPoint y: 264, distance: 89.6
click at [382, 288] on button "Next" at bounding box center [395, 286] width 84 height 28
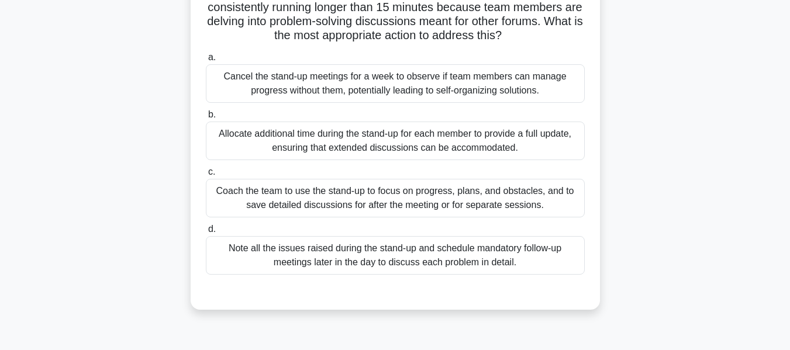
scroll to position [103, 0]
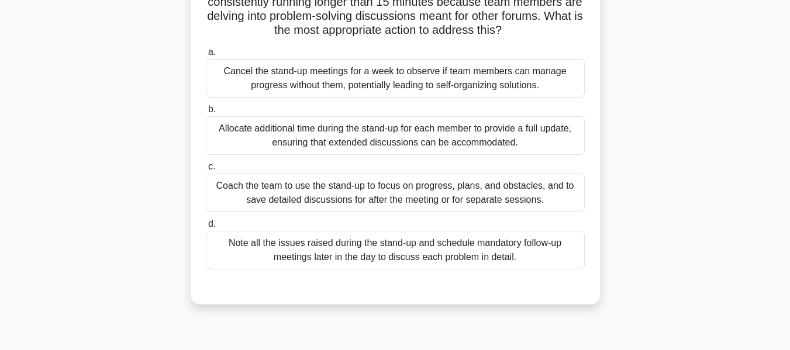
click at [369, 186] on div "Coach the team to use the stand-up to focus on progress, plans, and obstacles, …" at bounding box center [395, 193] width 379 height 39
click at [206, 171] on input "c. Coach the team to use the stand-up to focus on progress, plans, and obstacle…" at bounding box center [206, 167] width 0 height 8
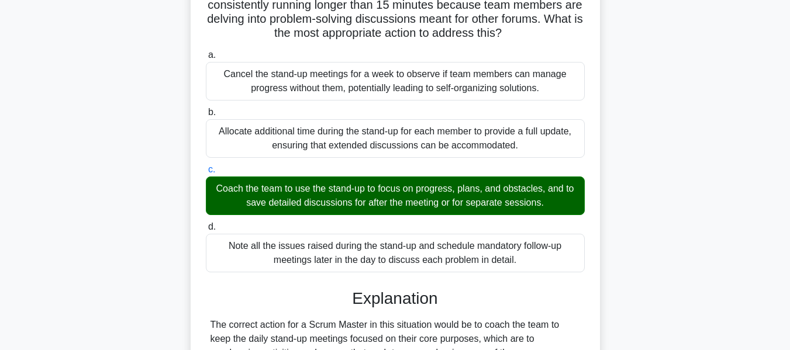
scroll to position [385, 0]
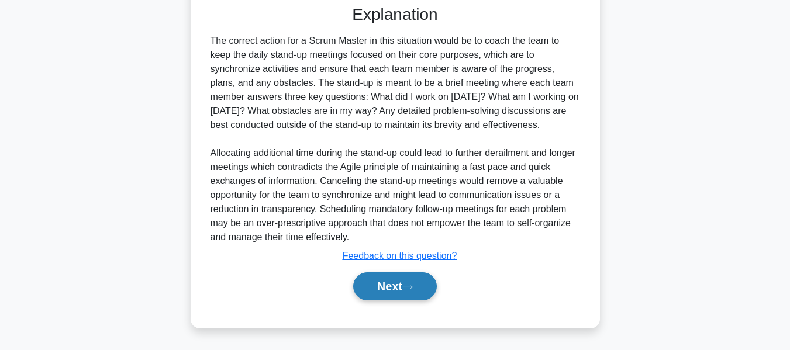
click at [424, 288] on button "Next" at bounding box center [395, 286] width 84 height 28
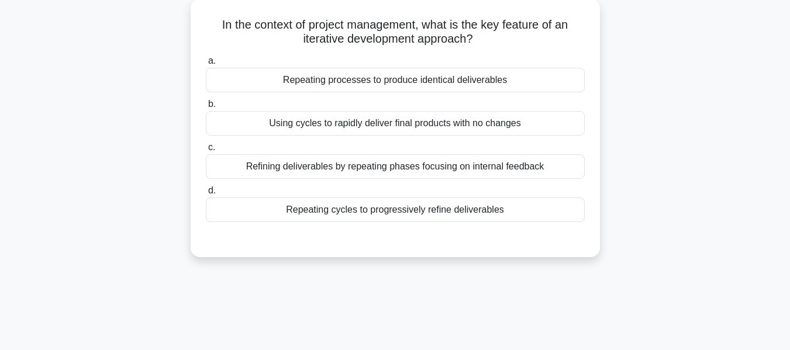
scroll to position [77, 0]
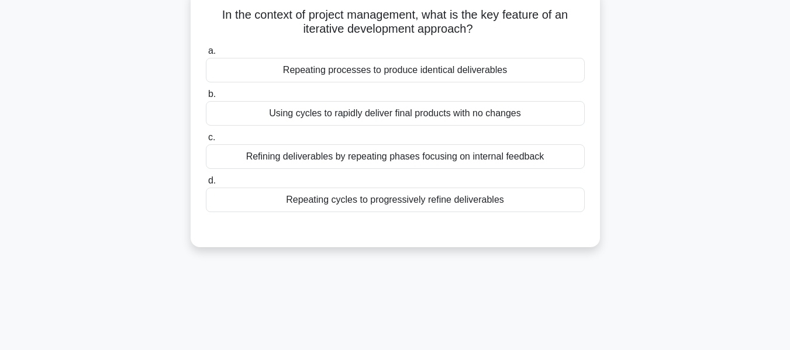
click at [430, 203] on div "Repeating cycles to progressively refine deliverables" at bounding box center [395, 200] width 379 height 25
click at [206, 185] on input "d. Repeating cycles to progressively refine deliverables" at bounding box center [206, 181] width 0 height 8
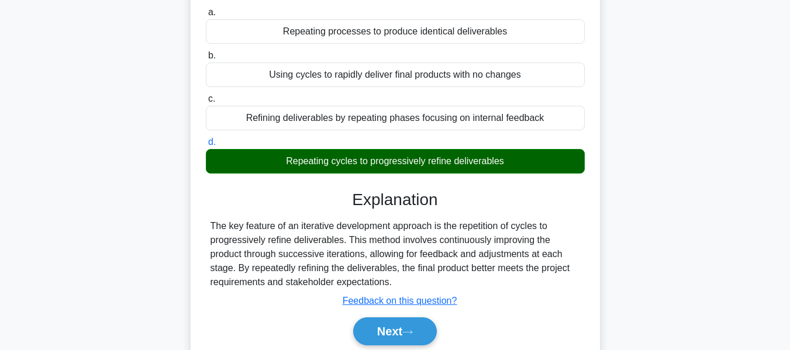
scroll to position [281, 0]
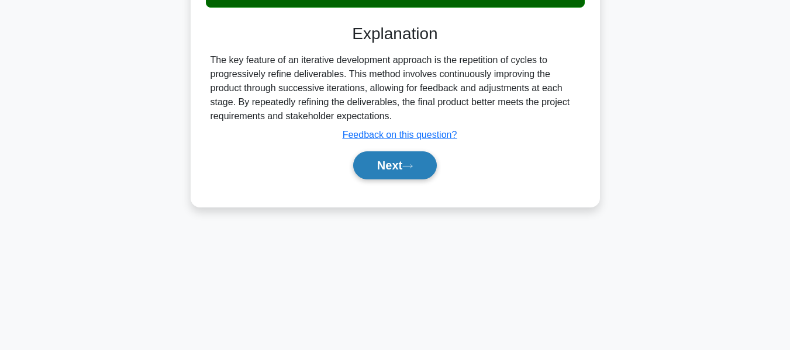
click at [369, 168] on button "Next" at bounding box center [395, 165] width 84 height 28
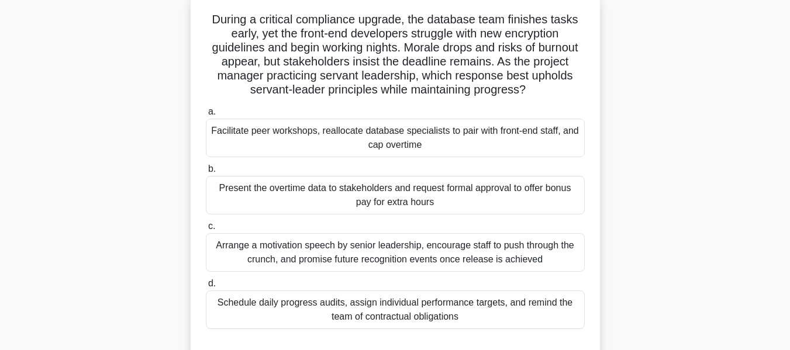
scroll to position [76, 0]
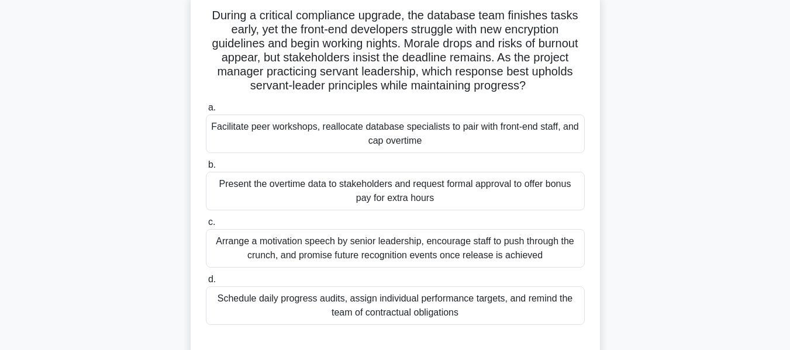
click at [412, 126] on div "Facilitate peer workshops, reallocate database specialists to pair with front-e…" at bounding box center [395, 134] width 379 height 39
click at [206, 112] on input "a. Facilitate peer workshops, reallocate database specialists to pair with fron…" at bounding box center [206, 108] width 0 height 8
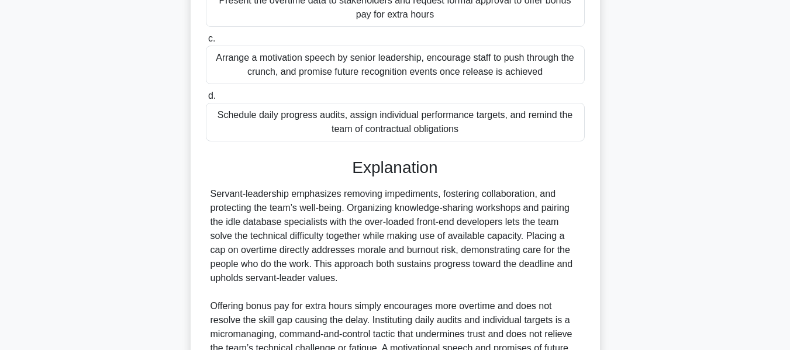
scroll to position [368, 0]
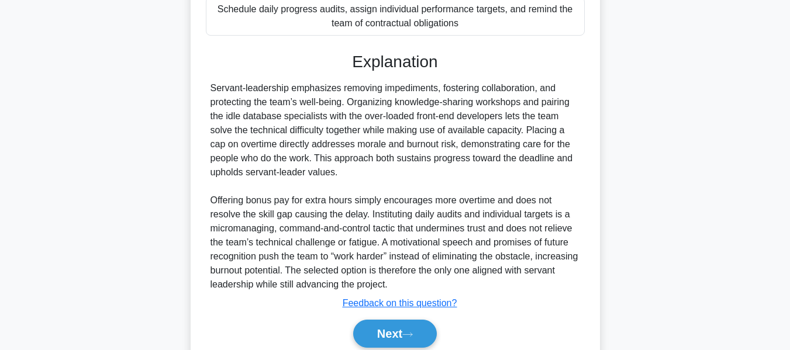
drag, startPoint x: 379, startPoint y: 331, endPoint x: 638, endPoint y: 239, distance: 274.2
click at [379, 331] on button "Next" at bounding box center [395, 334] width 84 height 28
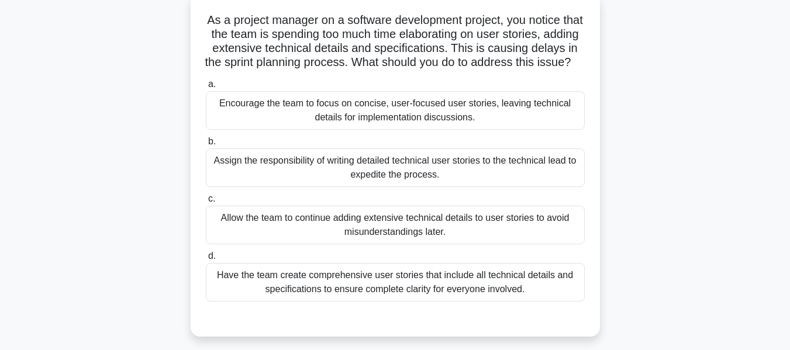
scroll to position [83, 0]
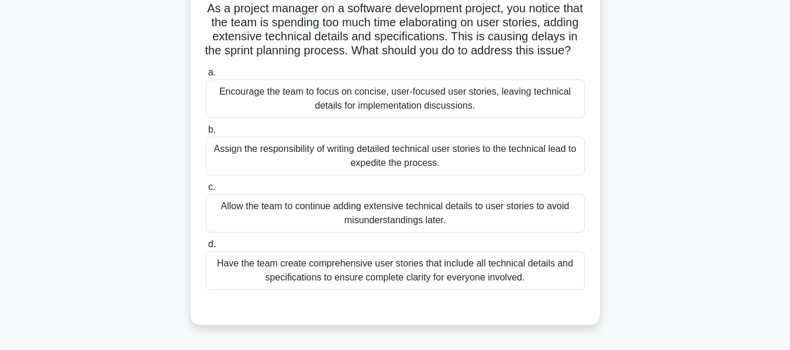
click at [341, 105] on div "Encourage the team to focus on concise, user-focused user stories, leaving tech…" at bounding box center [395, 98] width 379 height 39
click at [206, 77] on input "a. Encourage the team to focus on concise, user-focused user stories, leaving t…" at bounding box center [206, 73] width 0 height 8
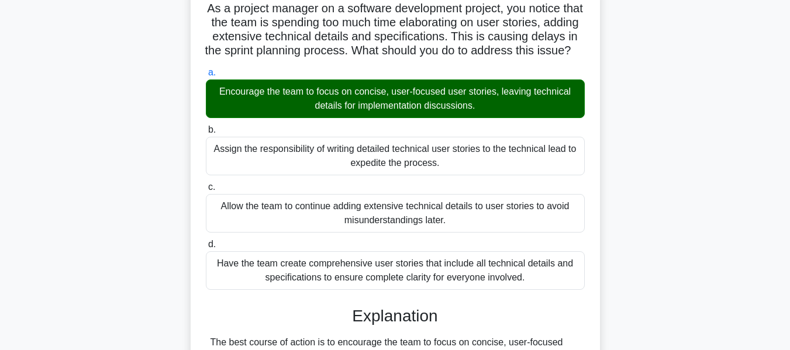
scroll to position [287, 0]
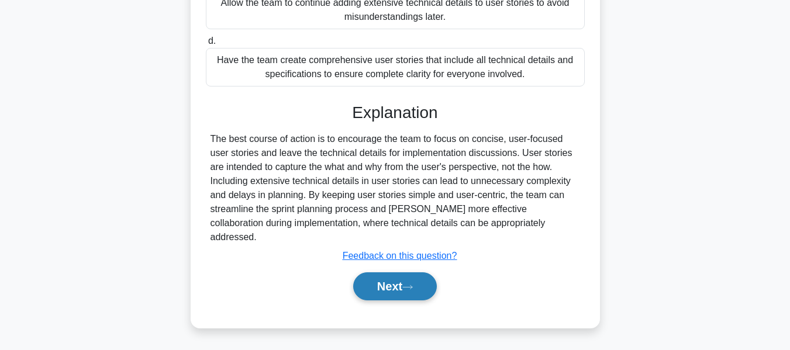
click at [393, 278] on button "Next" at bounding box center [395, 286] width 84 height 28
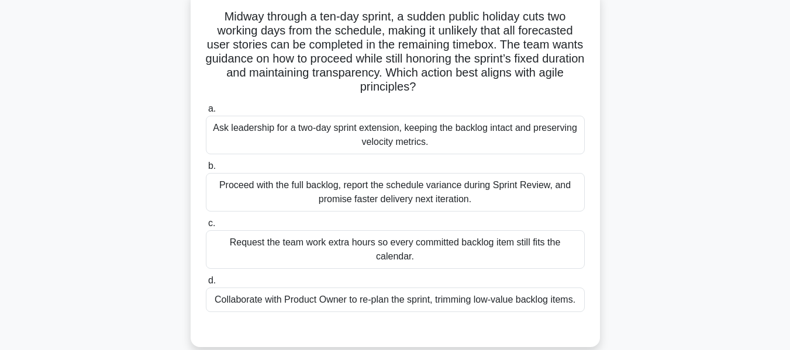
scroll to position [87, 0]
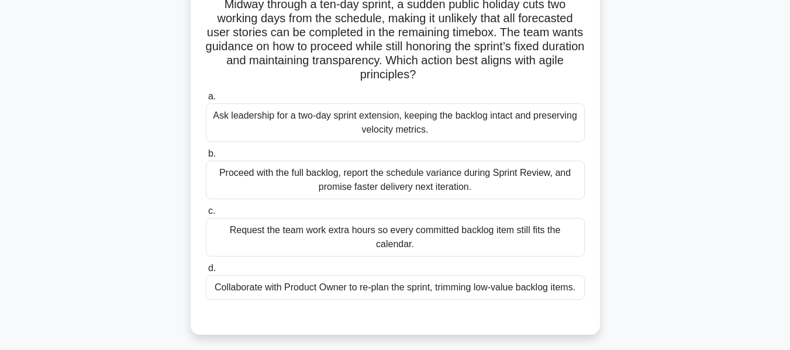
click at [396, 287] on div "Collaborate with Product Owner to re-plan the sprint, trimming low-value backlo…" at bounding box center [395, 287] width 379 height 25
click at [206, 272] on input "d. Collaborate with Product Owner to re-plan the sprint, trimming low-value bac…" at bounding box center [206, 269] width 0 height 8
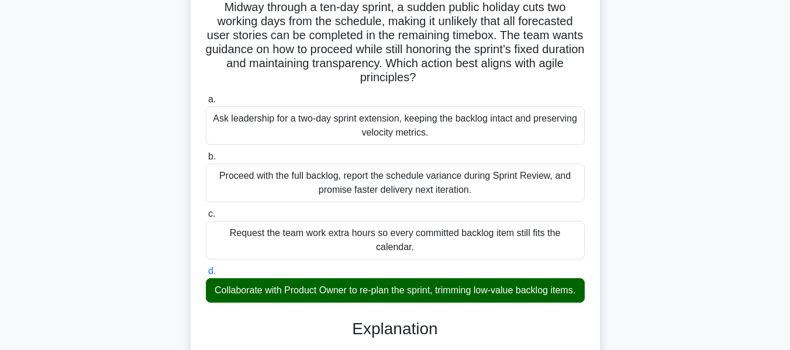
scroll to position [413, 0]
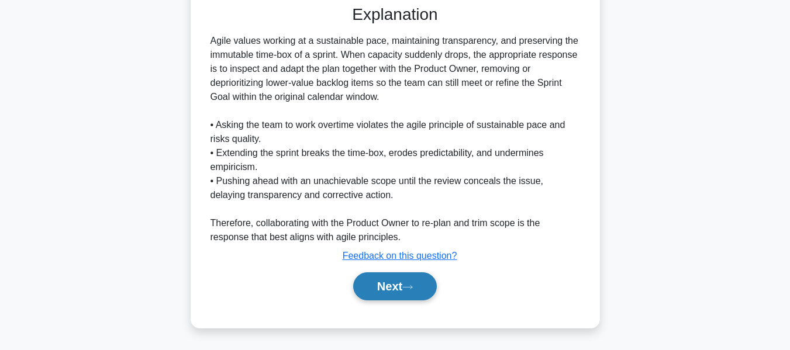
drag, startPoint x: 395, startPoint y: 287, endPoint x: 429, endPoint y: 278, distance: 35.2
click at [395, 287] on button "Next" at bounding box center [395, 286] width 84 height 28
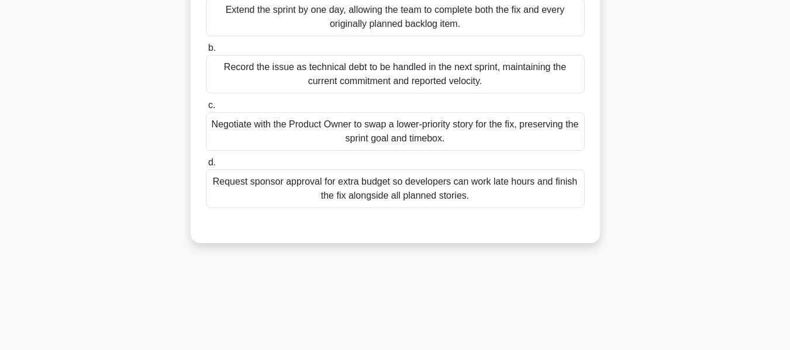
scroll to position [175, 0]
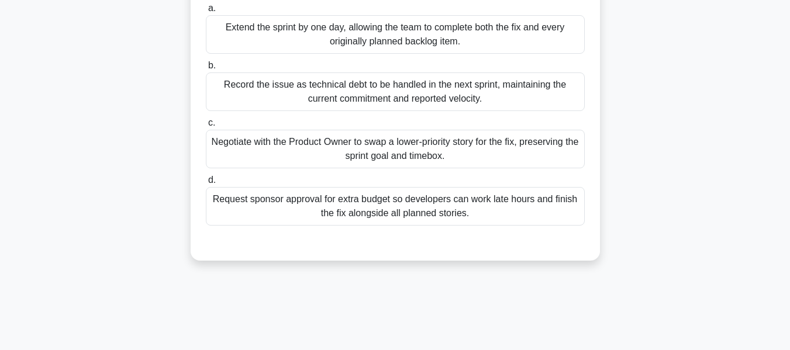
click at [411, 150] on div "Negotiate with the Product Owner to swap a lower-priority story for the fix, pr…" at bounding box center [395, 149] width 379 height 39
click at [206, 127] on input "c. Negotiate with the Product Owner to swap a lower-priority story for the fix,…" at bounding box center [206, 123] width 0 height 8
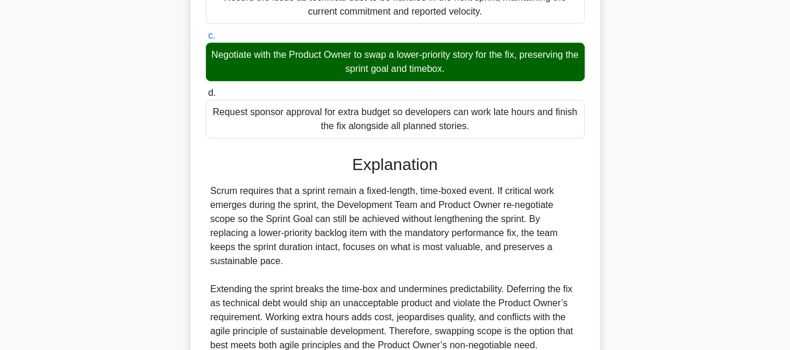
scroll to position [357, 0]
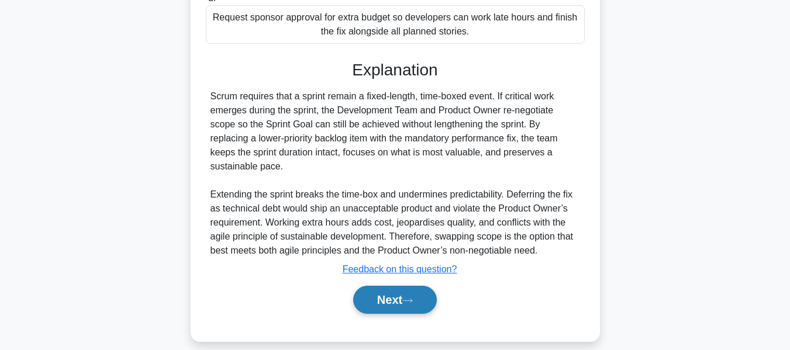
click at [379, 286] on button "Next" at bounding box center [395, 300] width 84 height 28
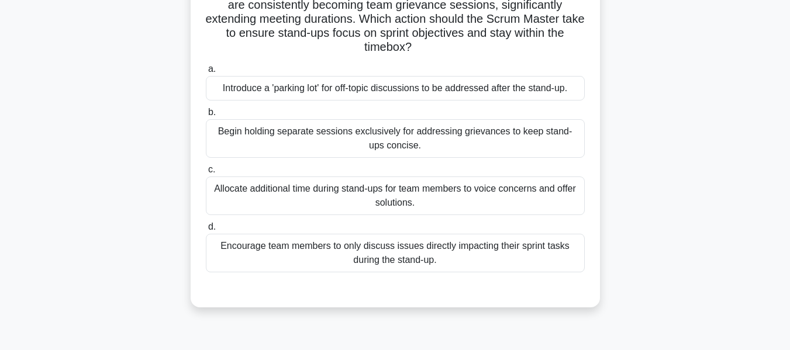
scroll to position [42, 0]
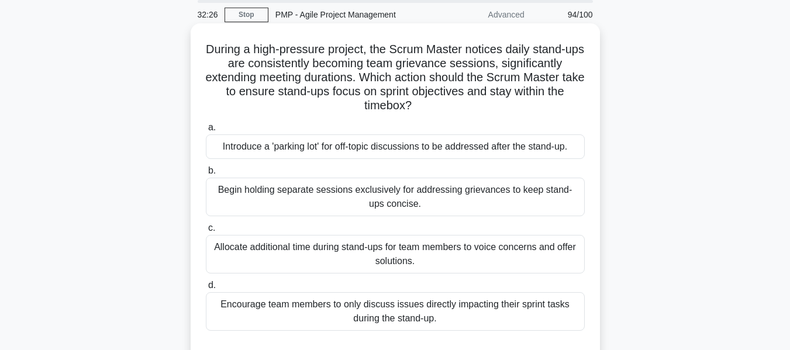
click at [376, 147] on div "Introduce a 'parking lot' for off-topic discussions to be addressed after the s…" at bounding box center [395, 146] width 379 height 25
click at [206, 132] on input "a. Introduce a 'parking lot' for off-topic discussions to be addressed after th…" at bounding box center [206, 128] width 0 height 8
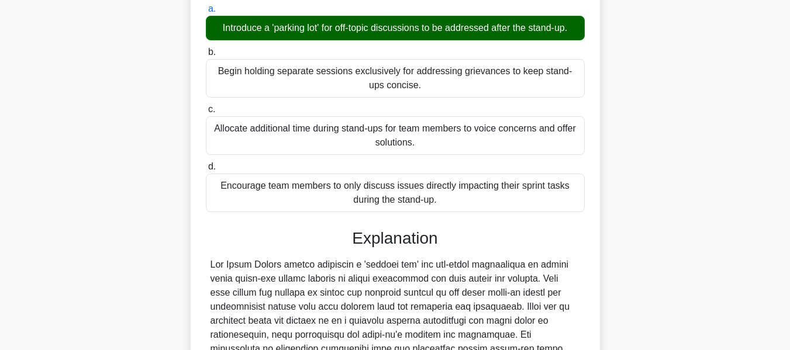
scroll to position [334, 0]
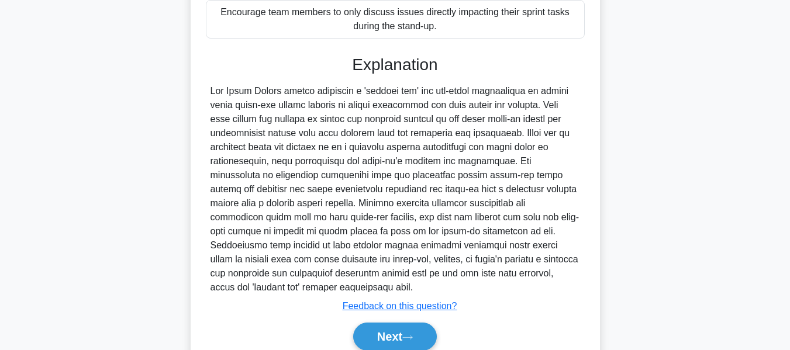
drag, startPoint x: 389, startPoint y: 317, endPoint x: 452, endPoint y: 201, distance: 131.8
click at [389, 323] on button "Next" at bounding box center [395, 337] width 84 height 28
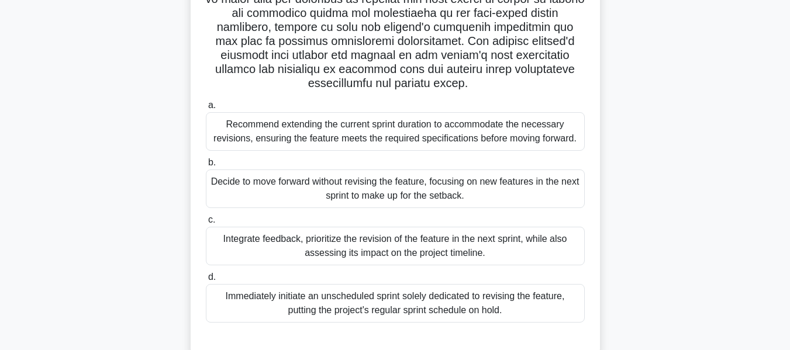
scroll to position [242, 0]
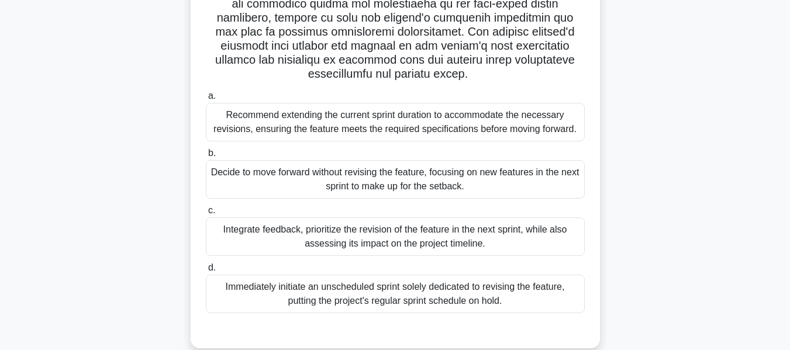
click at [393, 229] on div "Integrate feedback, prioritize the revision of the feature in the next sprint, …" at bounding box center [395, 236] width 379 height 39
click at [206, 215] on input "c. Integrate feedback, prioritize the revision of the feature in the next sprin…" at bounding box center [206, 211] width 0 height 8
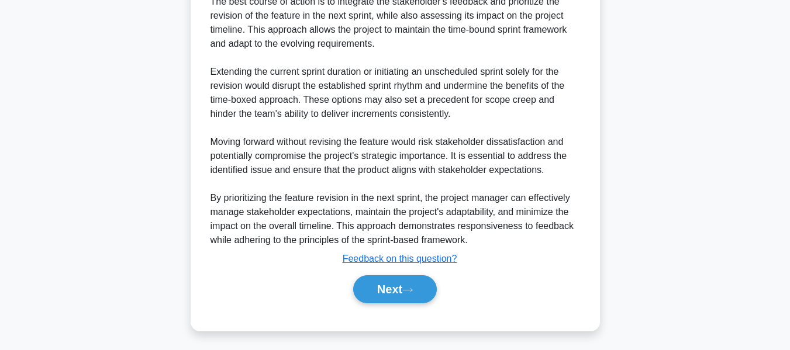
drag, startPoint x: 403, startPoint y: 281, endPoint x: 640, endPoint y: 179, distance: 258.4
click at [403, 282] on button "Next" at bounding box center [395, 289] width 84 height 28
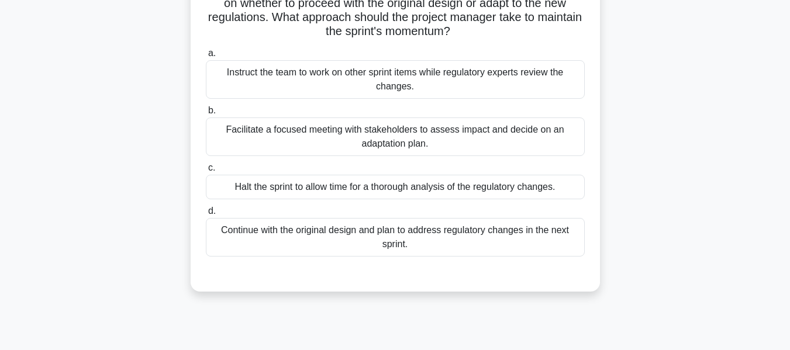
scroll to position [143, 0]
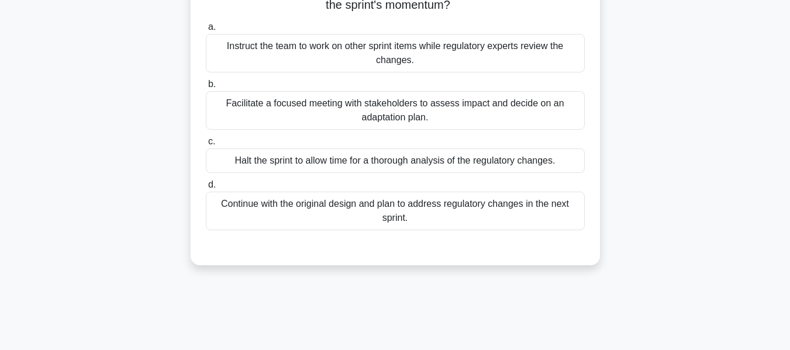
click at [306, 108] on div "Facilitate a focused meeting with stakeholders to assess impact and decide on a…" at bounding box center [395, 110] width 379 height 39
click at [206, 88] on input "b. Facilitate a focused meeting with stakeholders to assess impact and decide o…" at bounding box center [206, 85] width 0 height 8
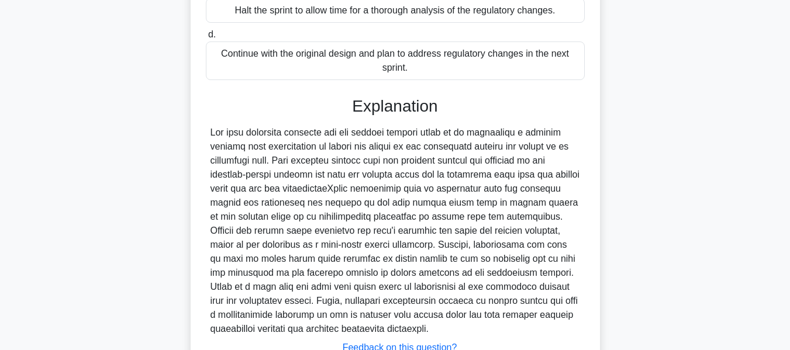
scroll to position [385, 0]
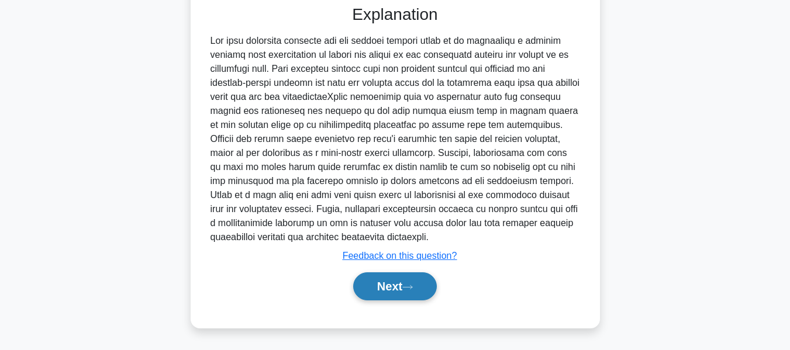
click at [379, 289] on button "Next" at bounding box center [395, 286] width 84 height 28
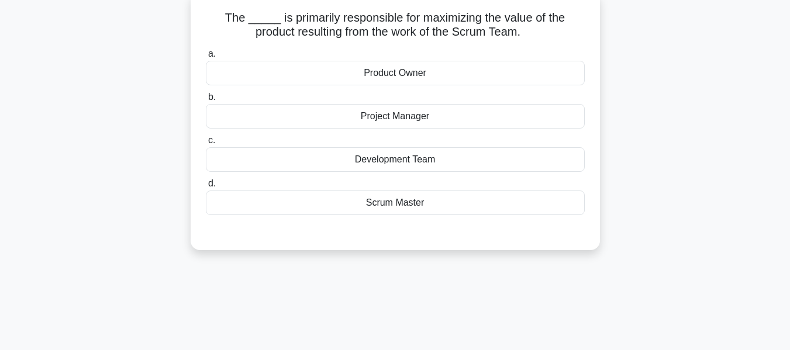
scroll to position [74, 0]
click at [385, 77] on div "Product Owner" at bounding box center [395, 73] width 379 height 25
click at [206, 58] on input "a. Product Owner" at bounding box center [206, 54] width 0 height 8
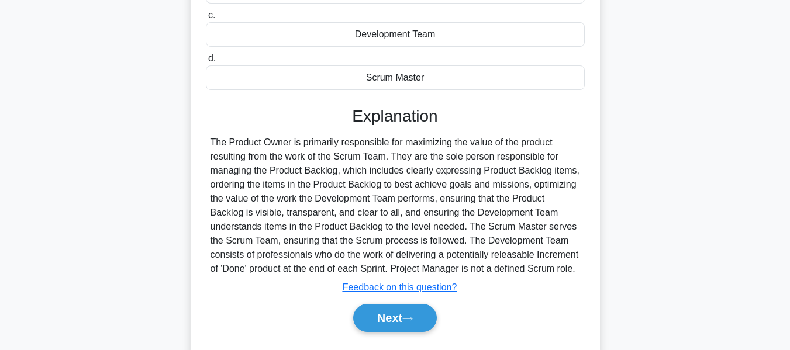
scroll to position [281, 0]
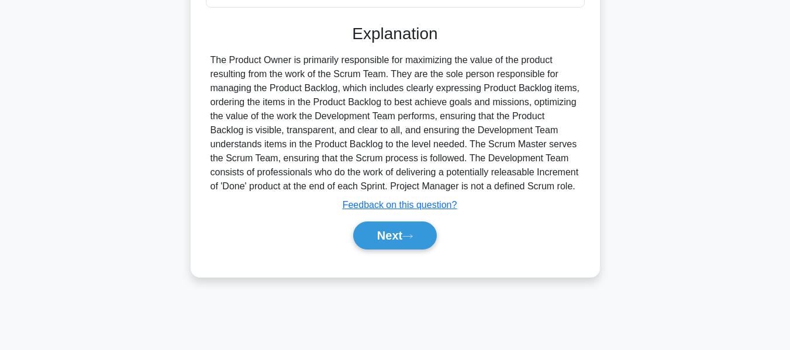
drag, startPoint x: 406, startPoint y: 237, endPoint x: 571, endPoint y: 202, distance: 169.2
click at [406, 237] on button "Next" at bounding box center [395, 236] width 84 height 28
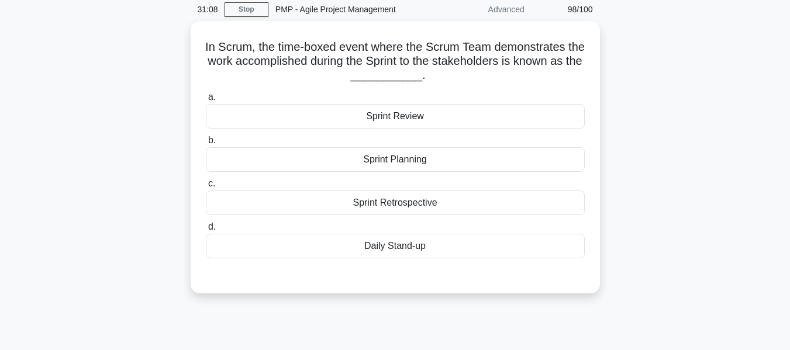
scroll to position [67, 0]
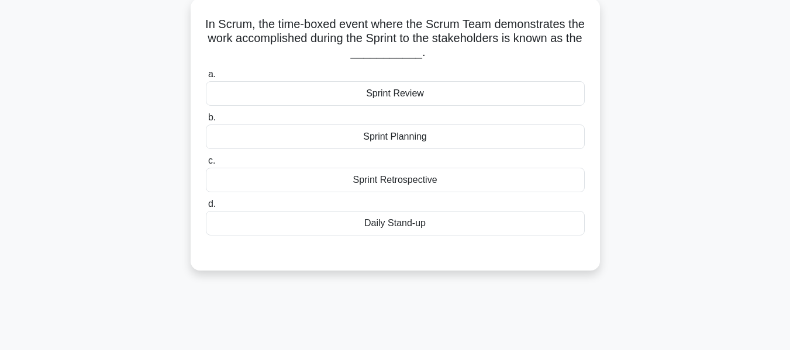
click at [375, 94] on div "Sprint Review" at bounding box center [395, 93] width 379 height 25
click at [206, 78] on input "a. Sprint Review" at bounding box center [206, 75] width 0 height 8
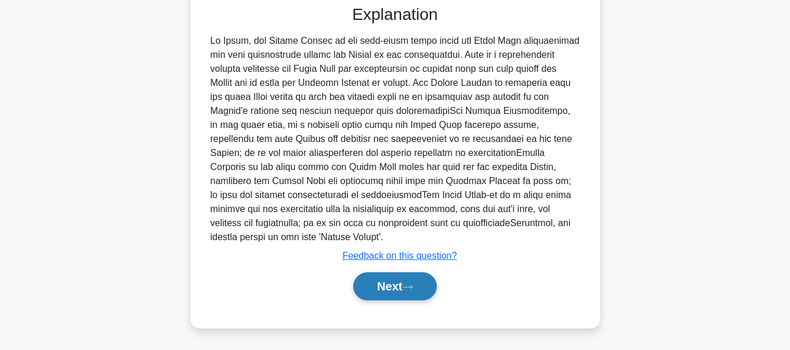
click at [411, 289] on icon at bounding box center [407, 287] width 11 height 6
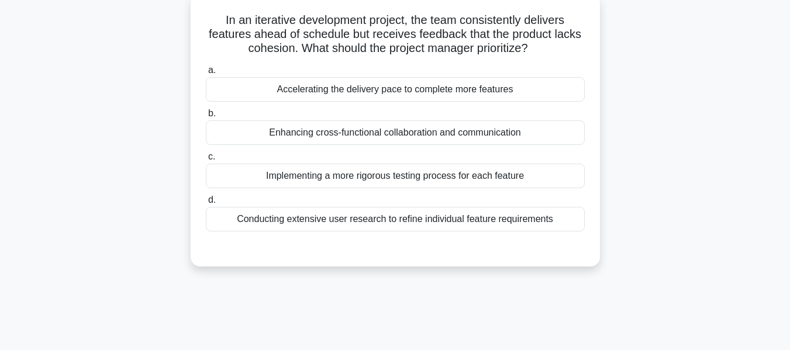
scroll to position [75, 0]
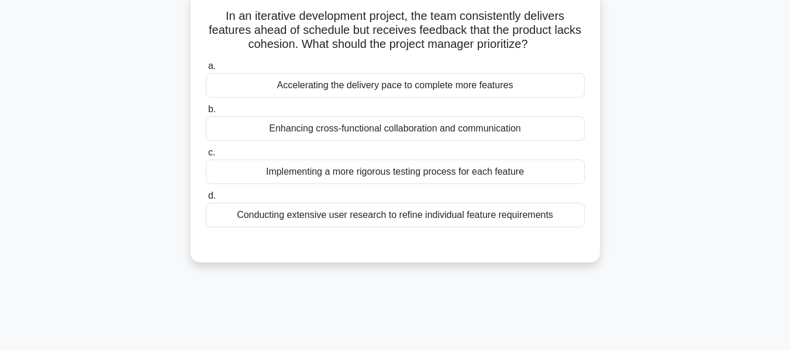
click at [302, 127] on div "Enhancing cross-functional collaboration and communication" at bounding box center [395, 128] width 379 height 25
click at [206, 113] on input "b. Enhancing cross-functional collaboration and communication" at bounding box center [206, 110] width 0 height 8
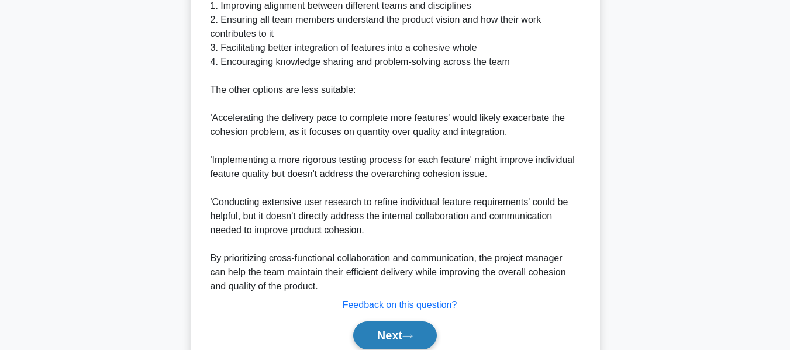
scroll to position [539, 0]
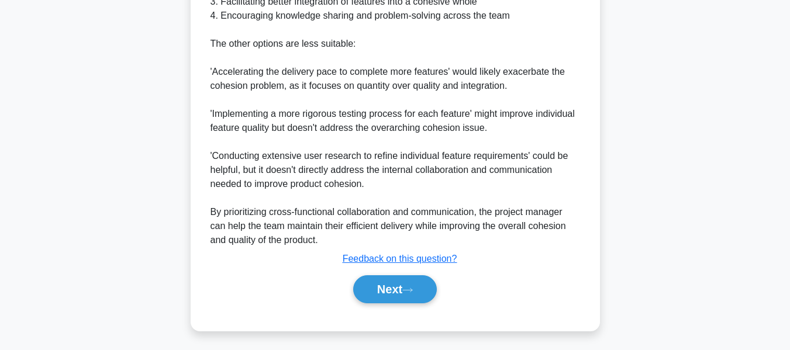
drag, startPoint x: 390, startPoint y: 285, endPoint x: 704, endPoint y: 114, distance: 357.8
click at [390, 285] on button "Next" at bounding box center [395, 289] width 84 height 28
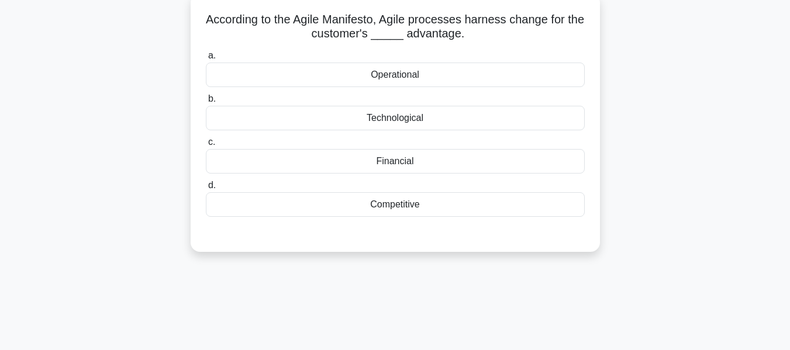
scroll to position [83, 0]
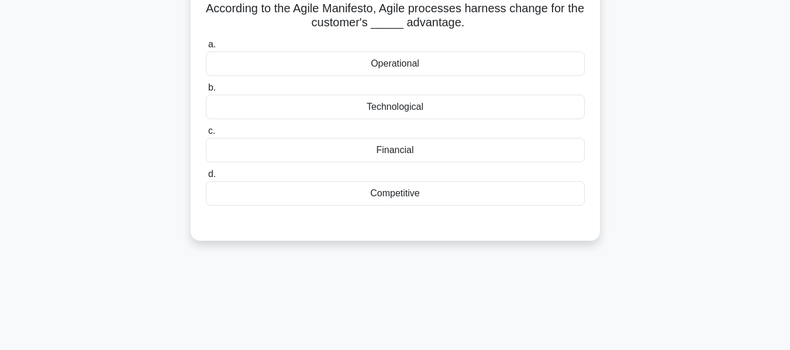
click at [403, 193] on div "Competitive" at bounding box center [395, 193] width 379 height 25
click at [206, 178] on input "d. Competitive" at bounding box center [206, 175] width 0 height 8
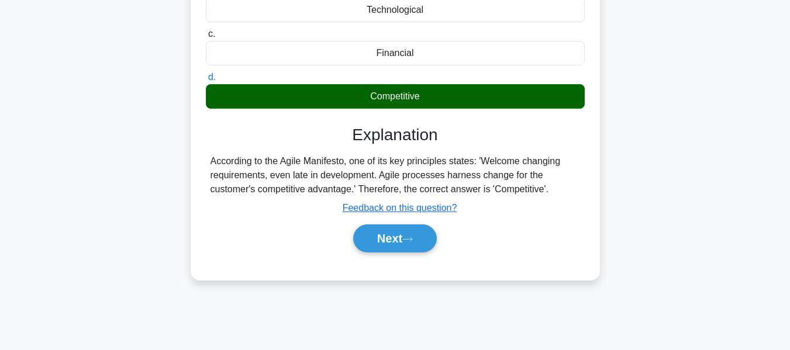
scroll to position [281, 0]
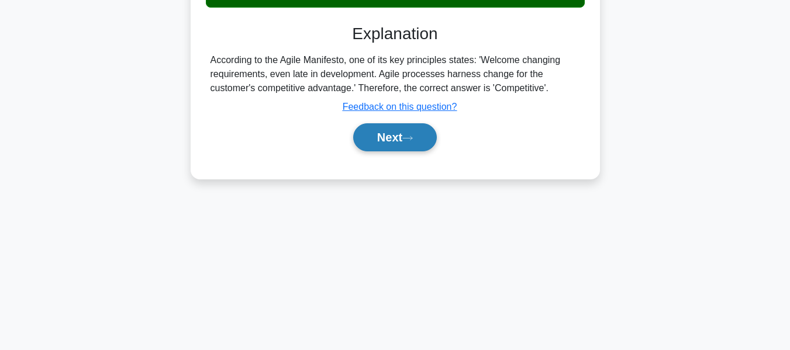
click at [369, 142] on button "Next" at bounding box center [395, 137] width 84 height 28
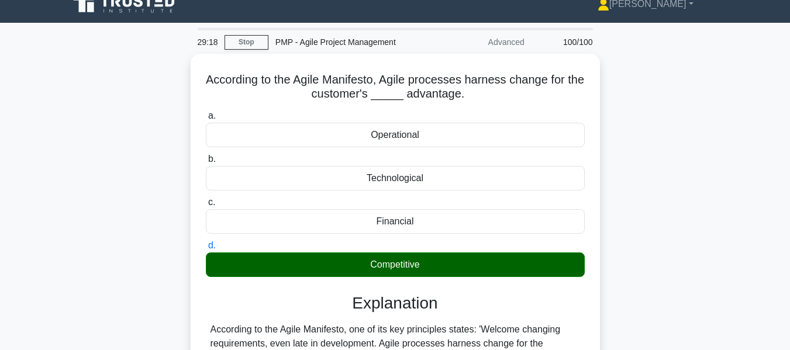
scroll to position [0, 0]
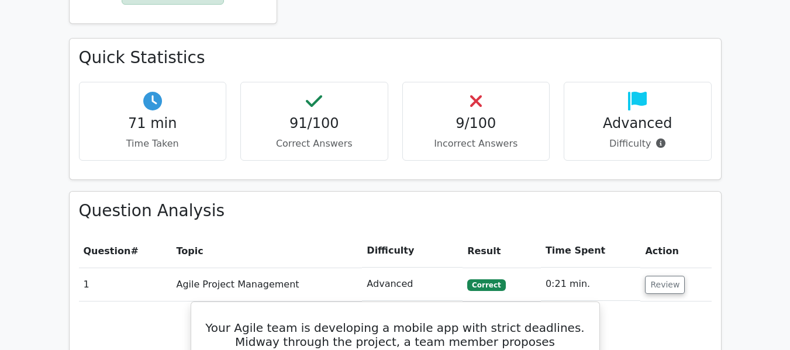
scroll to position [468, 0]
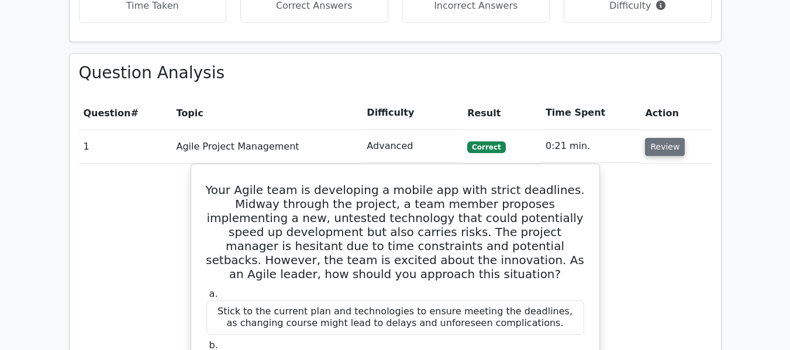
click at [663, 147] on button "Review" at bounding box center [665, 147] width 40 height 18
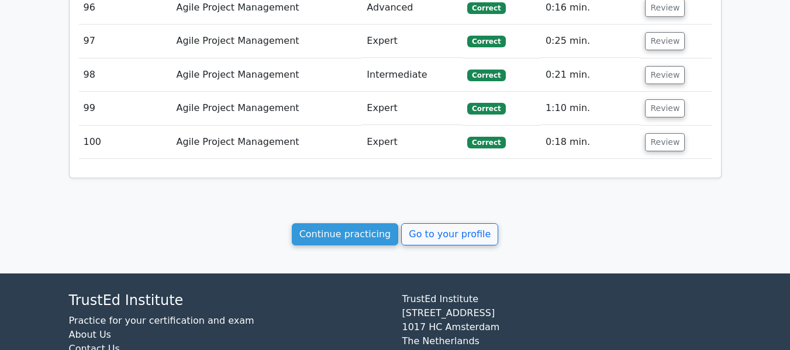
scroll to position [3565, 0]
